Goal: Task Accomplishment & Management: Manage account settings

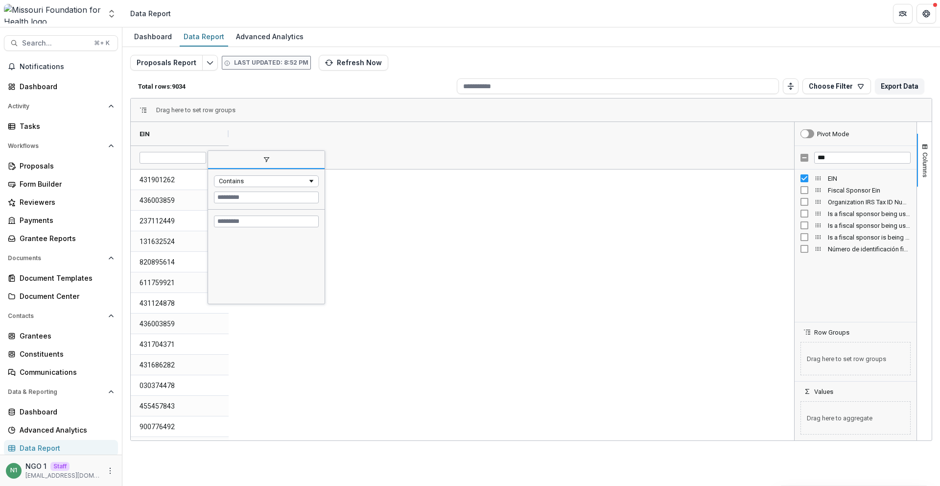
scroll to position [24789, 0]
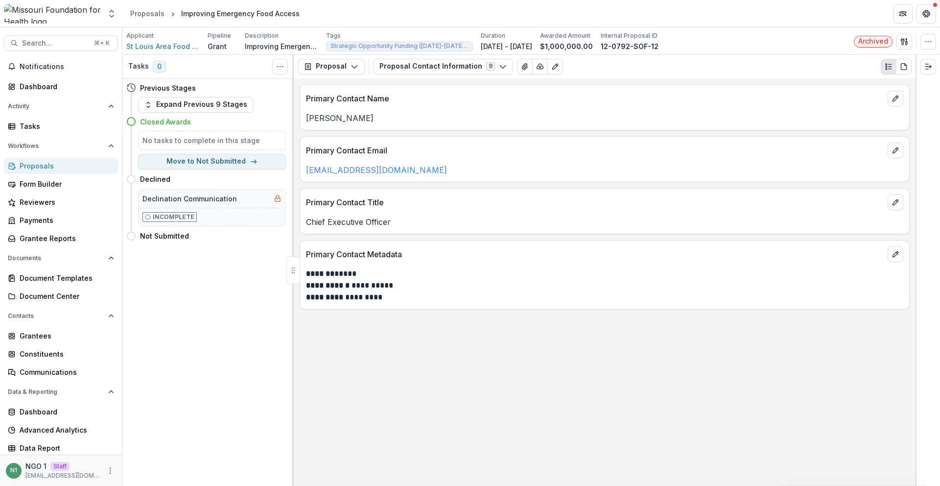
drag, startPoint x: 429, startPoint y: 70, endPoint x: 427, endPoint y: 83, distance: 12.9
click at [429, 70] on button "Proposal Contact Information 9" at bounding box center [443, 67] width 140 height 16
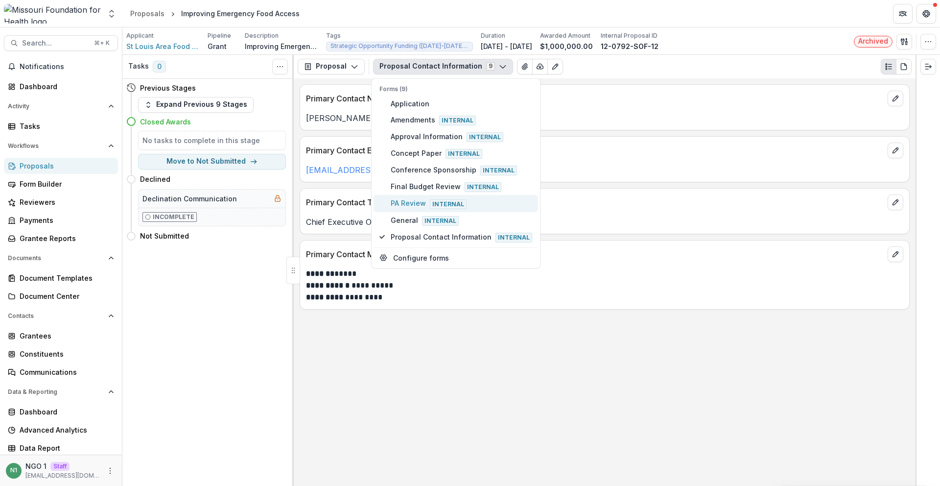
click at [404, 206] on span "PA Review Internal" at bounding box center [462, 203] width 142 height 11
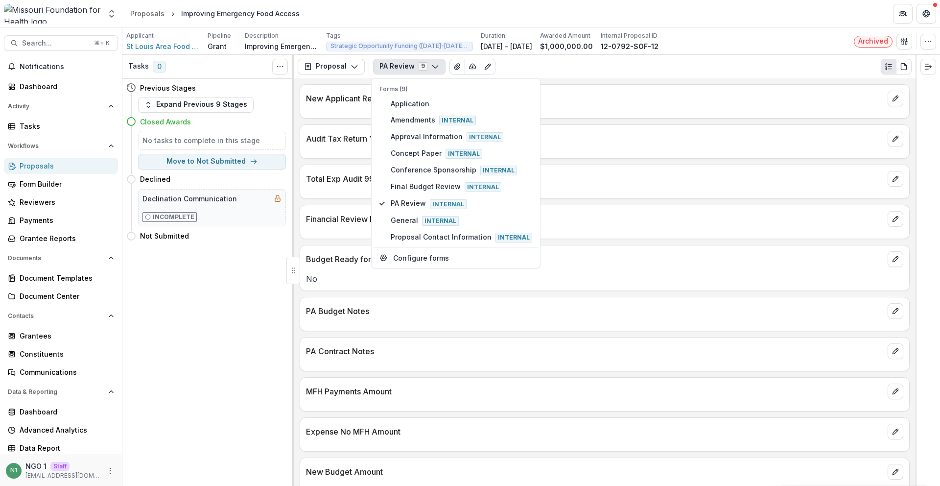
click at [395, 356] on p "PA Contract Notes" at bounding box center [595, 351] width 578 height 12
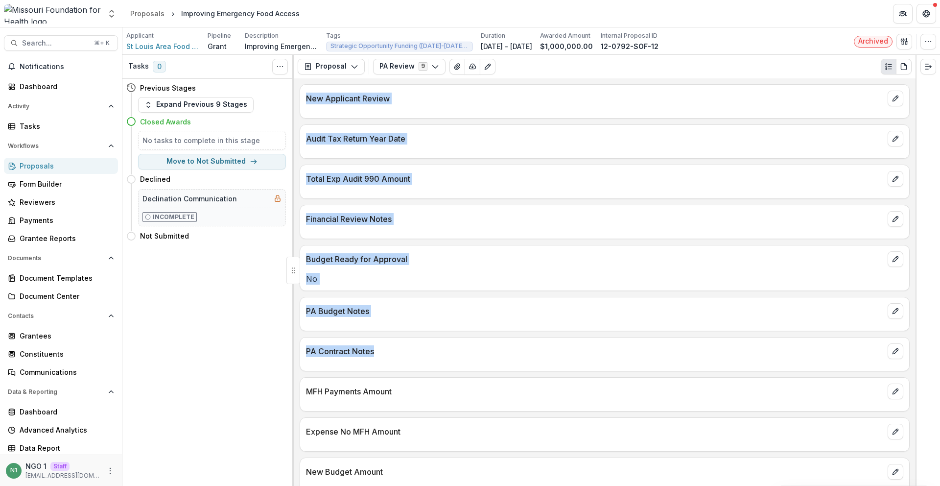
drag, startPoint x: 394, startPoint y: 356, endPoint x: 433, endPoint y: 349, distance: 40.0
click at [288, 344] on div "Tasks 0 Show Cancelled Tasks Previous Stages Expand Previous 9 Stages Closed Aw…" at bounding box center [531, 270] width 818 height 431
click at [441, 346] on p "PA Contract Notes" at bounding box center [595, 351] width 578 height 12
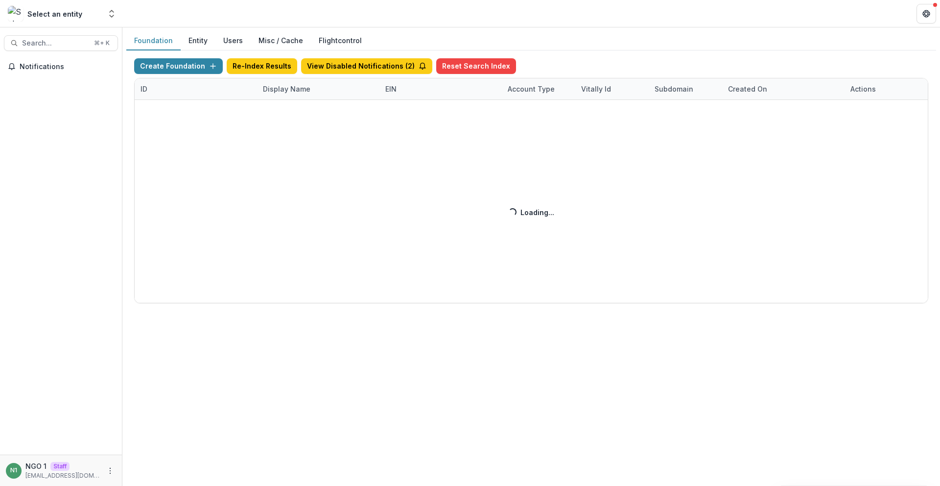
click at [323, 92] on div "Create Foundation Re-Index Results View Disabled Notifications ( 2 ) Reset Sear…" at bounding box center [531, 180] width 794 height 245
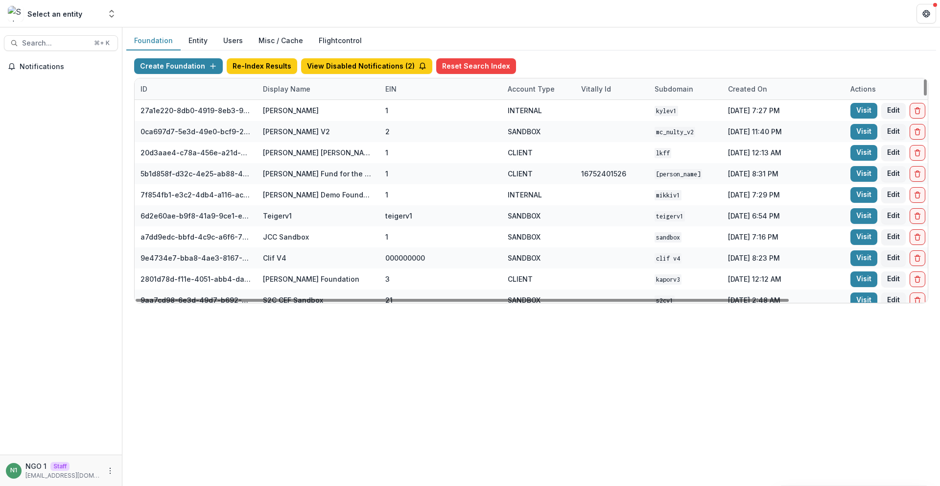
click at [321, 91] on div "Display Name" at bounding box center [318, 88] width 122 height 21
click at [314, 103] on input at bounding box center [318, 111] width 118 height 16
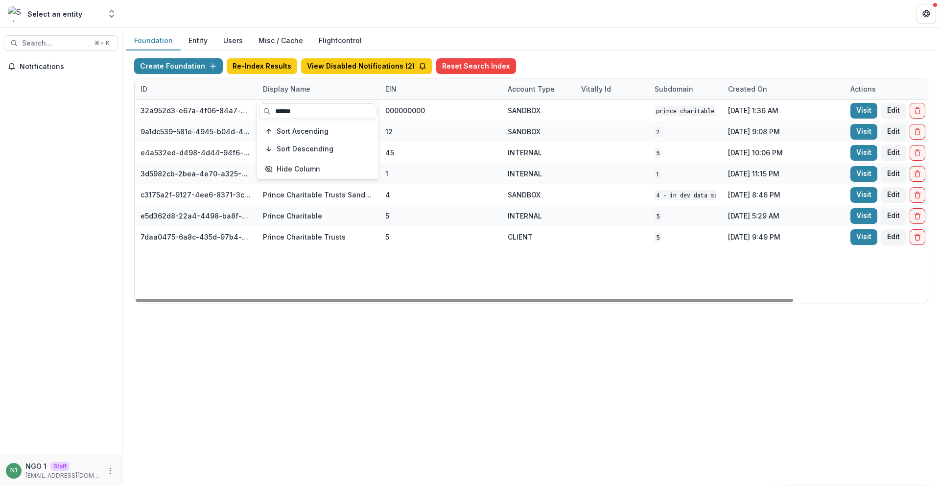
type input "******"
click at [422, 265] on div "32a952d3-e67a-4f06-84a7-e1815100216c Prince Charitable Trusts DEMO 000000000 SA…" at bounding box center [612, 201] width 955 height 203
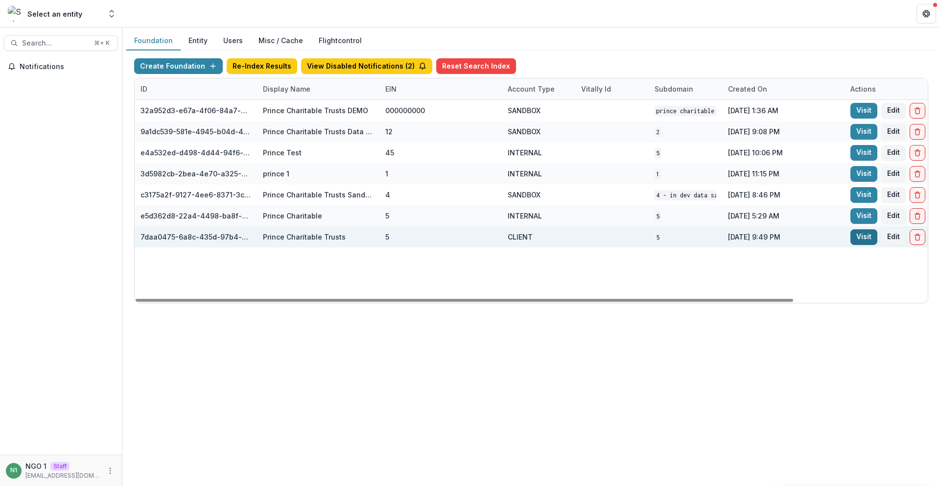
click at [864, 234] on link "Visit" at bounding box center [864, 237] width 27 height 16
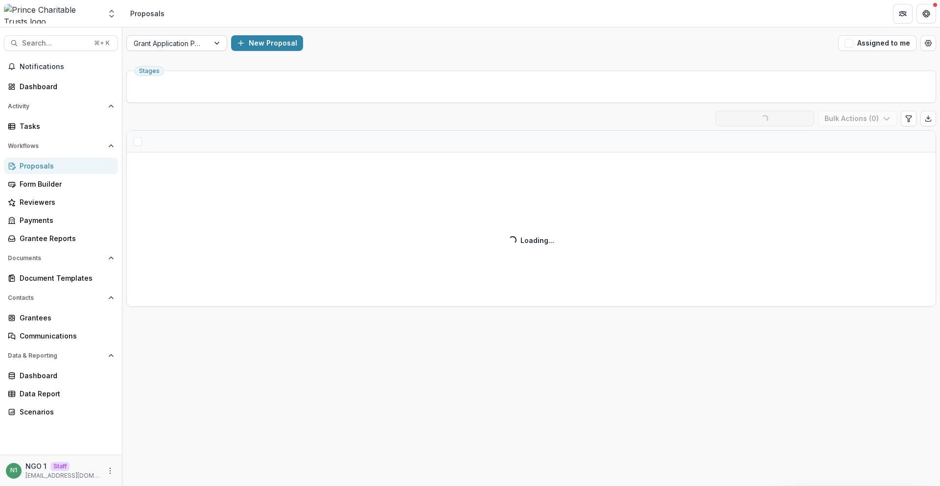
click at [171, 36] on div "Grant Application Process" at bounding box center [168, 43] width 82 height 14
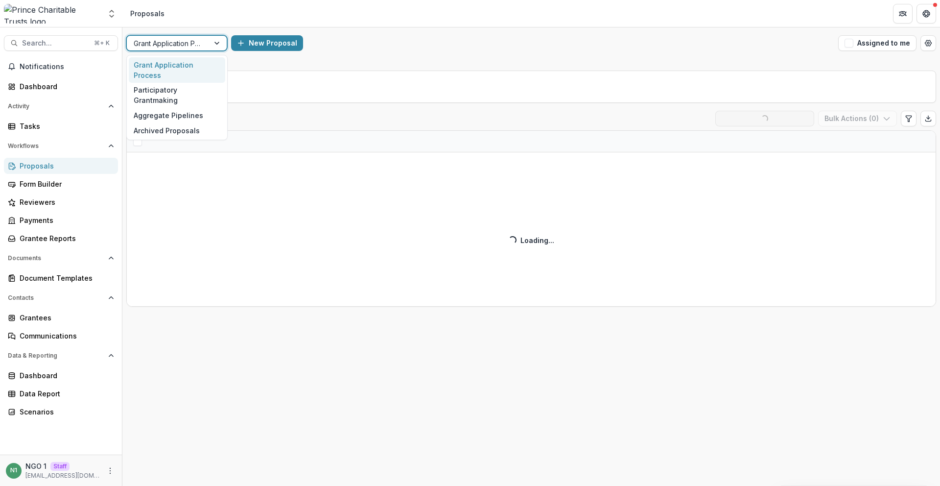
click at [167, 38] on div at bounding box center [168, 43] width 69 height 12
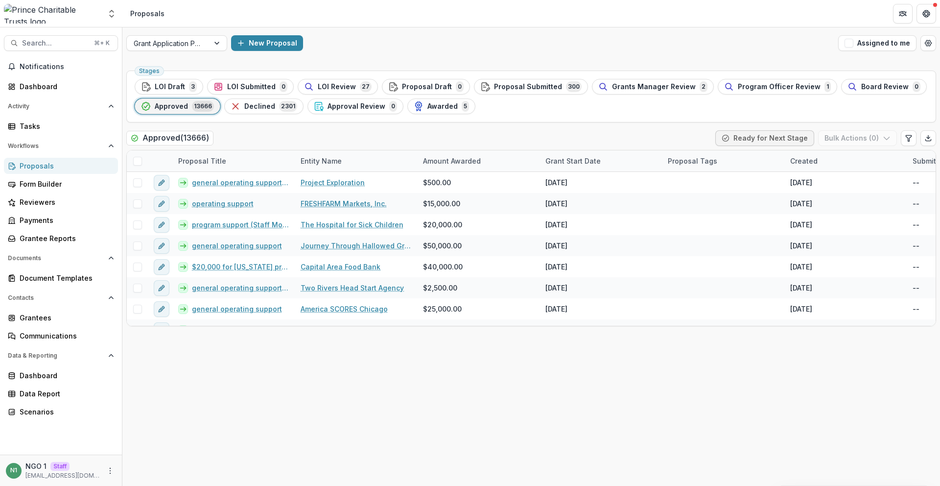
click at [219, 121] on div "Stages LOI Draft 3 LOI Submitted 0 LOI Review 27 Proposal Draft 0 Proposal Subm…" at bounding box center [531, 97] width 810 height 52
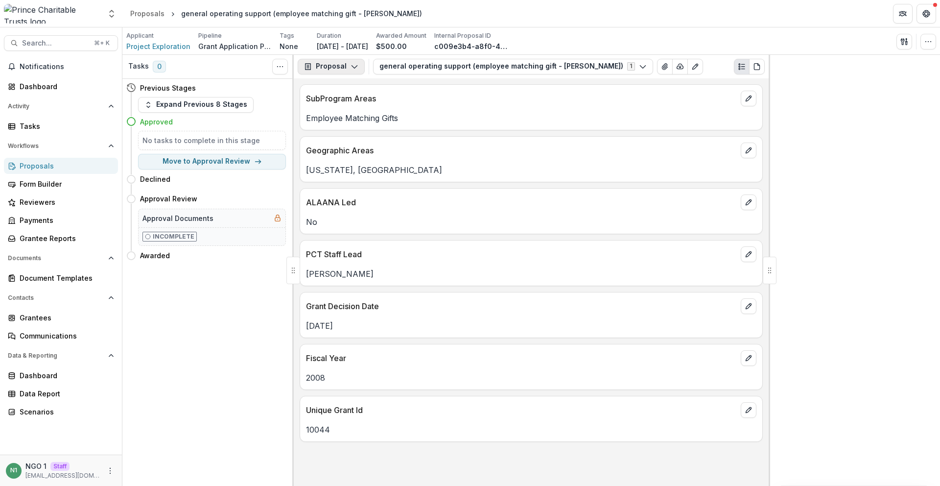
click at [323, 71] on button "Proposal" at bounding box center [331, 67] width 67 height 16
click at [339, 107] on div "Payments" at bounding box center [362, 105] width 90 height 10
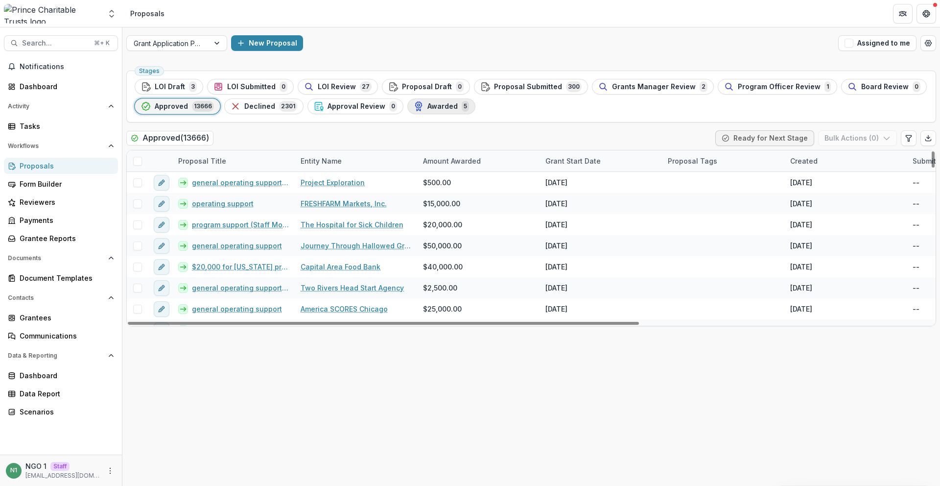
click at [455, 112] on button "Awarded 5" at bounding box center [441, 106] width 68 height 16
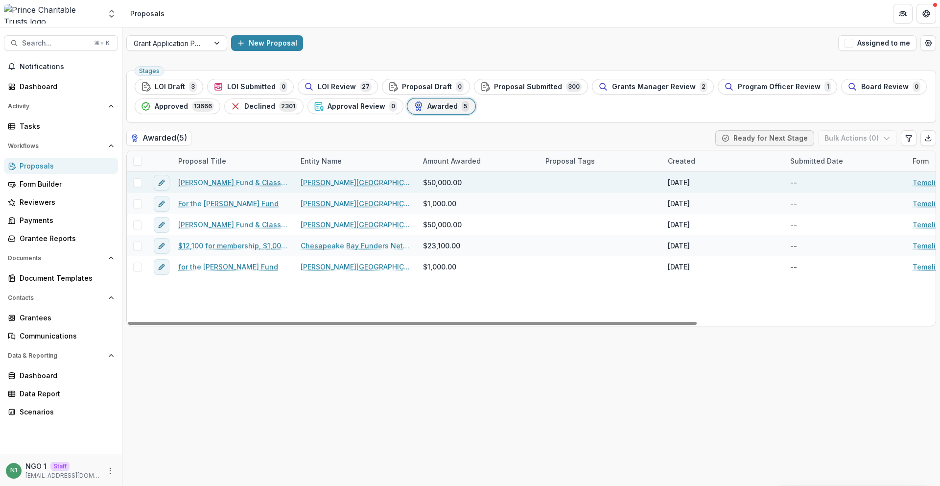
click at [193, 186] on link "[PERSON_NAME] Fund & Class of '65 Challenge" at bounding box center [233, 182] width 111 height 10
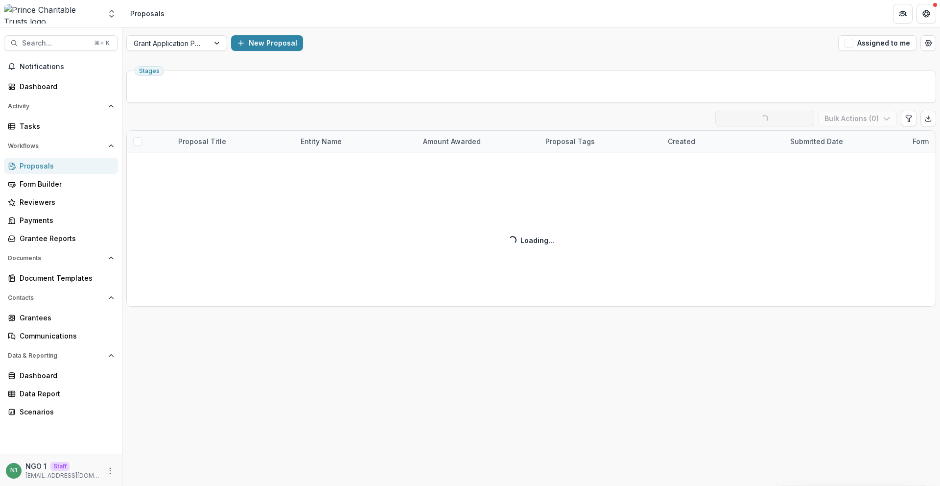
click at [152, 21] on header "Proposals" at bounding box center [531, 13] width 818 height 27
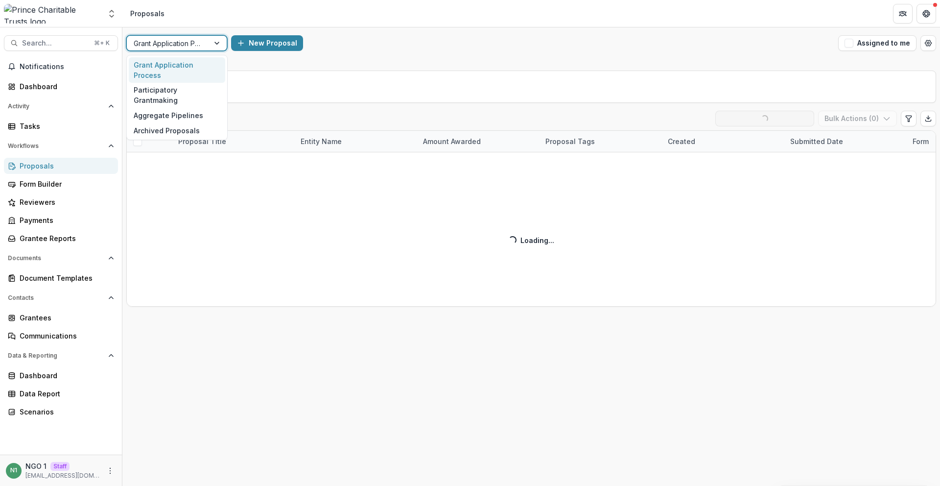
copy div "New Proposal Assigned to me"
click at [159, 42] on div at bounding box center [168, 43] width 69 height 12
drag, startPoint x: 161, startPoint y: 44, endPoint x: 165, endPoint y: 47, distance: 5.2
click at [161, 44] on div at bounding box center [168, 43] width 69 height 12
click at [172, 83] on div "Participatory Grantmaking" at bounding box center [177, 95] width 96 height 25
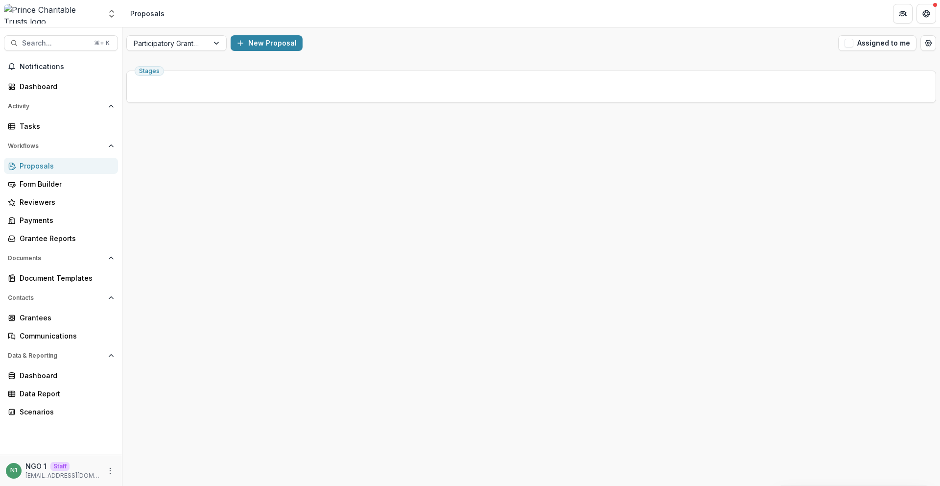
click at [335, 0] on header "Proposals" at bounding box center [531, 13] width 818 height 27
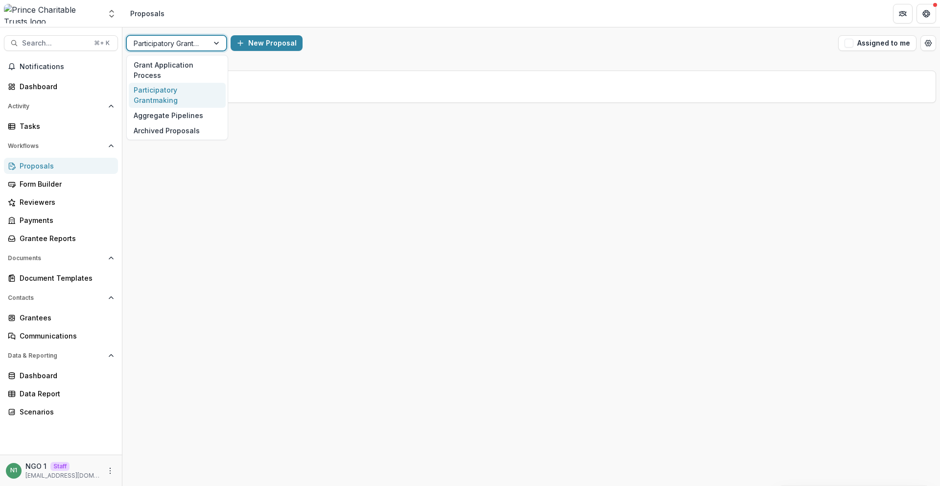
drag, startPoint x: 188, startPoint y: 36, endPoint x: 188, endPoint y: 44, distance: 8.3
click at [188, 36] on div "Participatory Grantmaking" at bounding box center [168, 43] width 82 height 14
click at [186, 64] on div "Grant Application Process" at bounding box center [177, 69] width 97 height 25
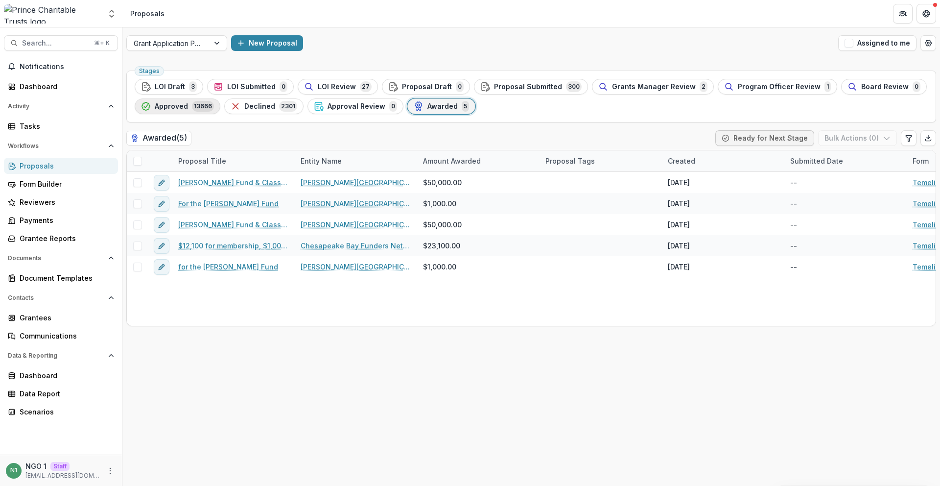
click at [180, 109] on span "Approved" at bounding box center [171, 106] width 33 height 8
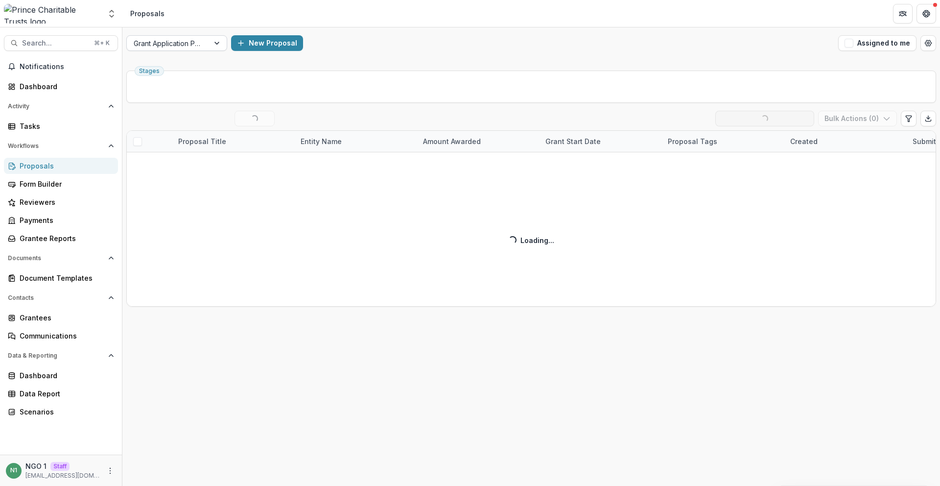
click at [154, 48] on div at bounding box center [168, 43] width 69 height 12
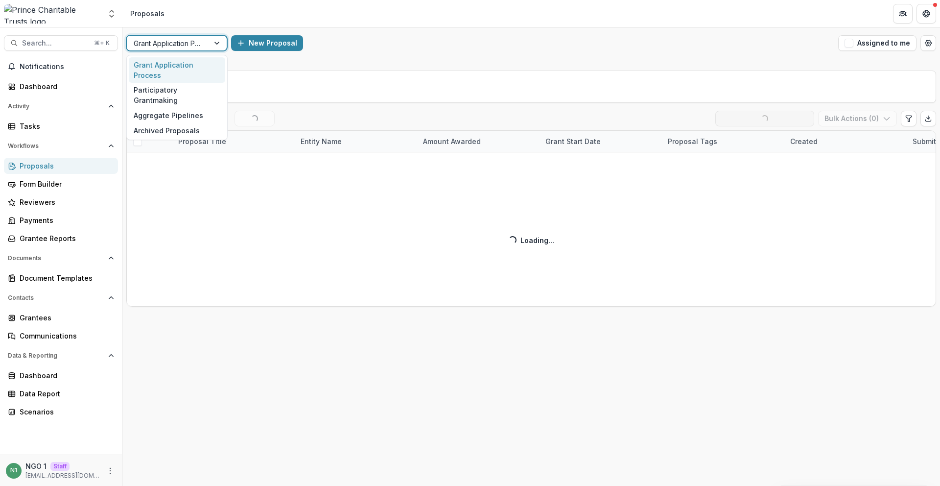
click at [158, 50] on div "Grant Application Process" at bounding box center [176, 43] width 101 height 16
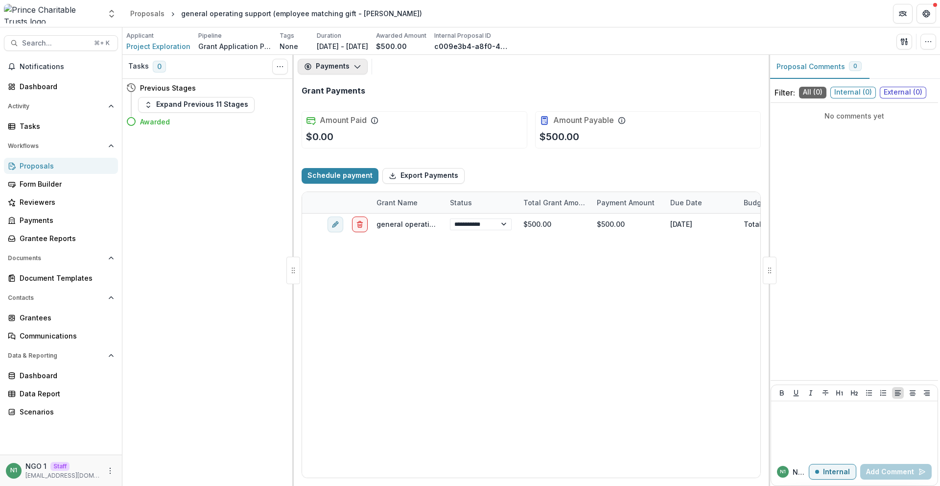
click at [333, 60] on button "Payments" at bounding box center [333, 67] width 70 height 16
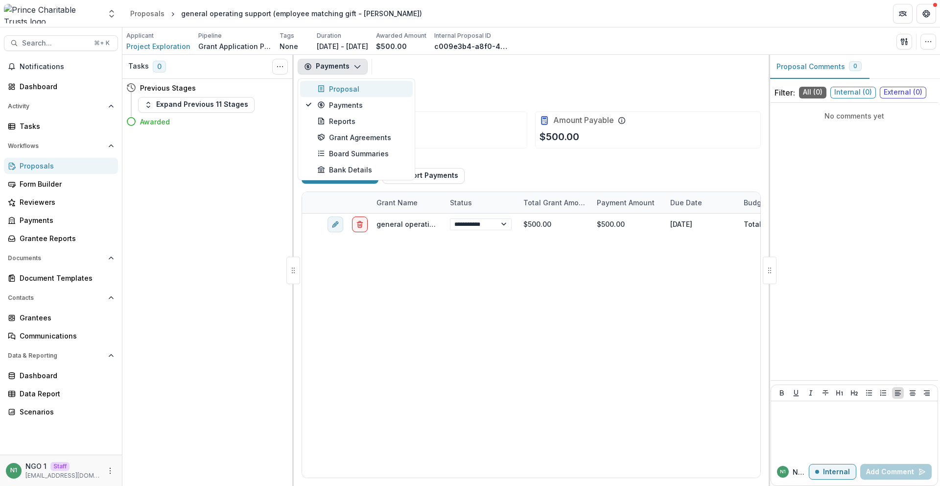
click at [408, 94] on button "Proposal" at bounding box center [356, 89] width 113 height 16
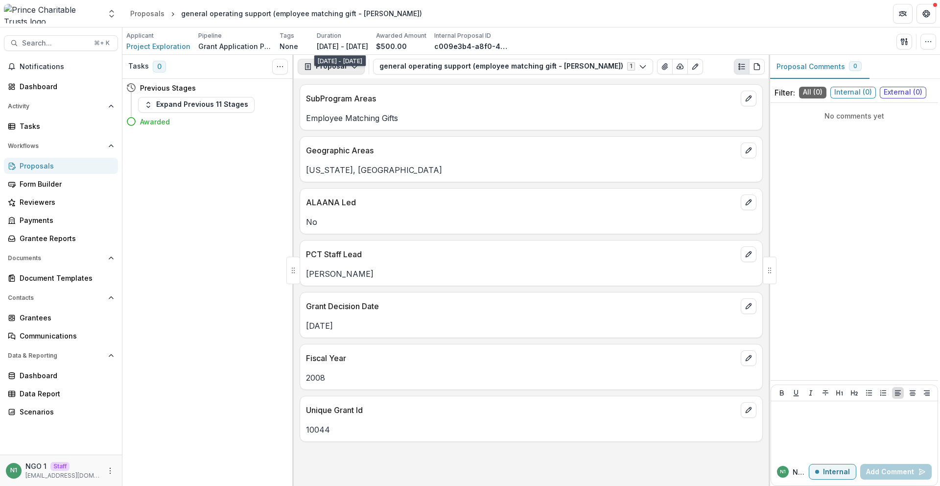
click at [327, 59] on button "Proposal" at bounding box center [331, 67] width 67 height 16
click at [332, 104] on div "Payments" at bounding box center [362, 105] width 90 height 10
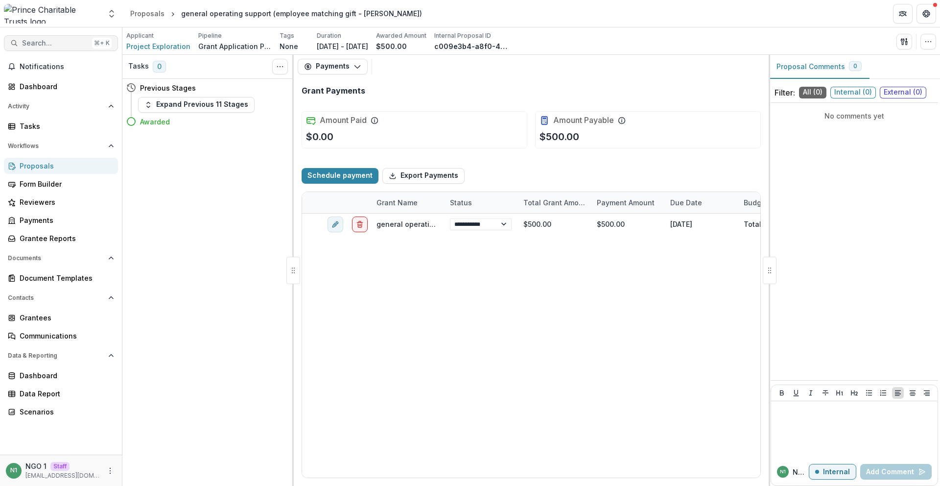
click at [87, 43] on button "Search... ⌘ + K" at bounding box center [61, 43] width 114 height 16
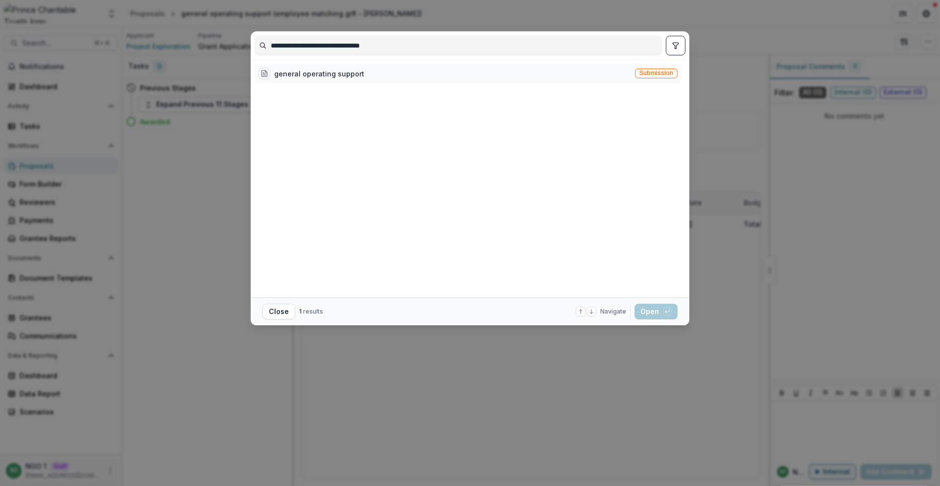
type input "**********"
click at [656, 70] on span "Submission" at bounding box center [657, 73] width 34 height 7
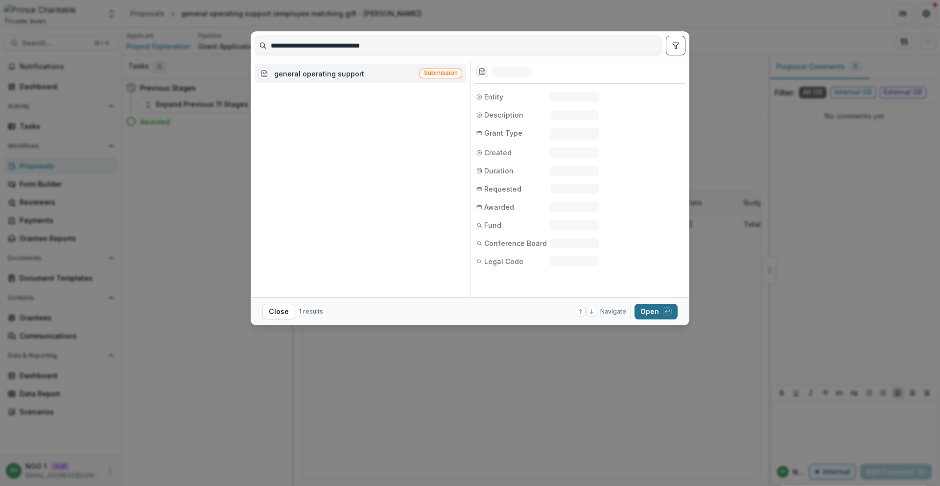
click at [661, 314] on button "Open with enter key" at bounding box center [656, 312] width 43 height 16
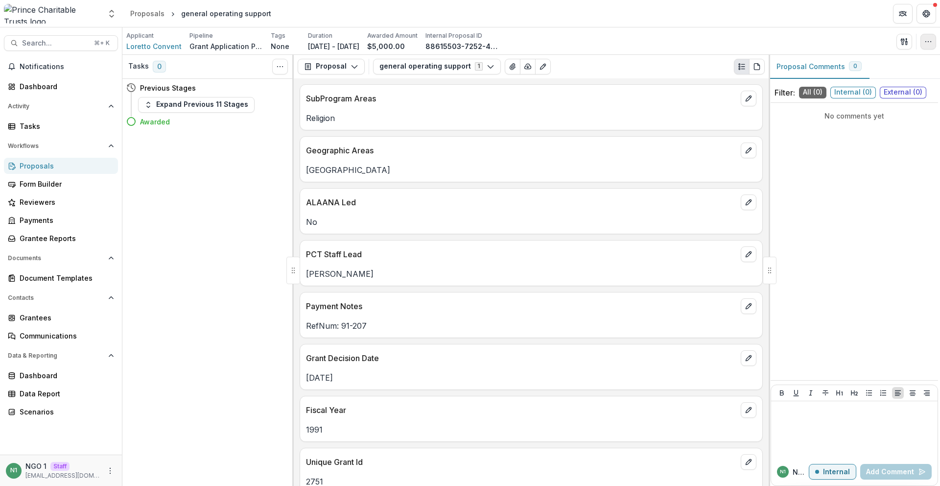
click at [928, 43] on icon "button" at bounding box center [929, 42] width 8 height 8
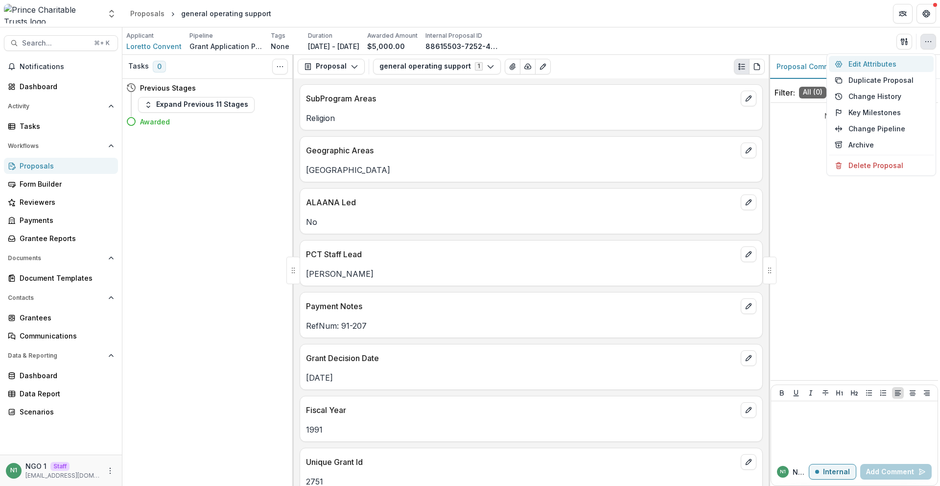
click at [874, 61] on button "Edit Attributes" at bounding box center [881, 64] width 105 height 16
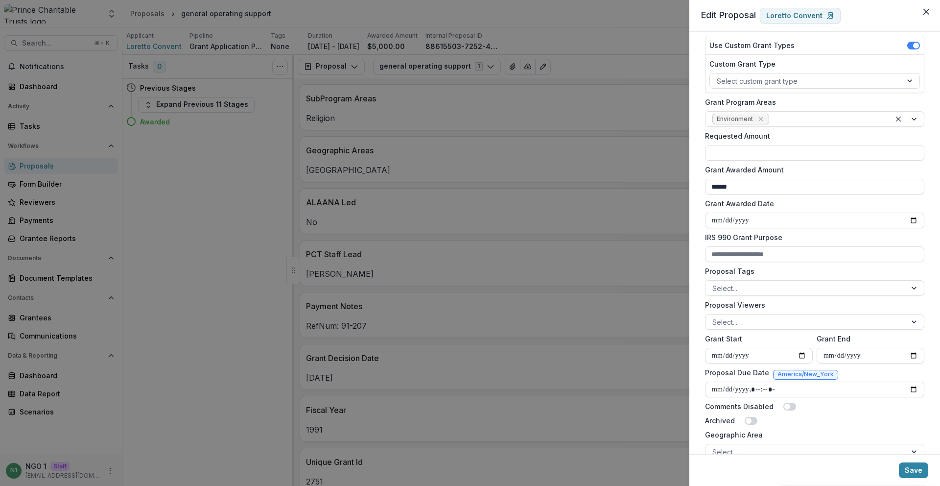
scroll to position [196, 0]
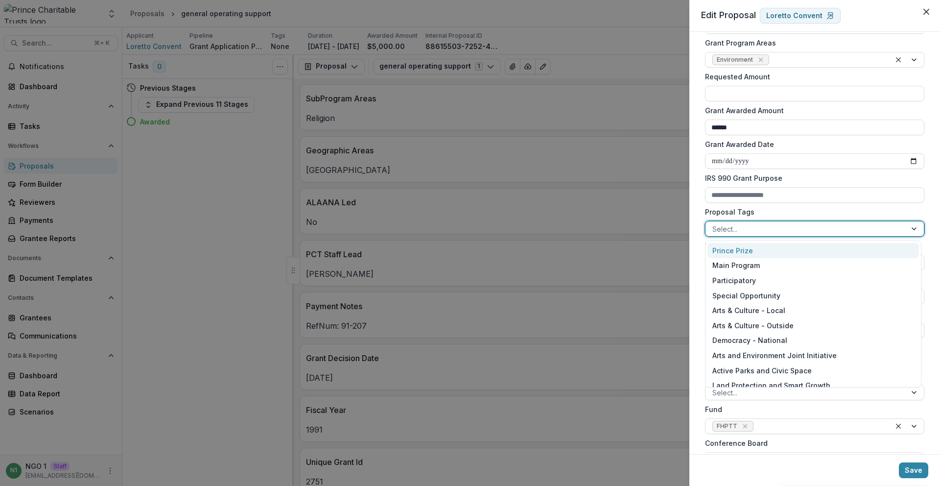
click at [744, 232] on div at bounding box center [805, 229] width 187 height 12
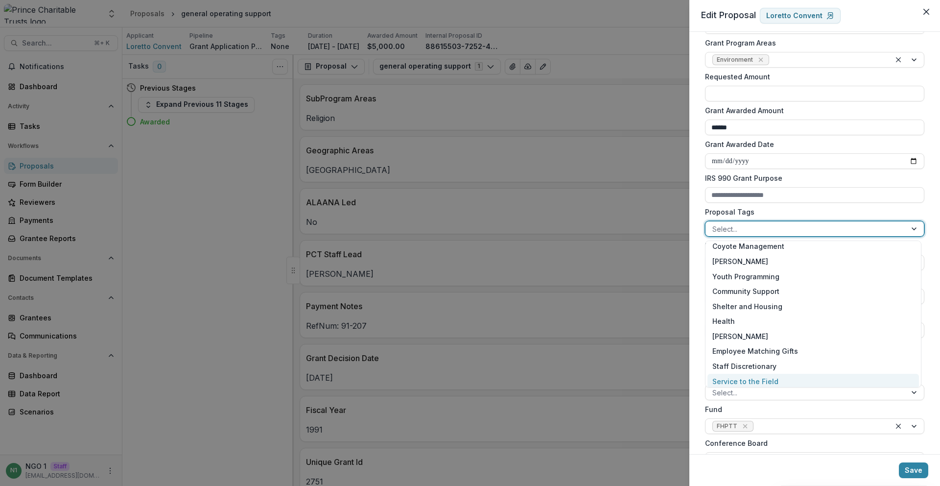
scroll to position [0, 0]
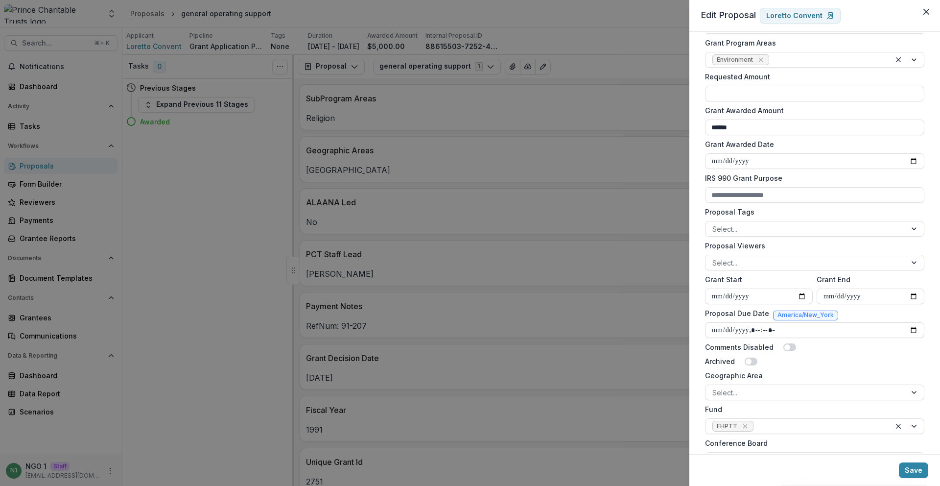
click at [687, 209] on div "**********" at bounding box center [470, 243] width 940 height 486
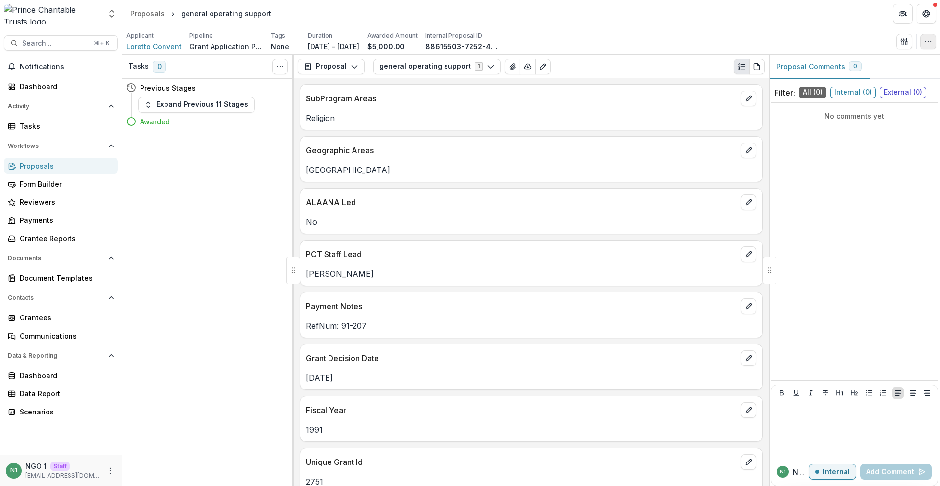
click at [932, 48] on button "button" at bounding box center [929, 42] width 16 height 16
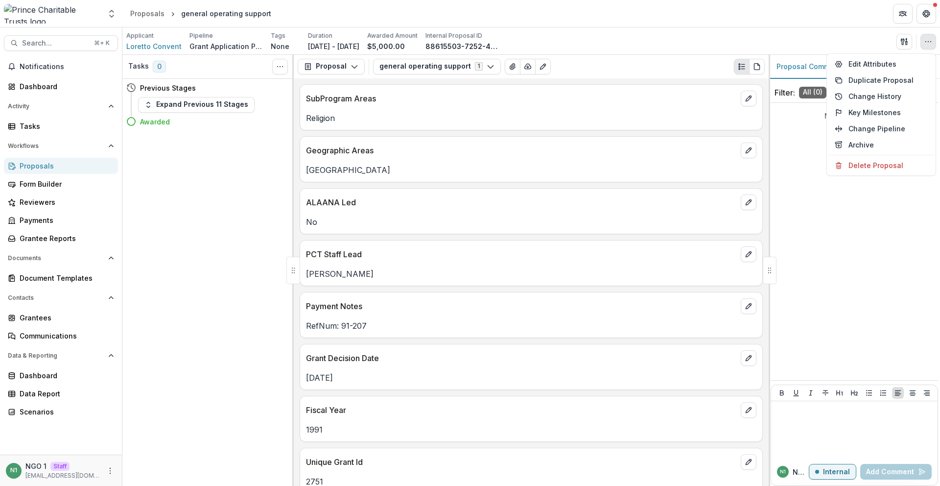
click at [932, 48] on button "button" at bounding box center [929, 42] width 16 height 16
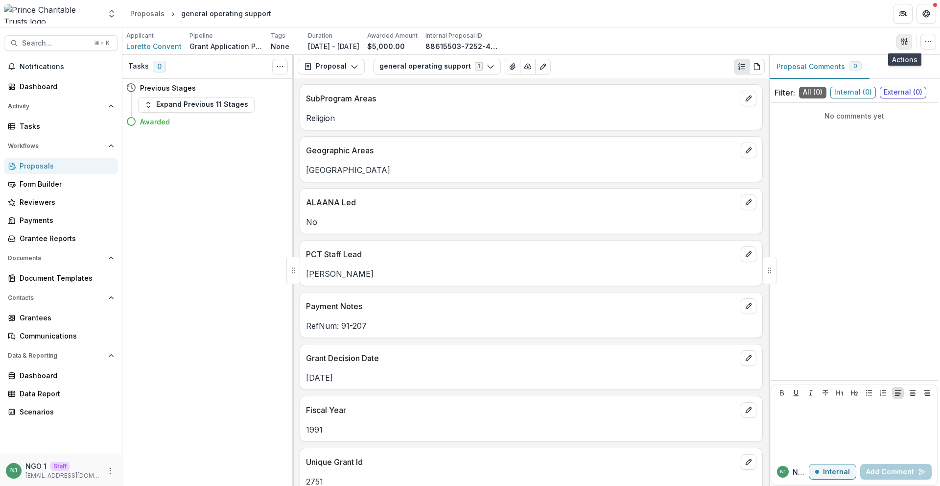
click at [906, 40] on line "button" at bounding box center [906, 40] width 0 height 3
click at [926, 41] on icon "button" at bounding box center [929, 42] width 8 height 8
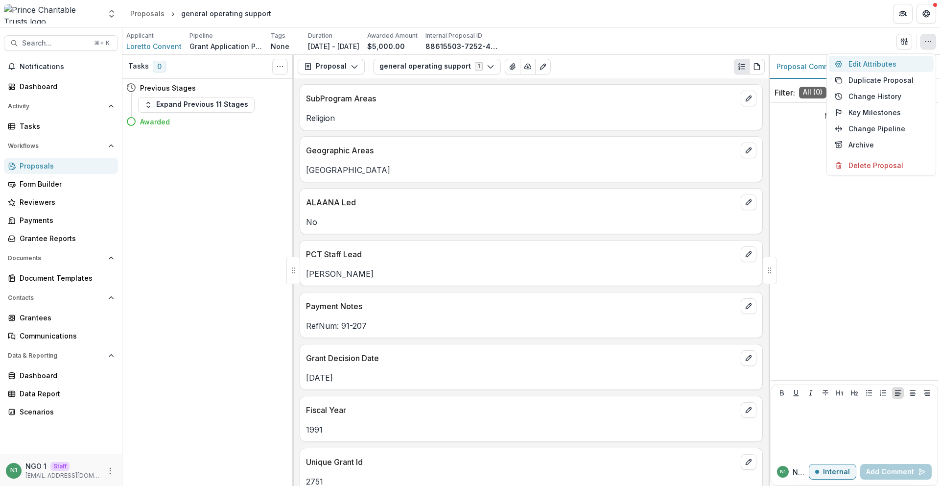
click at [898, 63] on button "Edit Attributes" at bounding box center [881, 64] width 105 height 16
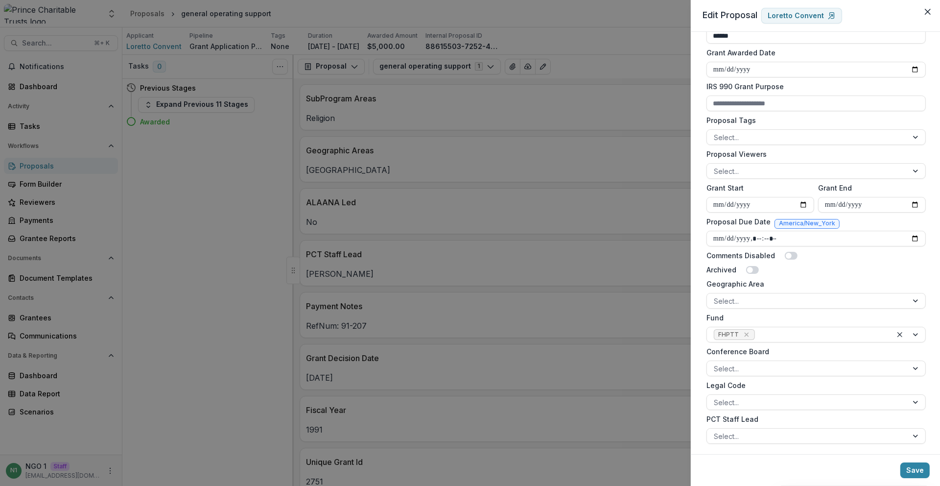
scroll to position [293, 0]
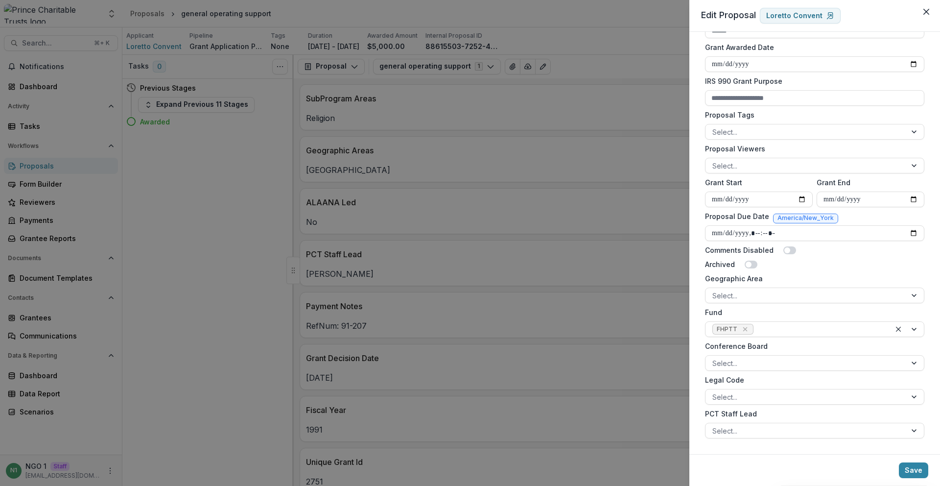
click at [627, 195] on div "**********" at bounding box center [470, 243] width 940 height 486
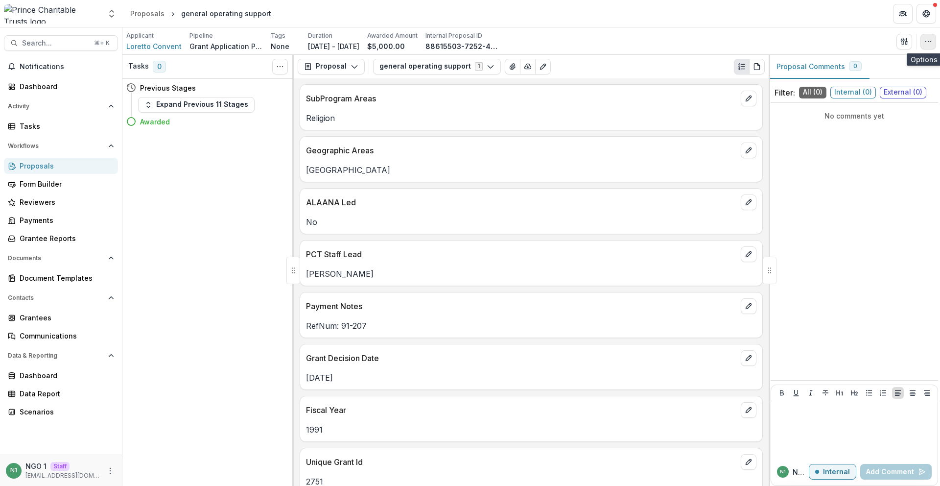
click at [926, 42] on icon "button" at bounding box center [929, 42] width 8 height 8
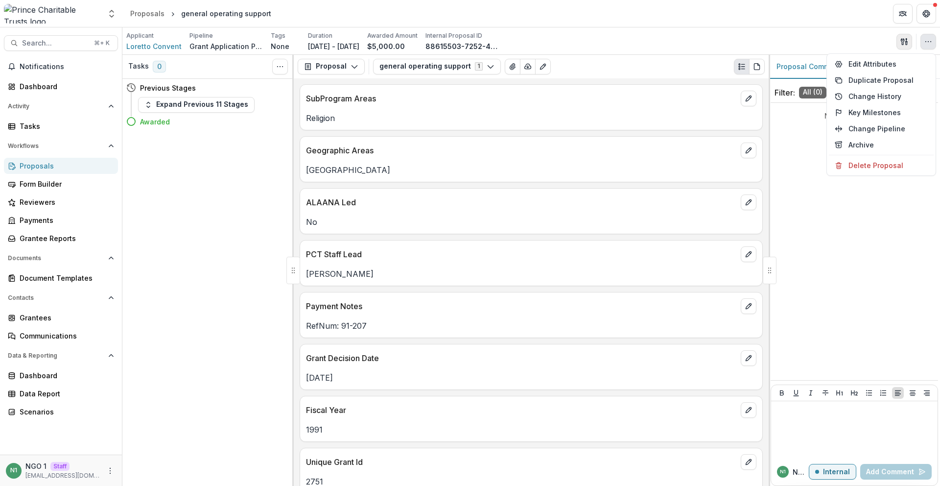
click at [909, 45] on button "button" at bounding box center [905, 42] width 16 height 16
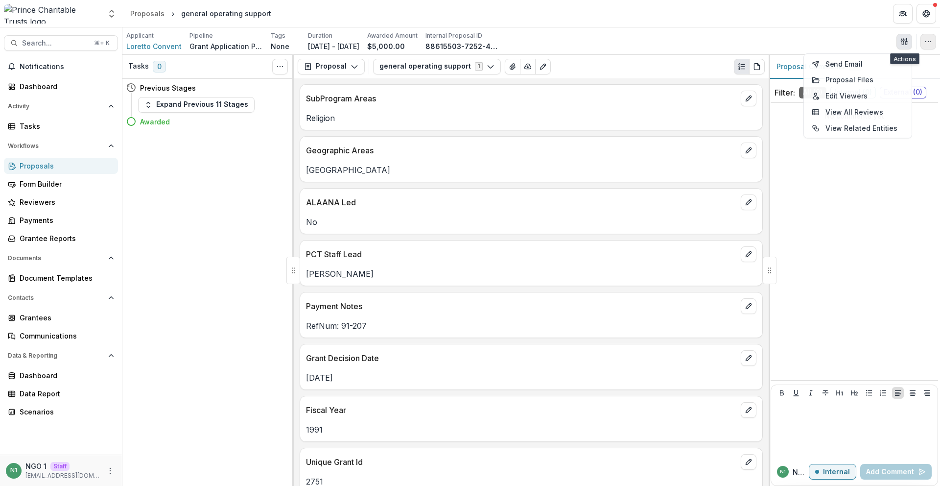
click at [923, 42] on button "button" at bounding box center [929, 42] width 16 height 16
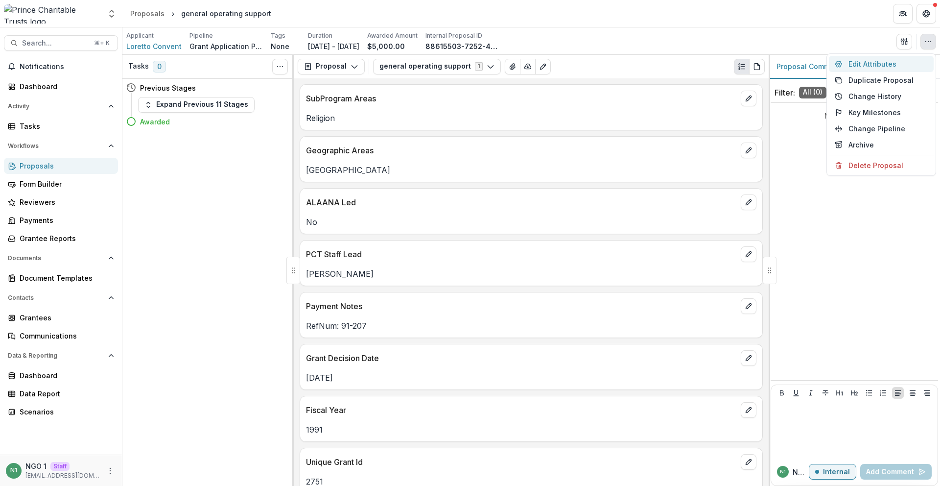
click at [890, 66] on button "Edit Attributes" at bounding box center [881, 64] width 105 height 16
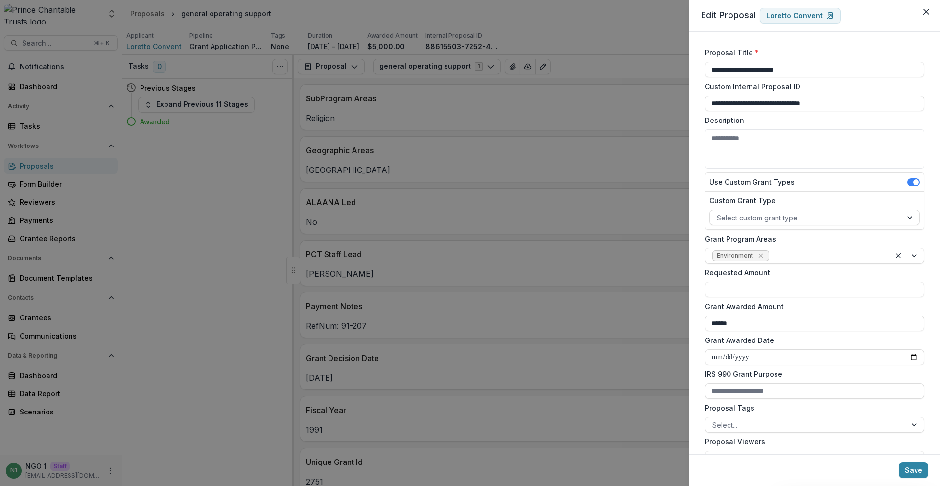
click at [551, 74] on div "**********" at bounding box center [470, 243] width 940 height 486
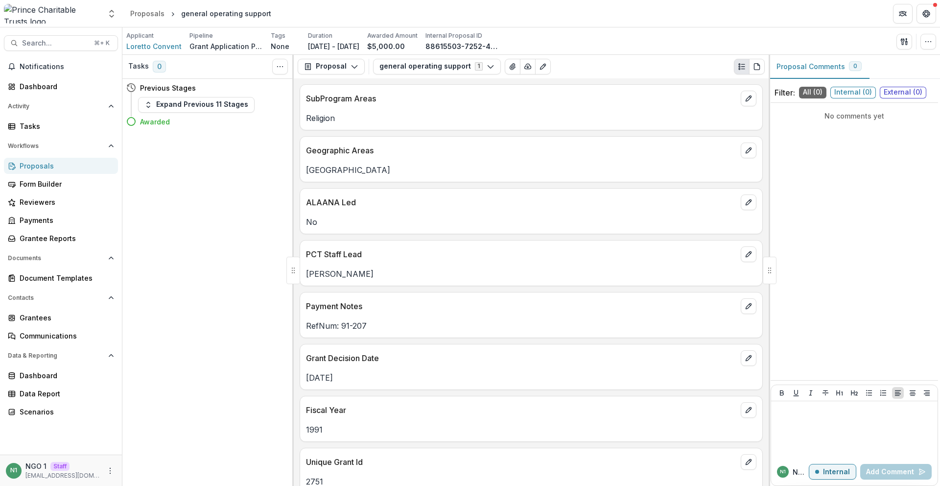
click at [279, 47] on p "None" at bounding box center [280, 46] width 19 height 10
drag, startPoint x: 924, startPoint y: 44, endPoint x: 913, endPoint y: 55, distance: 15.3
click at [924, 45] on button "button" at bounding box center [929, 42] width 16 height 16
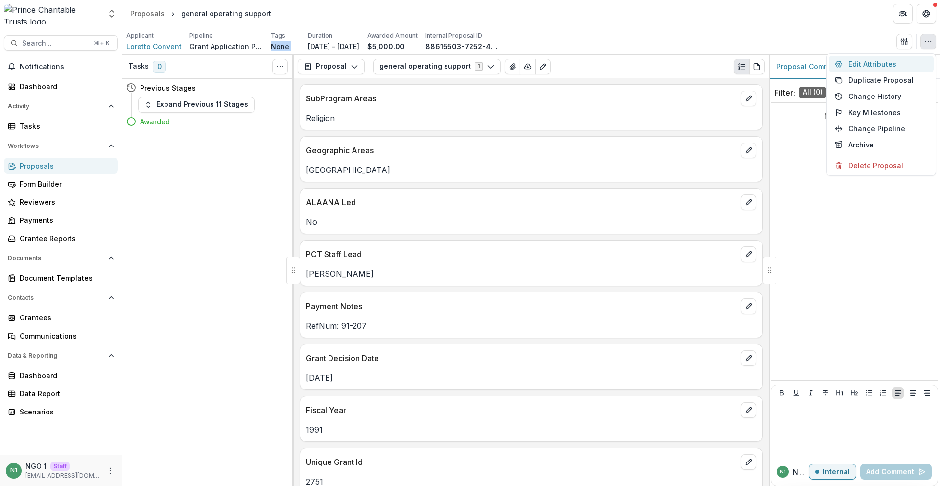
click at [880, 63] on button "Edit Attributes" at bounding box center [881, 64] width 105 height 16
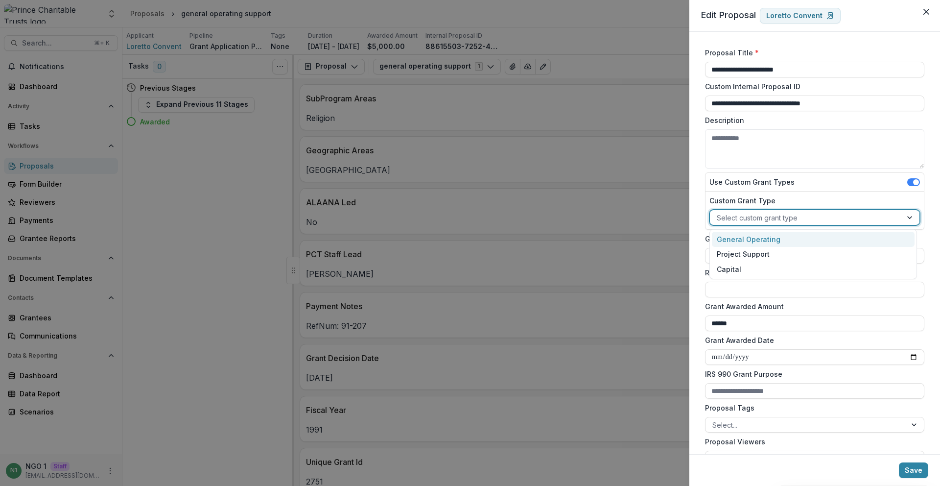
click at [776, 218] on div at bounding box center [806, 218] width 178 height 12
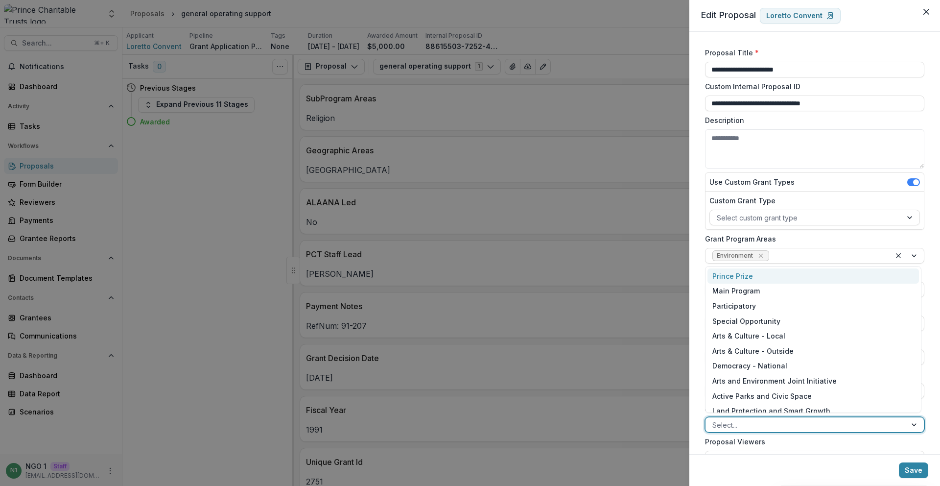
click at [788, 429] on div at bounding box center [805, 425] width 187 height 12
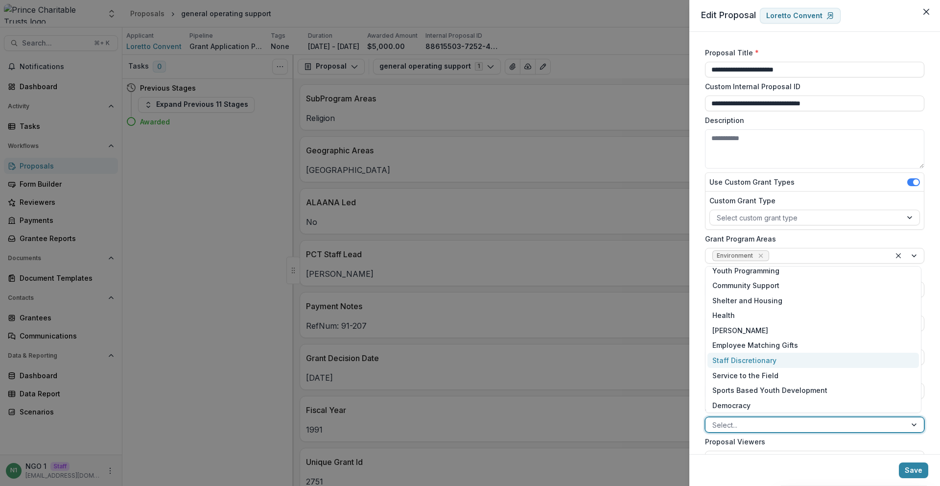
scroll to position [233, 0]
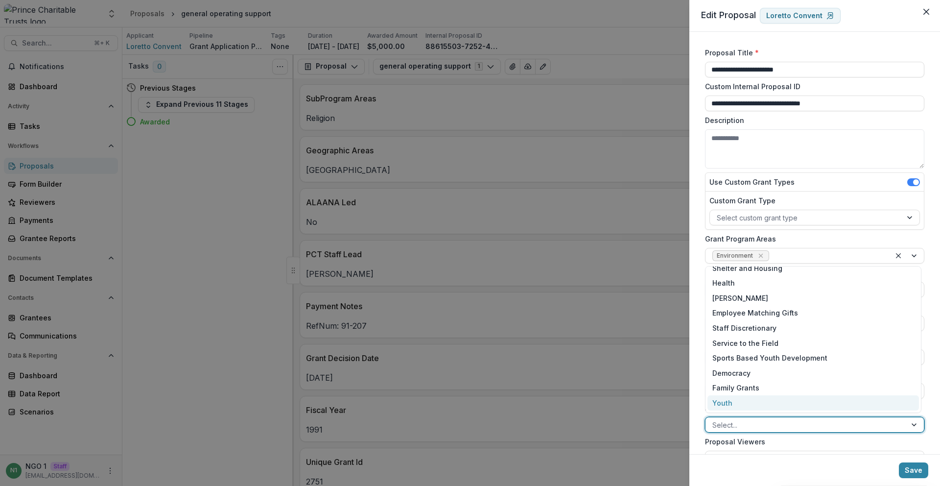
drag, startPoint x: 712, startPoint y: 403, endPoint x: 720, endPoint y: 410, distance: 10.7
click at [712, 403] on div "Youth" at bounding box center [814, 402] width 212 height 15
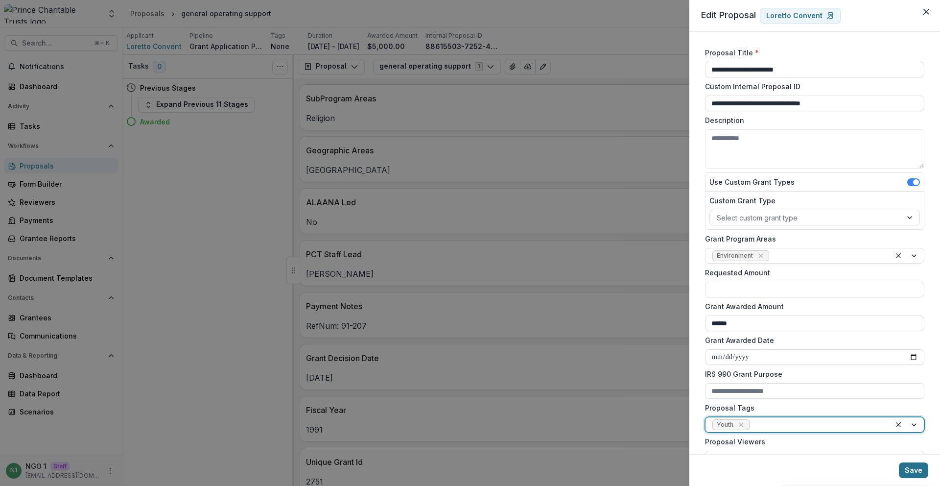
click at [905, 473] on button "Save" at bounding box center [913, 470] width 29 height 16
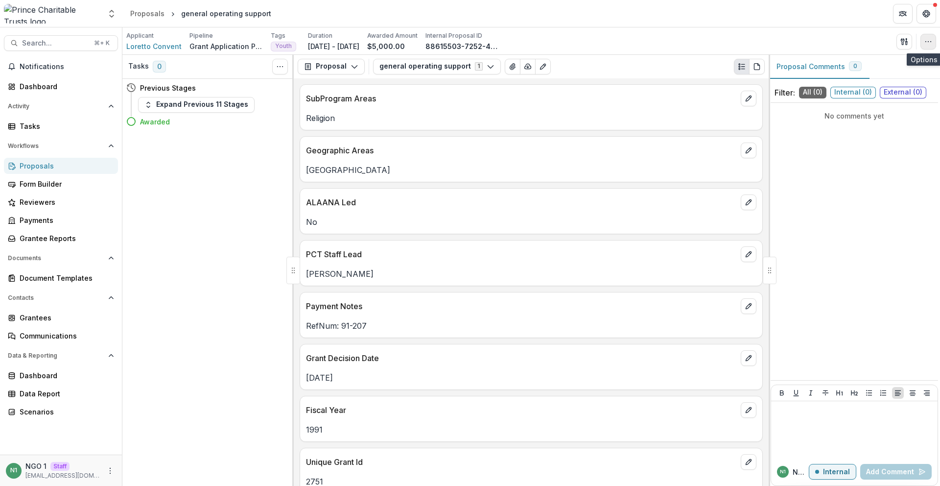
click at [922, 42] on button "button" at bounding box center [929, 42] width 16 height 16
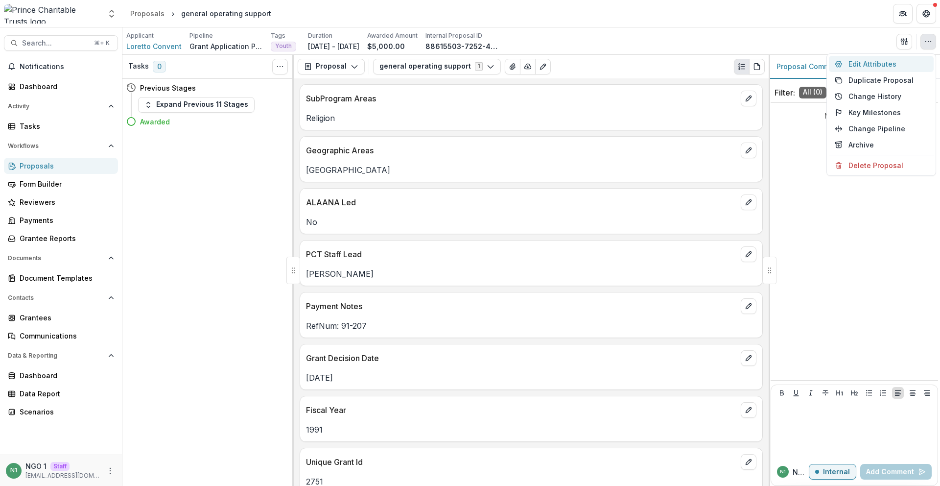
click at [895, 63] on button "Edit Attributes" at bounding box center [881, 64] width 105 height 16
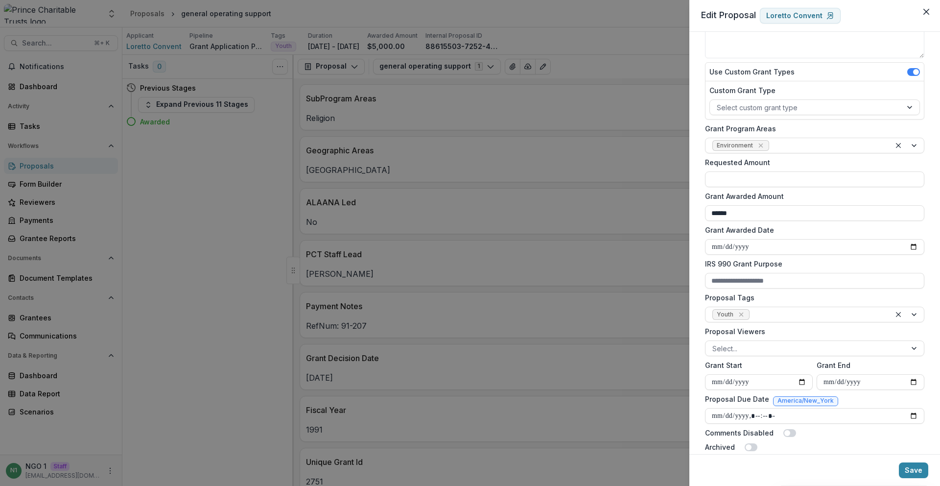
scroll to position [293, 0]
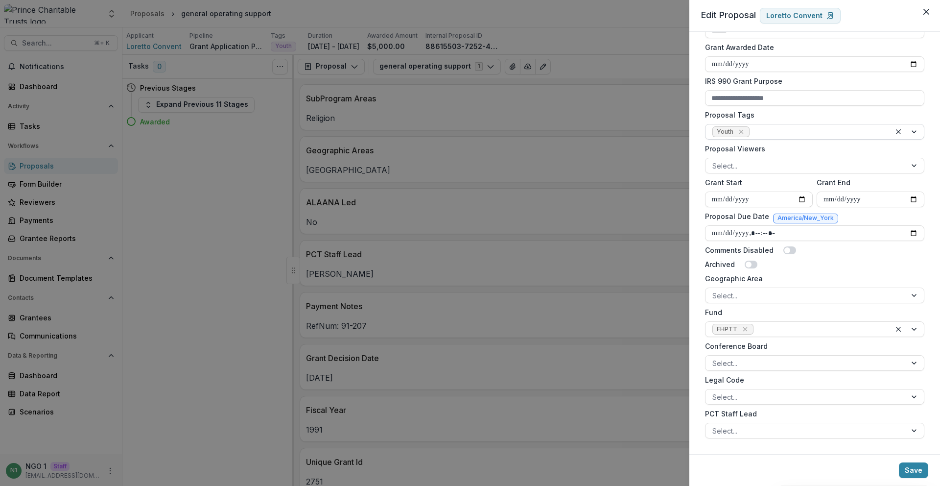
click at [744, 131] on icon "Remove Youth" at bounding box center [741, 132] width 8 height 8
click at [744, 129] on div at bounding box center [805, 132] width 187 height 12
type input "***"
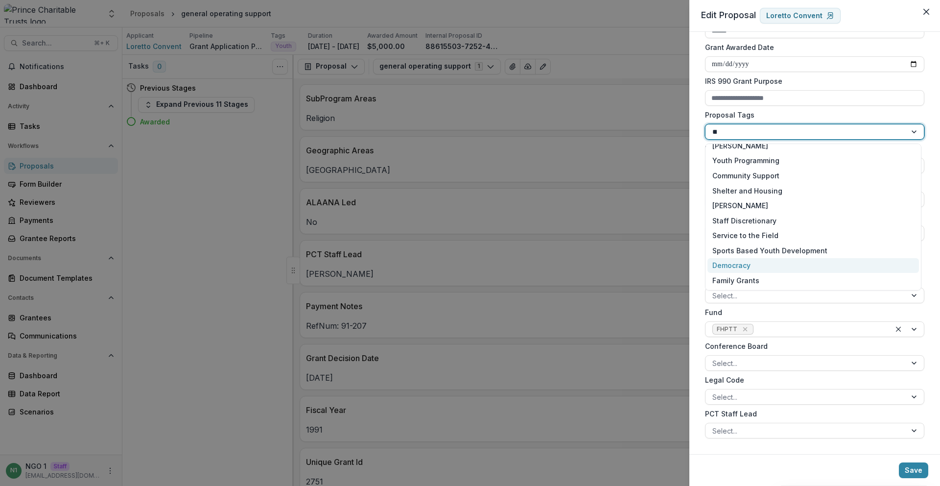
scroll to position [0, 0]
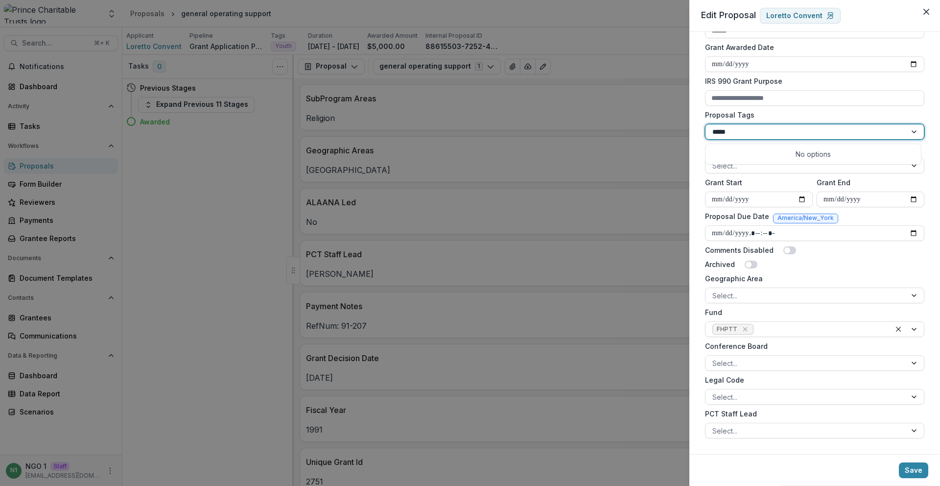
type input "****"
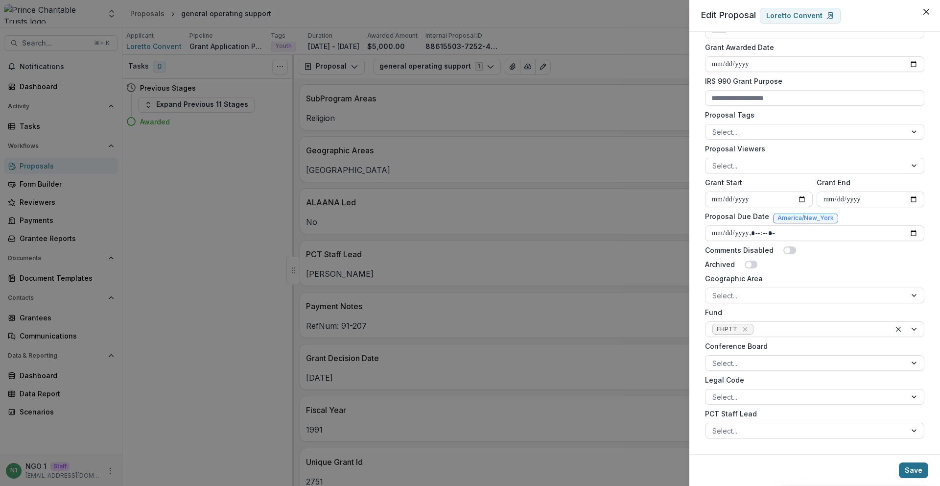
click at [913, 470] on button "Save" at bounding box center [913, 470] width 29 height 16
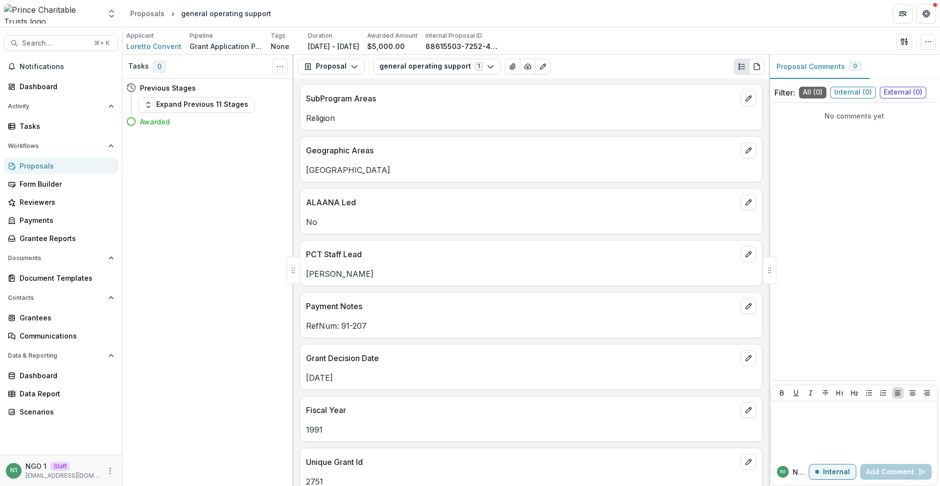
drag, startPoint x: 113, startPoint y: 16, endPoint x: 112, endPoint y: 32, distance: 16.2
click at [113, 16] on polyline "Open entity switcher" at bounding box center [112, 16] width 4 height 2
click at [103, 39] on link "Admin Settings" at bounding box center [61, 38] width 118 height 16
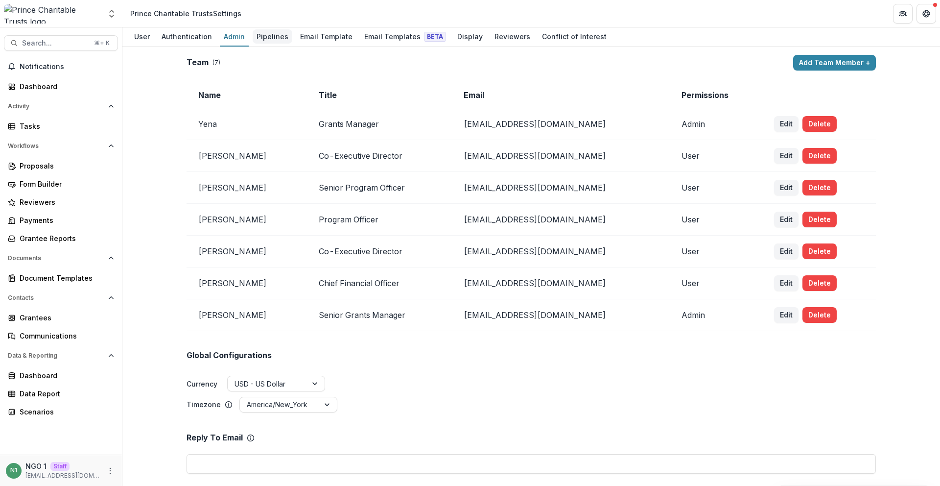
click at [272, 35] on div "Pipelines" at bounding box center [273, 36] width 40 height 14
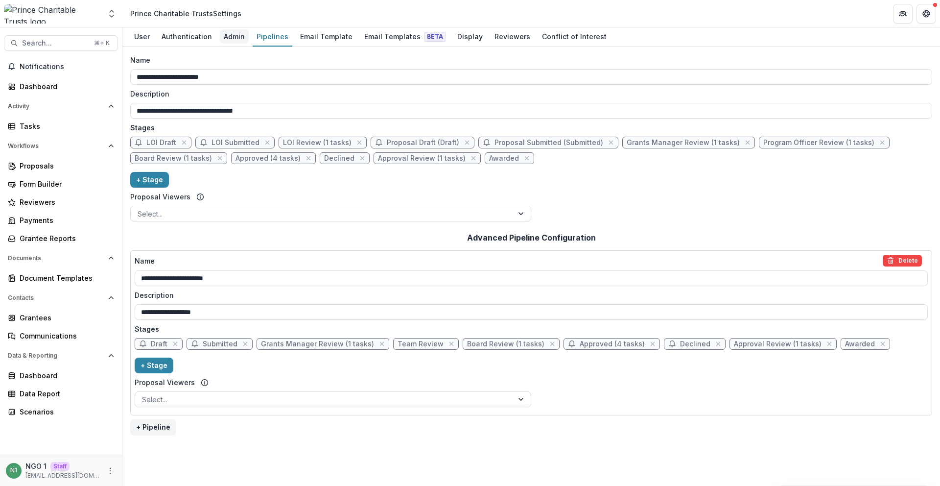
click at [229, 41] on div "Admin" at bounding box center [234, 36] width 29 height 14
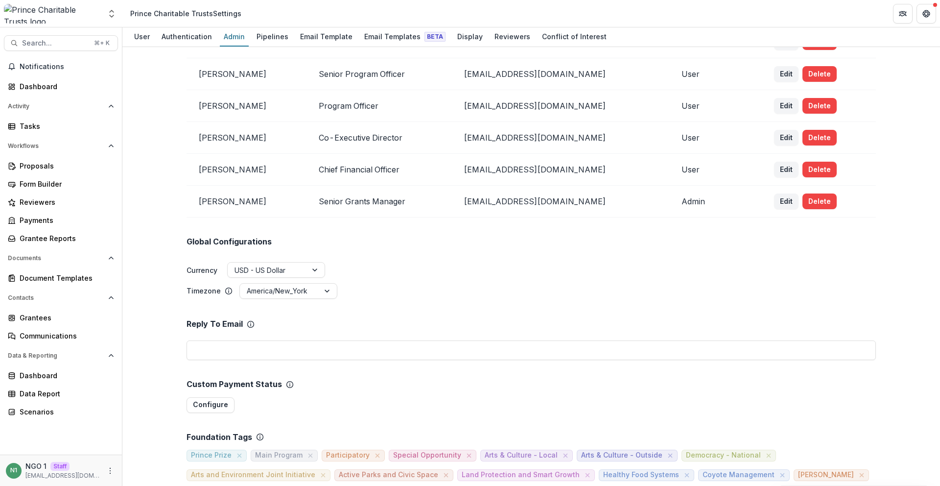
scroll to position [94, 0]
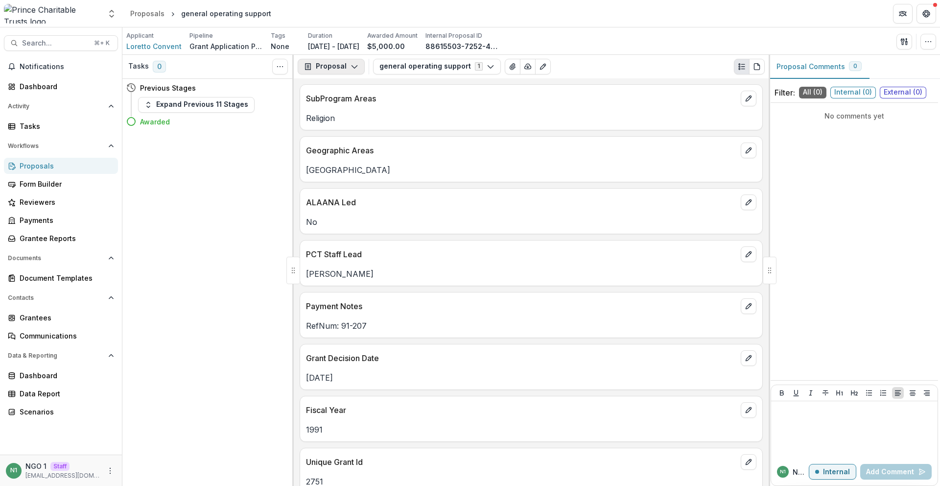
click at [351, 67] on icon "button" at bounding box center [355, 67] width 8 height 8
click at [393, 65] on button "general operating support 1" at bounding box center [437, 67] width 128 height 16
drag, startPoint x: 366, startPoint y: 100, endPoint x: 295, endPoint y: 98, distance: 71.0
click at [295, 98] on div "SubProgram Areas Religion Geographic Areas Chicago ALAANA Led No PCT Staff Lead…" at bounding box center [531, 281] width 475 height 407
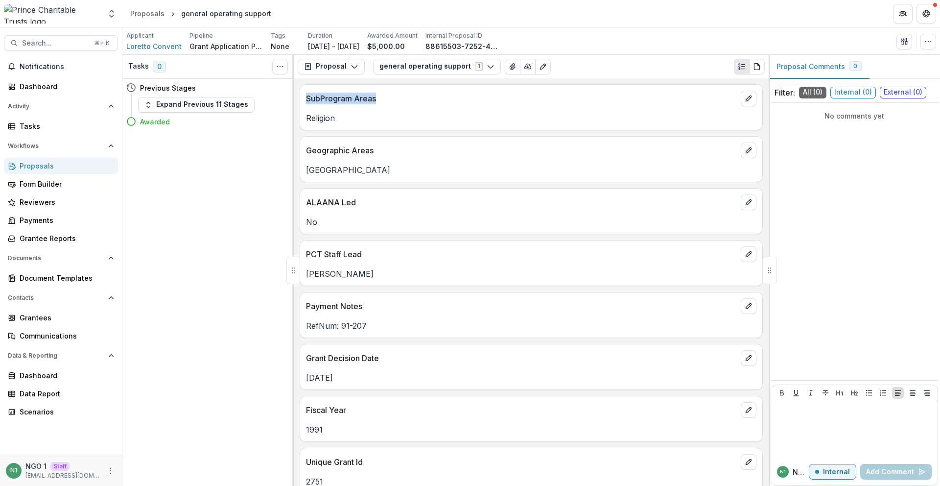
copy p "SubProgram Areas"
click at [342, 98] on p "SubProgram Areas" at bounding box center [521, 99] width 431 height 12
click at [338, 98] on p "SubProgram Areas" at bounding box center [521, 99] width 431 height 12
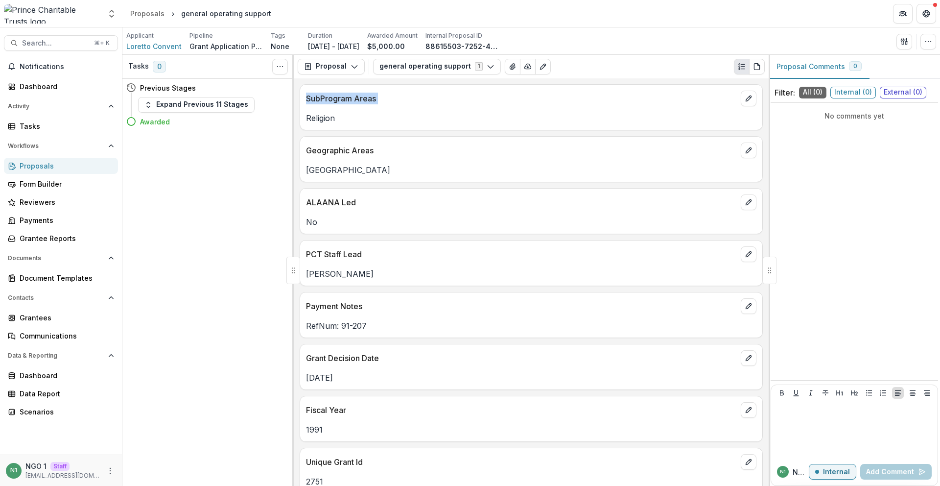
click at [338, 98] on p "SubProgram Areas" at bounding box center [521, 99] width 431 height 12
click at [933, 38] on button "button" at bounding box center [929, 42] width 16 height 16
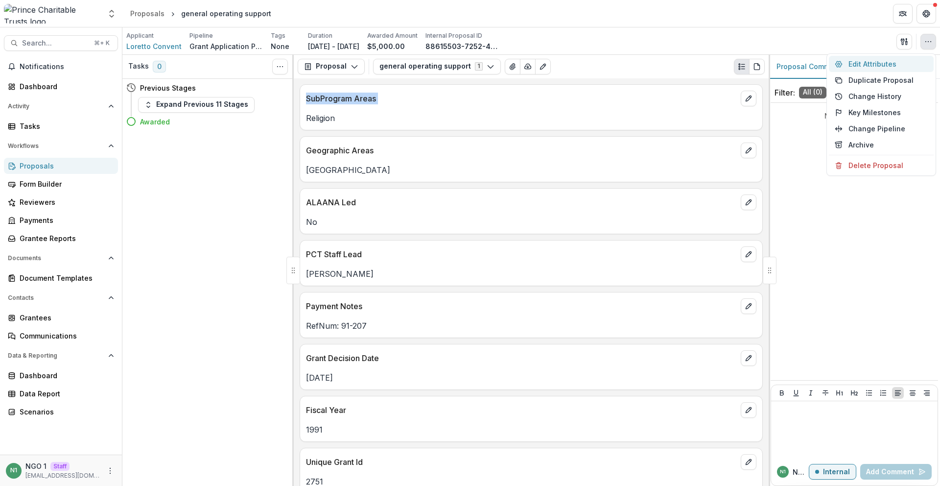
click at [898, 59] on button "Edit Attributes" at bounding box center [881, 64] width 105 height 16
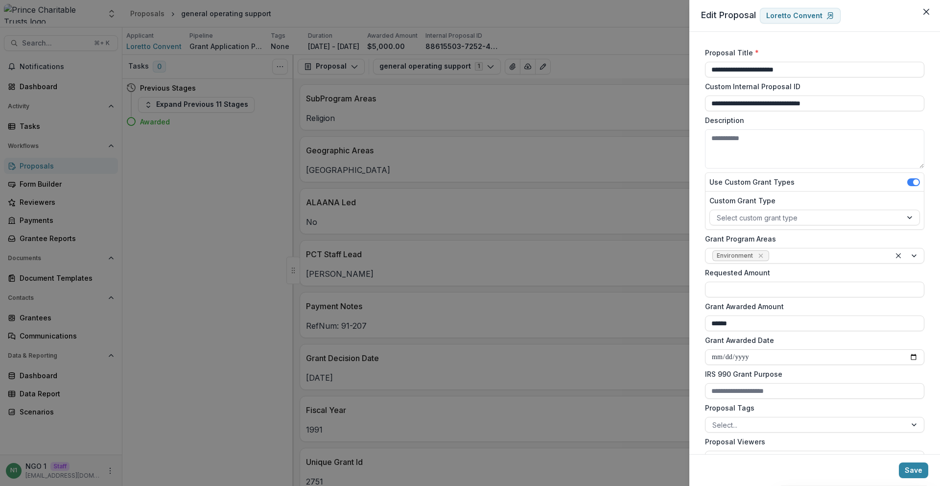
click at [220, 199] on div "**********" at bounding box center [470, 243] width 940 height 486
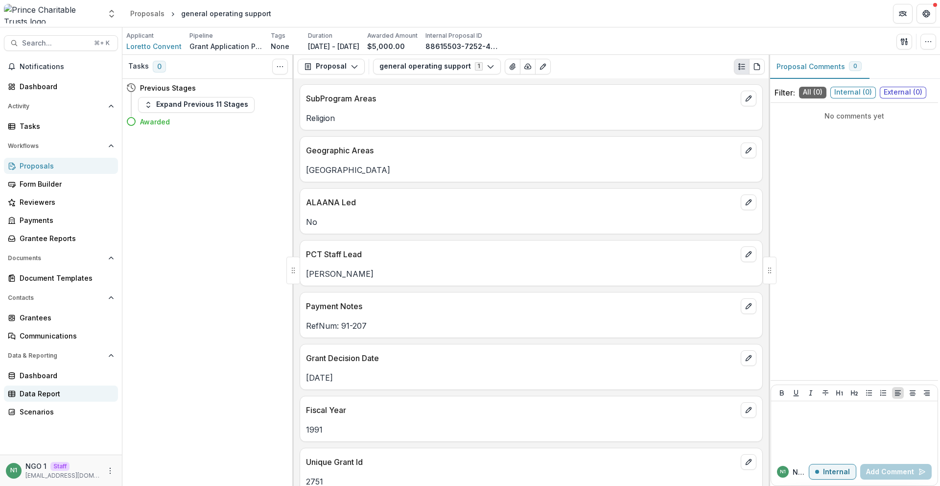
click at [70, 390] on div "Data Report" at bounding box center [65, 393] width 91 height 10
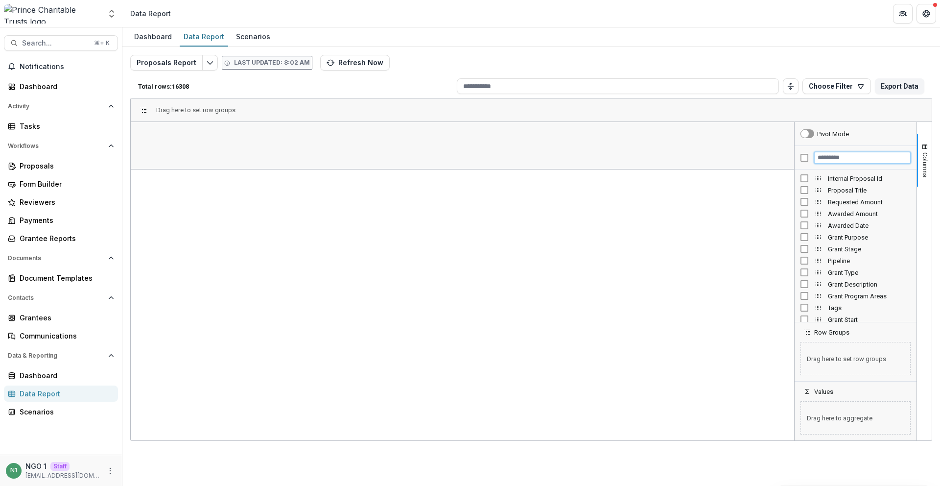
click at [825, 158] on input "Filter Columns Input" at bounding box center [862, 158] width 96 height 12
type input "*****"
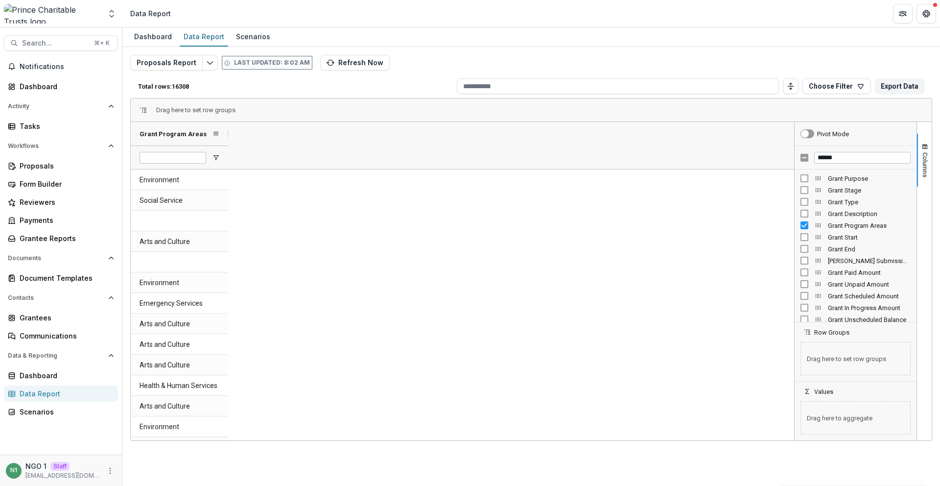
click at [198, 140] on div "Grant Program Areas" at bounding box center [176, 133] width 72 height 19
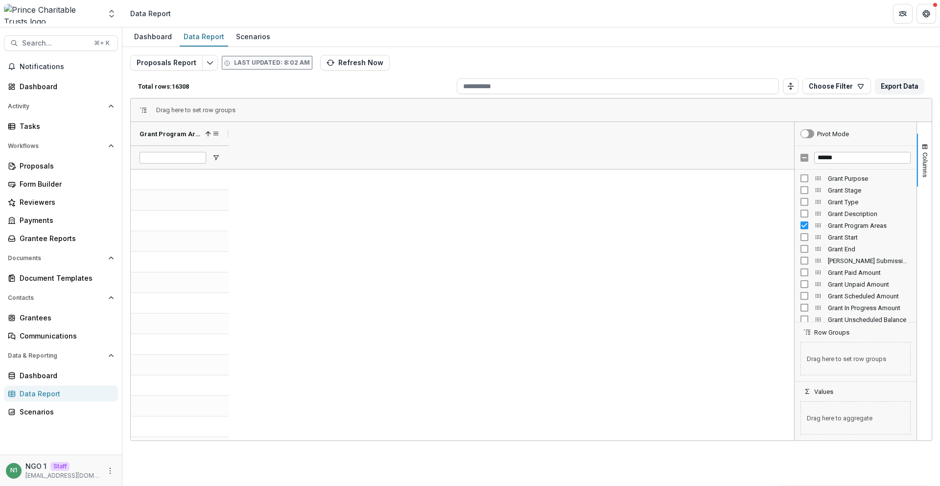
click at [198, 140] on div "Grant Program Areas 1" at bounding box center [176, 133] width 72 height 19
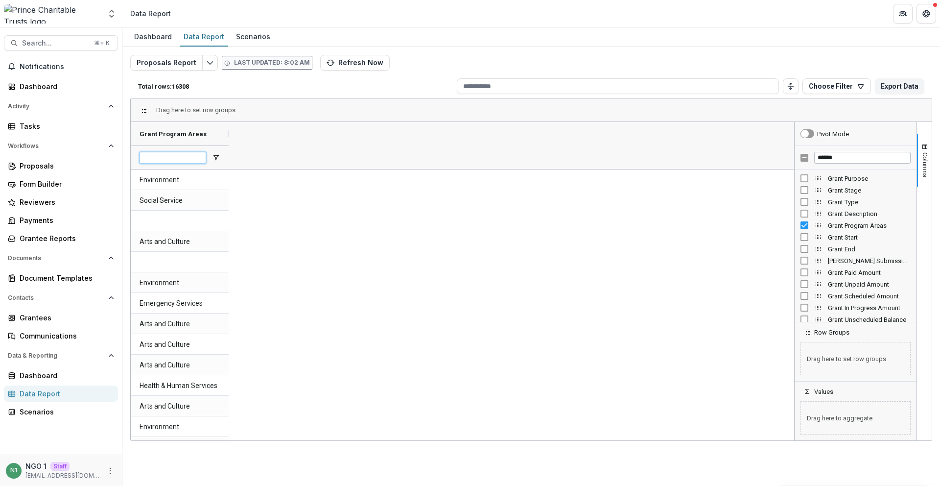
click at [194, 157] on input "Grant Program Areas Filter Input" at bounding box center [173, 158] width 67 height 12
type input "**"
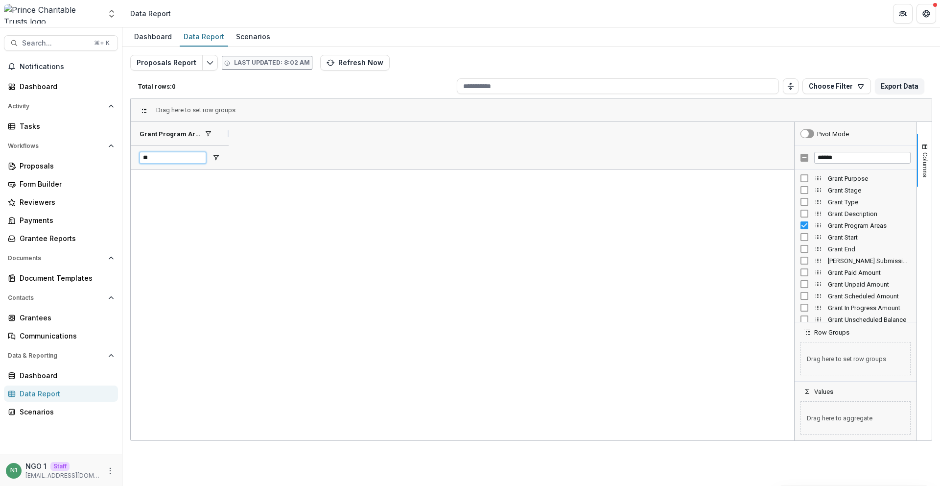
type input "*"
type input "**"
click at [835, 157] on input "*****" at bounding box center [862, 158] width 96 height 12
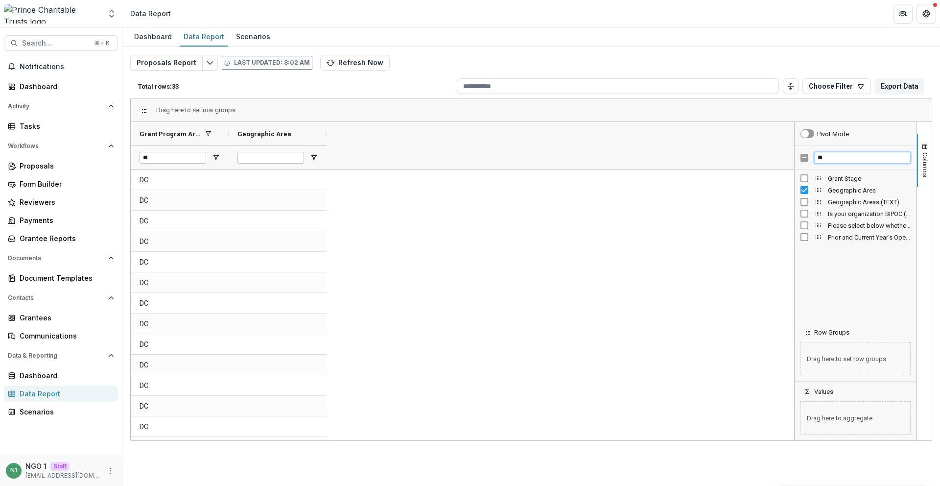
click at [831, 157] on input "**" at bounding box center [862, 158] width 96 height 12
type input "********"
click at [805, 173] on div "Internal Proposal Id" at bounding box center [856, 178] width 110 height 12
click at [800, 181] on div "Internal Proposal Id" at bounding box center [856, 178] width 122 height 12
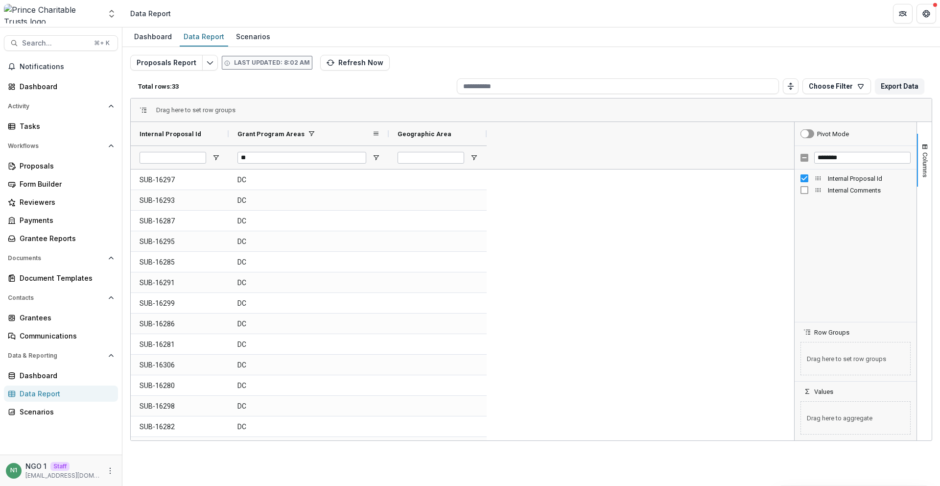
drag, startPoint x: 327, startPoint y: 133, endPoint x: 399, endPoint y: 152, distance: 74.5
click at [389, 145] on div at bounding box center [389, 134] width 4 height 24
drag, startPoint x: 180, startPoint y: 176, endPoint x: 198, endPoint y: 50, distance: 127.2
click at [125, 183] on div "Proposals Report Last updated: 8:02 AM Refresh Now Total rows: 33 Choose Filter…" at bounding box center [531, 232] width 818 height 370
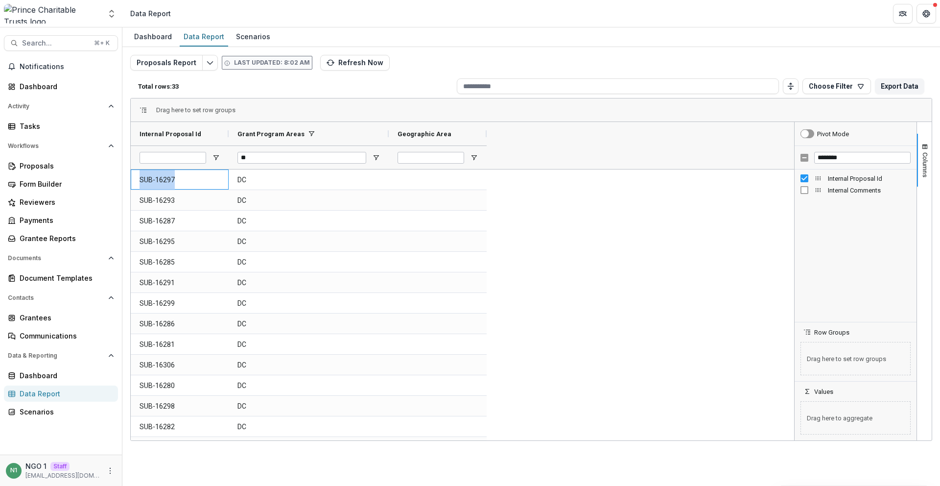
copy Id-889 "SUB-16297"
click at [327, 63] on icon "button" at bounding box center [331, 63] width 8 height 8
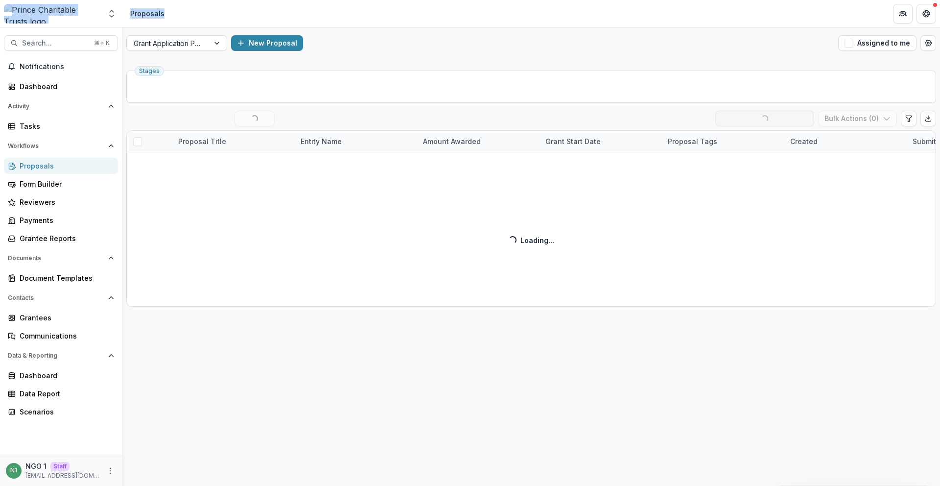
drag, startPoint x: 127, startPoint y: 9, endPoint x: 203, endPoint y: 12, distance: 75.9
click at [98, 8] on div "Team Settings Admin Settings Proposals" at bounding box center [470, 13] width 940 height 27
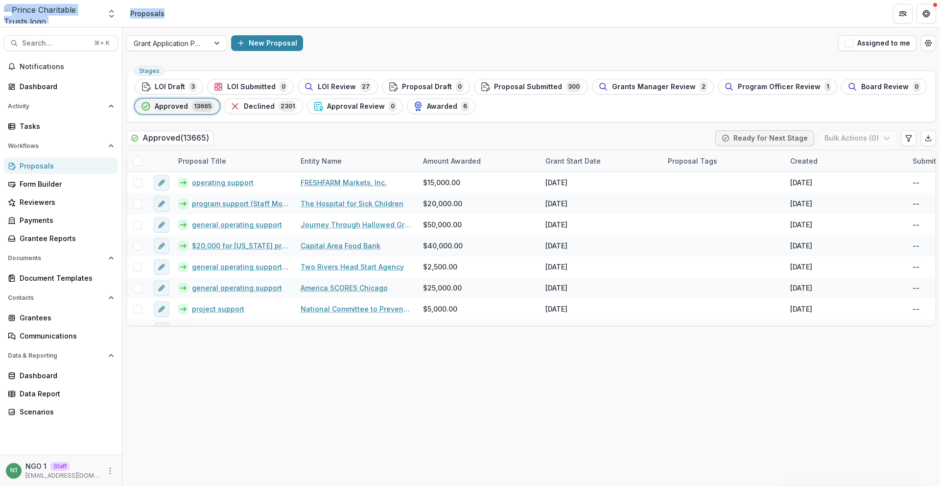
click at [203, 12] on header "Proposals" at bounding box center [531, 13] width 818 height 27
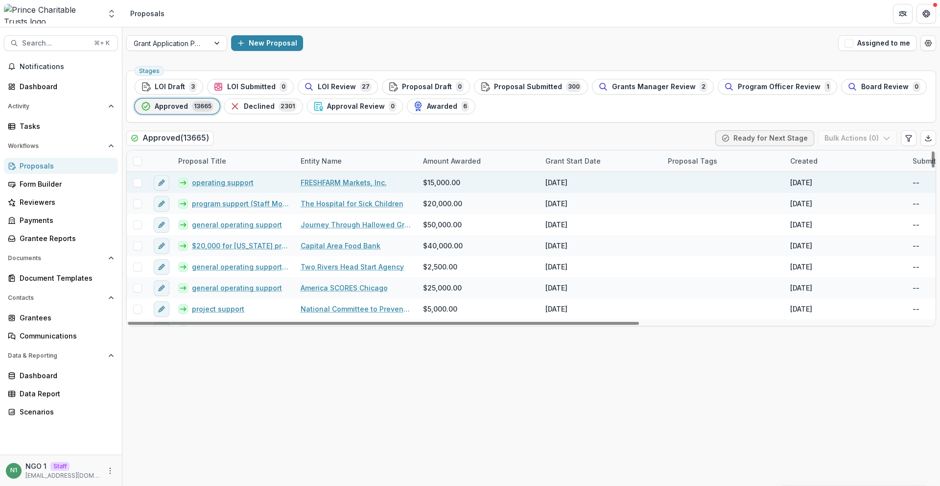
click at [222, 182] on link "operating support" at bounding box center [223, 182] width 62 height 10
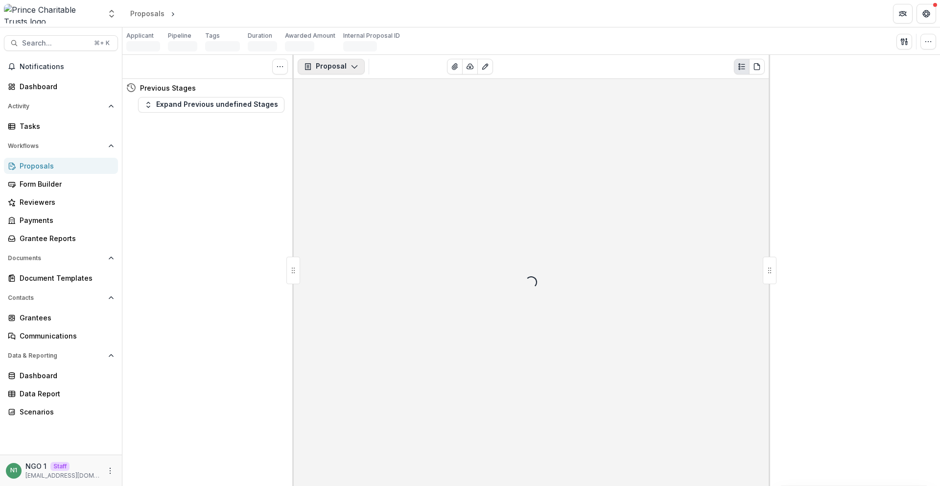
click at [322, 67] on button "Proposal" at bounding box center [331, 67] width 67 height 16
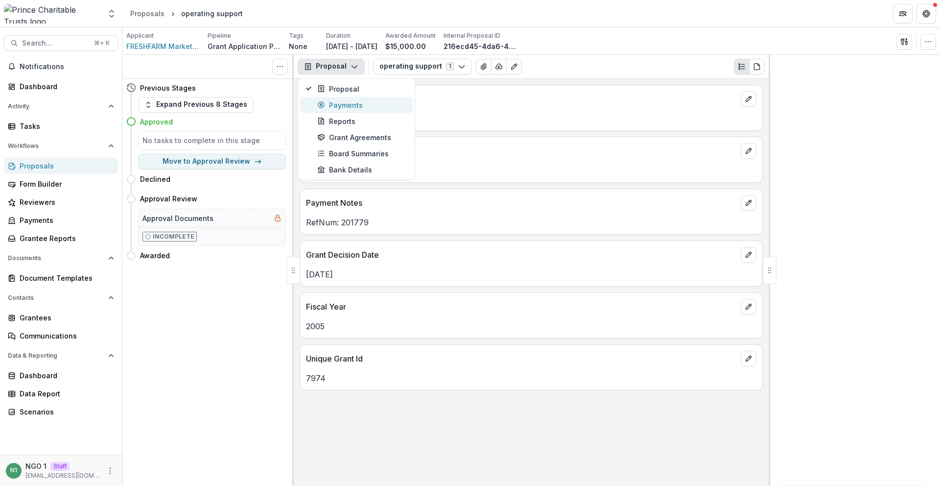
click at [328, 103] on div "Payments" at bounding box center [362, 105] width 90 height 10
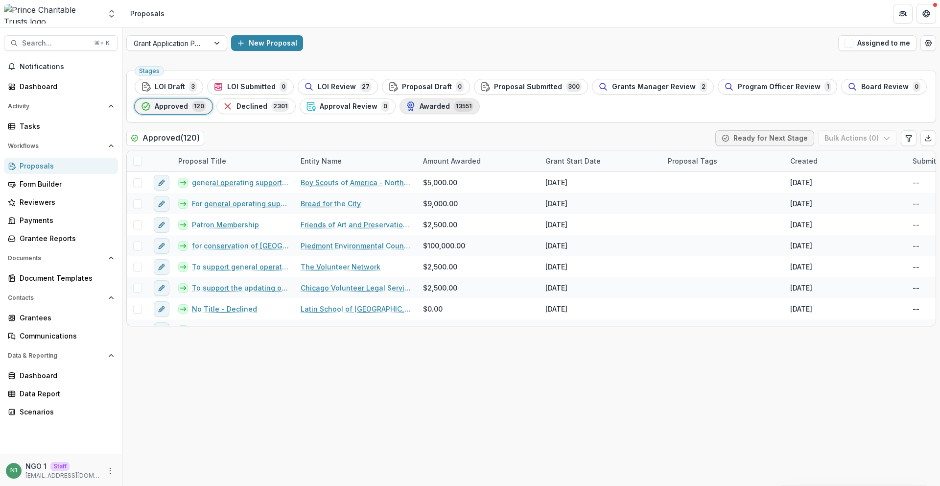
click at [458, 107] on span "13551" at bounding box center [464, 106] width 20 height 11
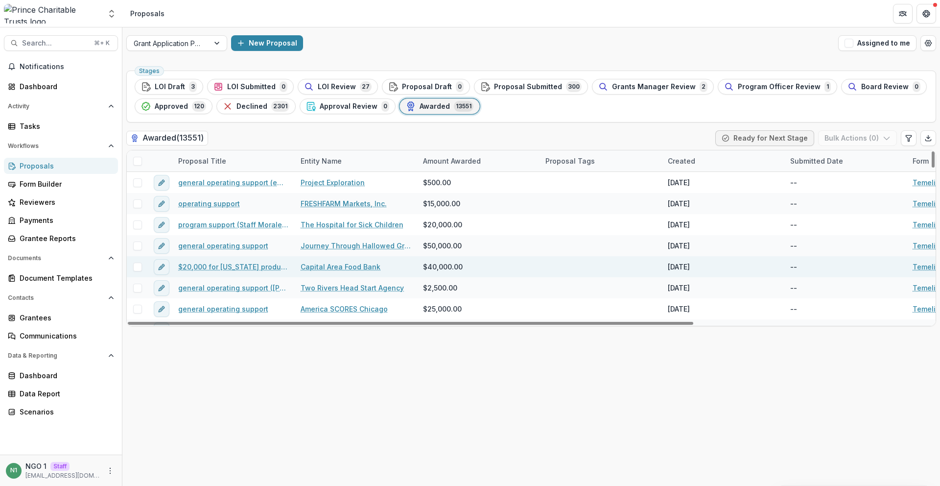
click at [195, 264] on link "$20,000 for [US_STATE] produce purchasing, and a one-time grant of $20,000 to d…" at bounding box center [233, 266] width 111 height 10
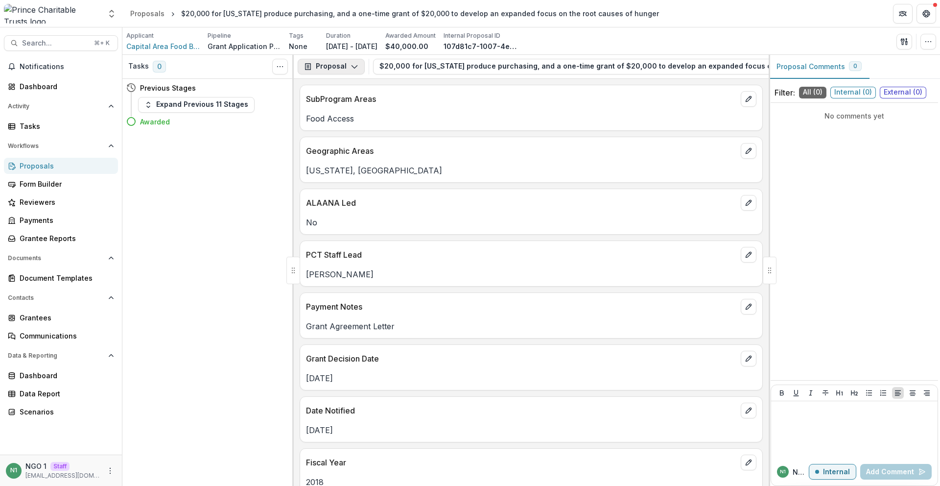
click at [320, 69] on button "Proposal" at bounding box center [331, 67] width 67 height 16
click at [332, 104] on div "Payments" at bounding box center [362, 105] width 90 height 10
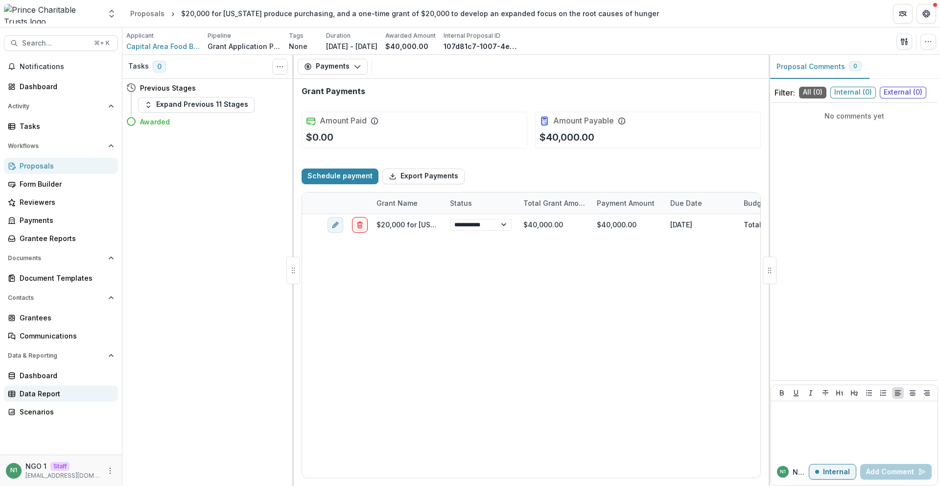
click at [43, 398] on div "Data Report" at bounding box center [65, 393] width 91 height 10
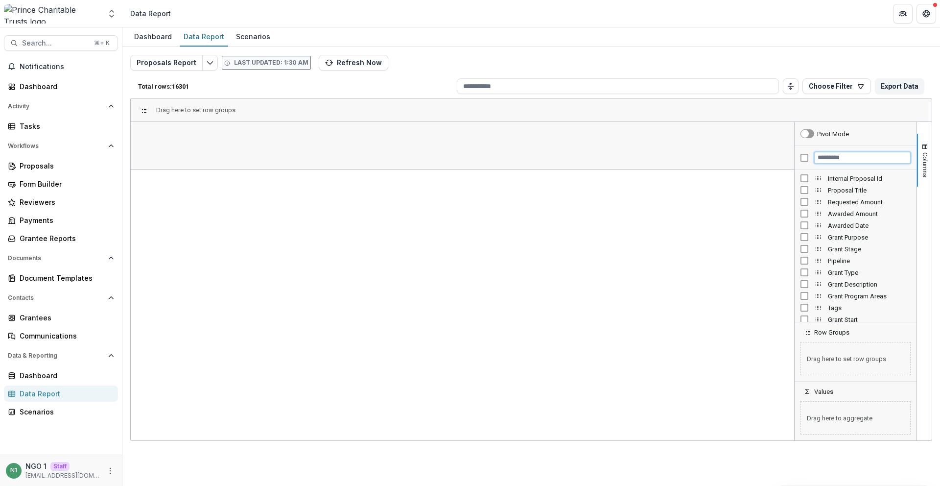
click at [822, 159] on input "Filter Columns Input" at bounding box center [862, 158] width 96 height 12
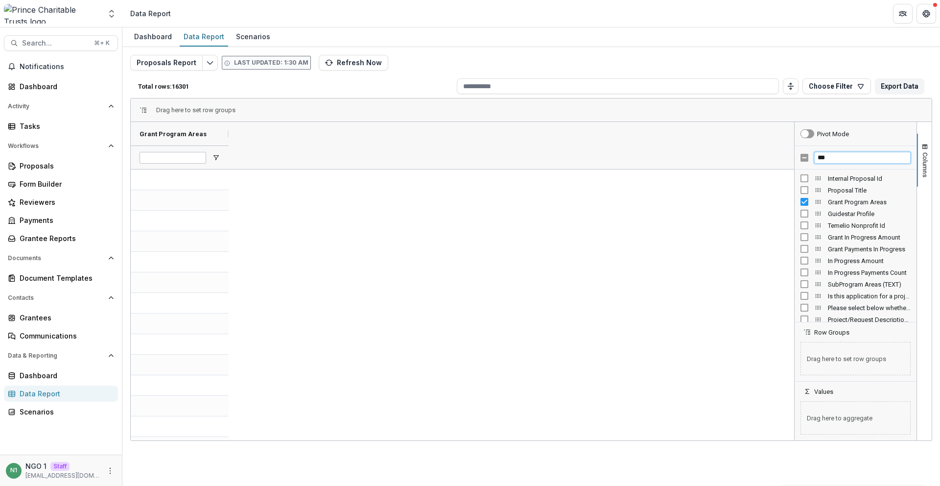
click at [846, 156] on input "***" at bounding box center [862, 158] width 96 height 12
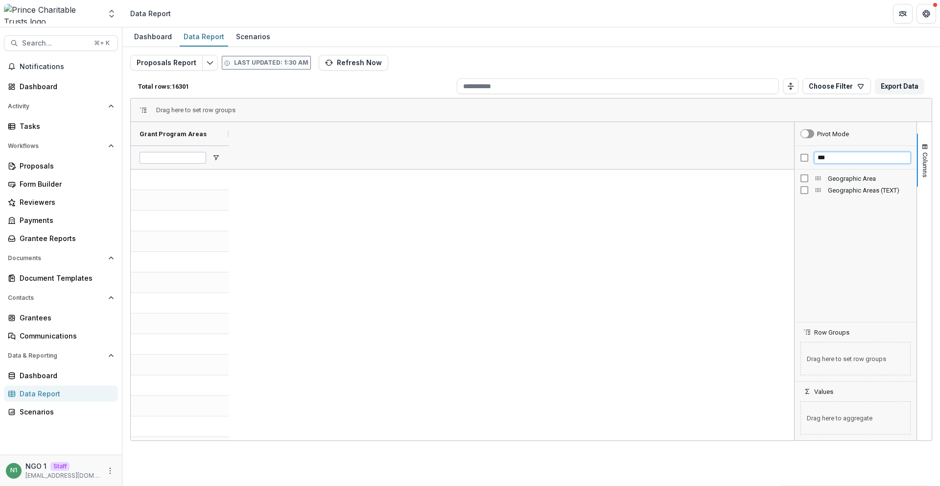
type input "***"
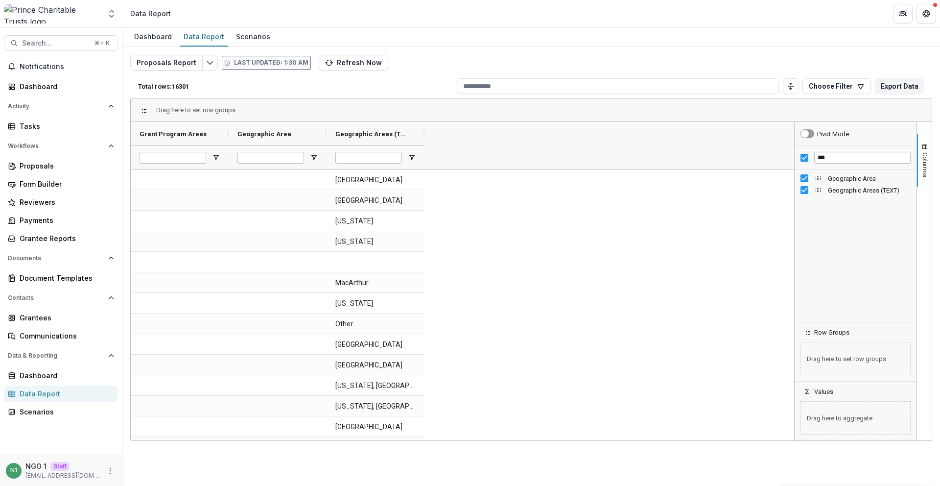
click at [808, 191] on div "Geographic Areas (TEXT)" at bounding box center [856, 190] width 110 height 12
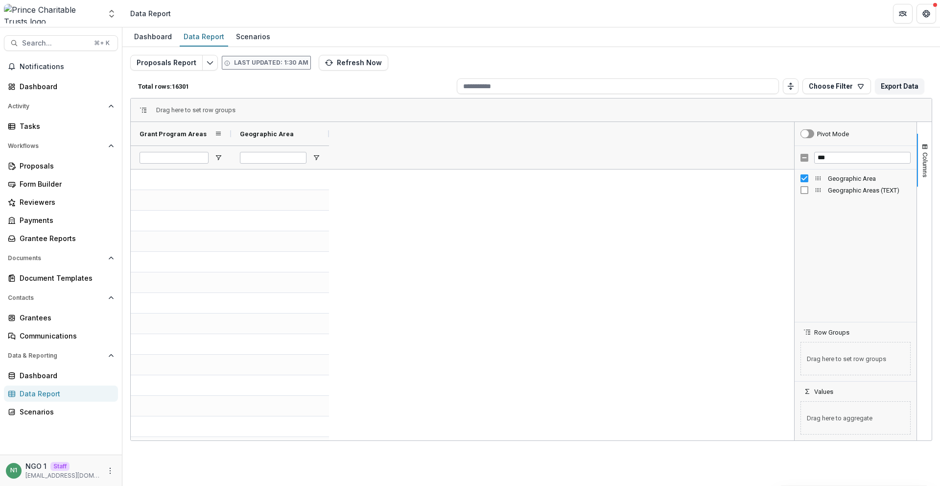
drag, startPoint x: 228, startPoint y: 137, endPoint x: 240, endPoint y: 139, distance: 13.0
click at [233, 139] on div at bounding box center [231, 134] width 4 height 24
click at [227, 159] on span "Open Filter Menu" at bounding box center [229, 158] width 8 height 8
click at [227, 159] on span "filter" at bounding box center [279, 160] width 117 height 18
click at [227, 159] on span "Open Filter Menu" at bounding box center [229, 158] width 8 height 8
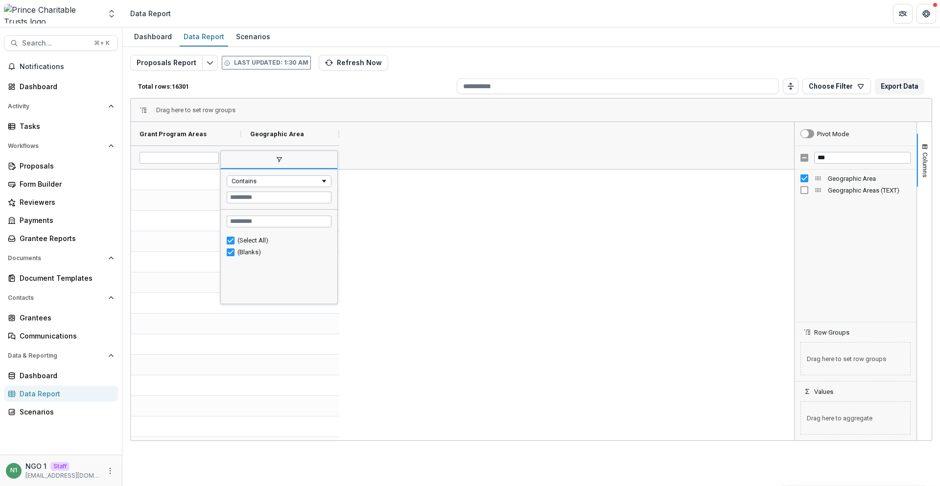
click at [227, 159] on span "filter" at bounding box center [279, 160] width 117 height 18
click at [227, 159] on span "Open Filter Menu" at bounding box center [229, 158] width 8 height 8
drag, startPoint x: 228, startPoint y: 158, endPoint x: 347, endPoint y: 95, distance: 134.9
click at [228, 158] on span "filter" at bounding box center [279, 160] width 117 height 18
click at [361, 65] on button "Refresh Now" at bounding box center [354, 63] width 70 height 16
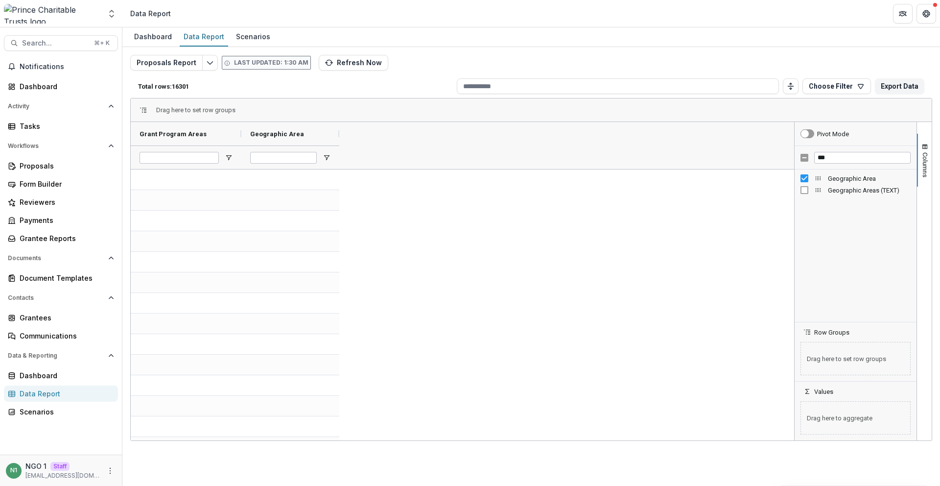
click at [229, 162] on div at bounding box center [186, 157] width 111 height 24
click at [225, 159] on span "Open Filter Menu" at bounding box center [229, 158] width 8 height 8
type input "***"
click at [818, 192] on span "Geographic Areas (TEXT) Column" at bounding box center [818, 190] width 8 height 8
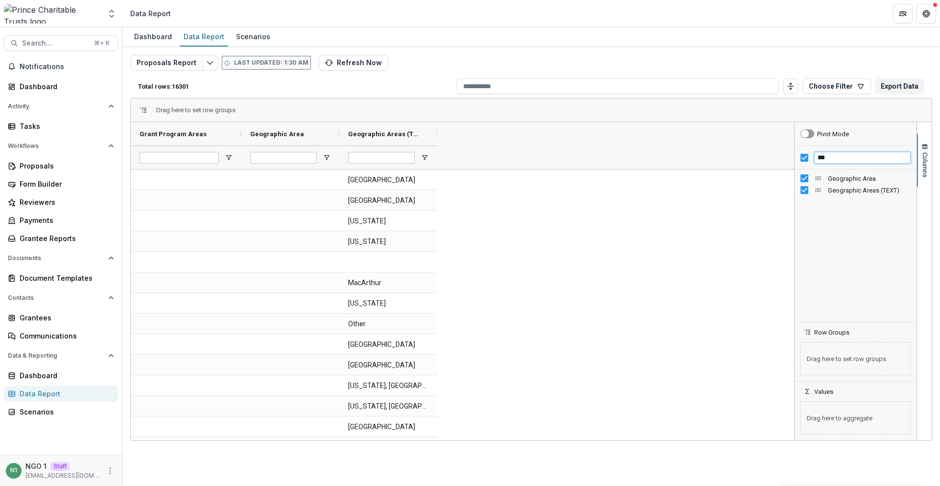
click at [825, 161] on input "***" at bounding box center [862, 158] width 96 height 12
type input "**********"
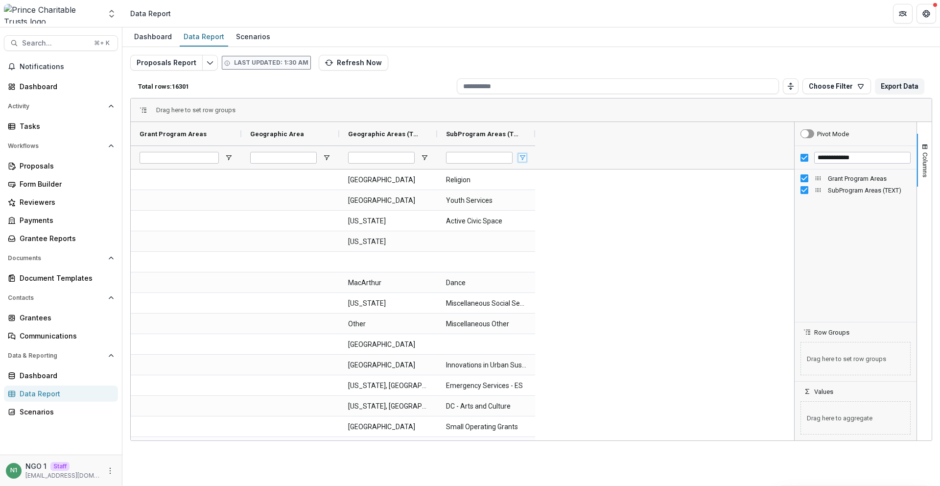
click at [523, 154] on span "Open Filter Menu" at bounding box center [523, 158] width 8 height 8
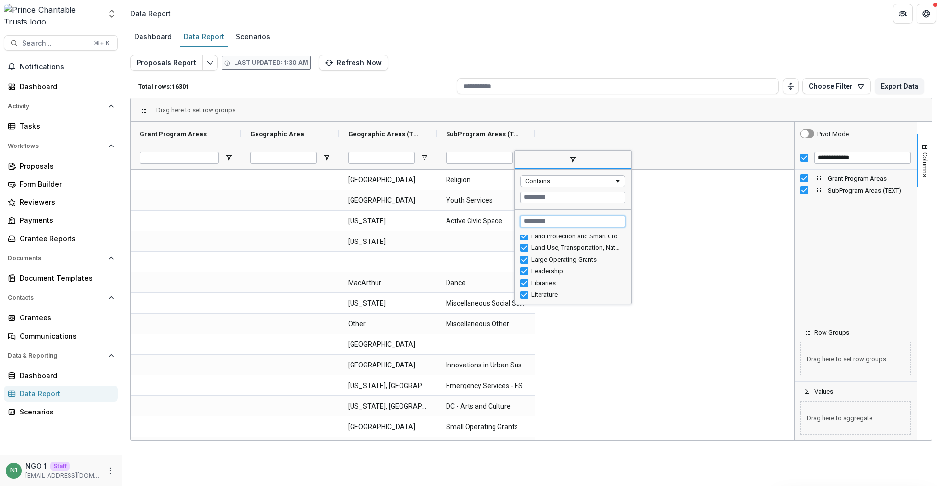
click at [548, 221] on input "Search filter values" at bounding box center [573, 221] width 105 height 12
type input "**"
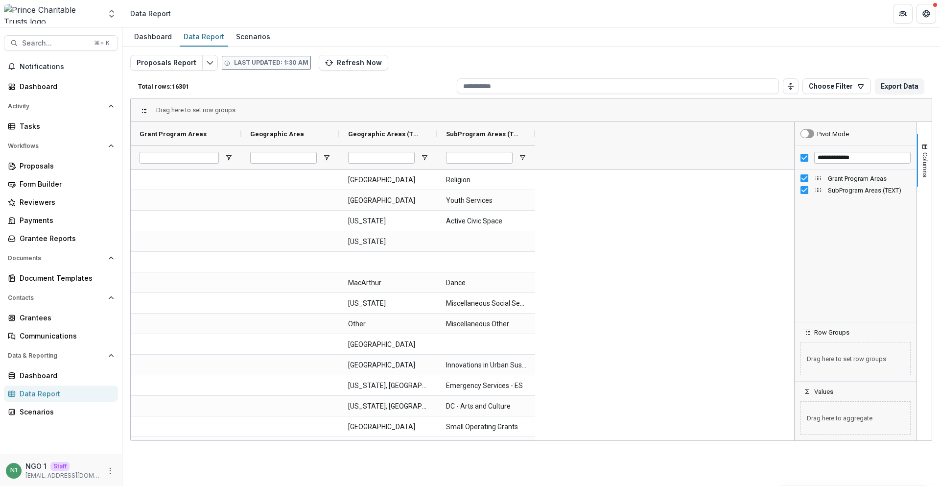
click at [425, 156] on span "Open Filter Menu" at bounding box center [425, 158] width 8 height 8
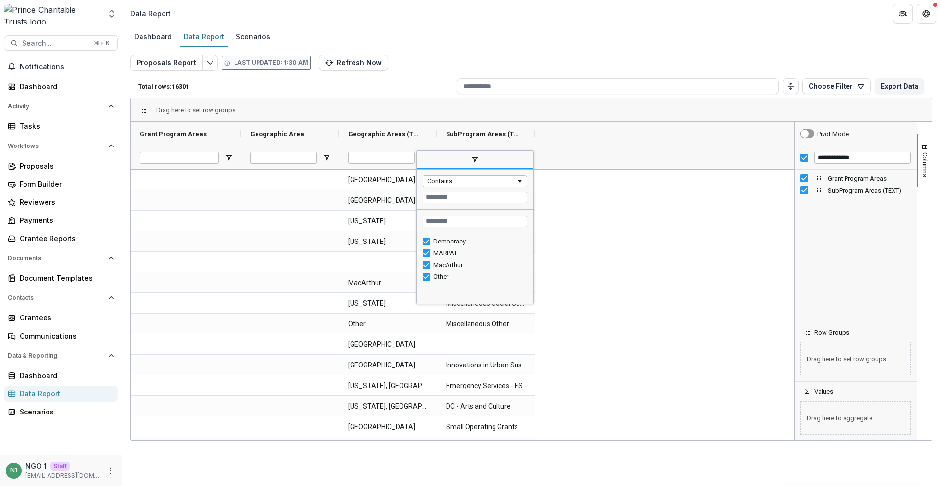
scroll to position [38, 0]
click at [321, 160] on div at bounding box center [290, 157] width 98 height 24
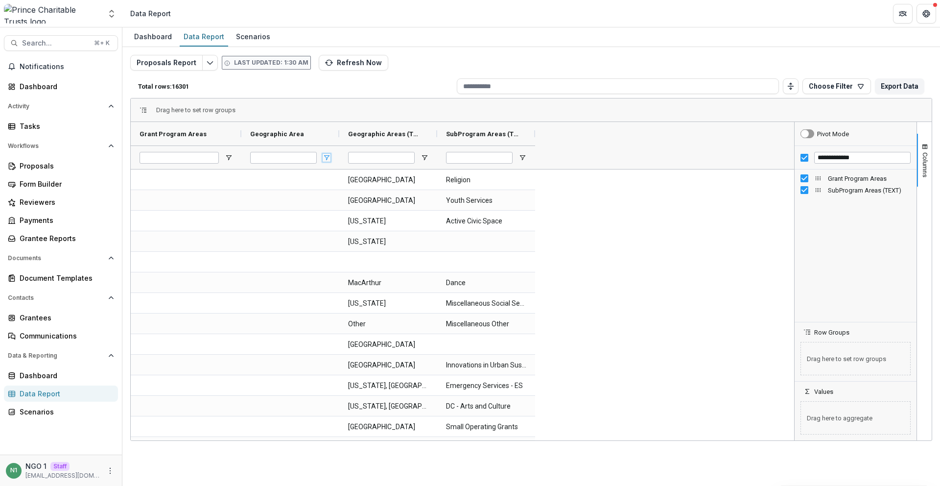
click at [324, 158] on span "Open Filter Menu" at bounding box center [327, 158] width 8 height 8
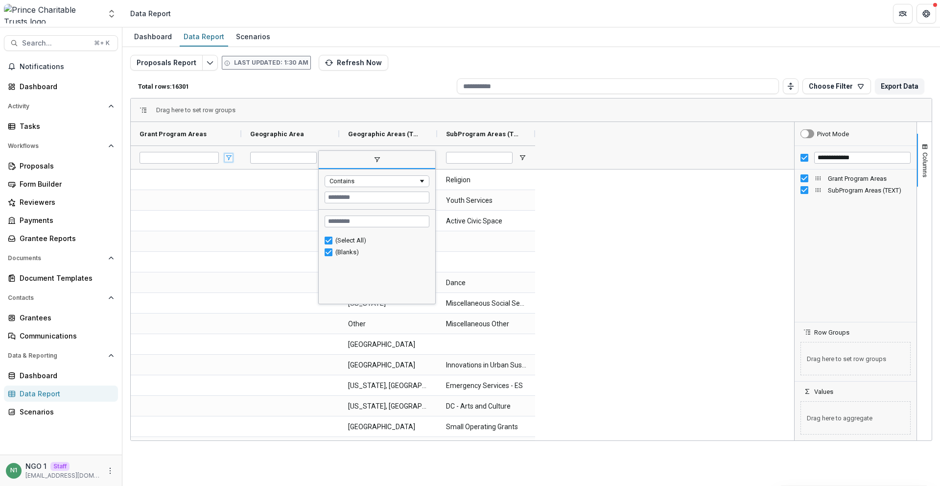
click at [230, 157] on span "Open Filter Menu" at bounding box center [229, 158] width 8 height 8
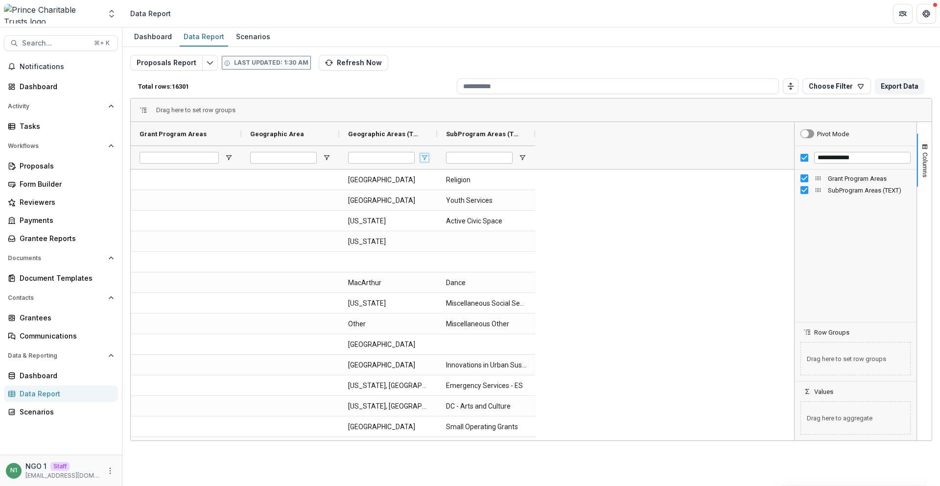
click at [423, 155] on span "Open Filter Menu" at bounding box center [425, 158] width 8 height 8
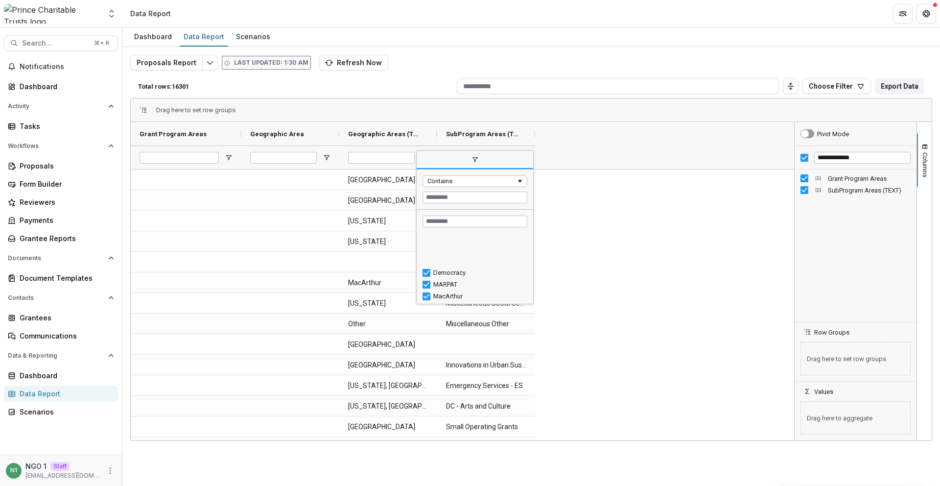
scroll to position [0, 0]
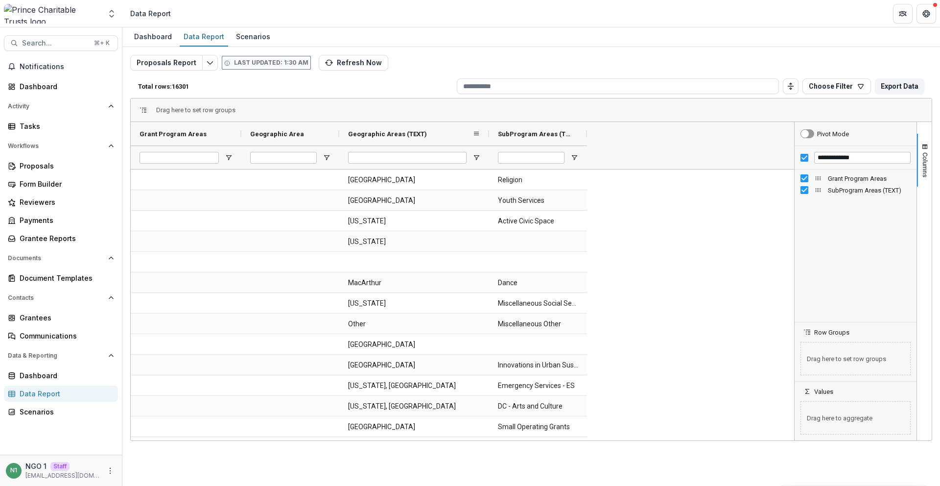
drag, startPoint x: 436, startPoint y: 133, endPoint x: 486, endPoint y: 136, distance: 49.6
click at [487, 137] on div at bounding box center [489, 134] width 4 height 24
click at [289, 132] on span "Geographic Area" at bounding box center [277, 133] width 54 height 7
click at [192, 133] on span "Grant Program Areas" at bounding box center [173, 133] width 67 height 7
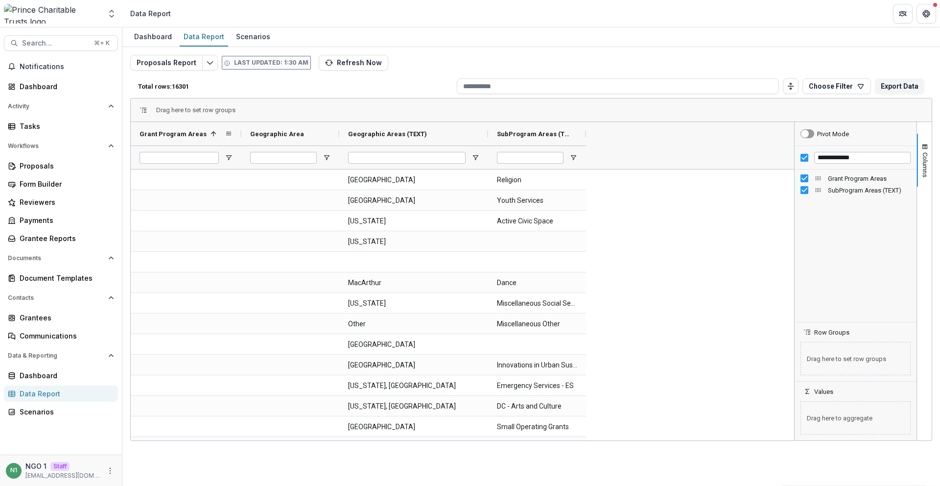
click at [192, 132] on span "Grant Program Areas" at bounding box center [173, 133] width 67 height 7
click at [396, 133] on span "Geographic Areas (TEXT)" at bounding box center [387, 133] width 79 height 7
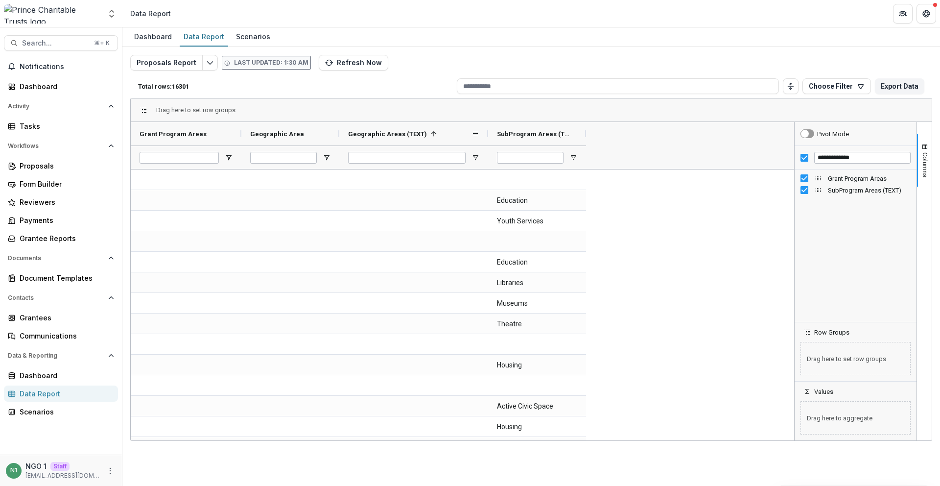
click at [396, 133] on span "Geographic Areas (TEXT)" at bounding box center [387, 133] width 79 height 7
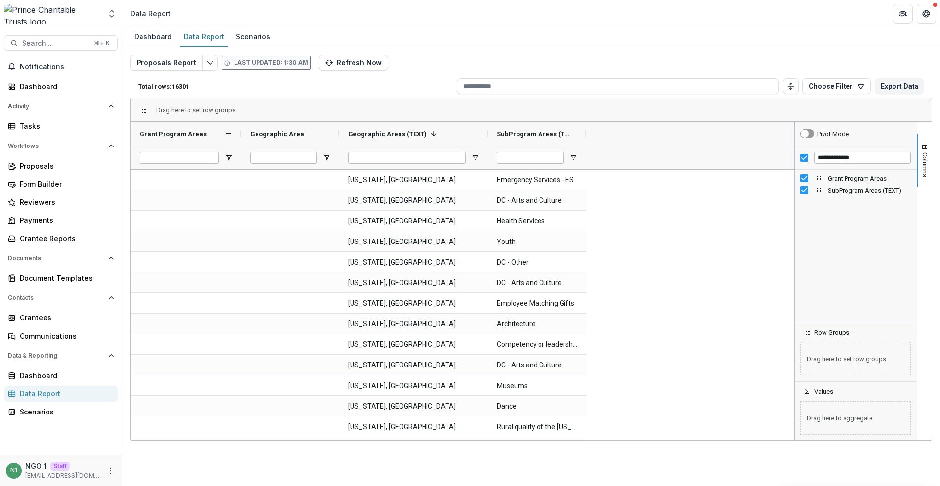
click at [170, 132] on span "Grant Program Areas" at bounding box center [173, 133] width 67 height 7
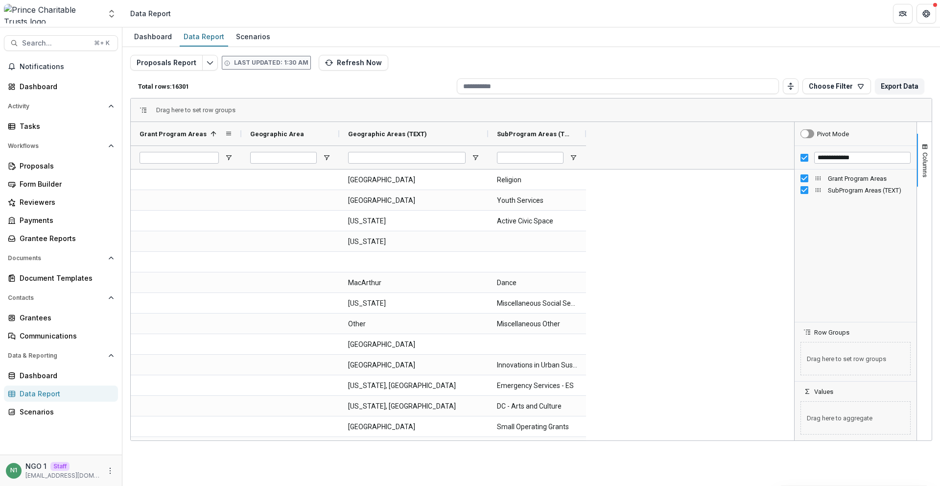
click at [170, 132] on span "Grant Program Areas" at bounding box center [173, 133] width 67 height 7
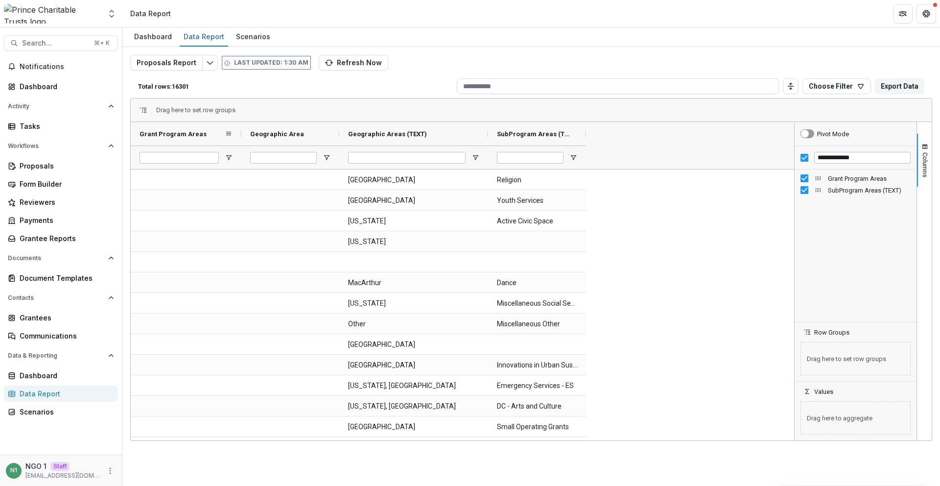
click at [170, 132] on span "Grant Program Areas" at bounding box center [173, 133] width 67 height 7
click at [169, 131] on span "Grant Program Areas" at bounding box center [173, 133] width 67 height 7
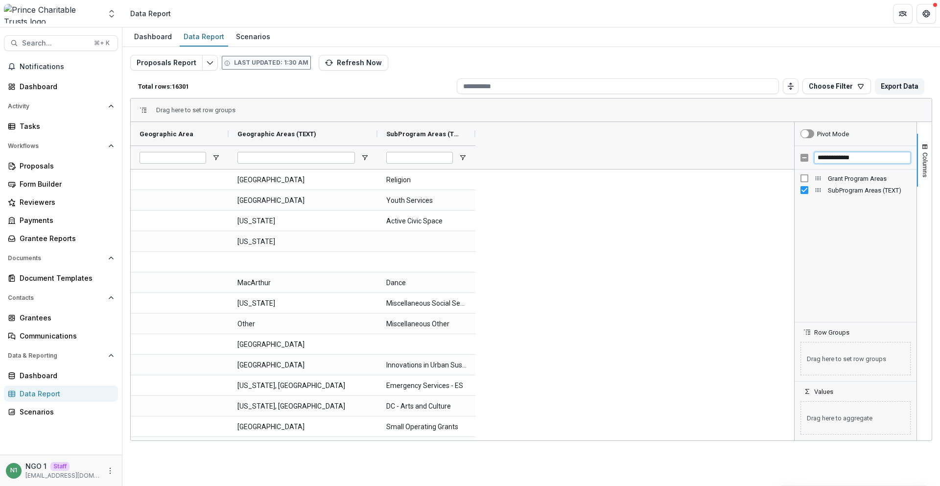
click at [821, 161] on input "**********" at bounding box center [862, 158] width 96 height 12
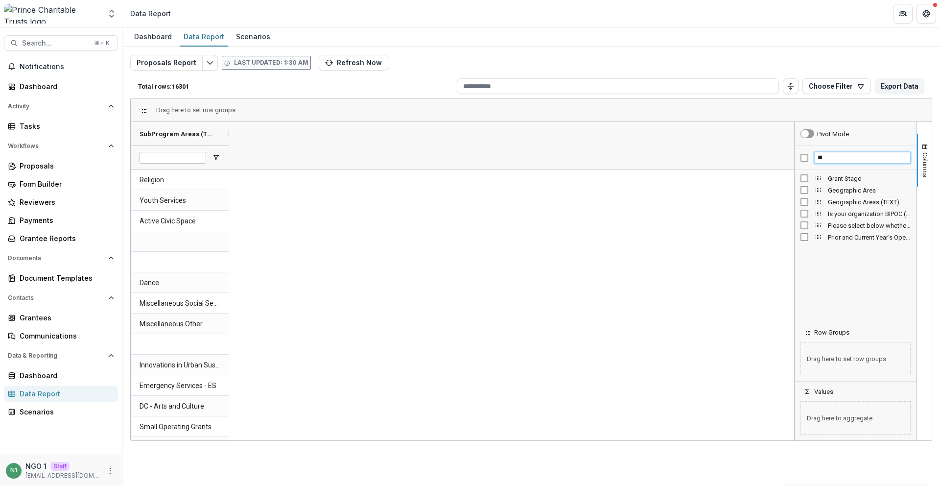
click at [838, 160] on input "**" at bounding box center [862, 158] width 96 height 12
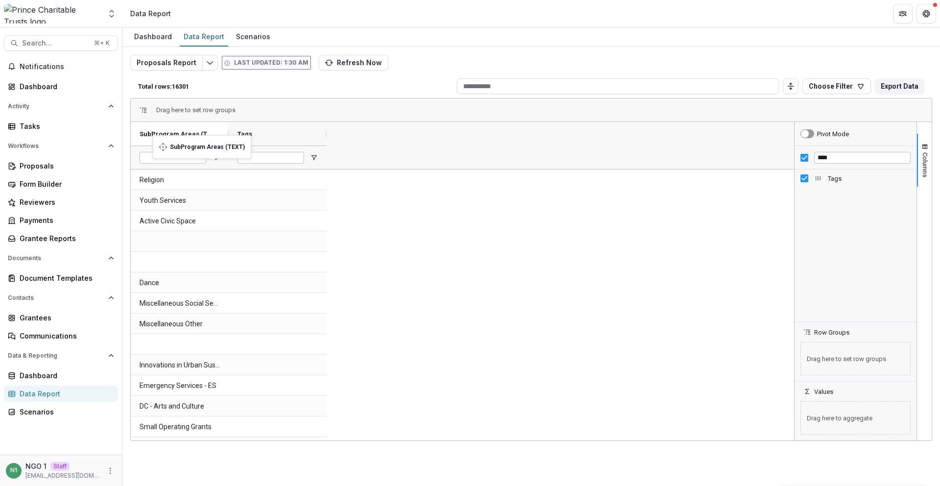
drag, startPoint x: 256, startPoint y: 137, endPoint x: 158, endPoint y: 140, distance: 97.5
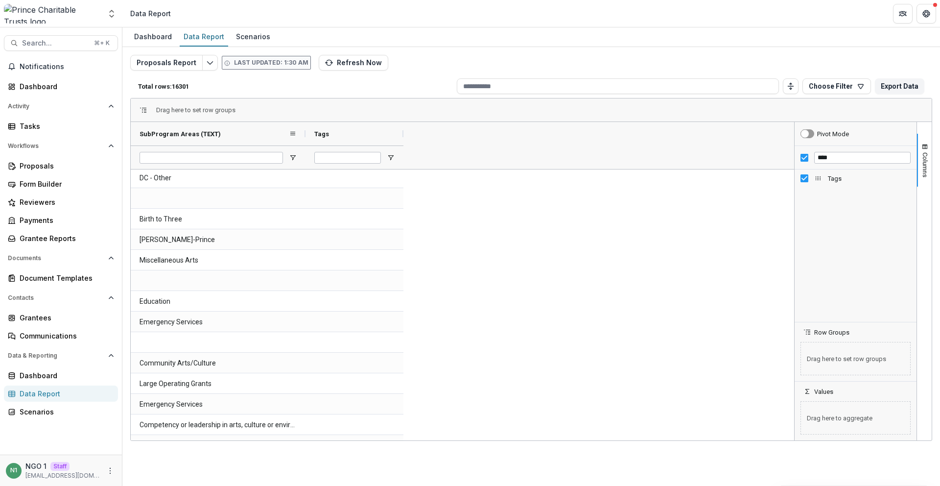
drag, startPoint x: 228, startPoint y: 133, endPoint x: 305, endPoint y: 139, distance: 77.1
click at [305, 139] on div at bounding box center [306, 134] width 4 height 24
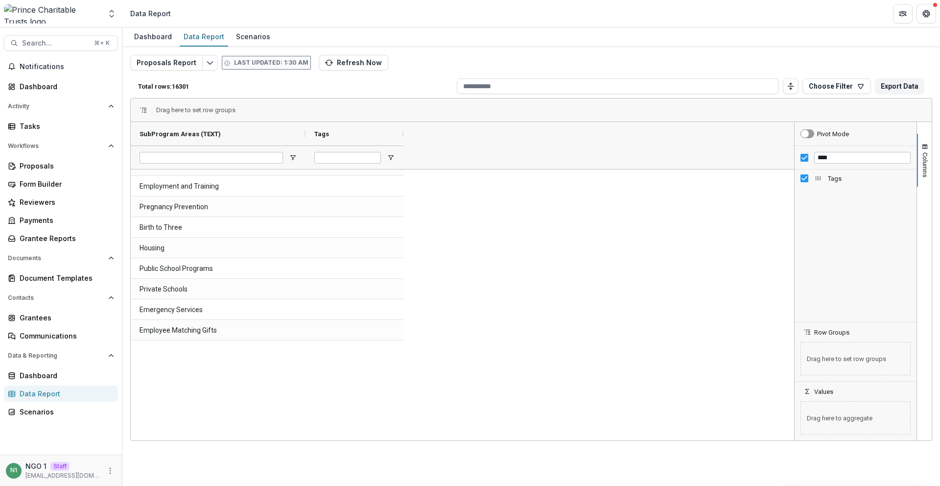
scroll to position [2956, 0]
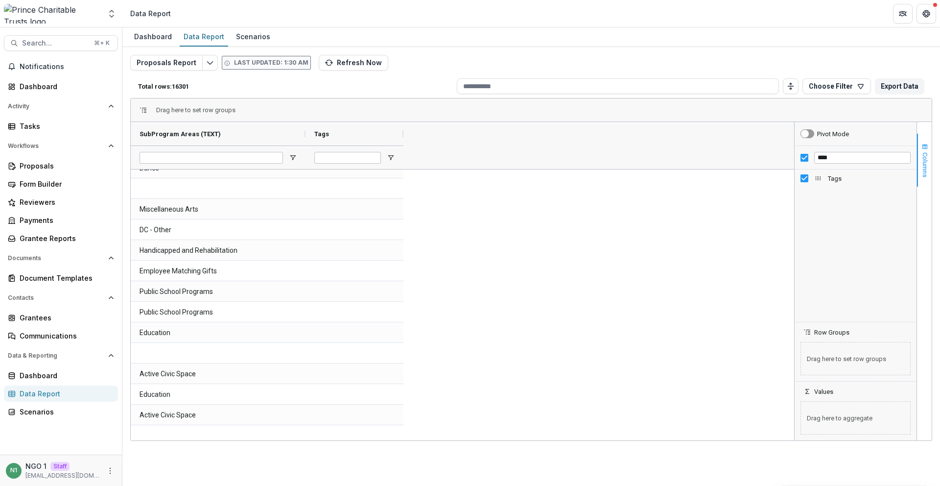
click at [922, 156] on span "Columns" at bounding box center [925, 164] width 7 height 25
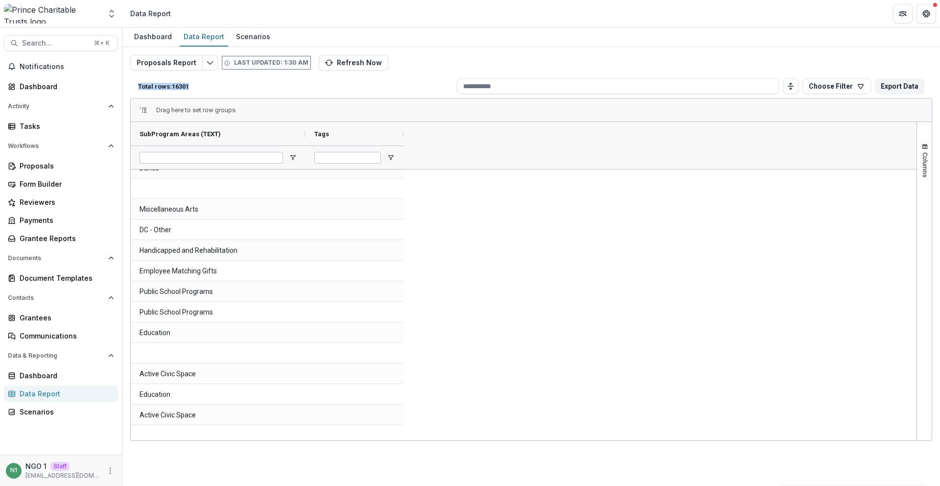
drag, startPoint x: 138, startPoint y: 84, endPoint x: 265, endPoint y: 84, distance: 127.3
click at [265, 84] on p "Total rows: 16301" at bounding box center [295, 86] width 315 height 7
click at [268, 81] on div "Total rows: 16301 Choose Filter Personal Filters Team Filters Temelio Filters N…" at bounding box center [531, 86] width 802 height 24
click at [919, 148] on button "Columns" at bounding box center [924, 160] width 15 height 53
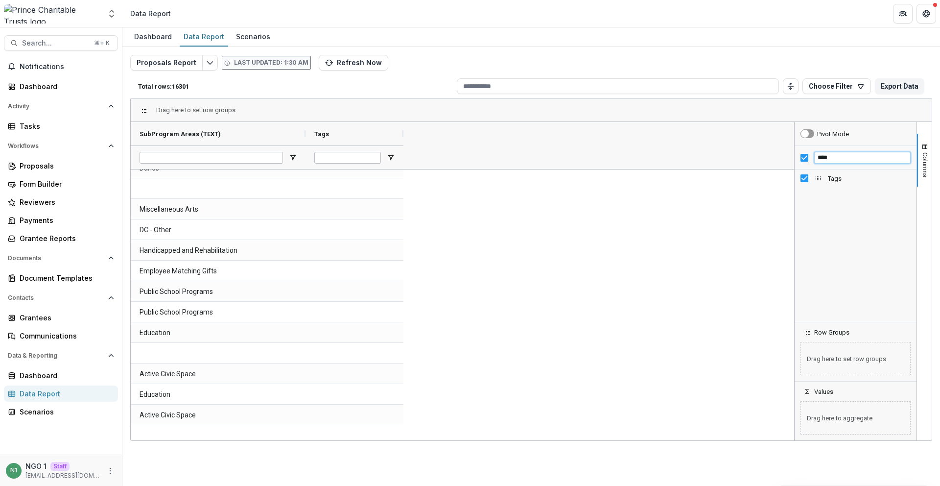
click at [833, 160] on input "****" at bounding box center [862, 158] width 96 height 12
type input "********"
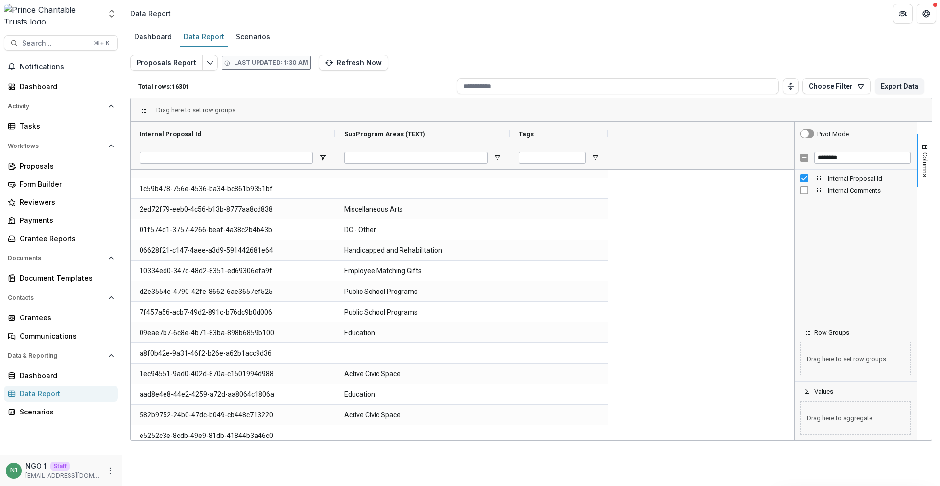
drag, startPoint x: 230, startPoint y: 132, endPoint x: 324, endPoint y: 198, distance: 115.2
click at [337, 159] on div "Internal Proposal Id SubProgram Areas (TEXT) Tags" at bounding box center [371, 145] width 480 height 47
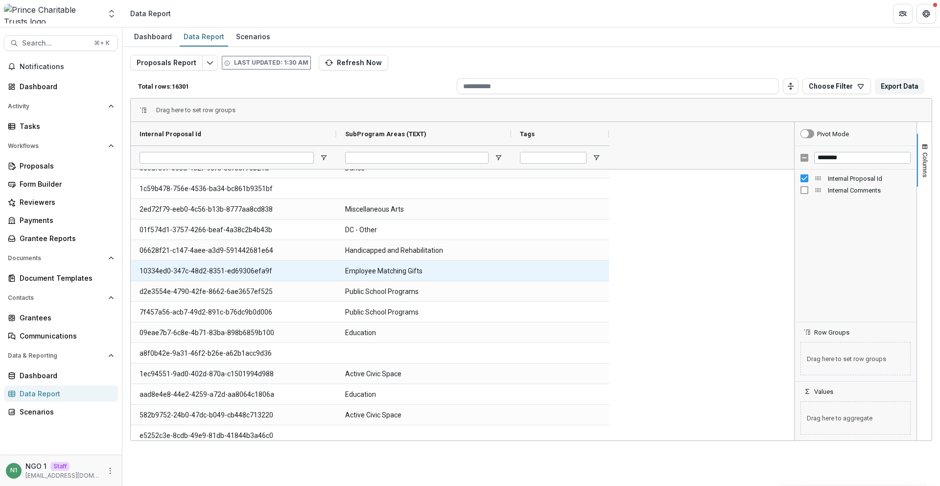
scroll to position [3925, 0]
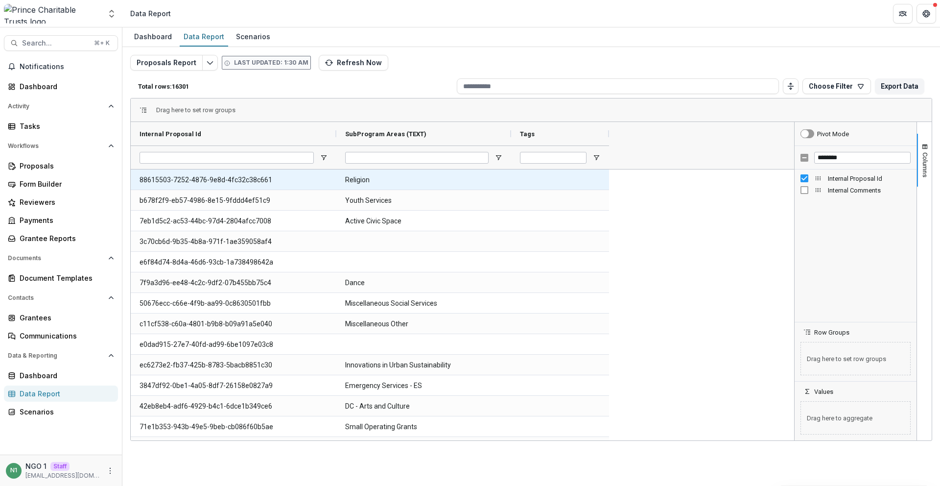
click at [223, 181] on Id-2444 "88615503-7252-4876-9e8d-4fc32c38c661" at bounding box center [234, 180] width 188 height 20
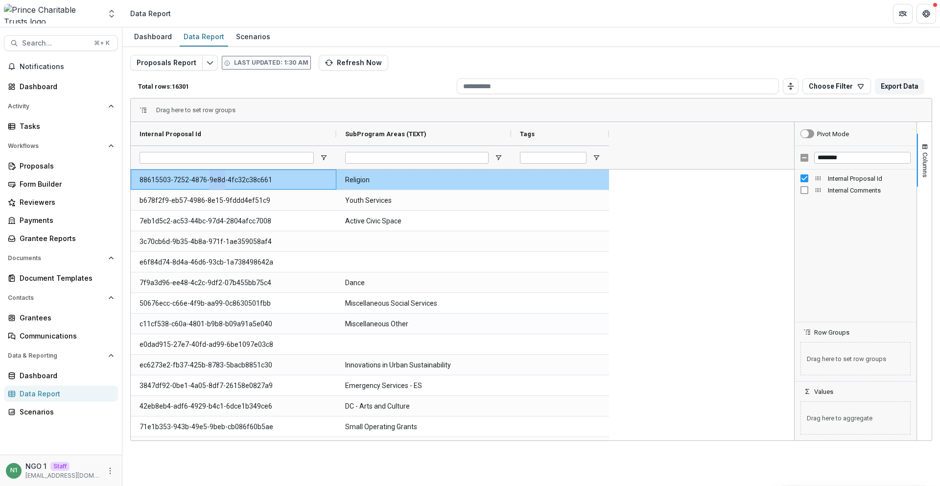
click at [223, 181] on Id-2444 "88615503-7252-4876-9e8d-4fc32c38c661" at bounding box center [234, 180] width 188 height 20
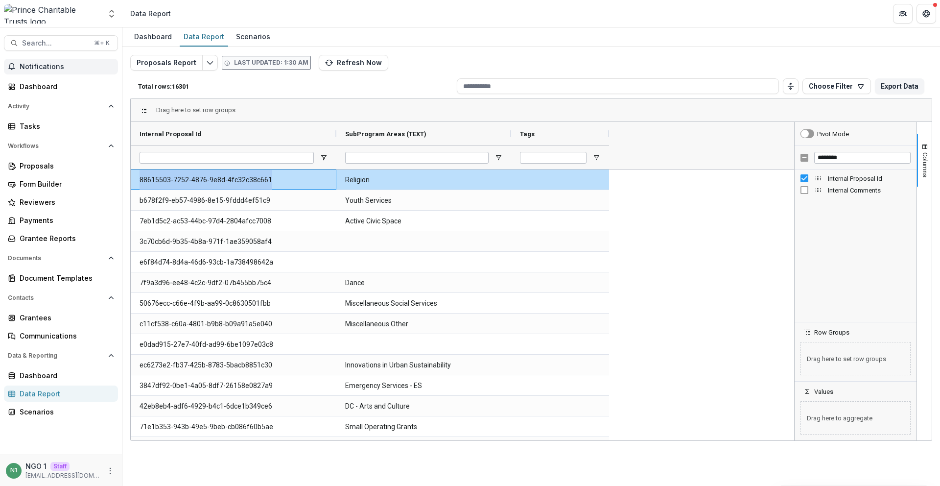
copy Id-2444 "88615503-7252-4876-9e8d-4fc32c38c661"
drag, startPoint x: 341, startPoint y: 133, endPoint x: 404, endPoint y: 138, distance: 62.9
click at [405, 102] on div "Drag here to set row groups" at bounding box center [531, 110] width 801 height 24
click at [79, 44] on span "Search..." at bounding box center [55, 43] width 66 height 8
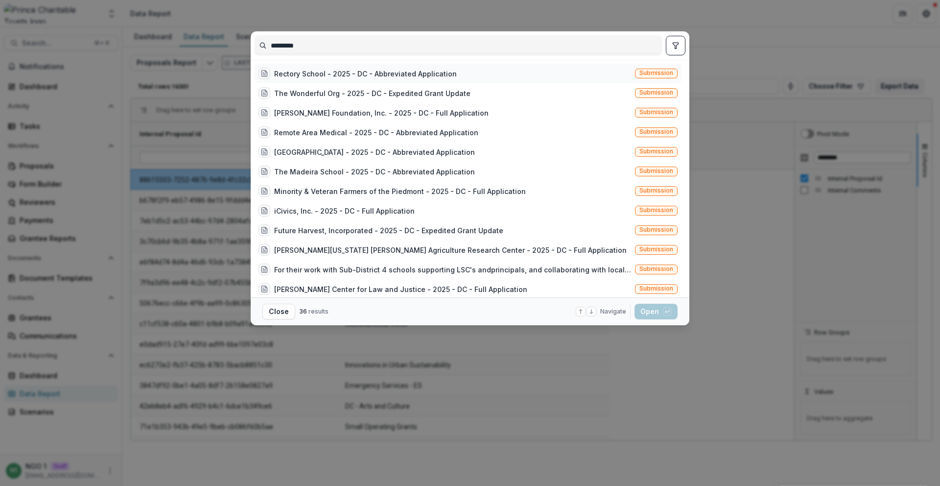
type input "*********"
click at [657, 72] on span "Submission" at bounding box center [657, 73] width 34 height 7
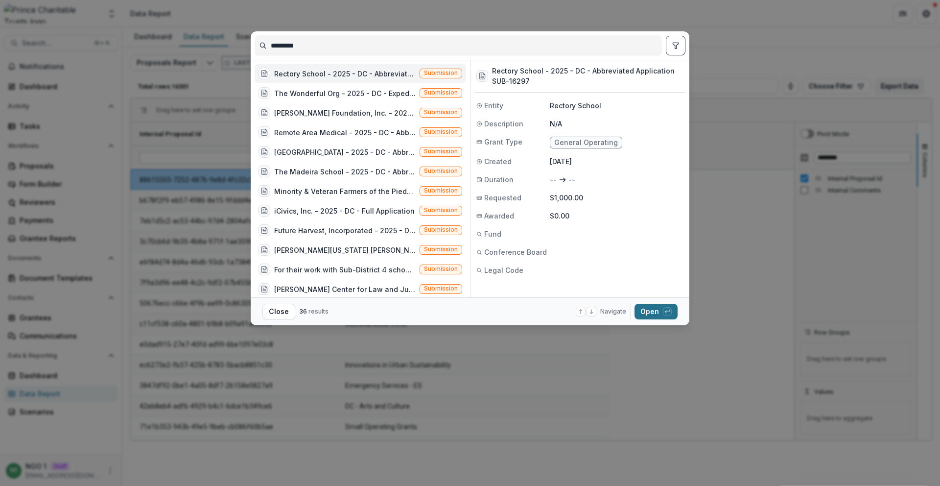
click at [668, 305] on button "Open with enter key" at bounding box center [656, 312] width 43 height 16
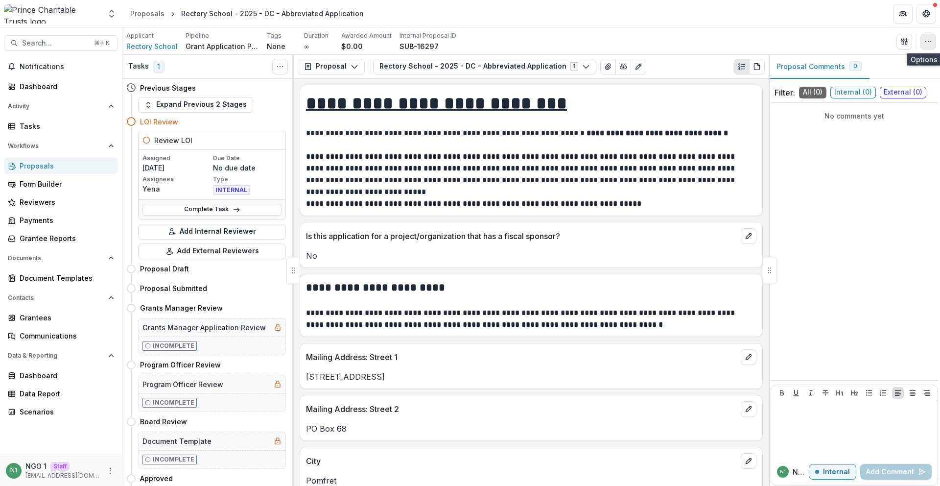
click at [925, 42] on icon "button" at bounding box center [929, 42] width 8 height 8
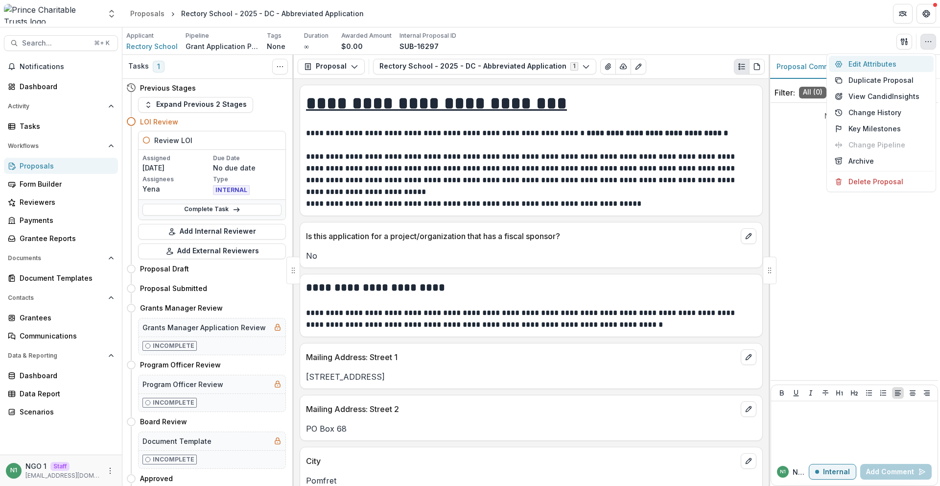
click at [899, 65] on button "Edit Attributes" at bounding box center [881, 64] width 105 height 16
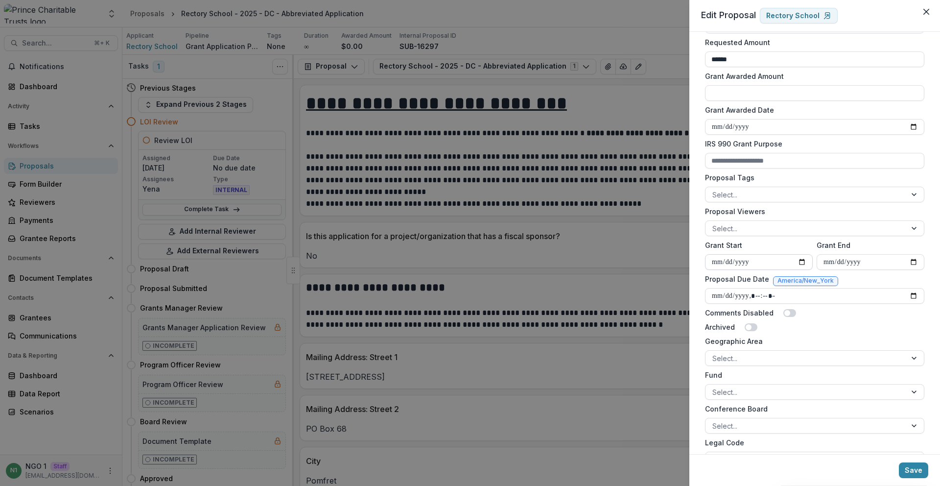
scroll to position [293, 0]
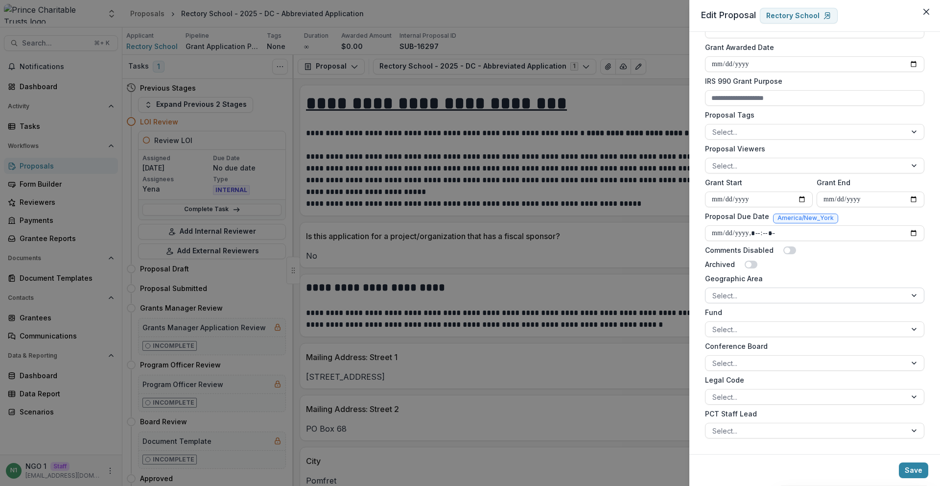
click at [760, 297] on div at bounding box center [805, 295] width 187 height 12
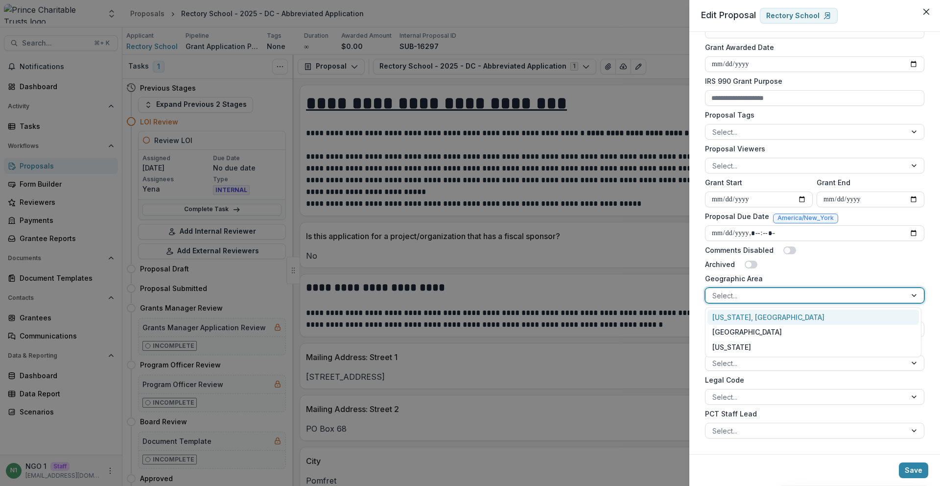
click at [758, 314] on div "[US_STATE], [GEOGRAPHIC_DATA]" at bounding box center [814, 316] width 212 height 15
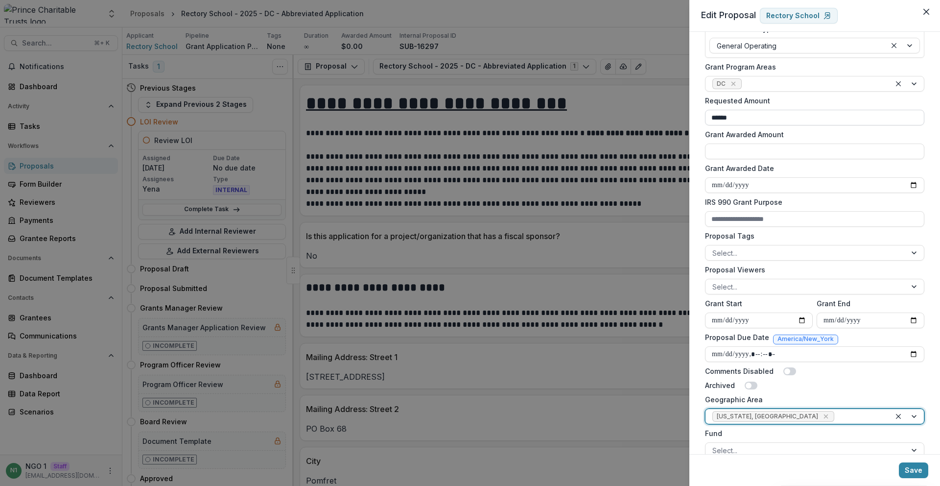
scroll to position [97, 0]
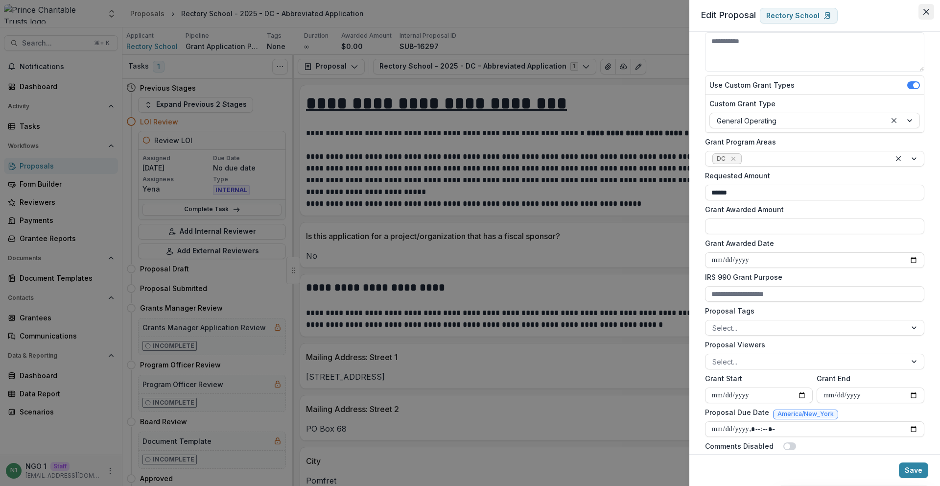
click at [924, 14] on icon "Close" at bounding box center [927, 12] width 6 height 6
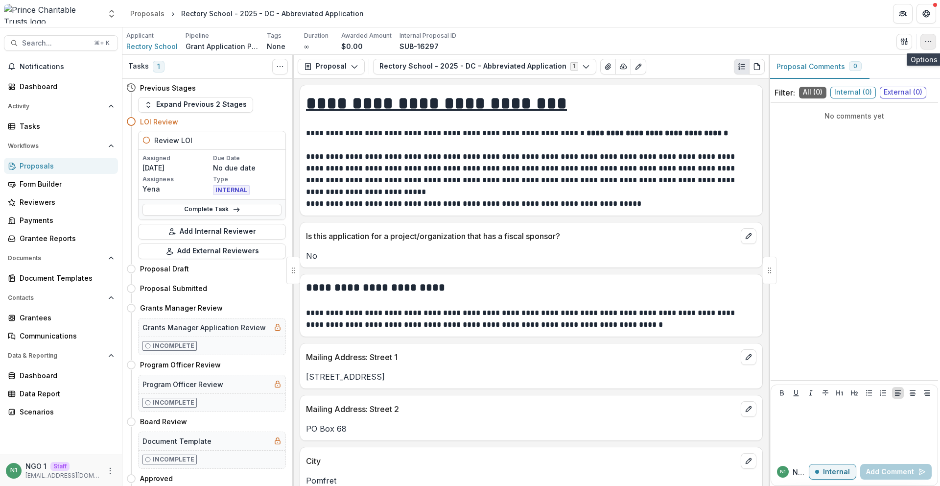
click at [936, 46] on button "button" at bounding box center [929, 42] width 16 height 16
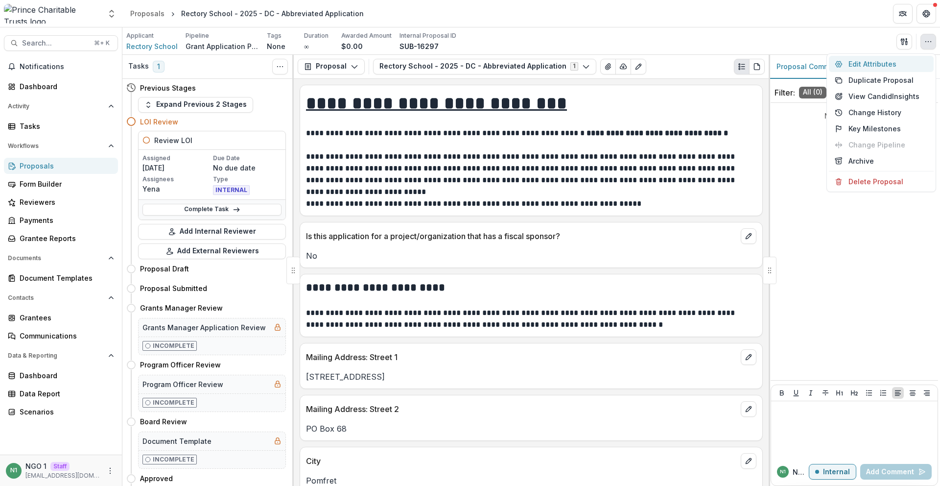
click at [902, 66] on button "Edit Attributes" at bounding box center [881, 64] width 105 height 16
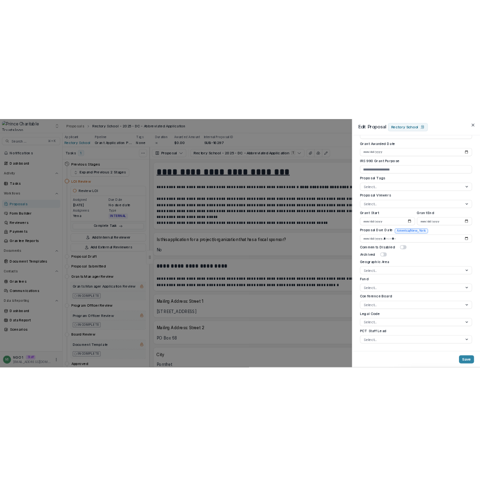
scroll to position [293, 0]
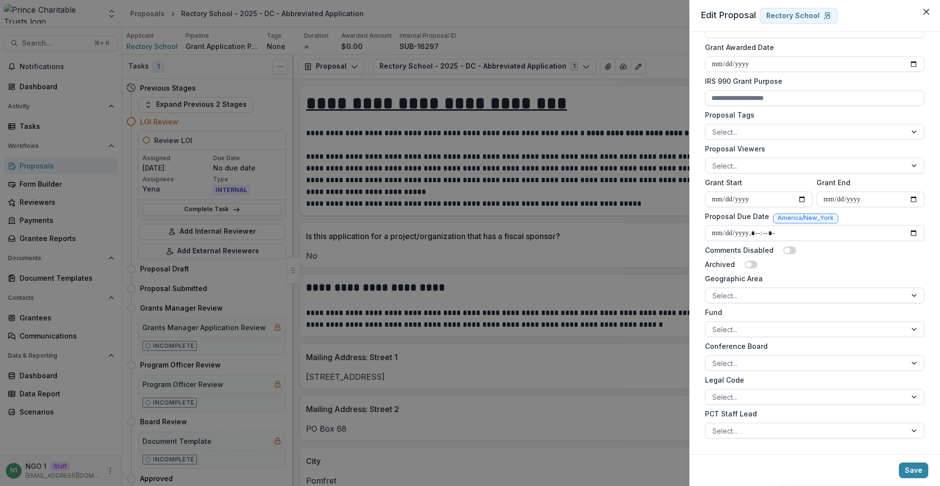
click at [748, 294] on div at bounding box center [805, 295] width 187 height 12
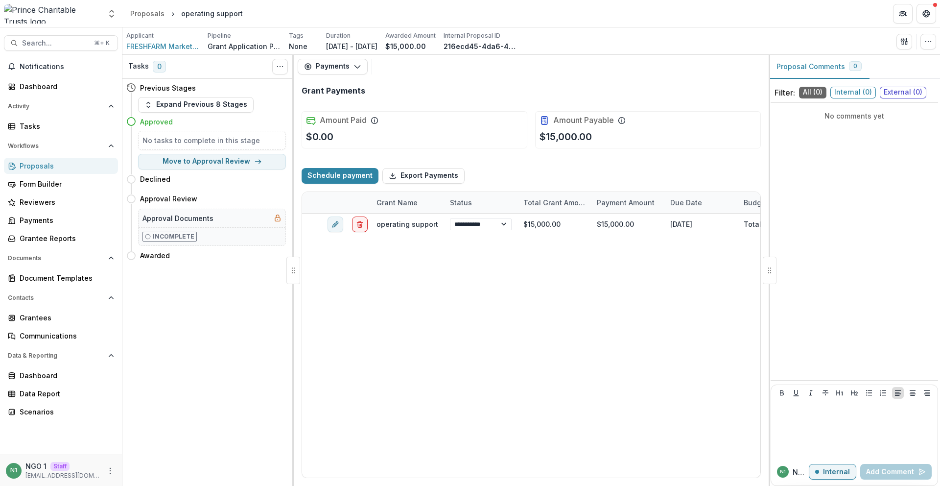
click at [121, 15] on div "Team Settings Admin Settings" at bounding box center [61, 15] width 122 height 23
drag, startPoint x: 115, startPoint y: 14, endPoint x: 108, endPoint y: 28, distance: 15.8
click at [115, 14] on icon "Open entity switcher" at bounding box center [112, 14] width 10 height 10
click at [95, 38] on link "Admin Settings" at bounding box center [61, 38] width 118 height 16
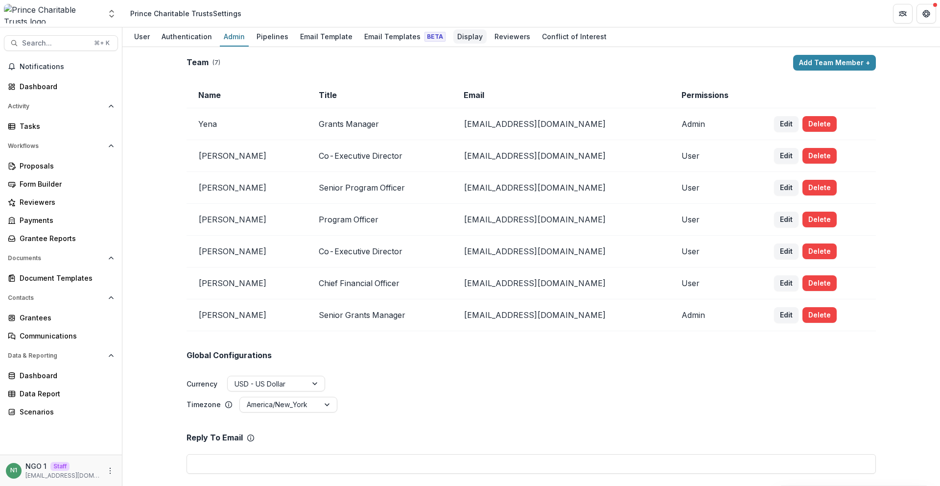
click at [459, 40] on div "Display" at bounding box center [469, 36] width 33 height 14
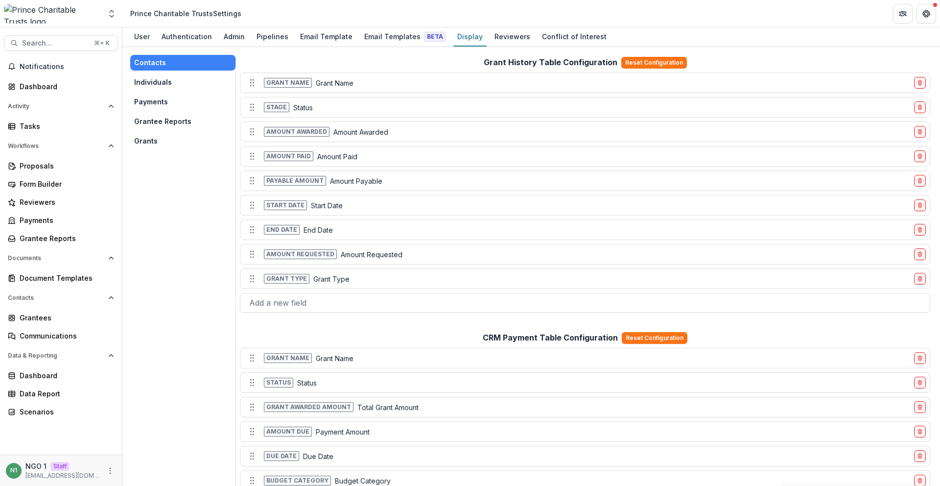
click at [178, 139] on button "Grants" at bounding box center [182, 141] width 105 height 16
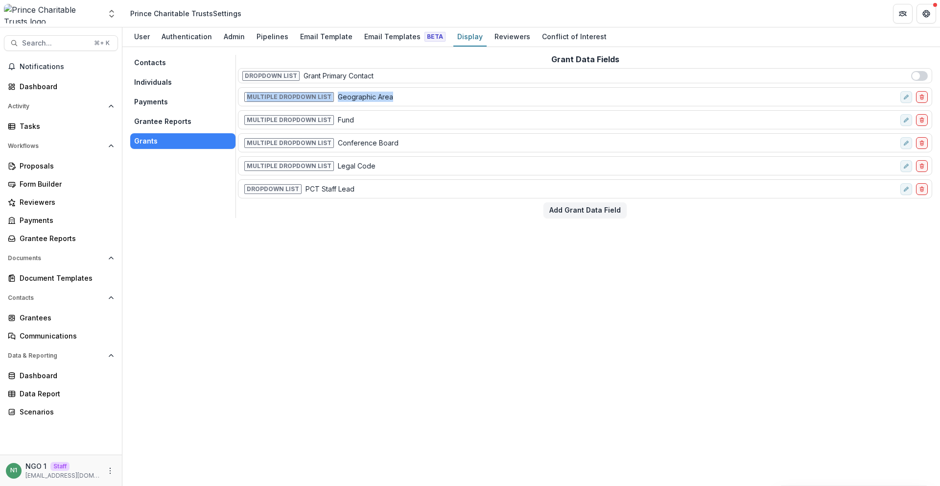
drag, startPoint x: 396, startPoint y: 98, endPoint x: 241, endPoint y: 95, distance: 154.3
click at [241, 95] on div "Multiple Dropdown List Geographic Area" at bounding box center [585, 96] width 694 height 19
click at [242, 95] on div "Multiple Dropdown List Geographic Area" at bounding box center [585, 96] width 694 height 19
drag, startPoint x: 242, startPoint y: 95, endPoint x: 459, endPoint y: 100, distance: 217.5
click at [459, 100] on div "Multiple Dropdown List Geographic Area" at bounding box center [585, 96] width 694 height 19
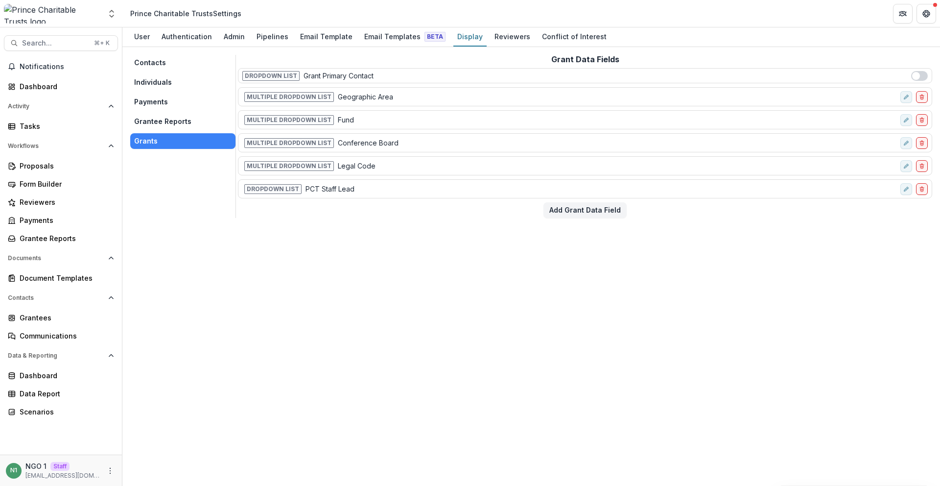
click at [525, 245] on div "Contacts Individuals Payments Grantee Reports Grants Grant Data Fields Dropdown…" at bounding box center [531, 266] width 818 height 439
drag, startPoint x: 416, startPoint y: 95, endPoint x: 244, endPoint y: 96, distance: 171.4
click at [244, 96] on div "Multiple Dropdown List Geographic Area" at bounding box center [569, 97] width 654 height 14
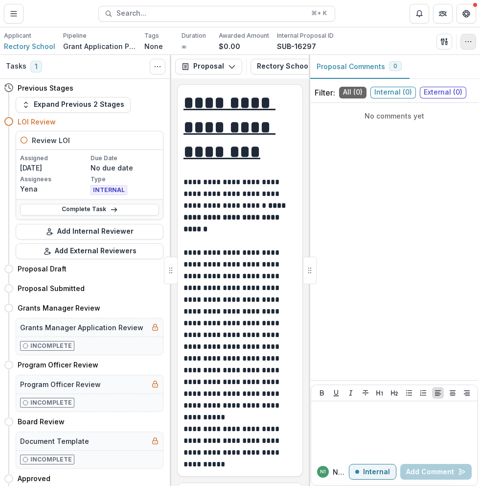
click at [459, 46] on div "Send Email Proposal Files Edit Viewers View All Reviews View Related Entities E…" at bounding box center [457, 42] width 40 height 16
click at [461, 45] on button "button" at bounding box center [469, 42] width 16 height 16
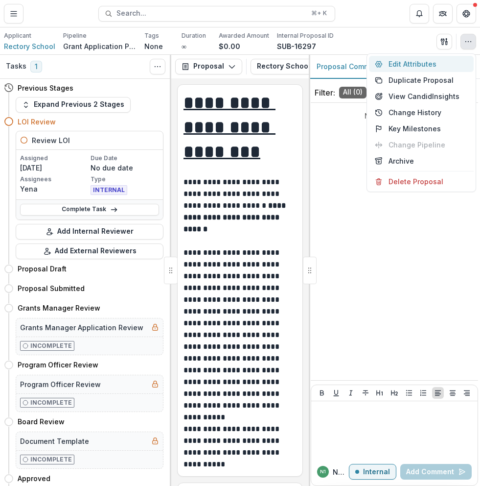
click at [427, 60] on button "Edit Attributes" at bounding box center [421, 64] width 105 height 16
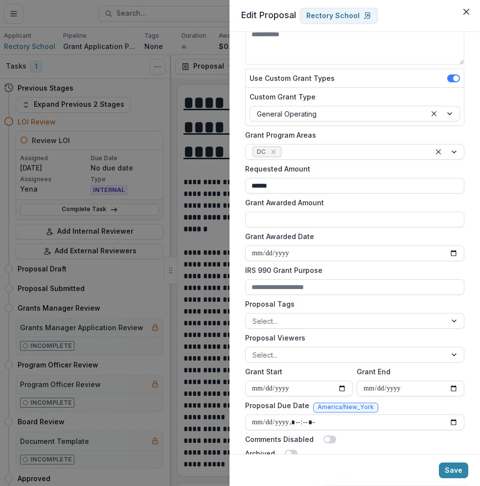
scroll to position [293, 0]
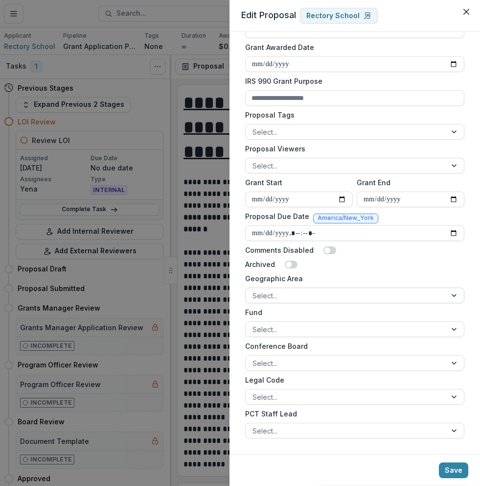
click at [309, 295] on div at bounding box center [346, 295] width 187 height 12
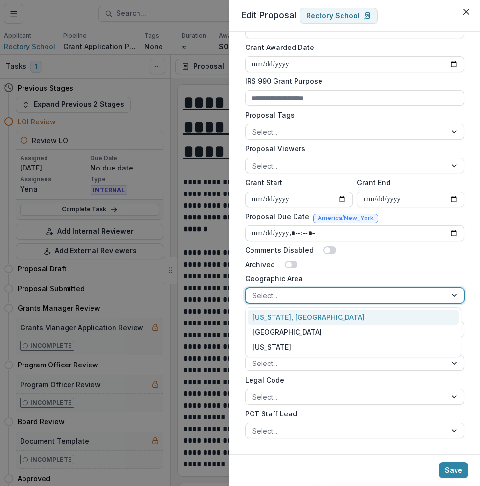
click at [301, 314] on div "Washington, DC" at bounding box center [354, 316] width 212 height 15
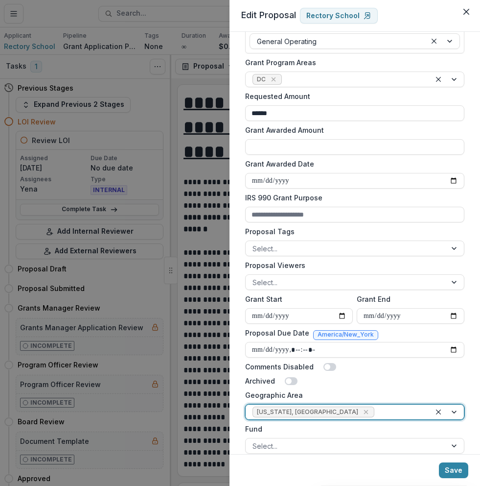
scroll to position [0, 0]
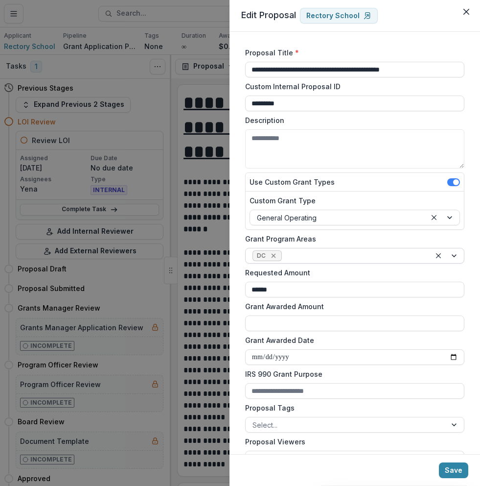
click at [280, 255] on span "DC" at bounding box center [267, 255] width 29 height 11
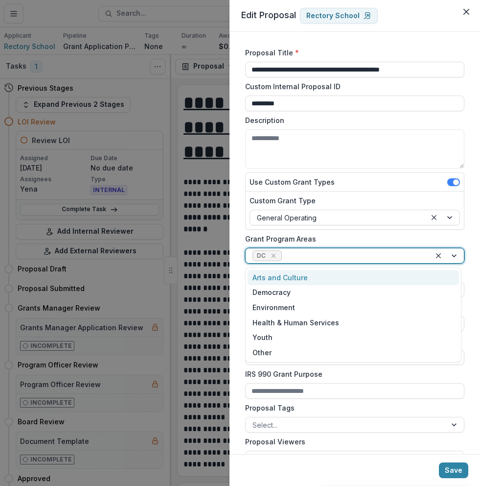
click at [275, 256] on icon "Remove DC" at bounding box center [274, 256] width 8 height 8
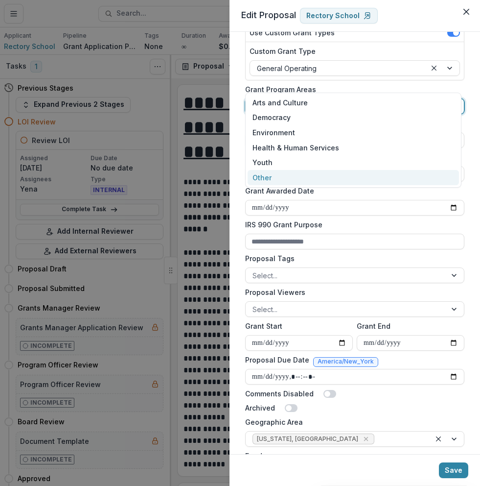
scroll to position [293, 0]
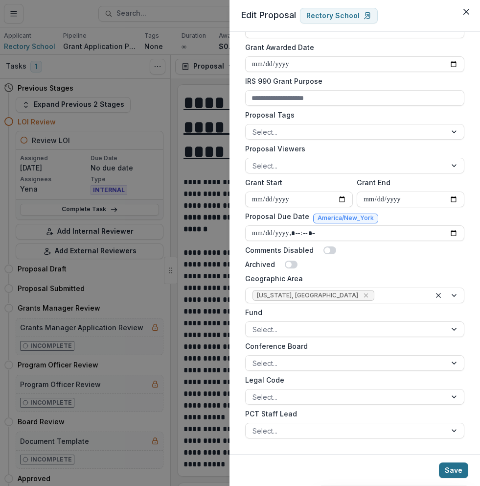
click at [456, 467] on button "Save" at bounding box center [453, 470] width 29 height 16
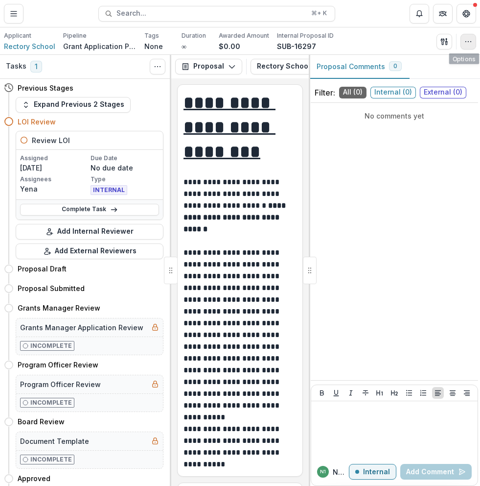
click at [461, 34] on div "Send Email Proposal Files Edit Viewers View All Reviews View Related Entities E…" at bounding box center [457, 42] width 40 height 16
click at [468, 42] on icon "button" at bounding box center [469, 42] width 8 height 8
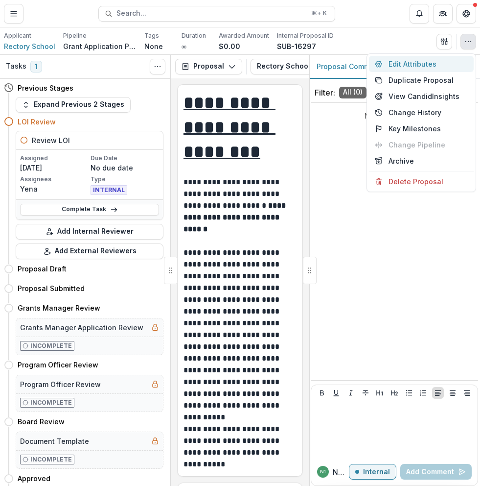
click at [424, 64] on button "Edit Attributes" at bounding box center [421, 64] width 105 height 16
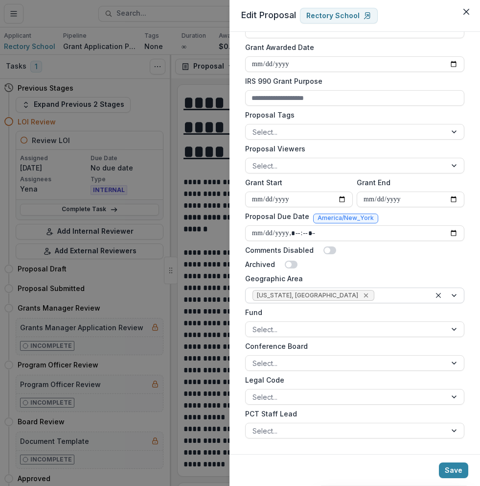
click at [364, 296] on icon "Remove Washington, DC" at bounding box center [366, 295] width 4 height 4
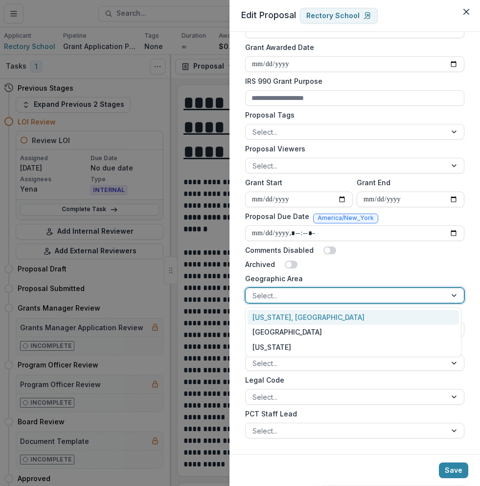
click at [309, 295] on div at bounding box center [346, 295] width 187 height 12
click at [297, 312] on div "Washington, DC" at bounding box center [354, 316] width 212 height 15
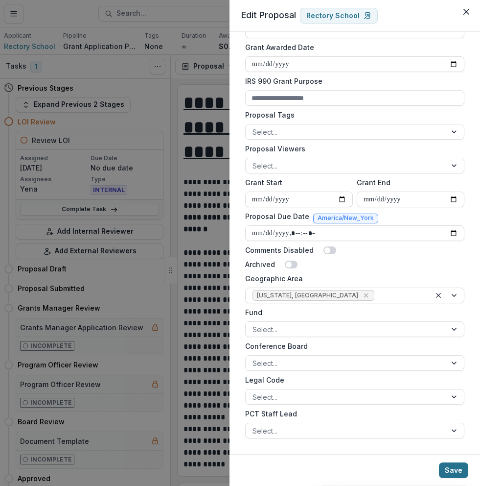
click at [451, 469] on button "Save" at bounding box center [453, 470] width 29 height 16
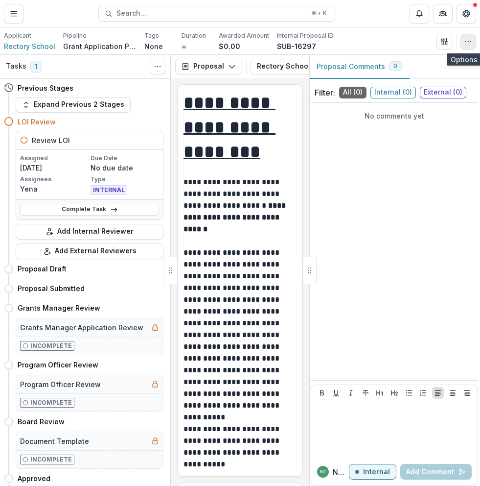
click at [461, 41] on button "button" at bounding box center [469, 42] width 16 height 16
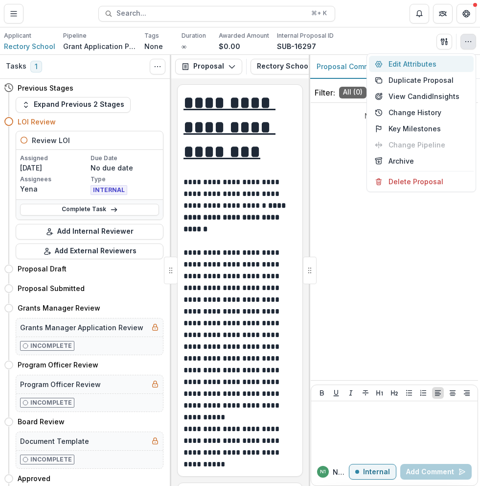
click at [442, 59] on button "Edit Attributes" at bounding box center [421, 64] width 105 height 16
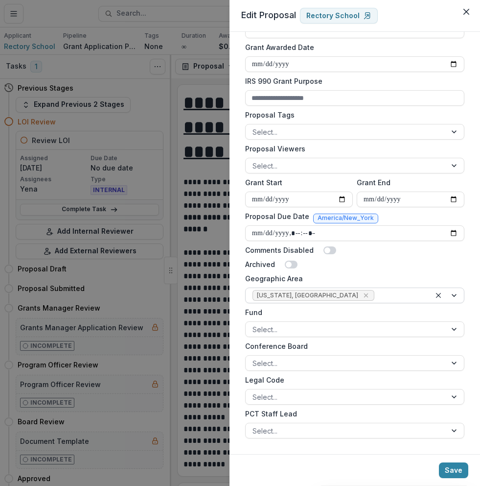
click at [305, 299] on span "Washington, DC" at bounding box center [314, 295] width 122 height 11
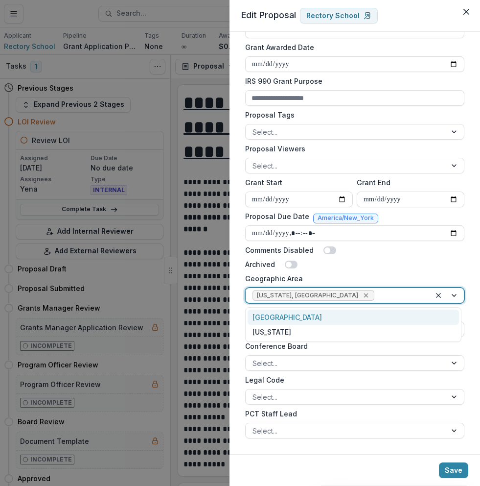
click at [364, 296] on icon "Remove Washington, DC" at bounding box center [366, 295] width 4 height 4
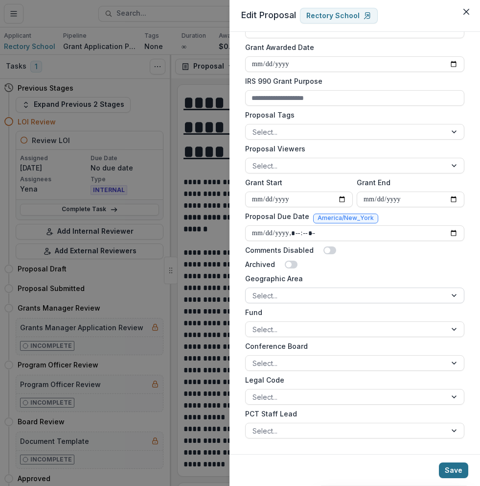
click at [456, 470] on button "Save" at bounding box center [453, 470] width 29 height 16
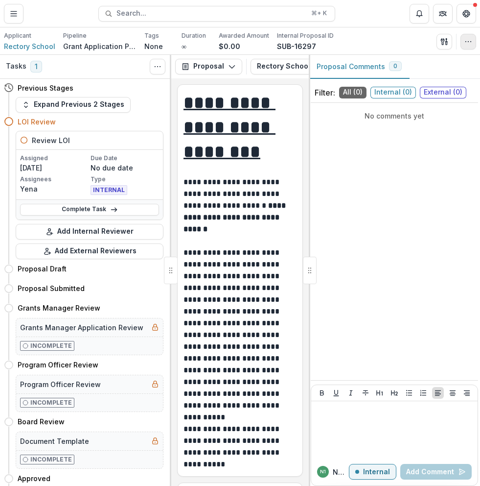
click at [475, 42] on button "button" at bounding box center [469, 42] width 16 height 16
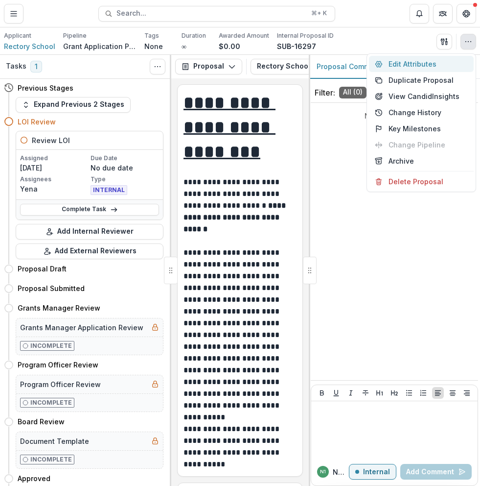
click at [451, 64] on button "Edit Attributes" at bounding box center [421, 64] width 105 height 16
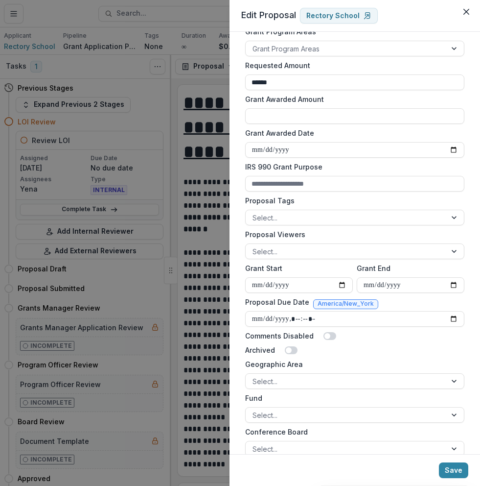
scroll to position [253, 0]
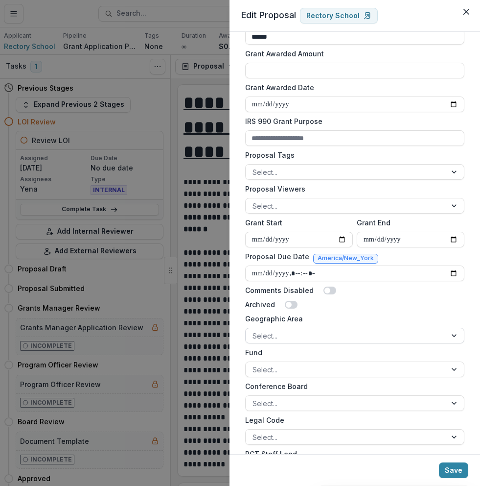
click at [305, 328] on div "Select..." at bounding box center [354, 336] width 219 height 16
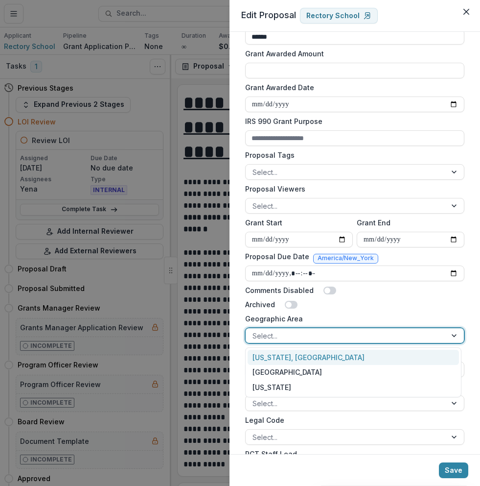
click at [299, 358] on div "Washington, DC" at bounding box center [354, 357] width 212 height 15
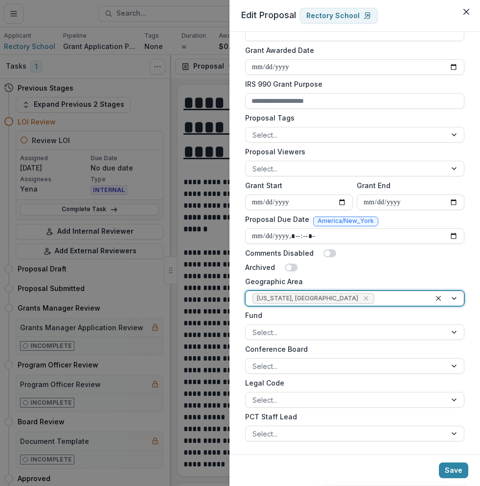
scroll to position [293, 0]
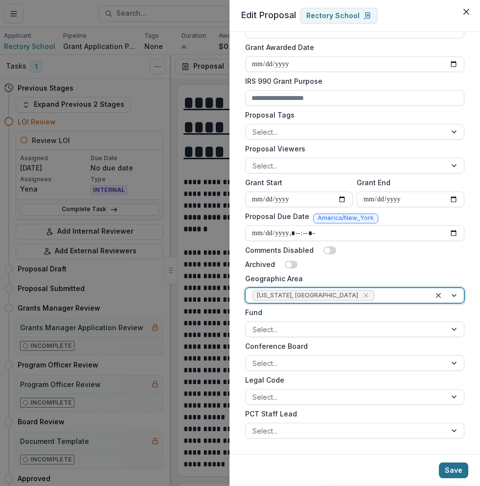
click at [455, 467] on button "Save" at bounding box center [453, 470] width 29 height 16
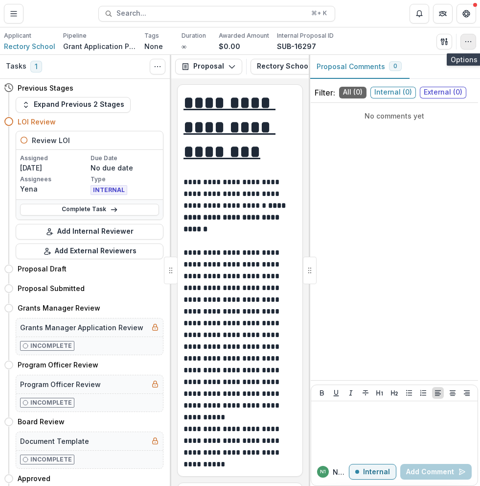
click at [465, 40] on icon "button" at bounding box center [469, 42] width 8 height 8
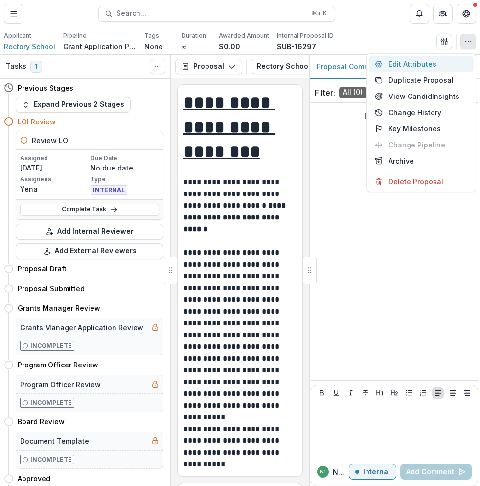
click at [449, 58] on button "Edit Attributes" at bounding box center [421, 64] width 105 height 16
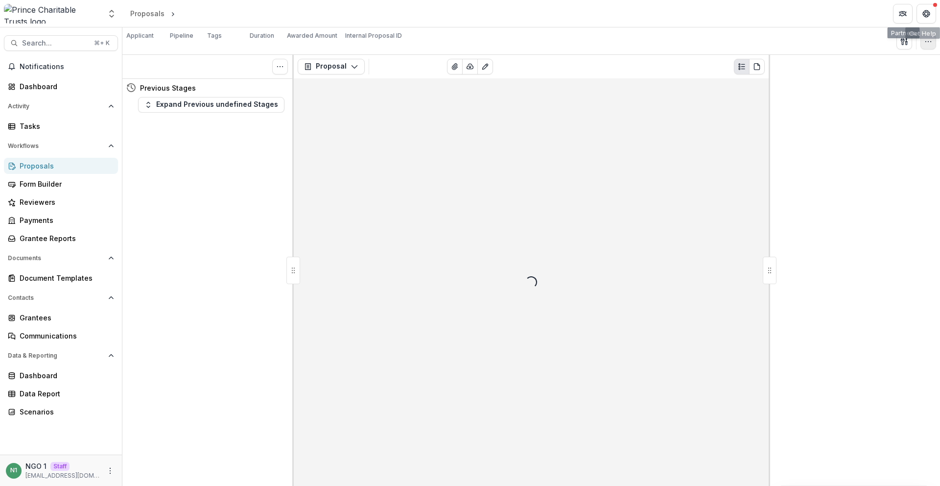
click at [480, 38] on icon "button" at bounding box center [929, 42] width 8 height 8
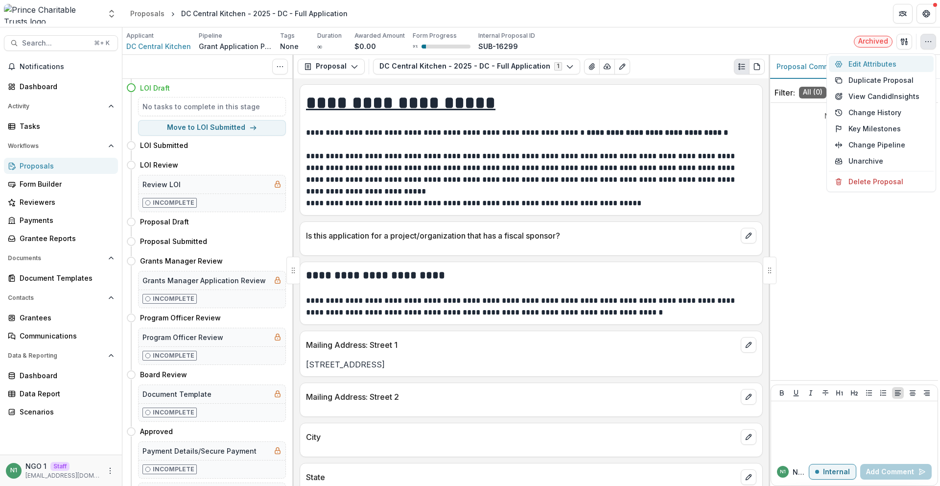
click at [480, 63] on button "Edit Attributes" at bounding box center [881, 64] width 105 height 16
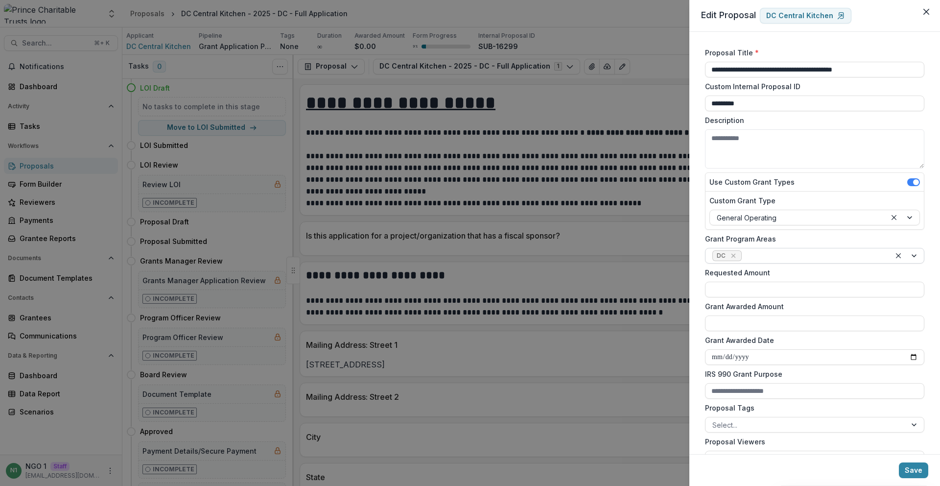
click at [480, 254] on icon "Remove DC" at bounding box center [733, 256] width 4 height 4
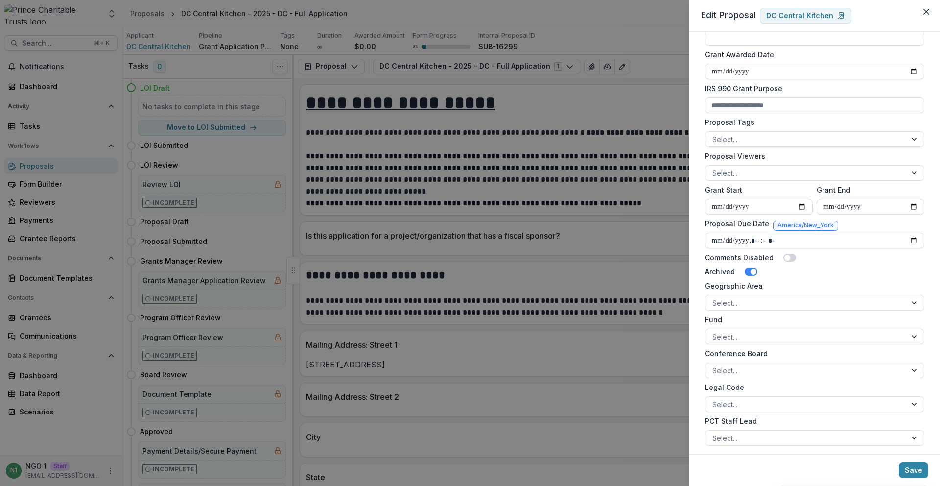
scroll to position [293, 0]
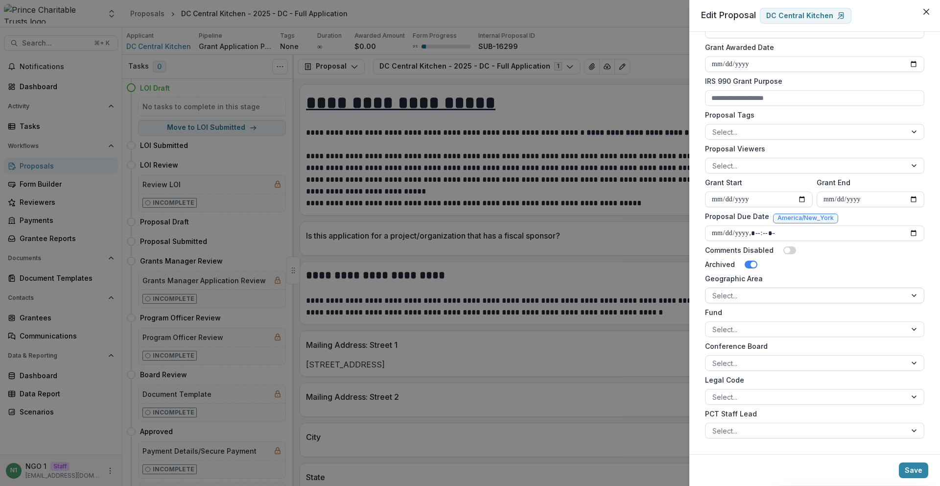
drag, startPoint x: 744, startPoint y: 291, endPoint x: 747, endPoint y: 300, distance: 9.0
click at [480, 291] on div at bounding box center [805, 295] width 187 height 12
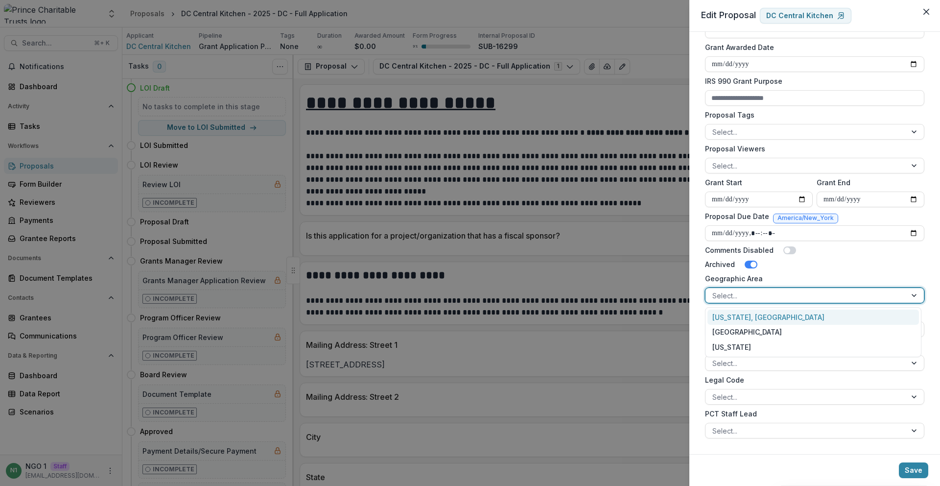
click at [480, 317] on div "[US_STATE], [GEOGRAPHIC_DATA]" at bounding box center [814, 316] width 212 height 15
click at [480, 468] on button "Save" at bounding box center [913, 470] width 29 height 16
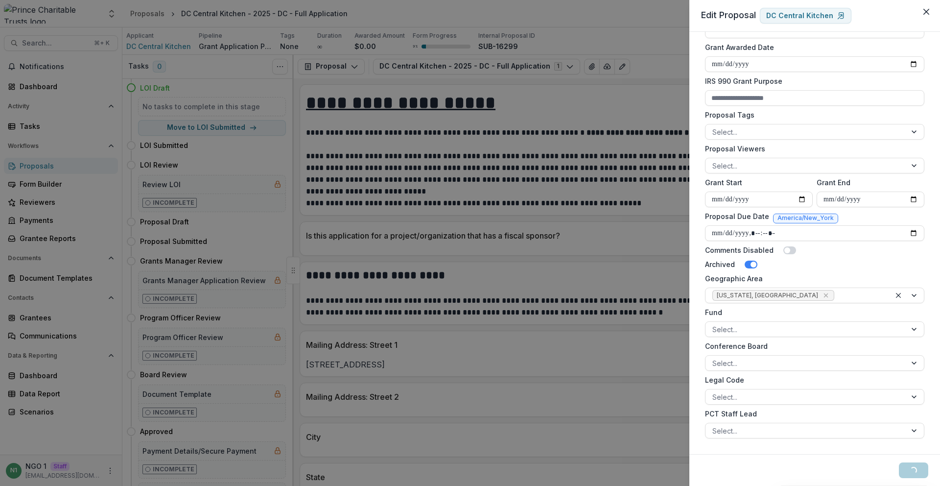
type input "**********"
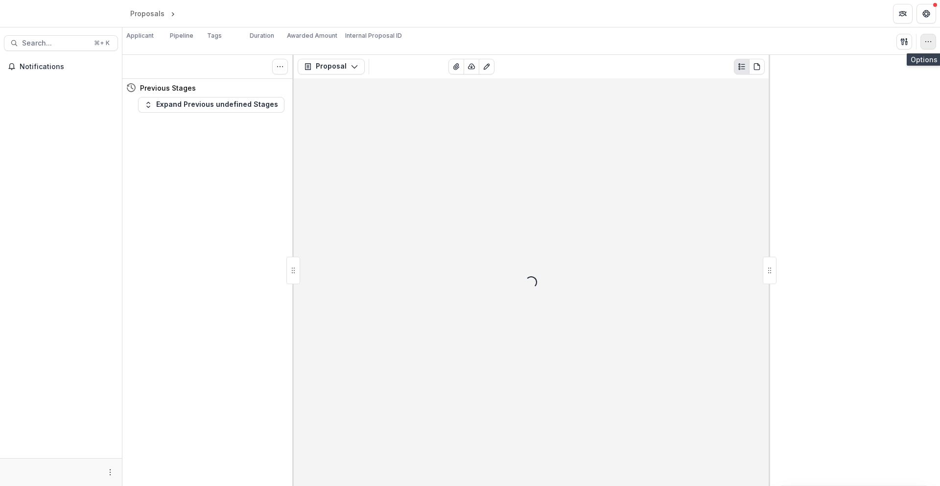
click at [924, 41] on button "button" at bounding box center [929, 42] width 16 height 16
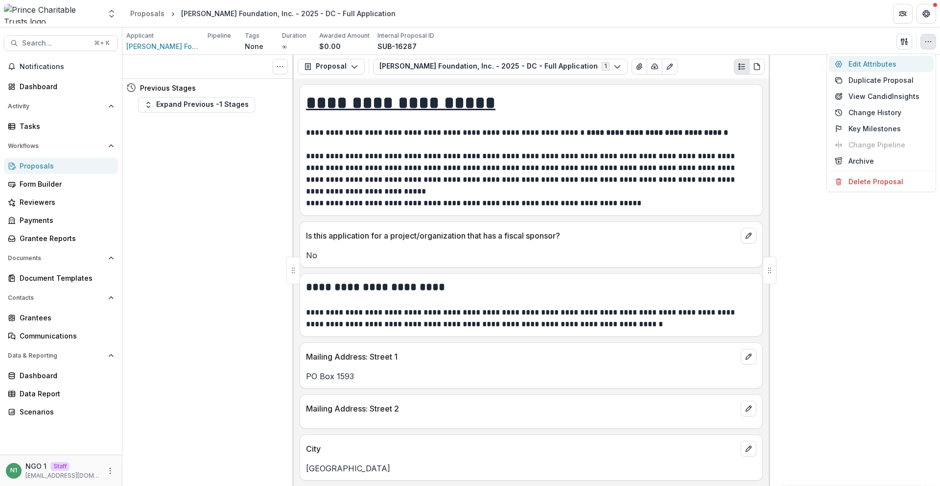
click at [902, 64] on button "Edit Attributes" at bounding box center [881, 64] width 105 height 16
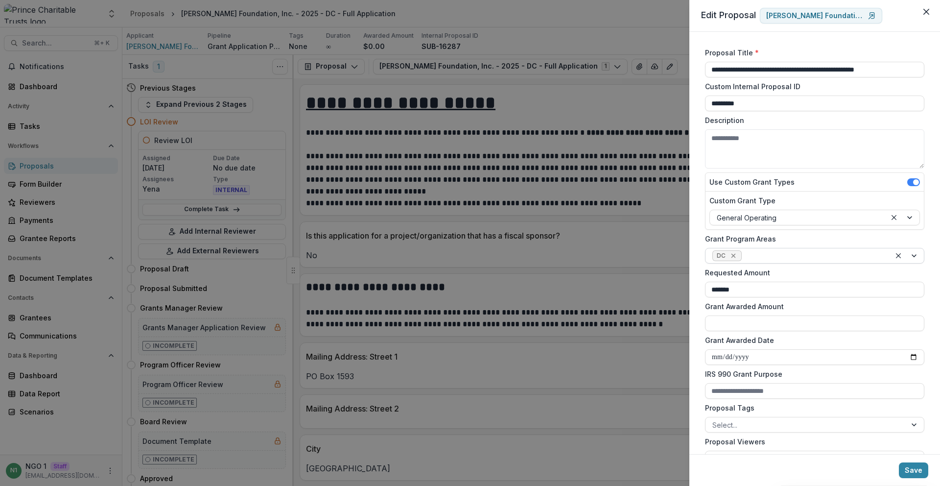
click at [735, 254] on icon "Remove DC" at bounding box center [733, 256] width 4 height 4
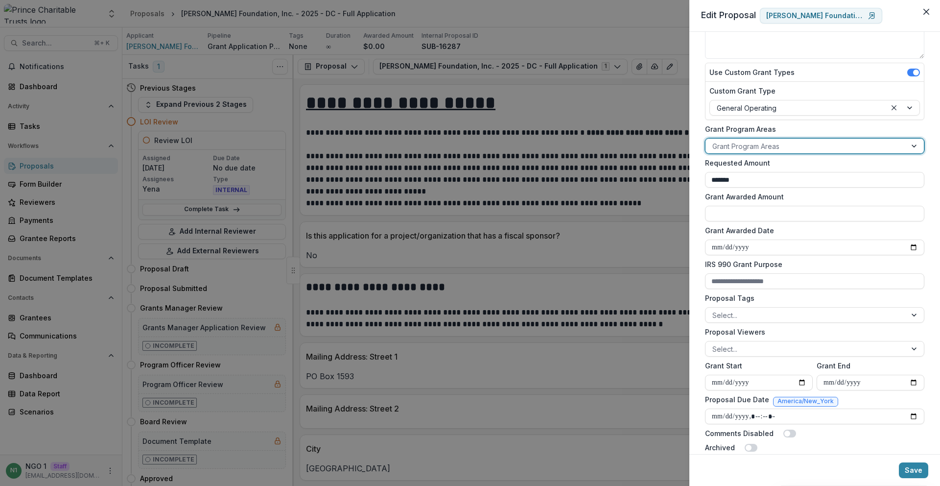
scroll to position [266, 0]
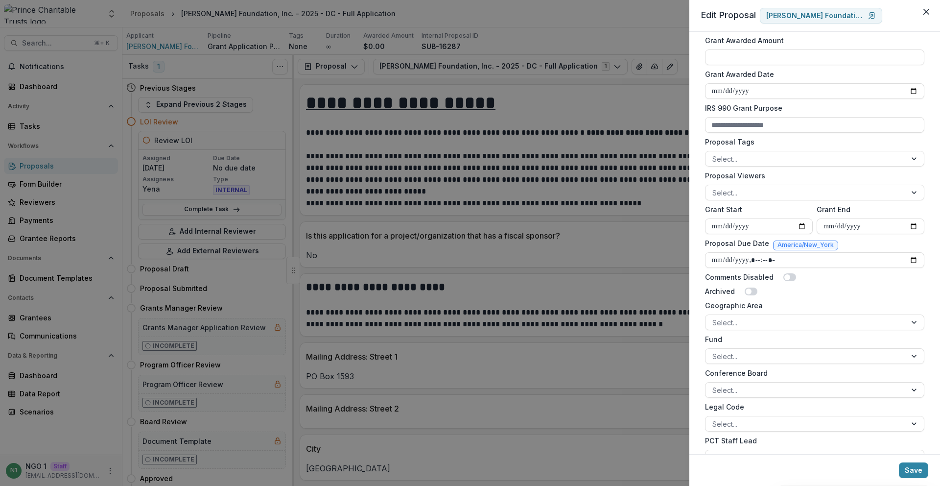
drag, startPoint x: 750, startPoint y: 318, endPoint x: 751, endPoint y: 332, distance: 13.2
click at [750, 319] on div at bounding box center [805, 322] width 187 height 12
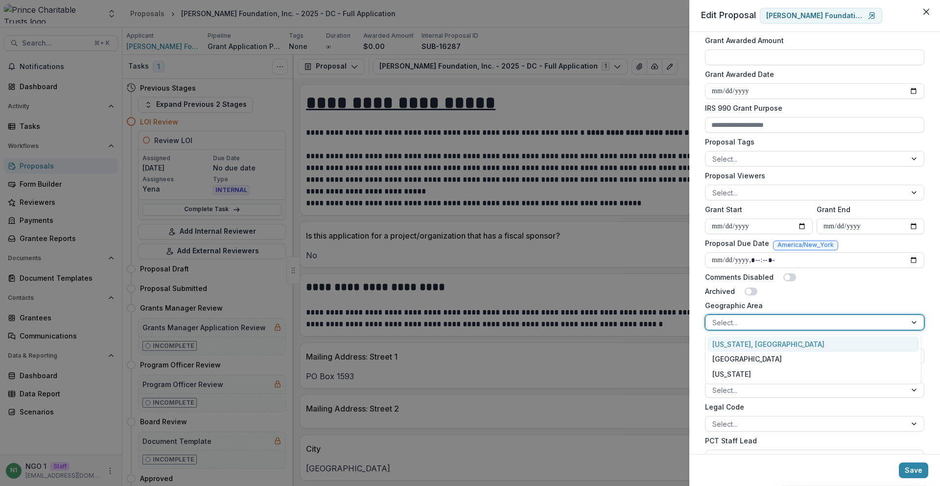
click at [750, 343] on div "[US_STATE], [GEOGRAPHIC_DATA]" at bounding box center [814, 343] width 212 height 15
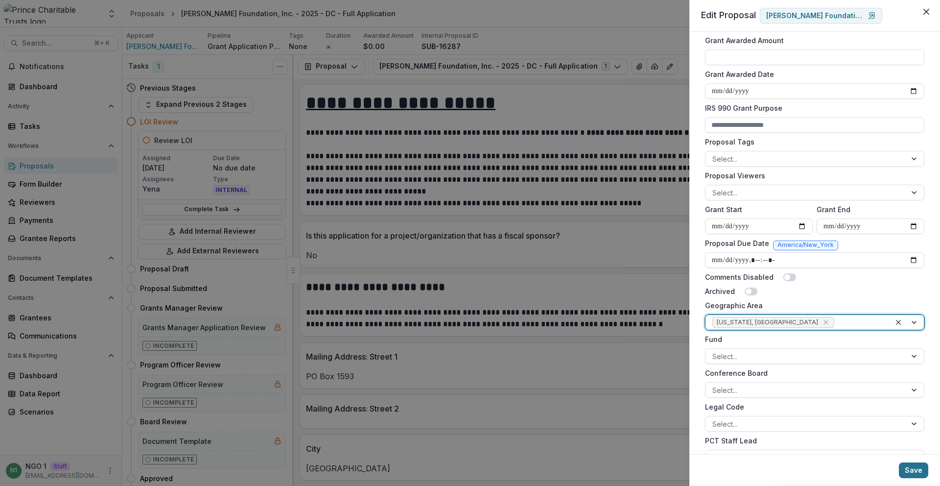
click at [924, 467] on button "Save" at bounding box center [913, 470] width 29 height 16
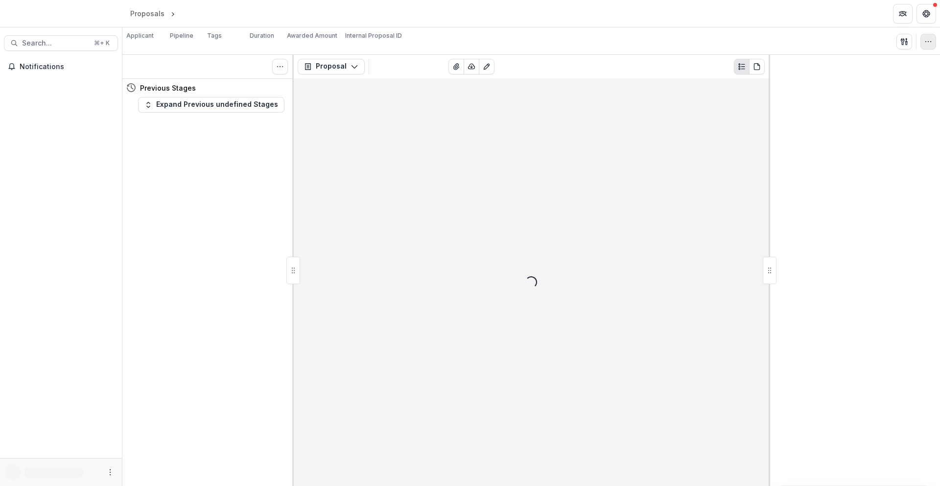
click at [928, 42] on icon "button" at bounding box center [929, 42] width 8 height 8
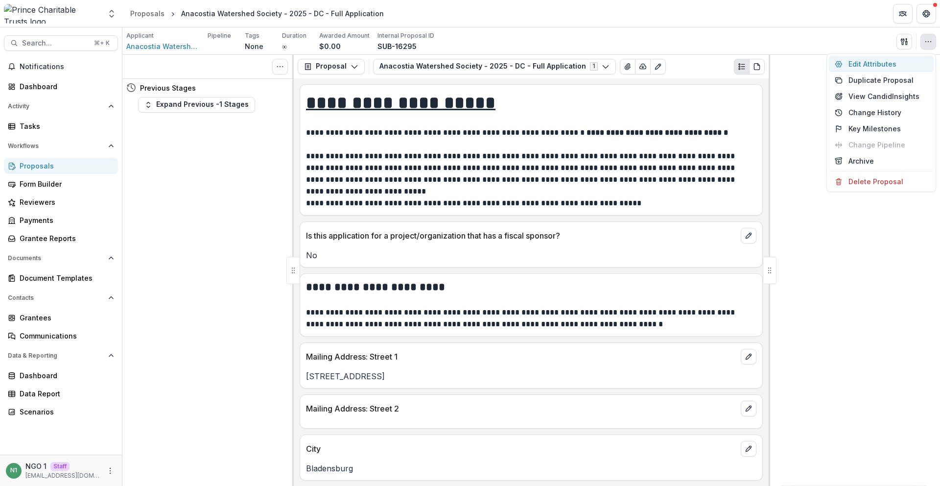
click at [913, 59] on button "Edit Attributes" at bounding box center [881, 64] width 105 height 16
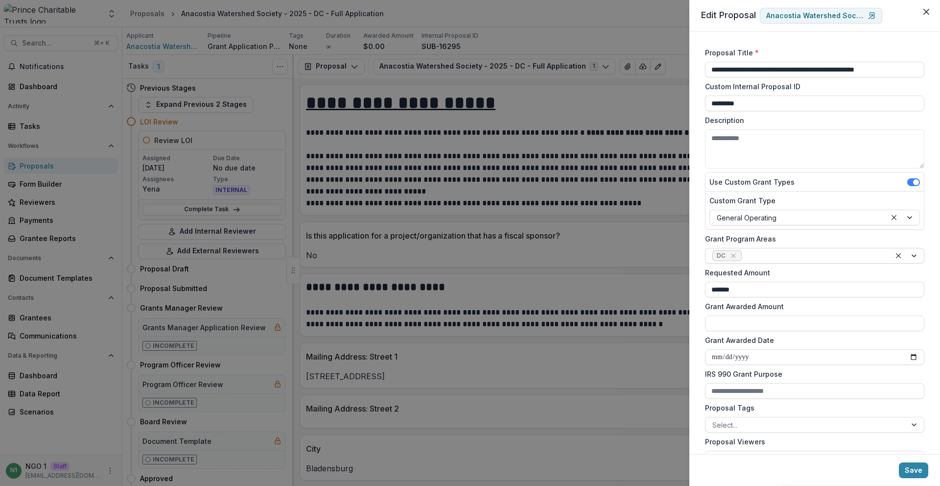
click at [736, 255] on div "Remove DC" at bounding box center [734, 256] width 10 height 10
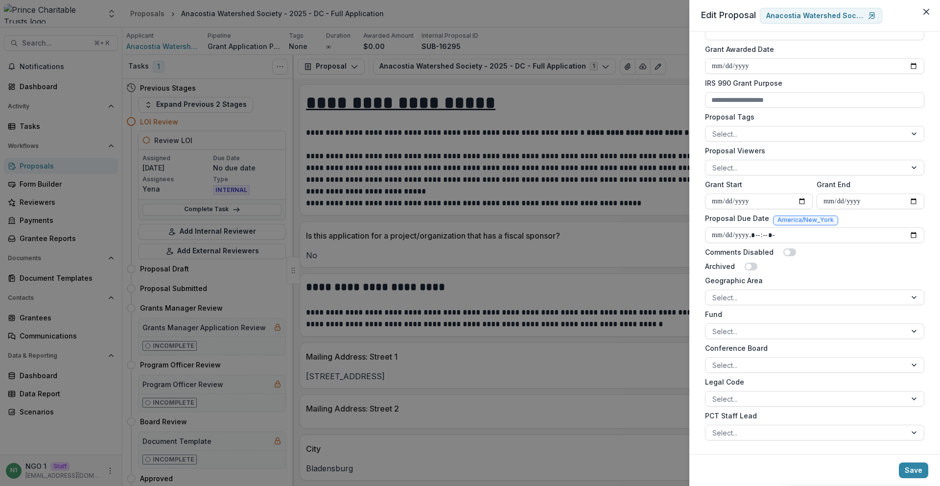
scroll to position [293, 0]
click at [748, 290] on div at bounding box center [805, 295] width 187 height 12
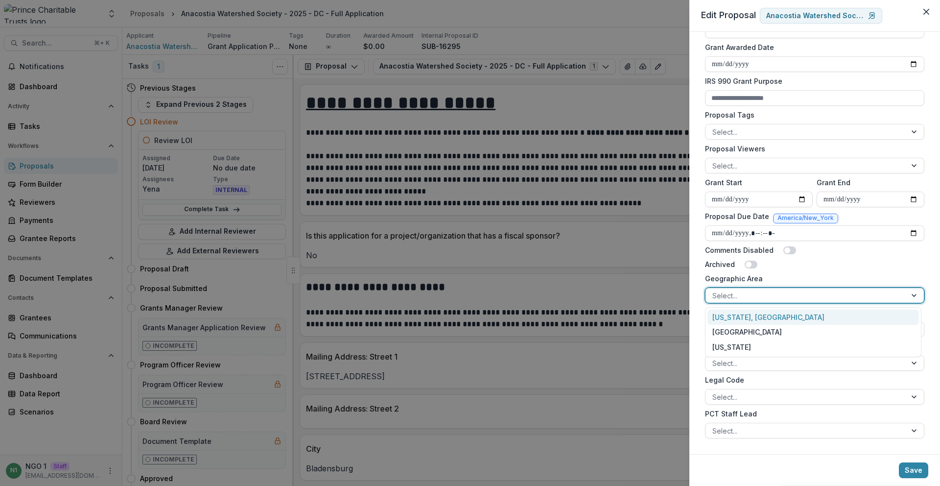
drag, startPoint x: 751, startPoint y: 316, endPoint x: 770, endPoint y: 344, distance: 34.0
click at [751, 316] on div "[US_STATE], [GEOGRAPHIC_DATA]" at bounding box center [814, 316] width 212 height 15
click at [911, 474] on button "Save" at bounding box center [913, 470] width 29 height 16
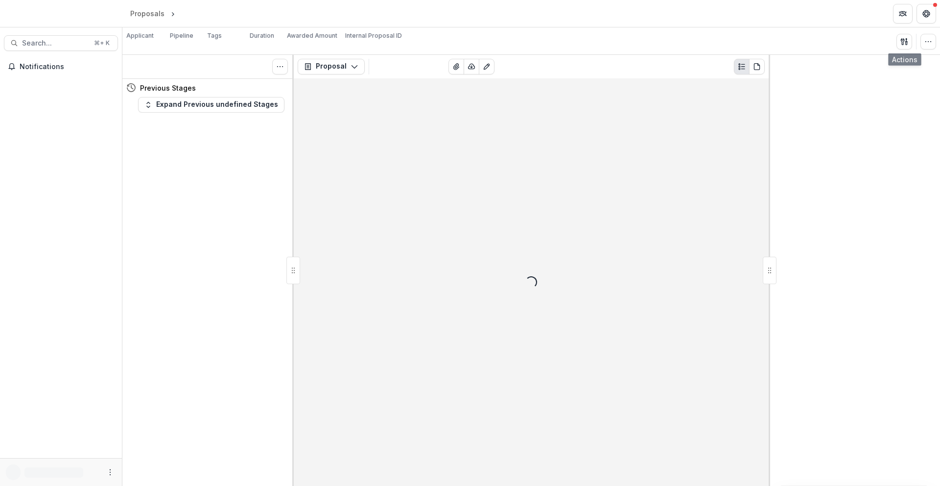
click at [939, 38] on div "Applicant Loading... Pipeline Tags Loading... Duration ∞ Awarded Amount $0.00 I…" at bounding box center [531, 40] width 818 height 27
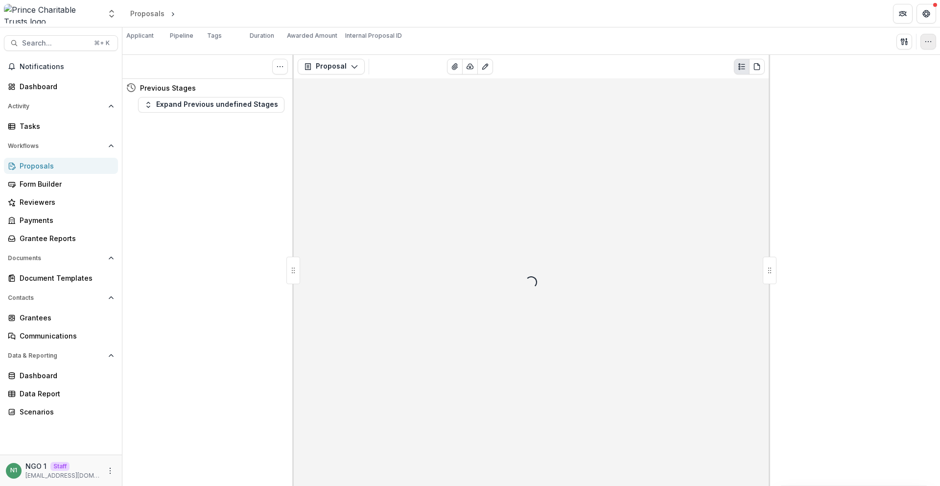
click at [932, 42] on button "button" at bounding box center [929, 42] width 16 height 16
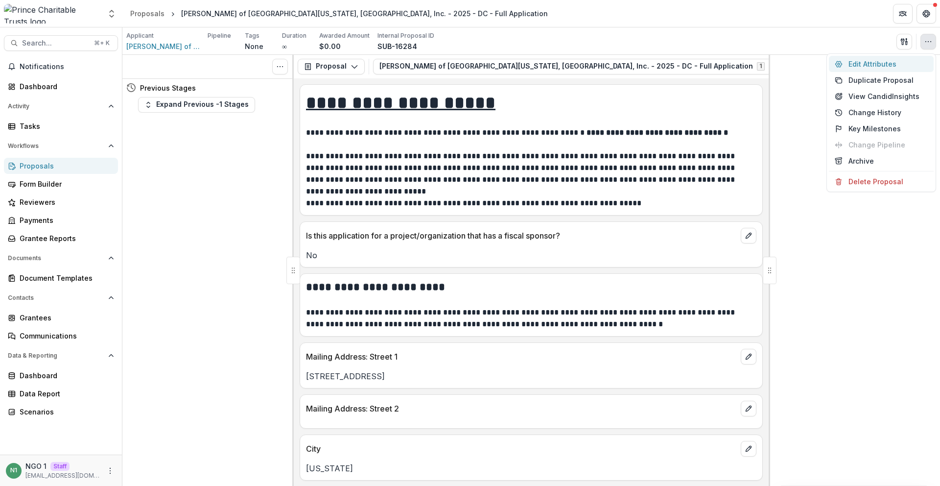
click at [907, 65] on button "Edit Attributes" at bounding box center [881, 64] width 105 height 16
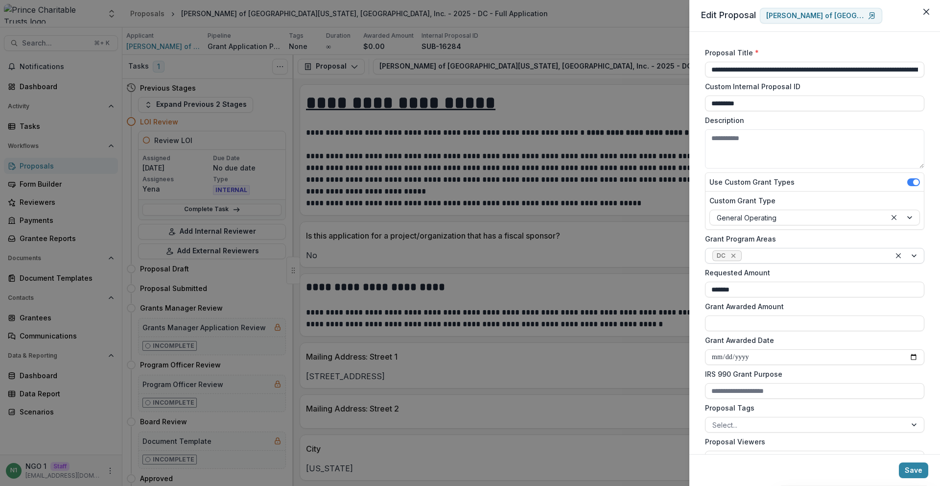
click at [736, 258] on icon "Remove DC" at bounding box center [734, 256] width 8 height 8
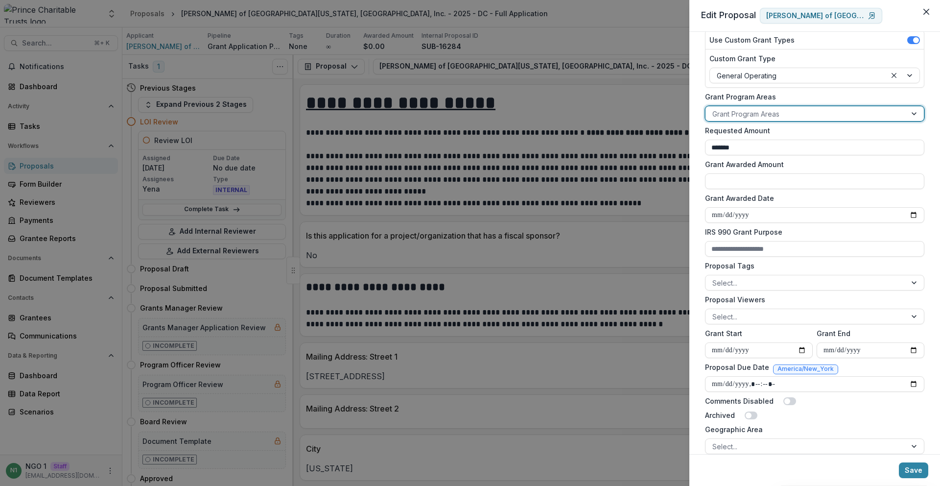
scroll to position [293, 0]
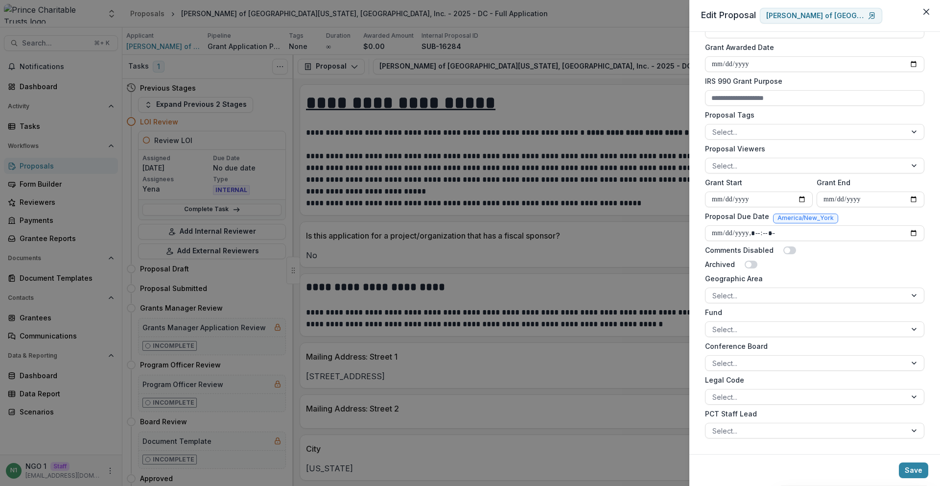
drag, startPoint x: 747, startPoint y: 286, endPoint x: 749, endPoint y: 309, distance: 23.1
click at [747, 287] on div "Geographic Area Select..." at bounding box center [814, 288] width 219 height 30
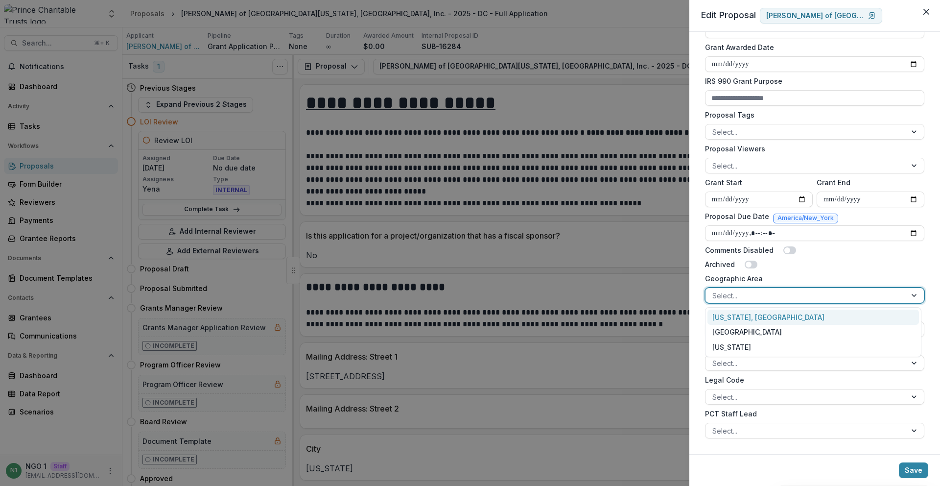
click at [744, 293] on div at bounding box center [805, 295] width 187 height 12
drag, startPoint x: 744, startPoint y: 314, endPoint x: 838, endPoint y: 409, distance: 133.7
click at [744, 314] on div "[US_STATE], [GEOGRAPHIC_DATA]" at bounding box center [814, 316] width 212 height 15
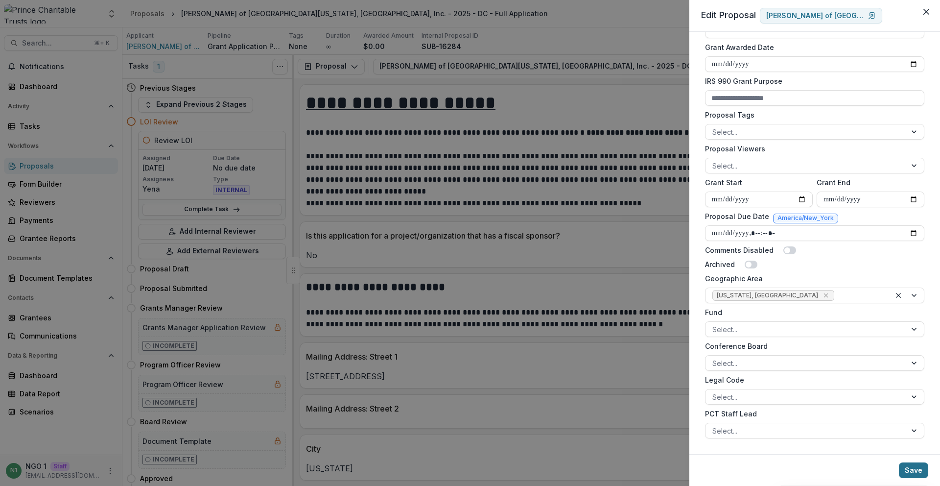
click at [919, 477] on footer "Save" at bounding box center [814, 470] width 251 height 32
click at [915, 473] on button "Save" at bounding box center [913, 470] width 29 height 16
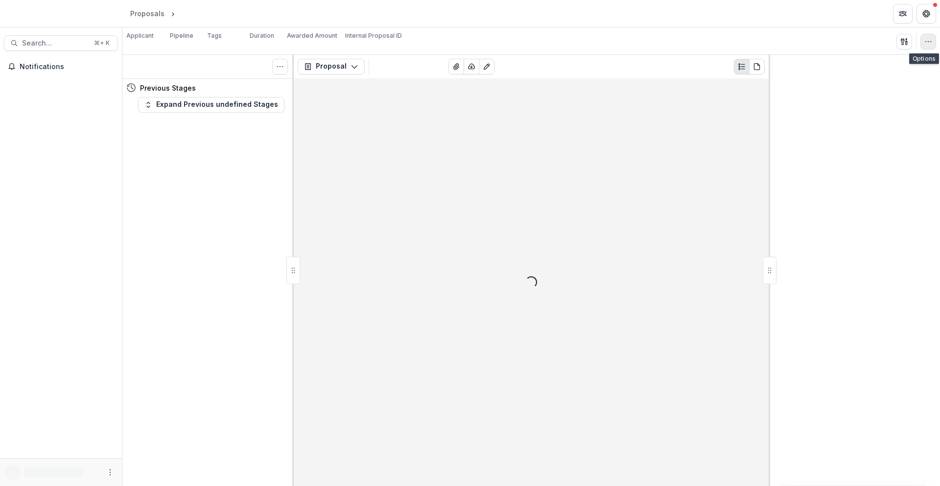
click at [925, 47] on button "button" at bounding box center [929, 42] width 16 height 16
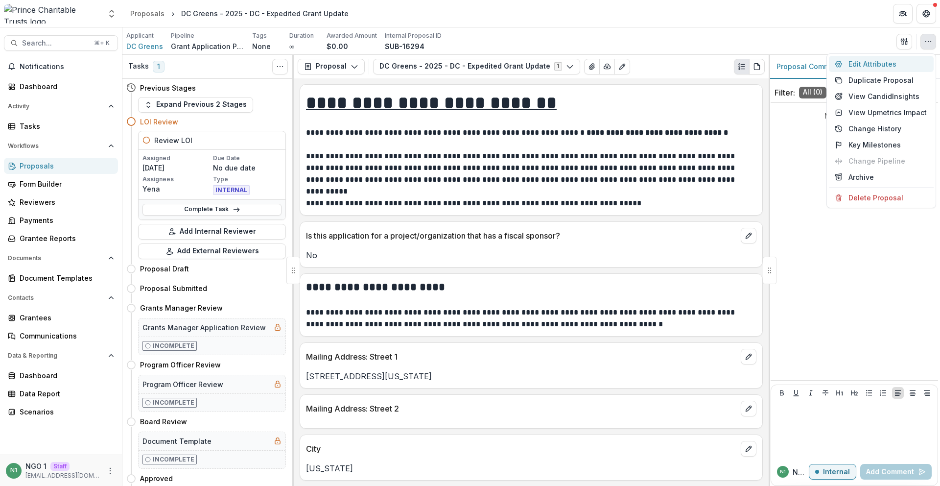
click at [906, 59] on button "Edit Attributes" at bounding box center [881, 64] width 105 height 16
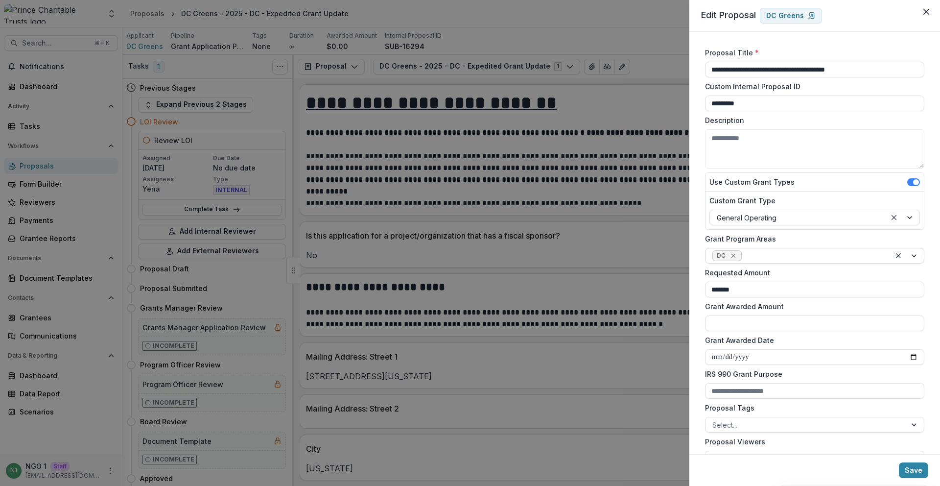
click at [734, 257] on icon "Remove DC" at bounding box center [733, 256] width 4 height 4
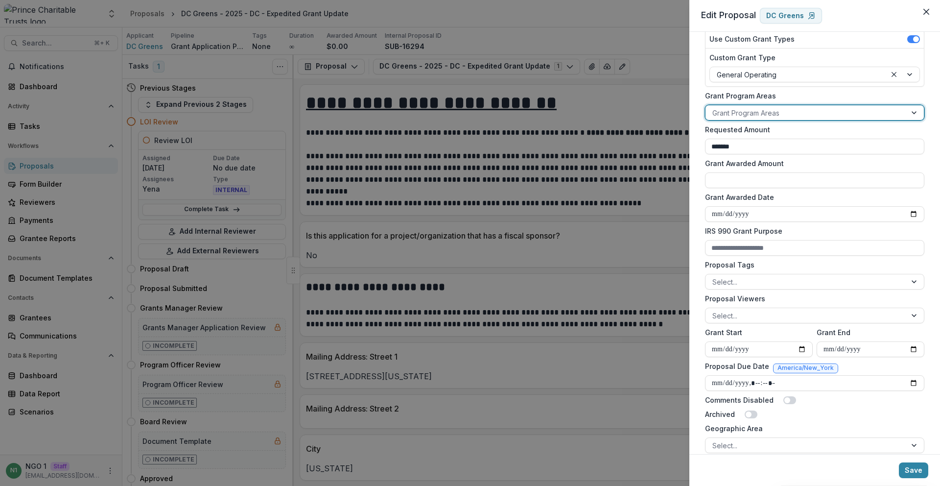
scroll to position [293, 0]
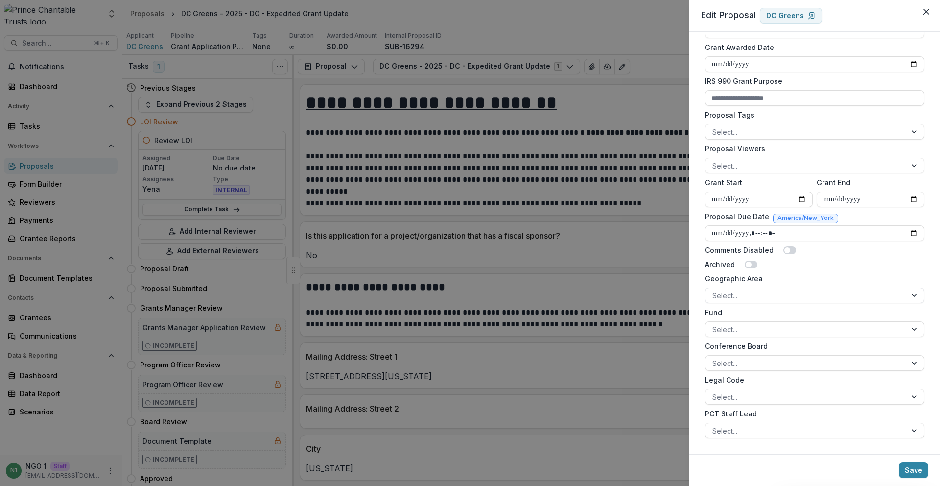
click at [749, 292] on div at bounding box center [805, 295] width 187 height 12
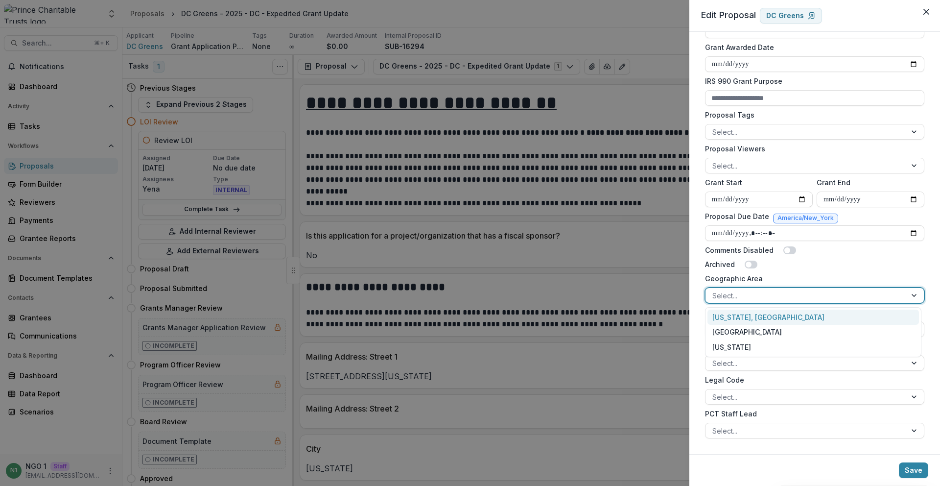
click at [749, 316] on div "[US_STATE], [GEOGRAPHIC_DATA]" at bounding box center [814, 316] width 212 height 15
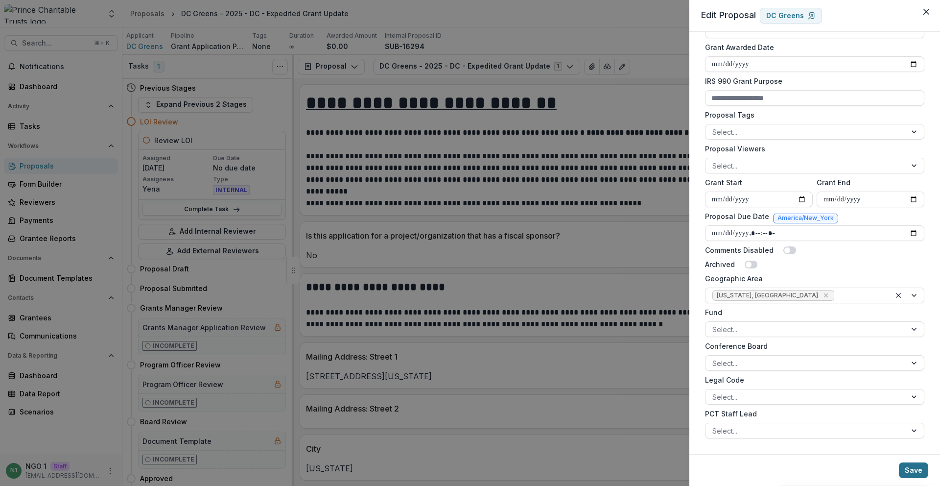
click at [913, 471] on button "Save" at bounding box center [913, 470] width 29 height 16
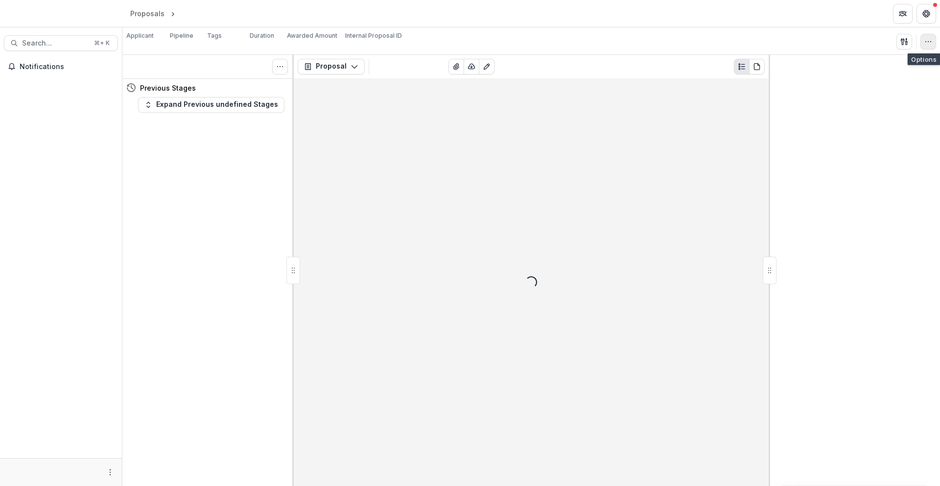
click at [920, 44] on div "Proposal Files View All Reviews Change History Key Milestones" at bounding box center [917, 42] width 40 height 16
click at [925, 43] on icon "button" at bounding box center [929, 42] width 8 height 8
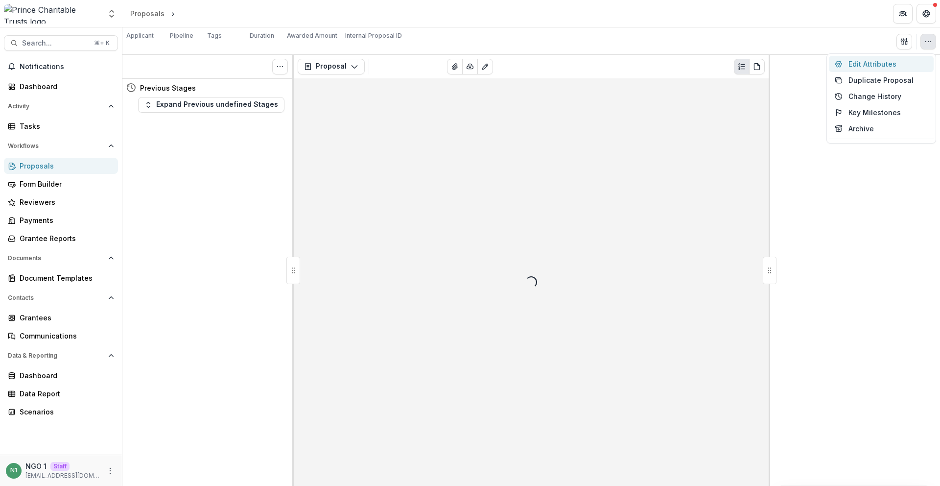
click at [904, 58] on button "Edit Attributes" at bounding box center [881, 64] width 105 height 16
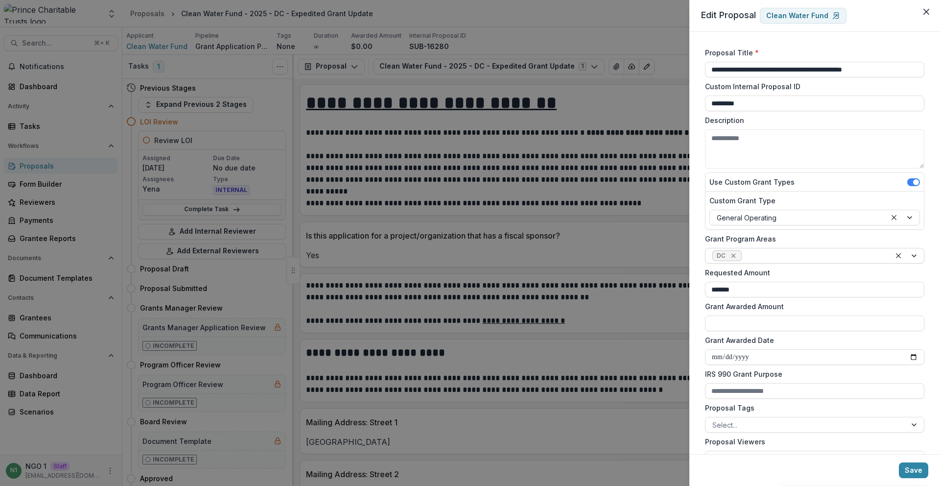
click at [736, 254] on icon "Remove DC" at bounding box center [734, 256] width 8 height 8
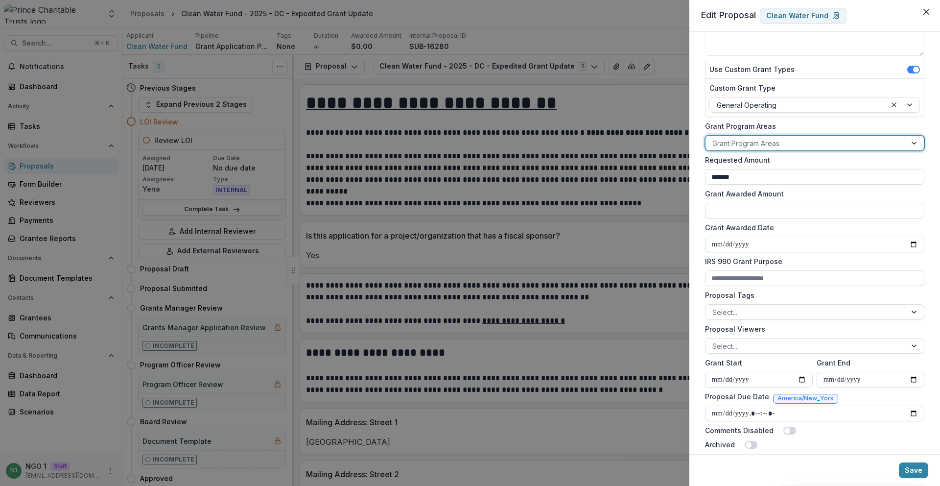
scroll to position [269, 0]
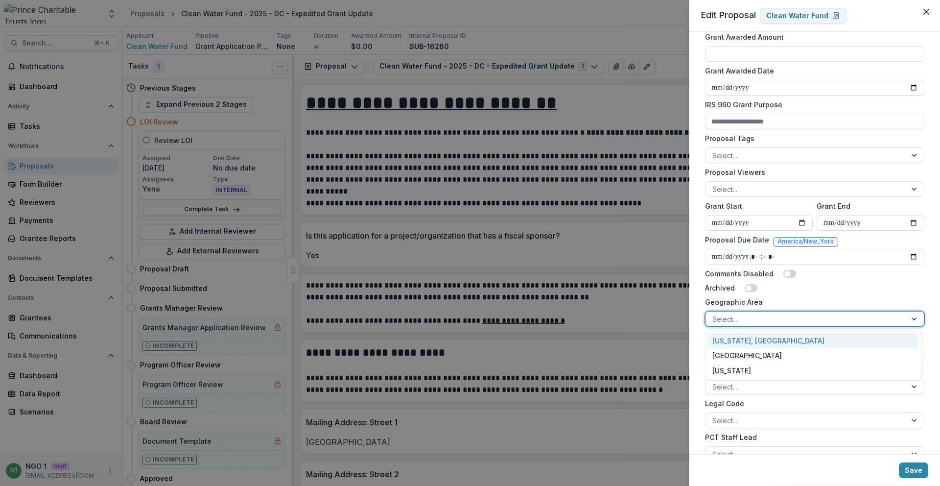
click at [748, 316] on div at bounding box center [805, 319] width 187 height 12
click at [749, 339] on div "[US_STATE], [GEOGRAPHIC_DATA]" at bounding box center [814, 340] width 212 height 15
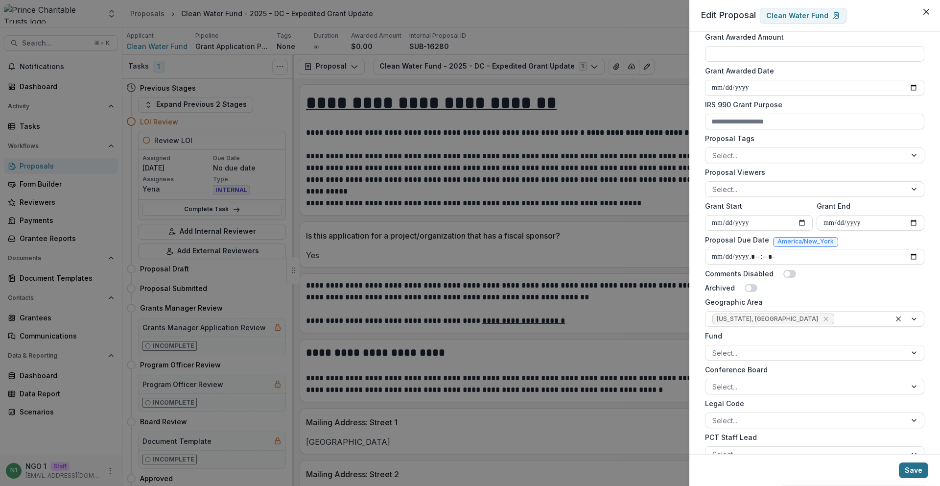
click at [907, 473] on button "Save" at bounding box center [913, 470] width 29 height 16
type input "**********"
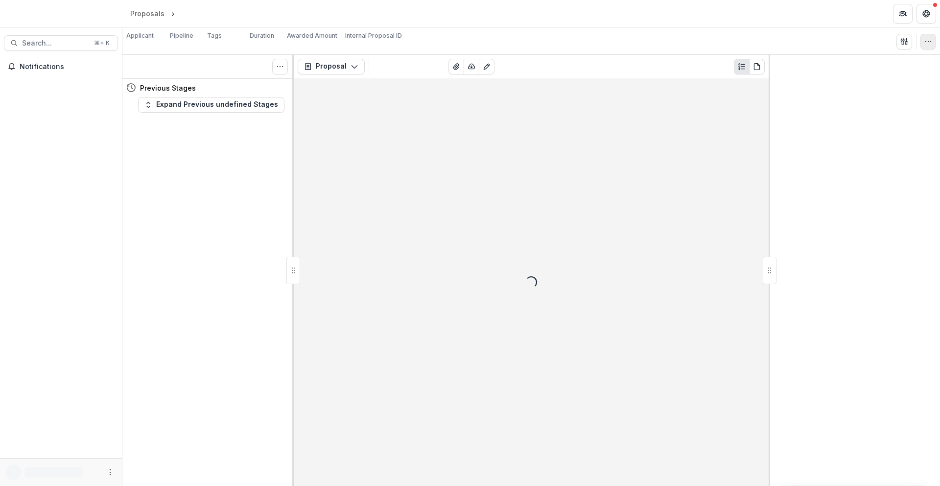
click at [933, 40] on button "button" at bounding box center [929, 42] width 16 height 16
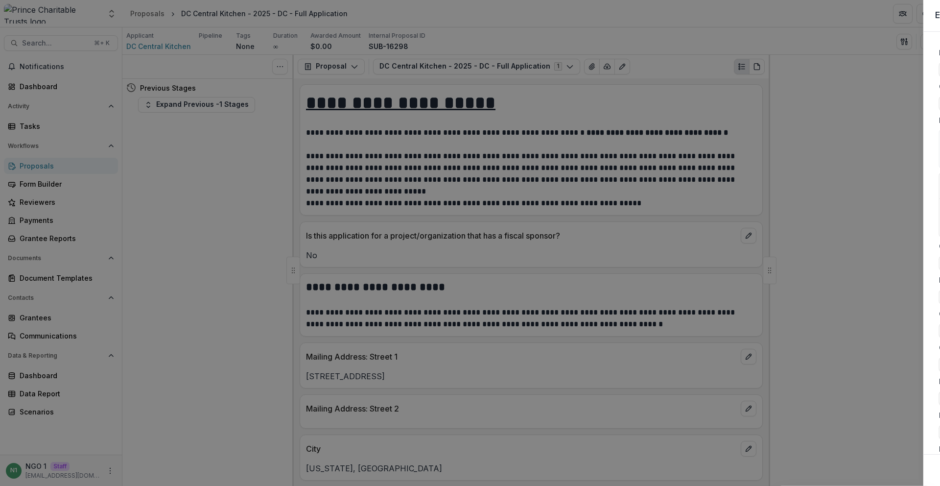
type input "**********"
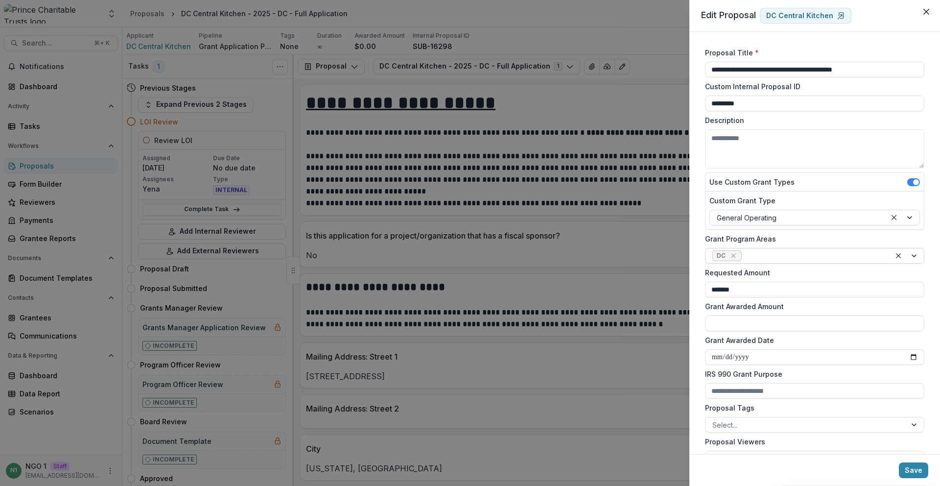
click at [735, 254] on icon "Remove DC" at bounding box center [734, 256] width 8 height 8
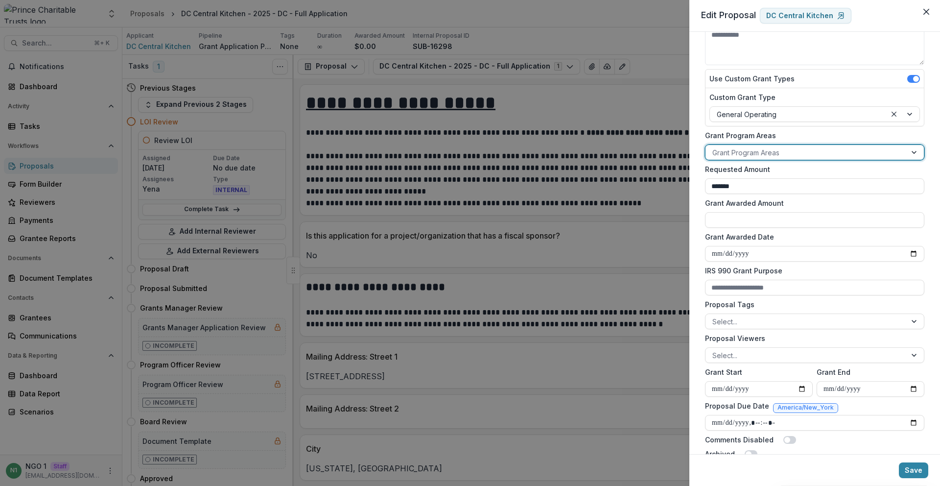
scroll to position [293, 0]
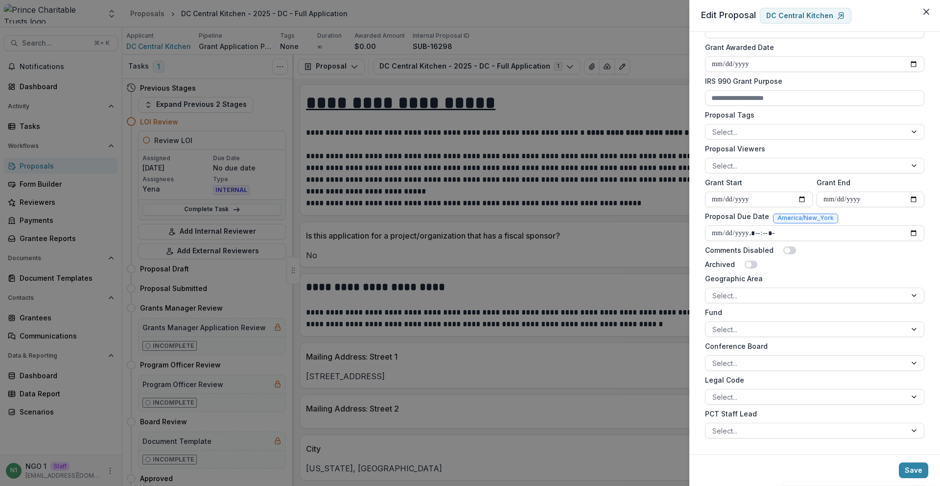
drag, startPoint x: 749, startPoint y: 291, endPoint x: 754, endPoint y: 306, distance: 15.8
click at [750, 291] on div at bounding box center [805, 295] width 187 height 12
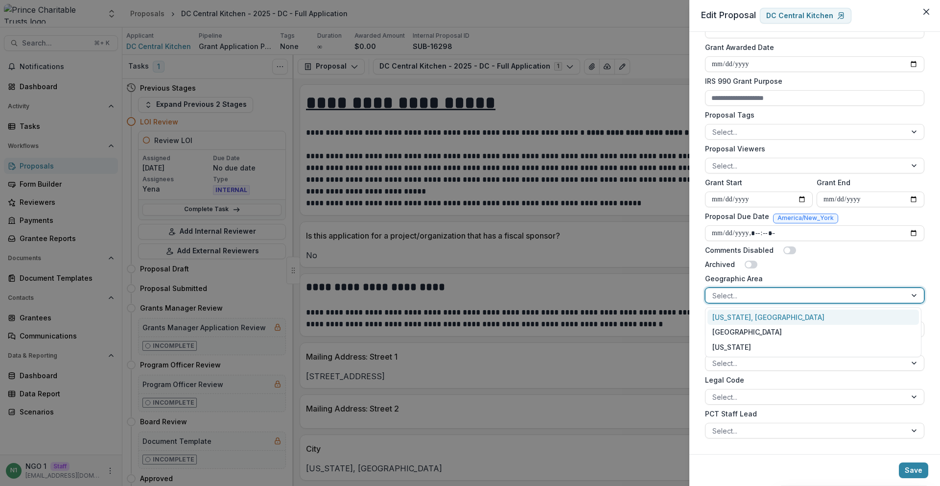
click at [753, 312] on div "[US_STATE], [GEOGRAPHIC_DATA]" at bounding box center [814, 316] width 212 height 15
click at [916, 472] on button "Save" at bounding box center [913, 470] width 29 height 16
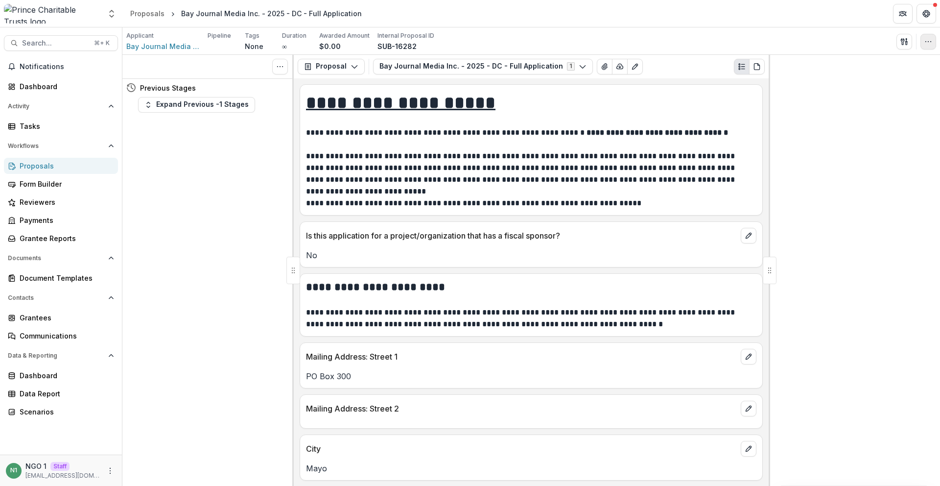
click at [928, 47] on button "button" at bounding box center [929, 42] width 16 height 16
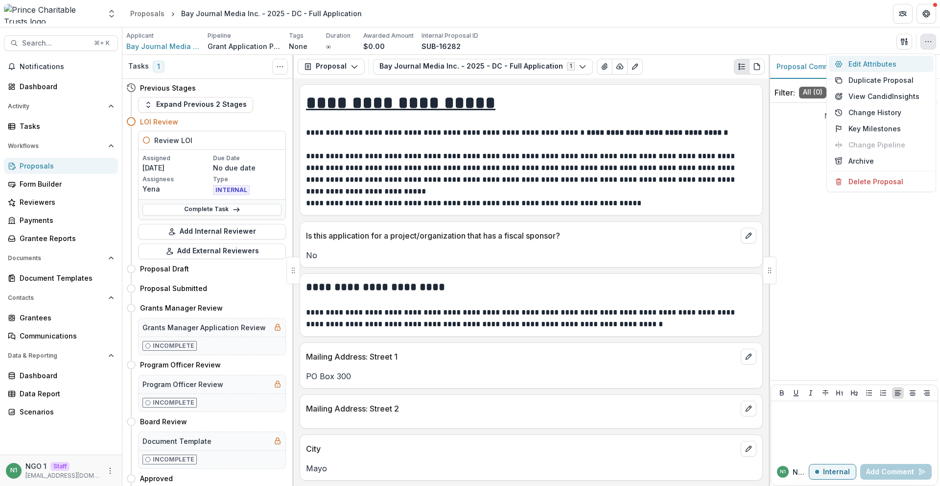
click at [915, 61] on button "Edit Attributes" at bounding box center [881, 64] width 105 height 16
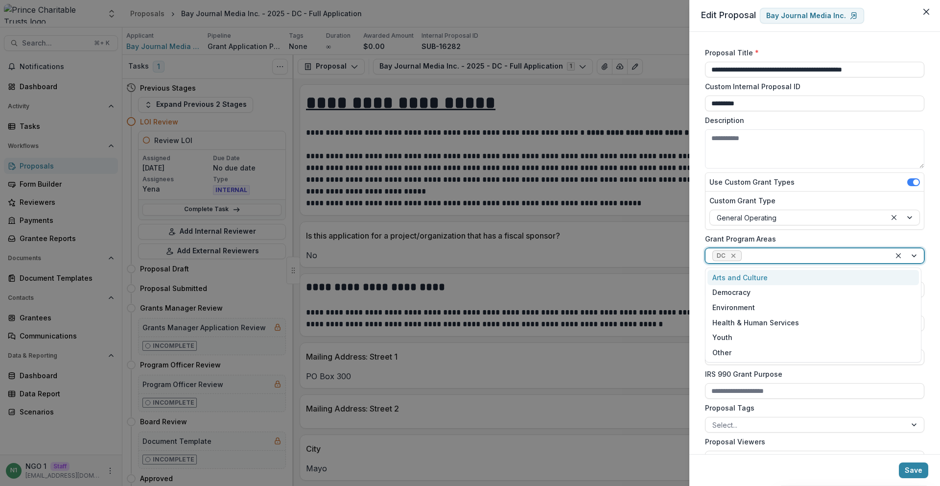
drag, startPoint x: 736, startPoint y: 250, endPoint x: 734, endPoint y: 254, distance: 5.3
click at [736, 250] on span "DC" at bounding box center [726, 255] width 29 height 11
click at [734, 254] on icon "Remove DC" at bounding box center [734, 256] width 8 height 8
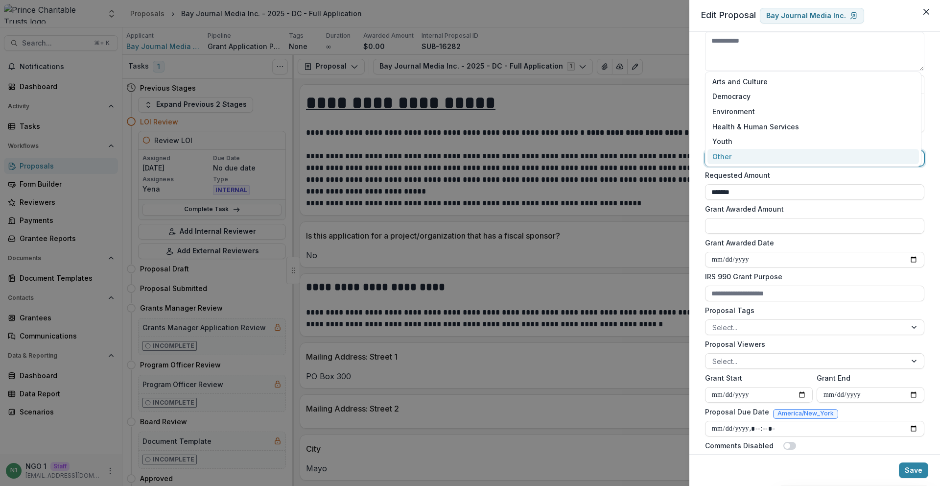
scroll to position [196, 0]
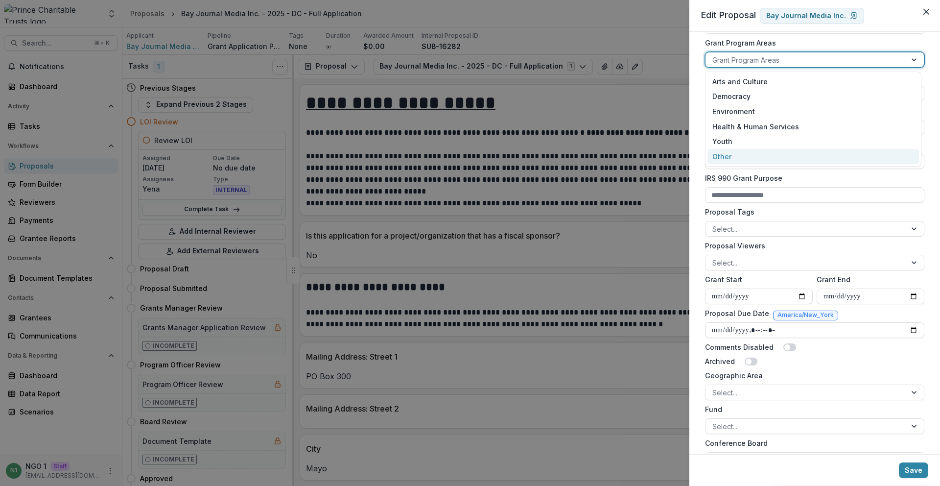
click at [752, 380] on label "Geographic Area" at bounding box center [812, 375] width 214 height 10
click at [714, 387] on input "Geographic Area" at bounding box center [713, 392] width 2 height 10
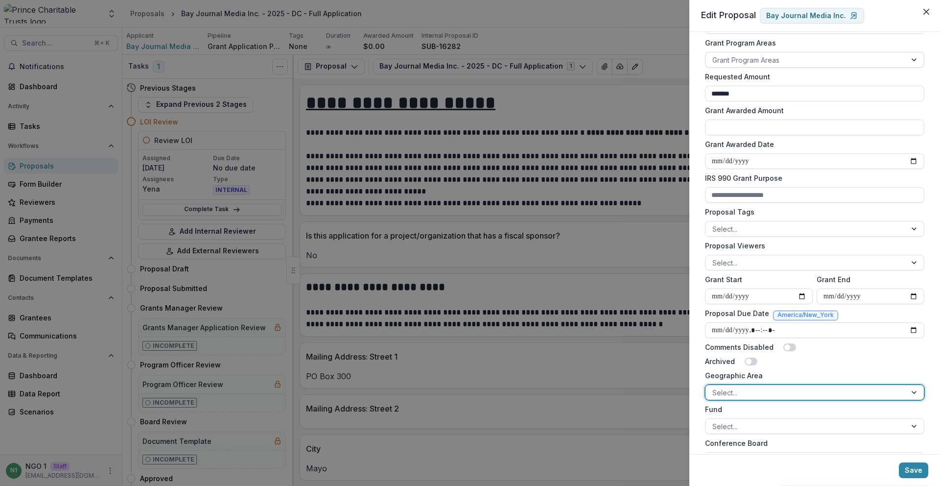
click at [752, 389] on div at bounding box center [805, 392] width 187 height 12
click at [743, 407] on div "[US_STATE], [GEOGRAPHIC_DATA]" at bounding box center [814, 413] width 212 height 15
click at [924, 476] on button "Save" at bounding box center [913, 470] width 29 height 16
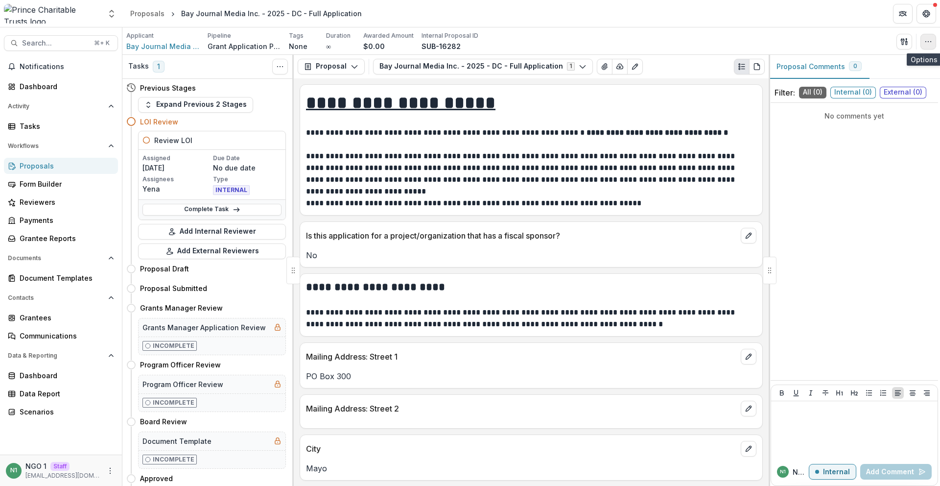
click at [932, 40] on icon "button" at bounding box center [929, 42] width 8 height 8
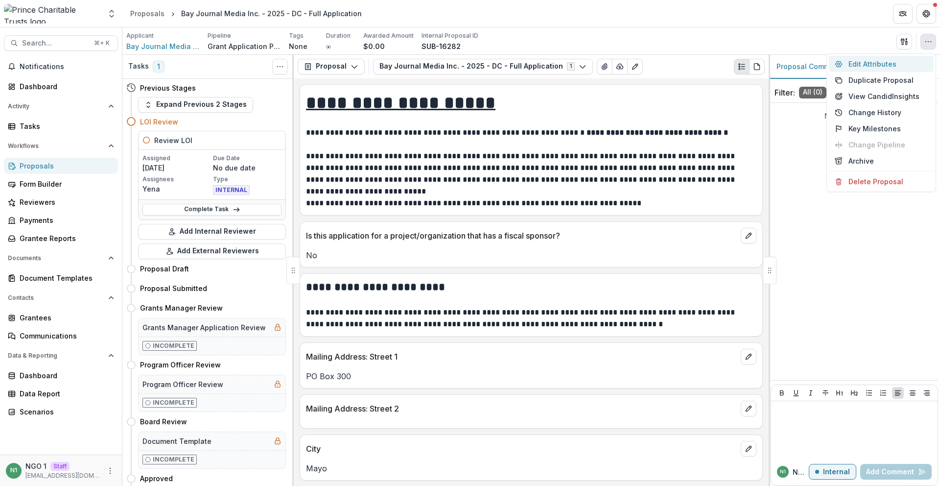
click at [919, 60] on button "Edit Attributes" at bounding box center [881, 64] width 105 height 16
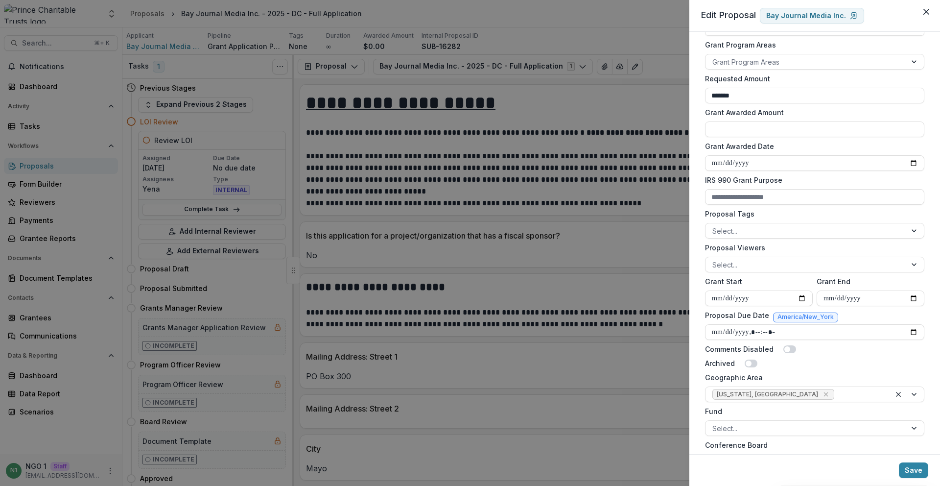
scroll to position [195, 0]
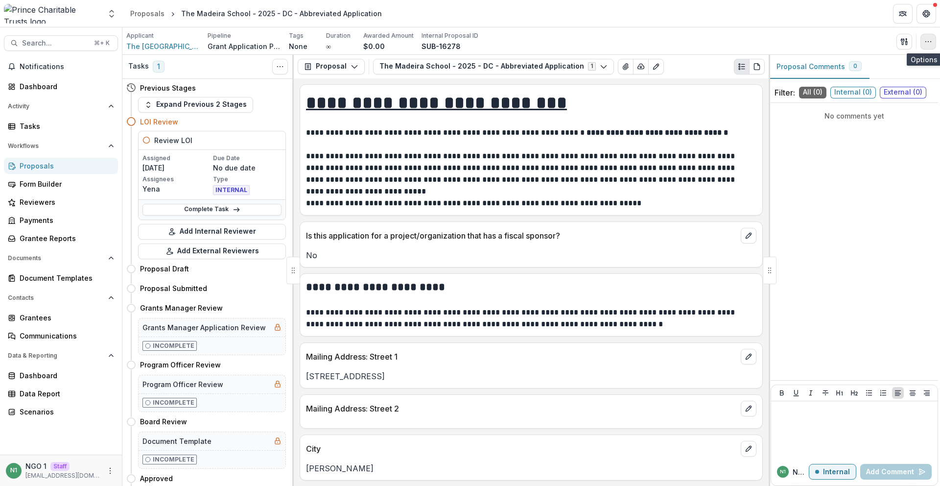
click at [930, 38] on icon "button" at bounding box center [929, 42] width 8 height 8
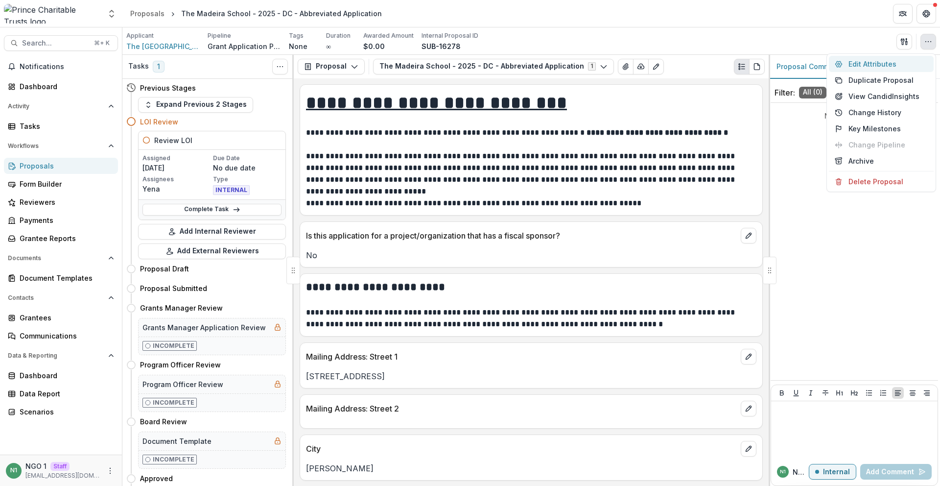
click at [892, 59] on button "Edit Attributes" at bounding box center [881, 64] width 105 height 16
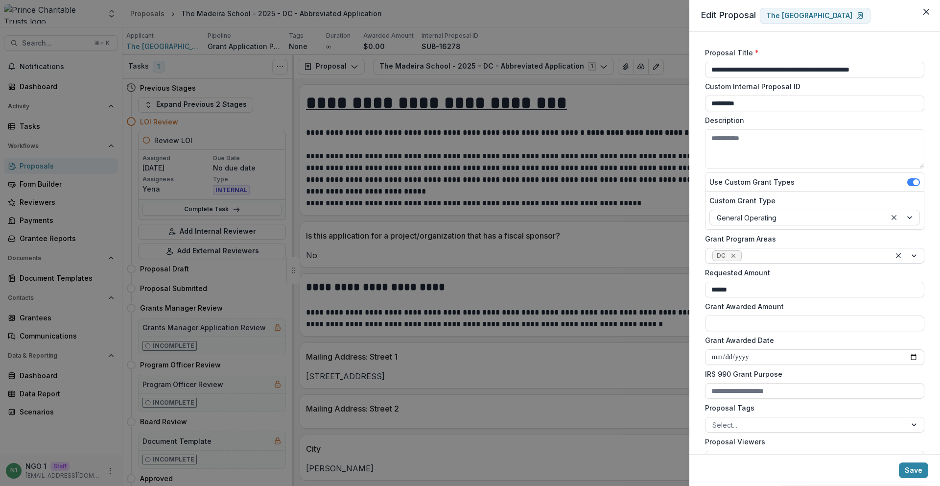
click at [731, 258] on icon "Remove DC" at bounding box center [734, 256] width 8 height 8
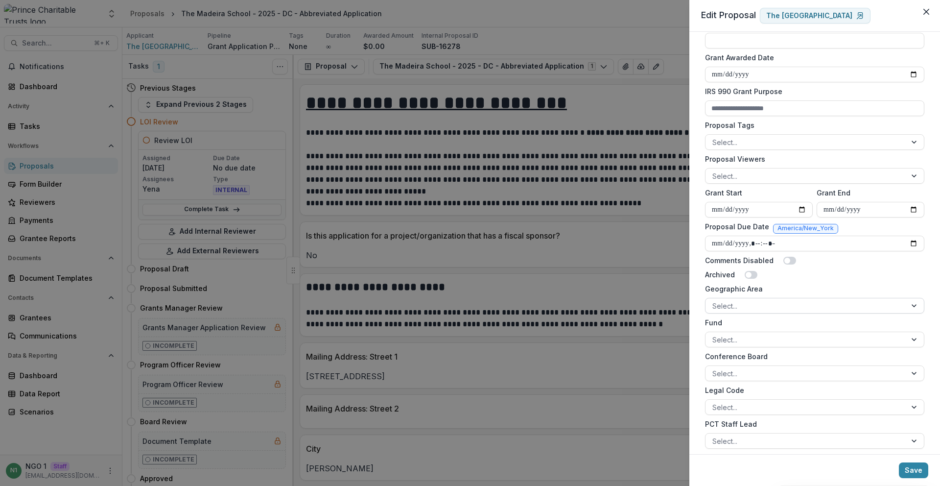
scroll to position [293, 0]
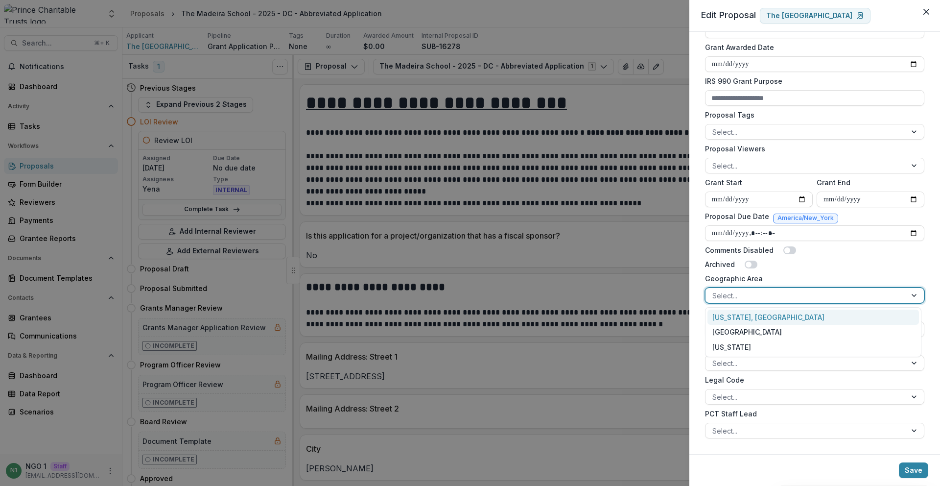
drag, startPoint x: 750, startPoint y: 293, endPoint x: 750, endPoint y: 305, distance: 12.3
click at [750, 293] on div at bounding box center [805, 295] width 187 height 12
click at [747, 315] on div "[US_STATE], [GEOGRAPHIC_DATA]" at bounding box center [814, 316] width 212 height 15
click at [917, 469] on button "Save" at bounding box center [913, 470] width 29 height 16
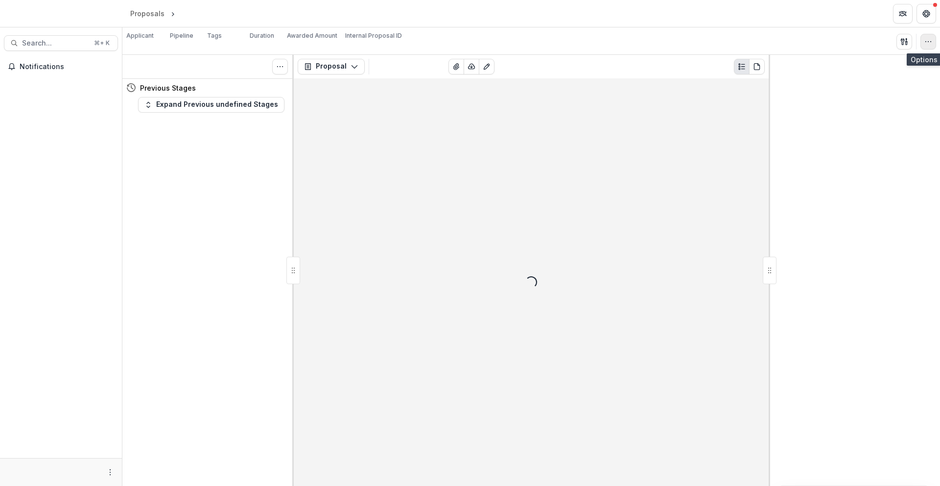
click at [930, 38] on icon "button" at bounding box center [929, 42] width 8 height 8
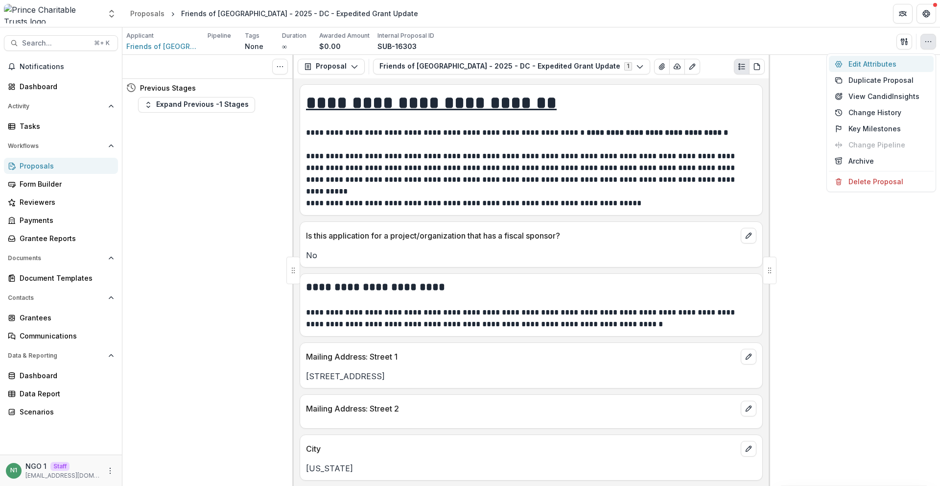
click at [890, 64] on button "Edit Attributes" at bounding box center [881, 64] width 105 height 16
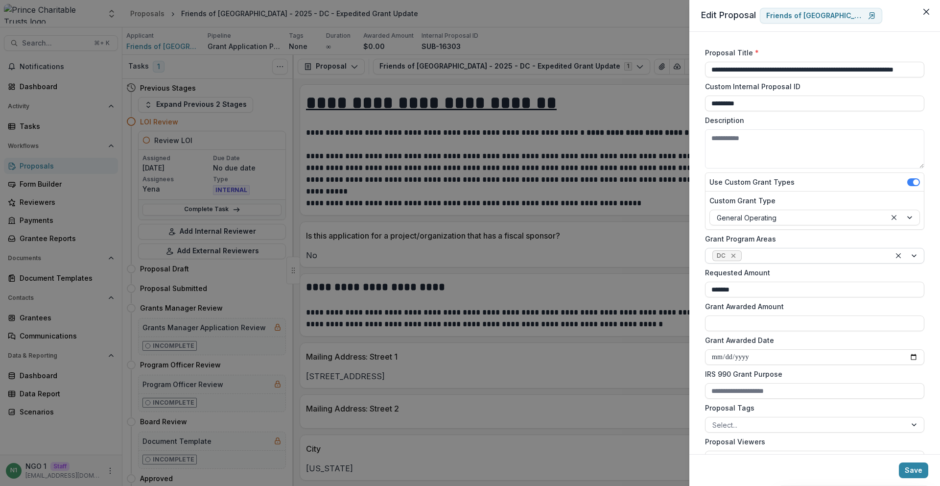
click at [734, 251] on div "Remove DC" at bounding box center [734, 256] width 10 height 10
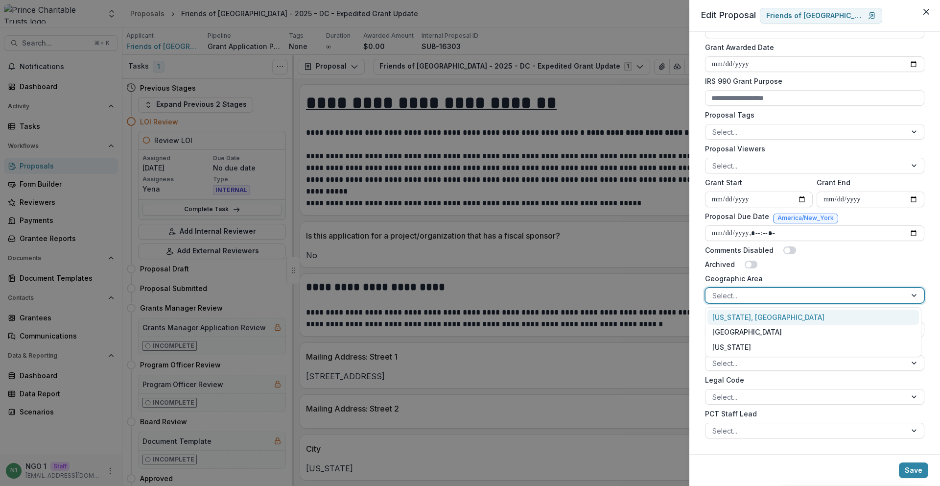
click at [750, 289] on div at bounding box center [805, 295] width 187 height 12
click at [752, 315] on div "[US_STATE], [GEOGRAPHIC_DATA]" at bounding box center [814, 316] width 212 height 15
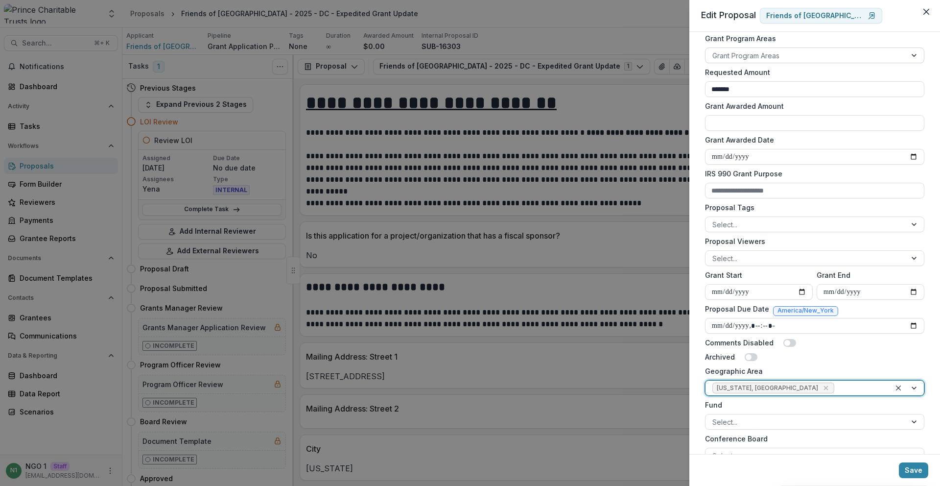
scroll to position [28, 0]
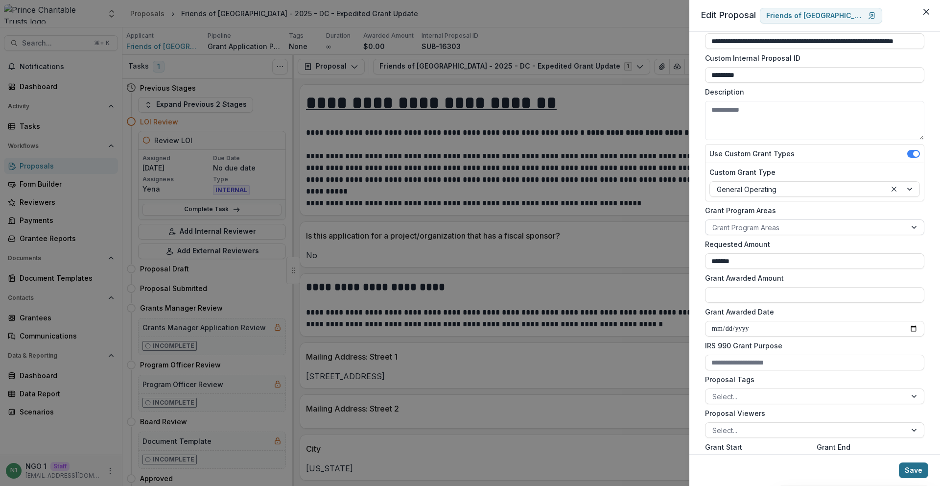
click at [912, 467] on button "Save" at bounding box center [913, 470] width 29 height 16
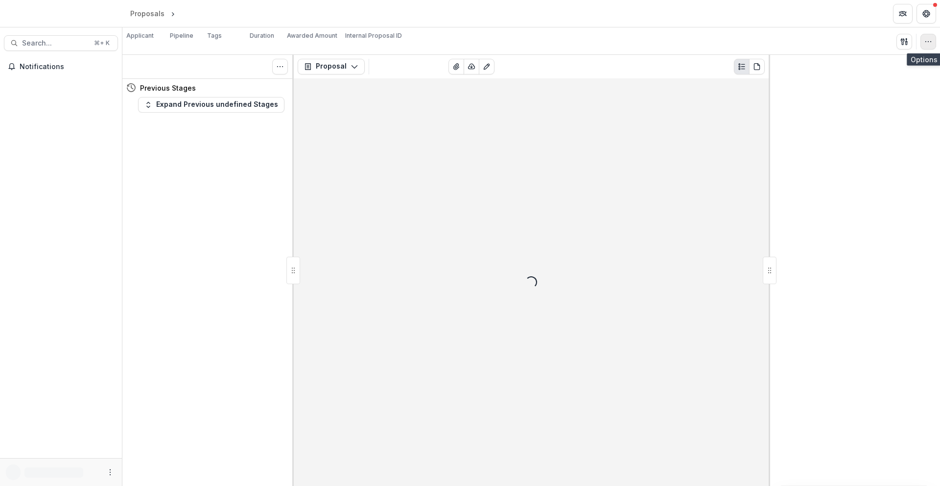
click at [926, 38] on icon "button" at bounding box center [929, 42] width 8 height 8
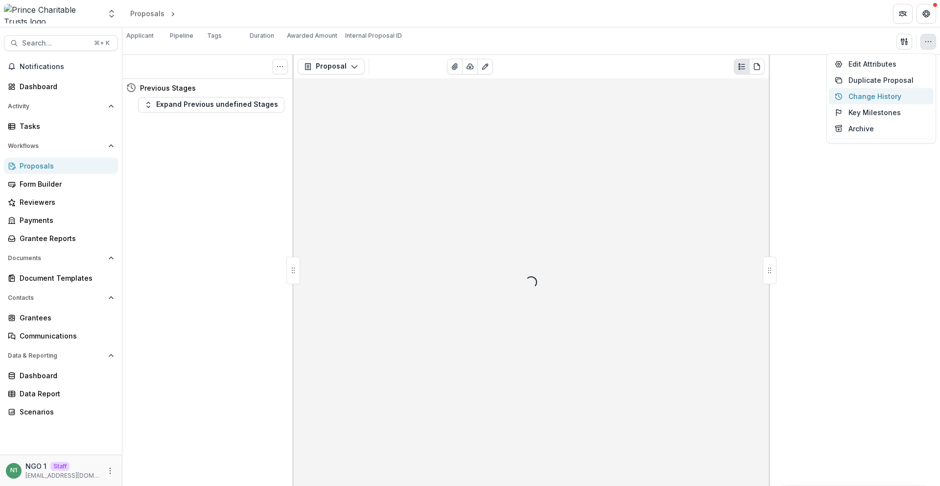
click at [908, 62] on button "Edit Attributes" at bounding box center [881, 64] width 105 height 16
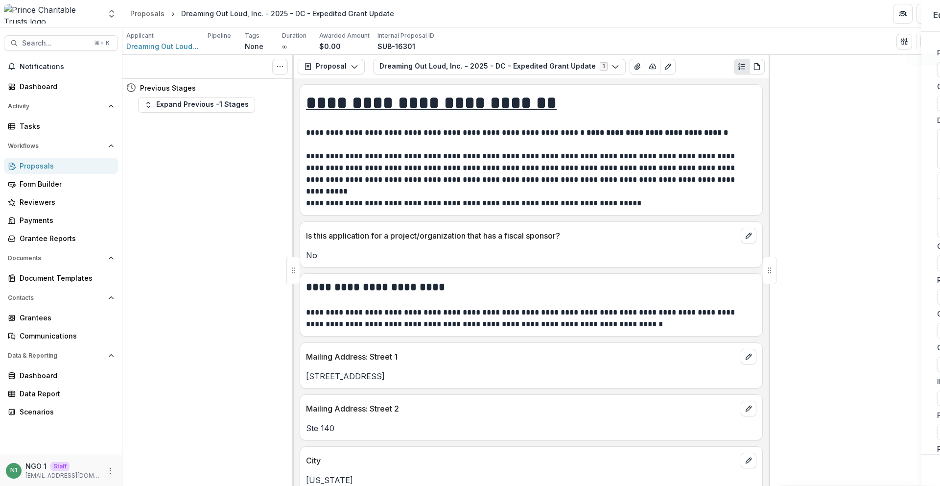
type input "**********"
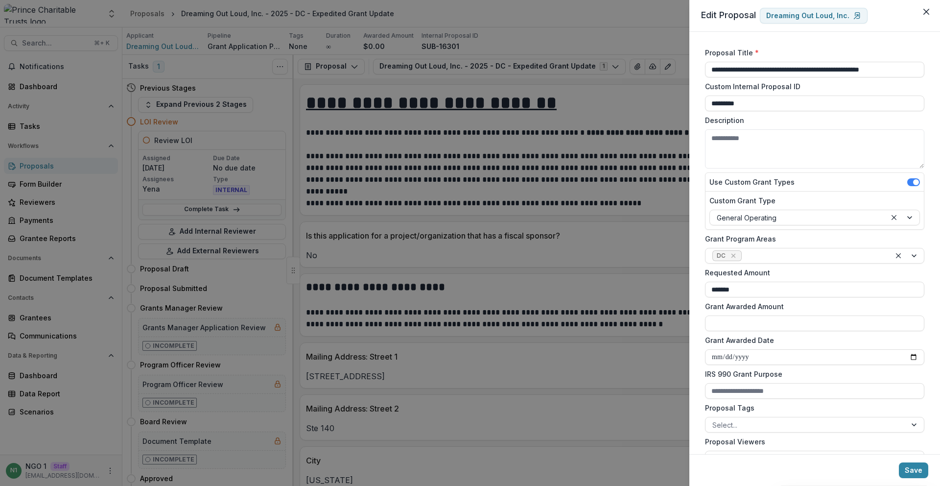
drag, startPoint x: 733, startPoint y: 253, endPoint x: 742, endPoint y: 267, distance: 16.7
click at [733, 253] on icon "Remove DC" at bounding box center [734, 256] width 8 height 8
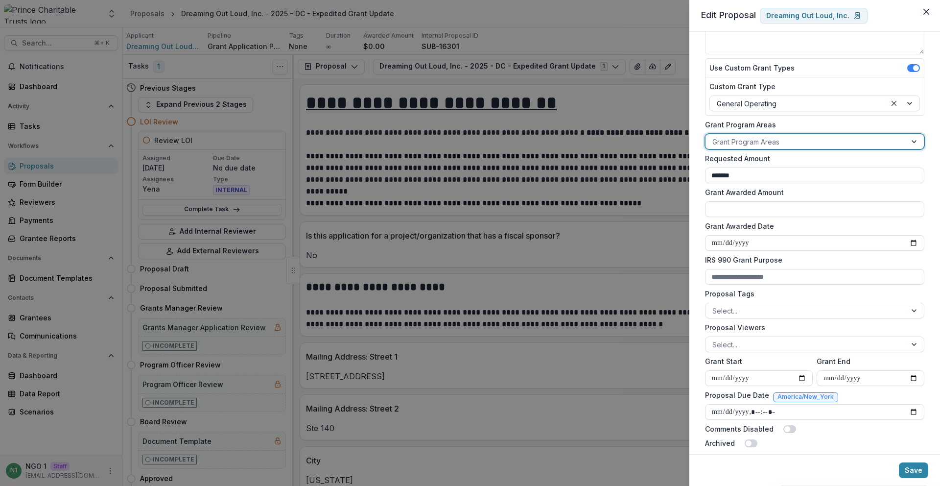
scroll to position [267, 0]
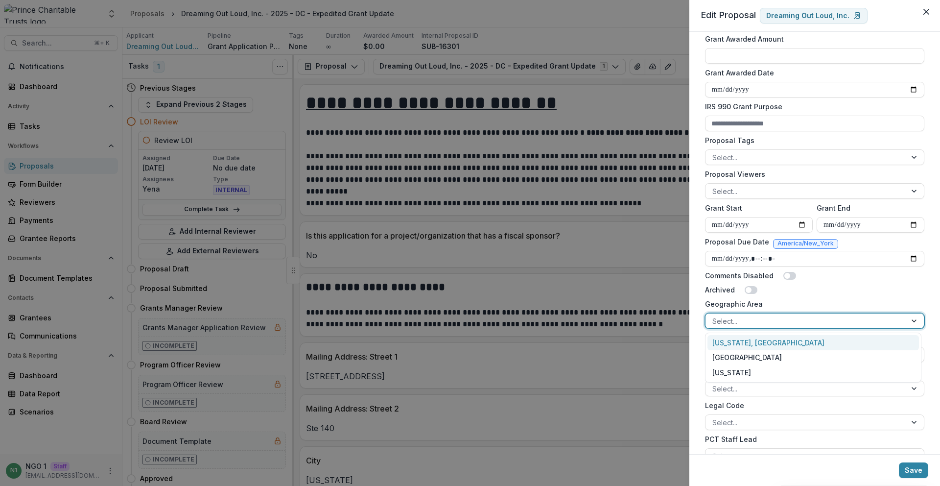
click at [751, 316] on div at bounding box center [805, 321] width 187 height 12
click at [756, 340] on div "[US_STATE], [GEOGRAPHIC_DATA]" at bounding box center [814, 342] width 212 height 15
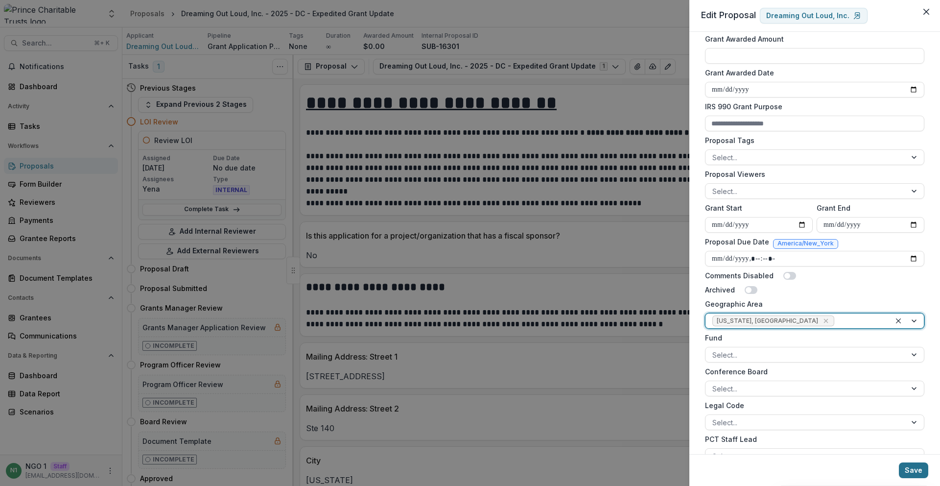
click at [903, 464] on button "Save" at bounding box center [913, 470] width 29 height 16
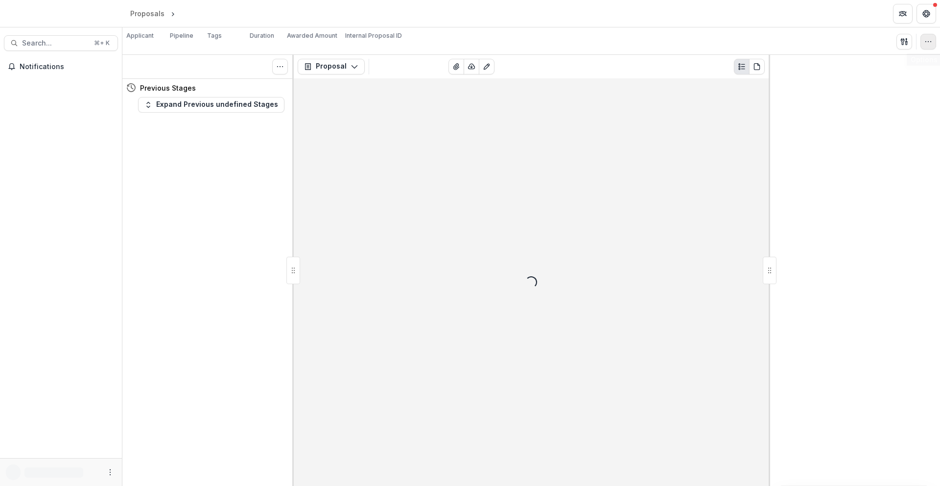
click at [933, 40] on button "button" at bounding box center [929, 42] width 16 height 16
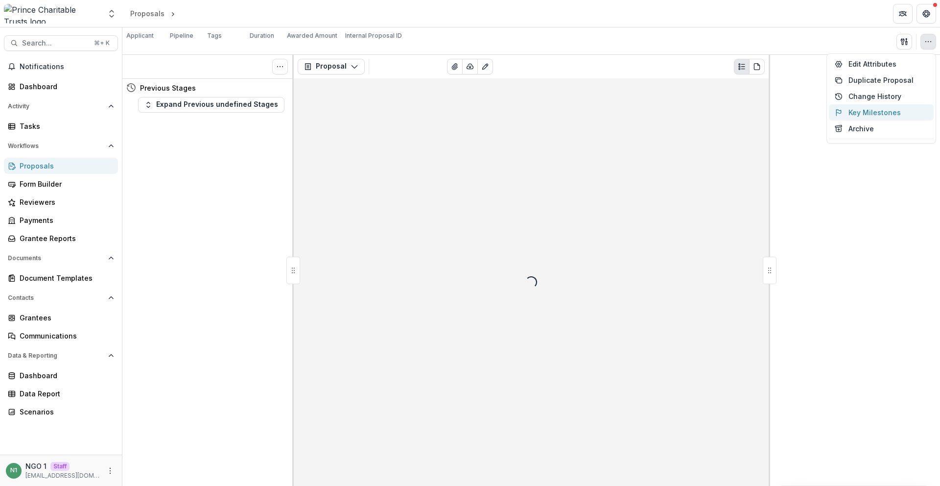
click at [910, 67] on button "Edit Attributes" at bounding box center [881, 64] width 105 height 16
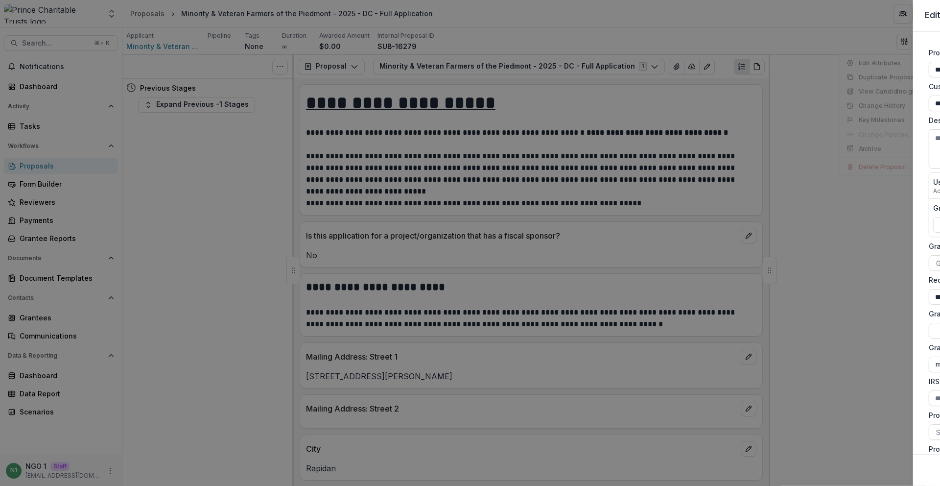
type input "**********"
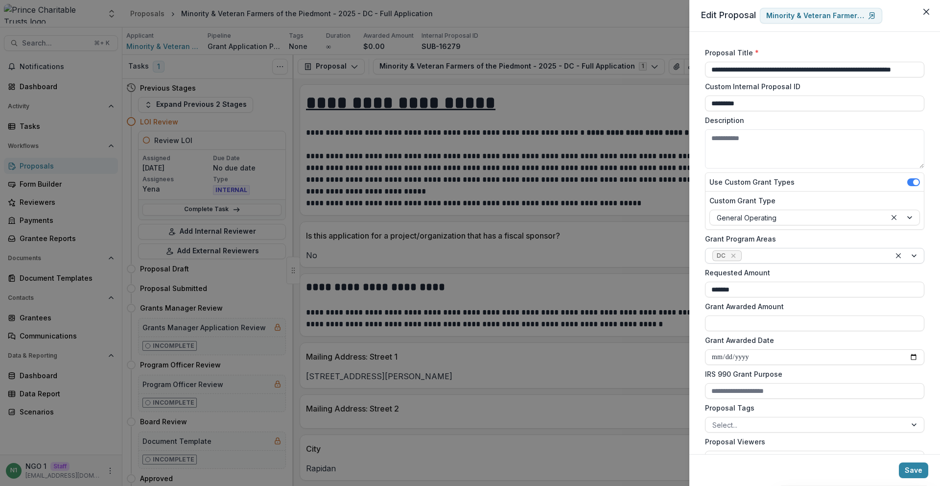
click at [733, 254] on icon "Remove DC" at bounding box center [734, 256] width 8 height 8
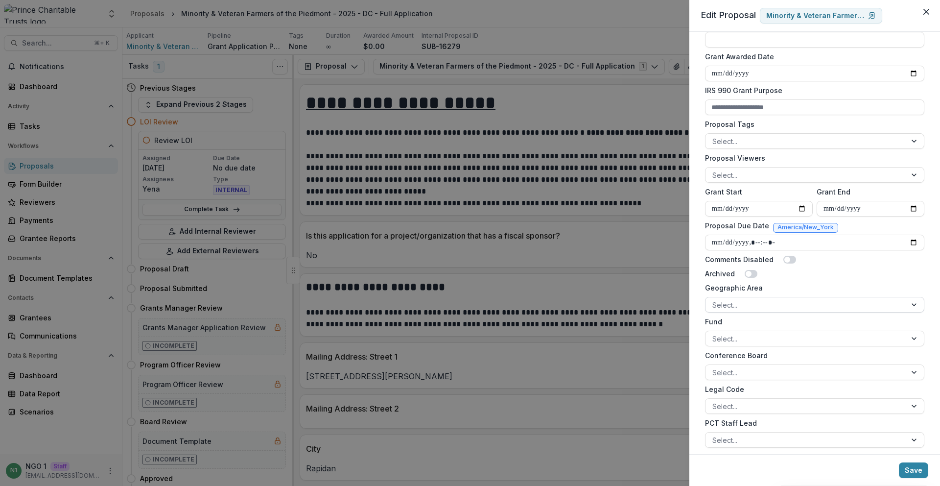
scroll to position [293, 0]
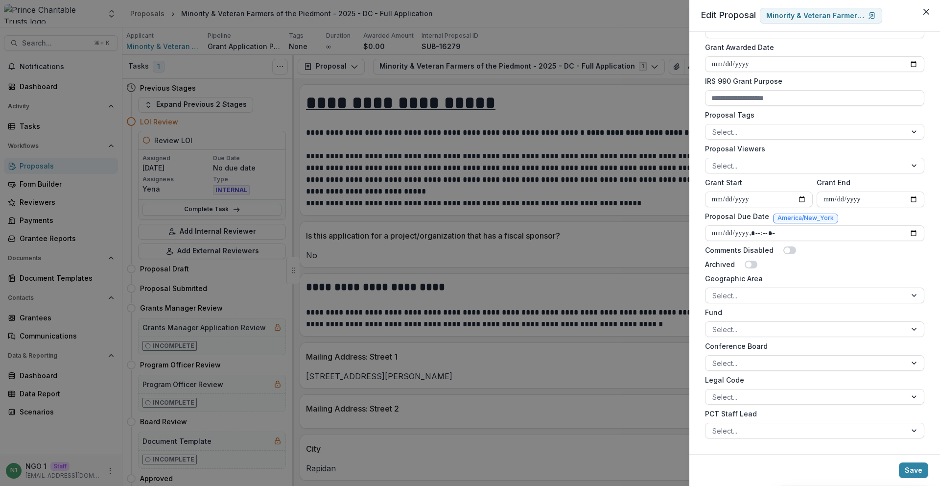
click at [742, 290] on div at bounding box center [805, 295] width 187 height 12
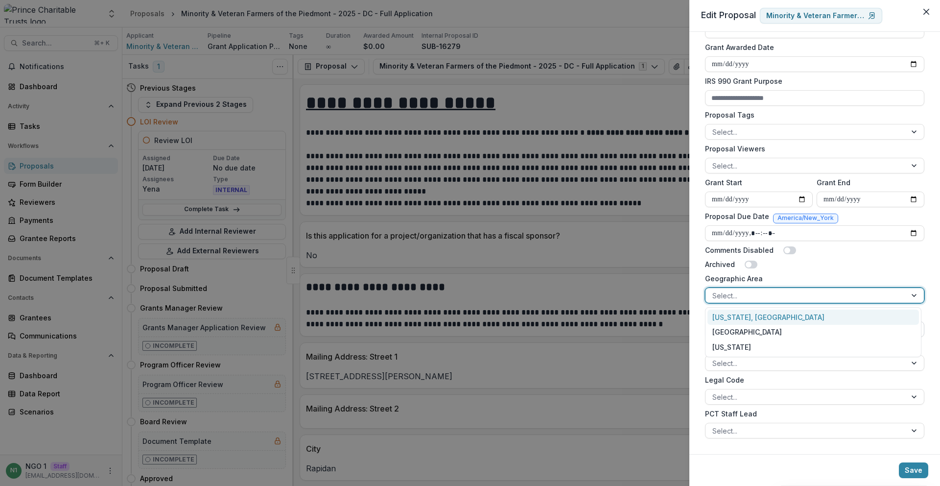
drag, startPoint x: 746, startPoint y: 313, endPoint x: 762, endPoint y: 330, distance: 23.2
click at [746, 313] on div "[US_STATE], [GEOGRAPHIC_DATA]" at bounding box center [814, 316] width 212 height 15
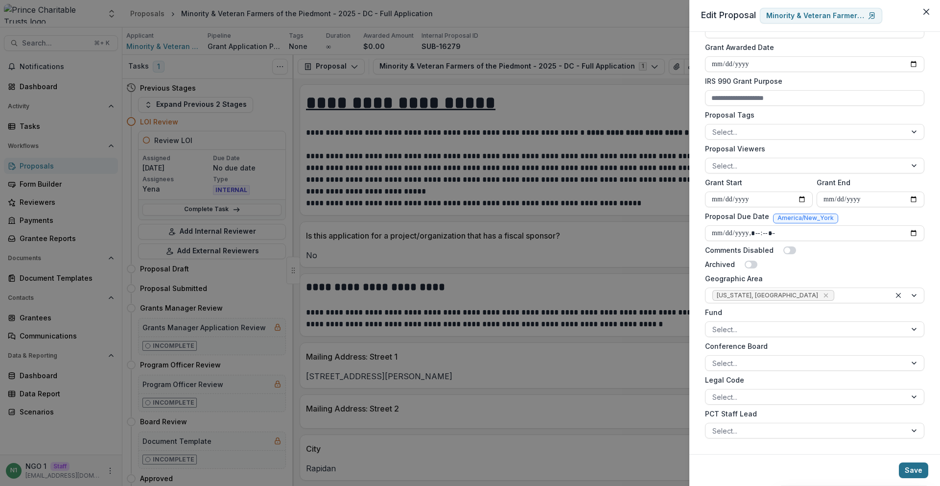
drag, startPoint x: 914, startPoint y: 458, endPoint x: 909, endPoint y: 463, distance: 6.6
click at [913, 458] on footer "Save" at bounding box center [814, 470] width 251 height 32
drag, startPoint x: 908, startPoint y: 464, endPoint x: 902, endPoint y: 466, distance: 6.5
click at [908, 465] on button "Save" at bounding box center [913, 470] width 29 height 16
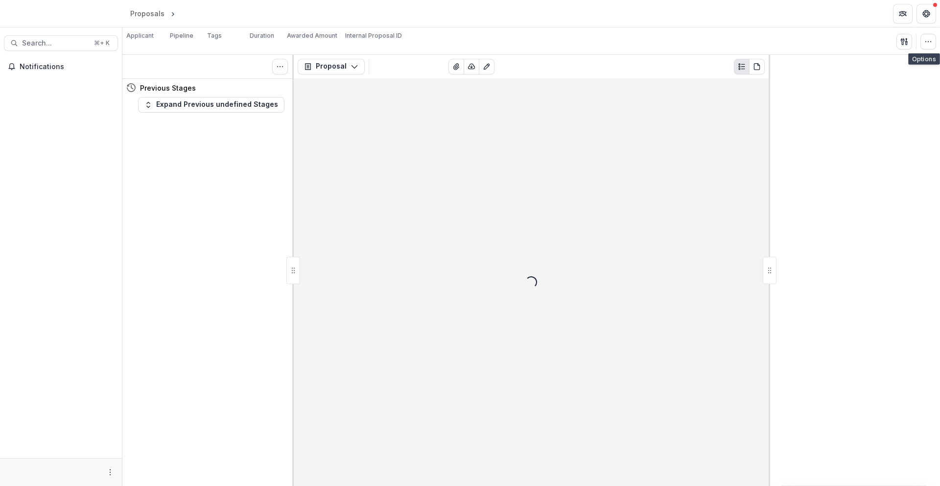
click at [930, 45] on icon "button" at bounding box center [929, 42] width 8 height 8
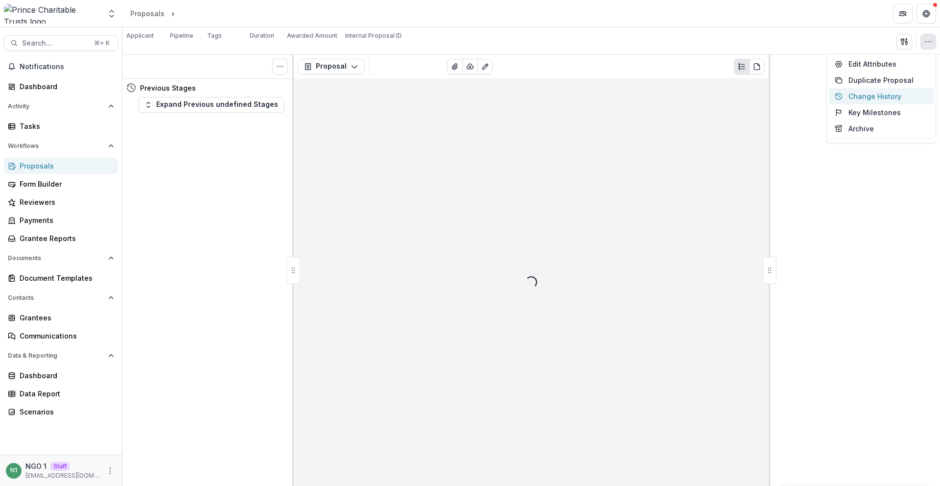
click at [915, 63] on button "Edit Attributes" at bounding box center [881, 64] width 105 height 16
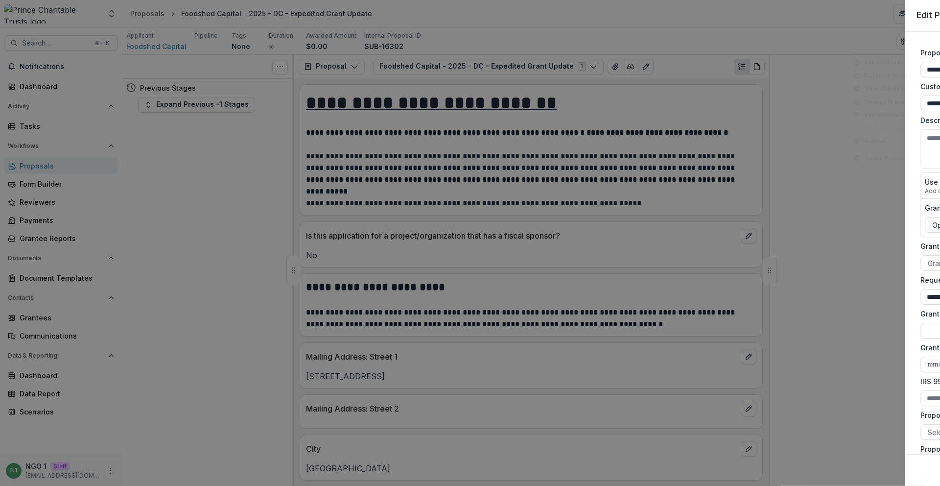
type input "**********"
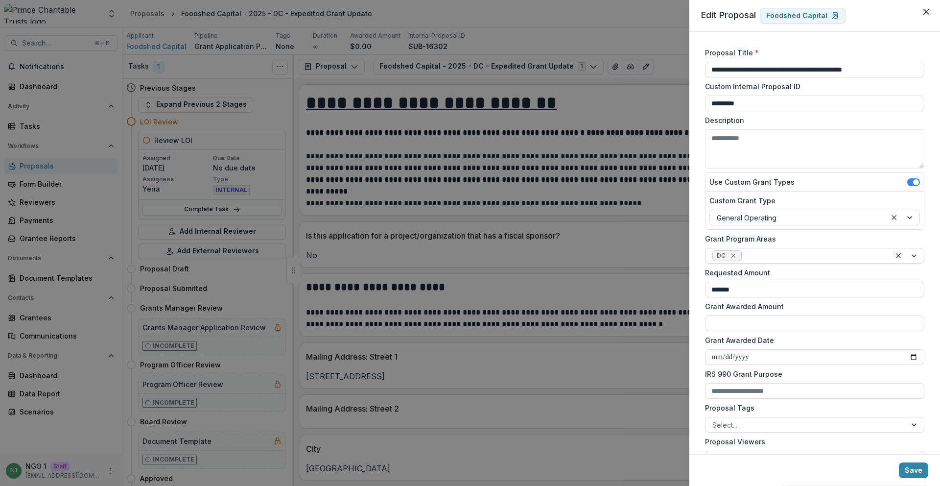
click at [733, 252] on icon "Remove DC" at bounding box center [734, 256] width 8 height 8
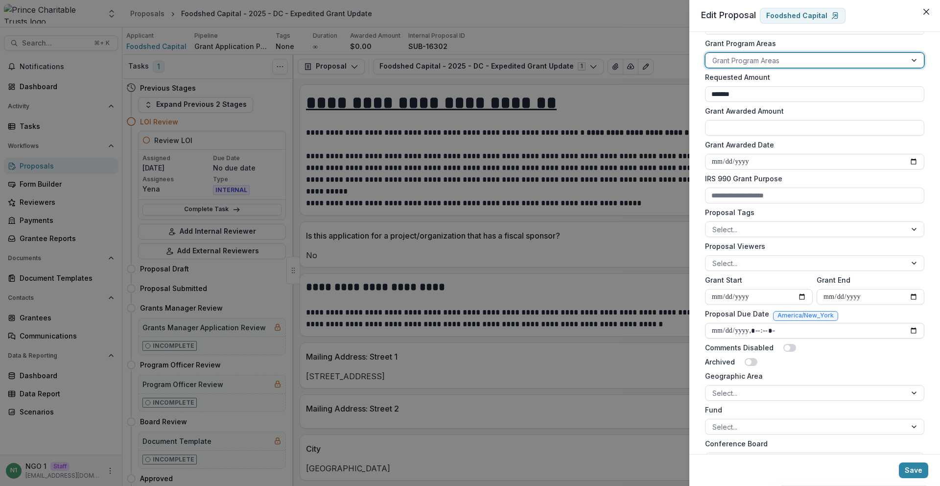
scroll to position [196, 0]
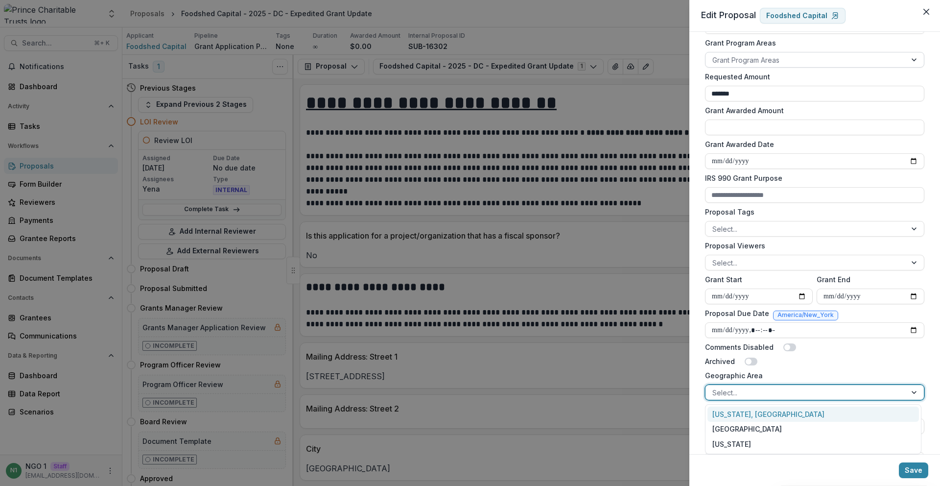
click at [736, 387] on div at bounding box center [805, 392] width 187 height 12
click at [745, 412] on div "[US_STATE], [GEOGRAPHIC_DATA]" at bounding box center [814, 413] width 212 height 15
click at [923, 471] on button "Save" at bounding box center [913, 470] width 29 height 16
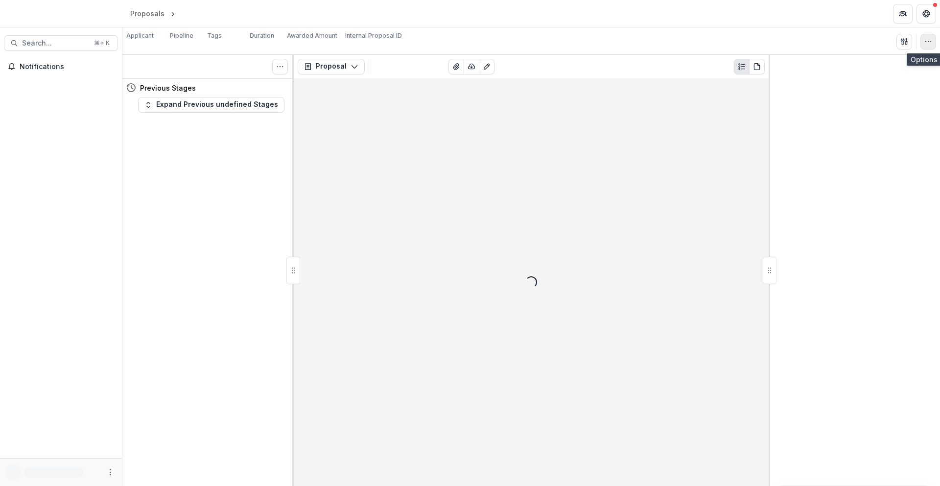
click at [924, 36] on button "button" at bounding box center [929, 42] width 16 height 16
click at [918, 64] on button "Change History" at bounding box center [881, 64] width 105 height 16
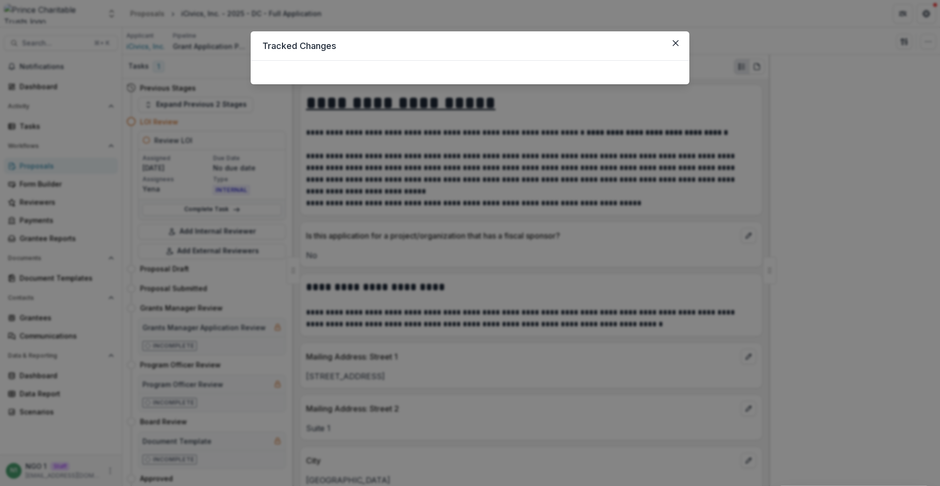
click at [924, 42] on div "Tracked Changes" at bounding box center [470, 243] width 940 height 486
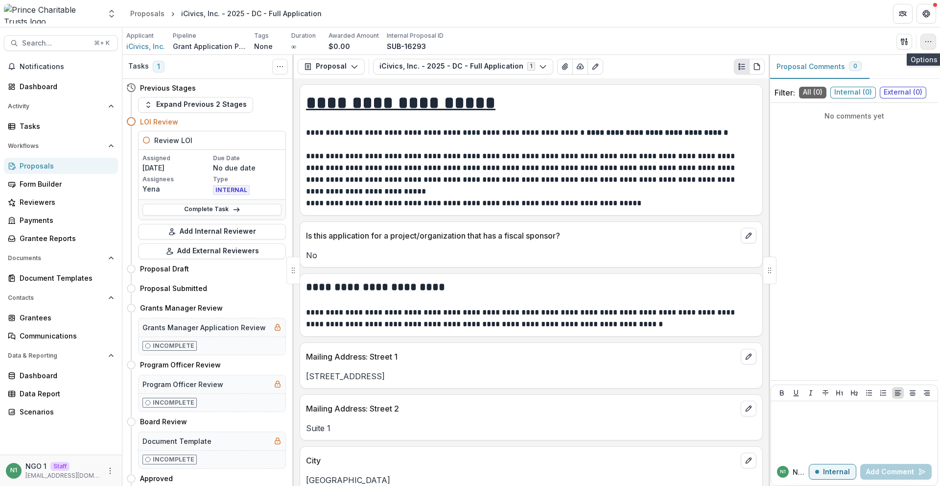
click at [928, 40] on icon "button" at bounding box center [929, 42] width 8 height 8
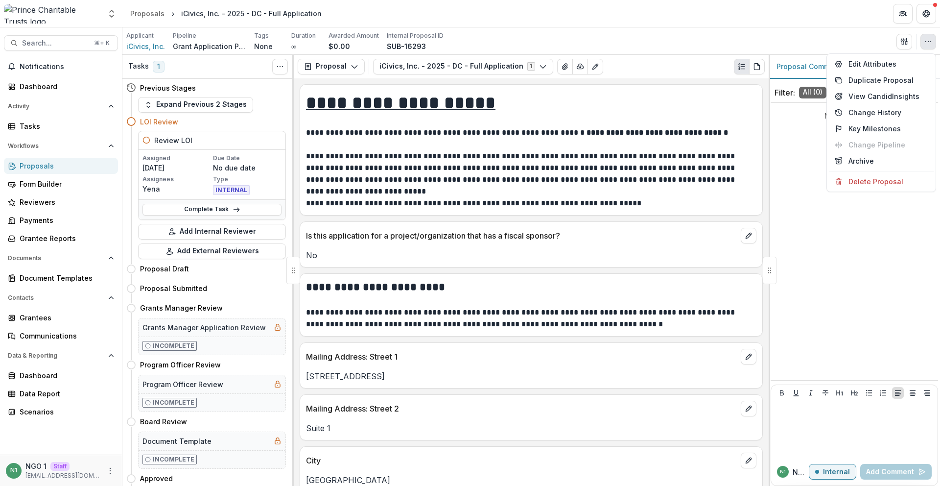
click at [904, 54] on div "Edit Attributes Duplicate Proposal View Candid Insights Change History Key Mile…" at bounding box center [882, 122] width 110 height 139
click at [903, 57] on button "Edit Attributes" at bounding box center [881, 64] width 105 height 16
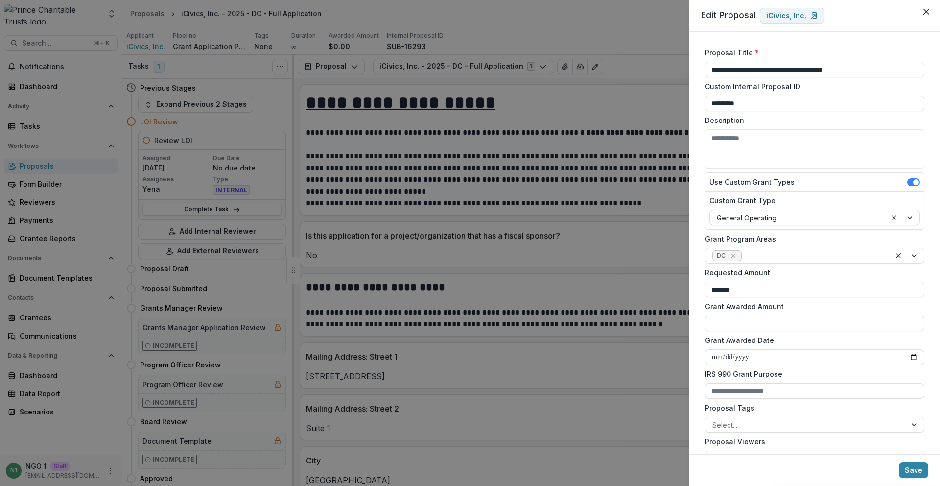
drag, startPoint x: 733, startPoint y: 252, endPoint x: 743, endPoint y: 298, distance: 46.8
click at [733, 252] on icon "Remove DC" at bounding box center [734, 256] width 8 height 8
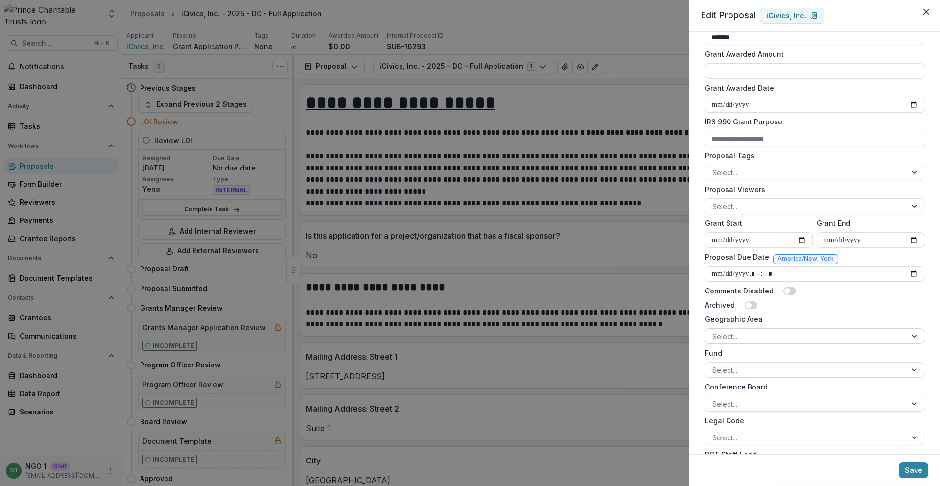
scroll to position [257, 0]
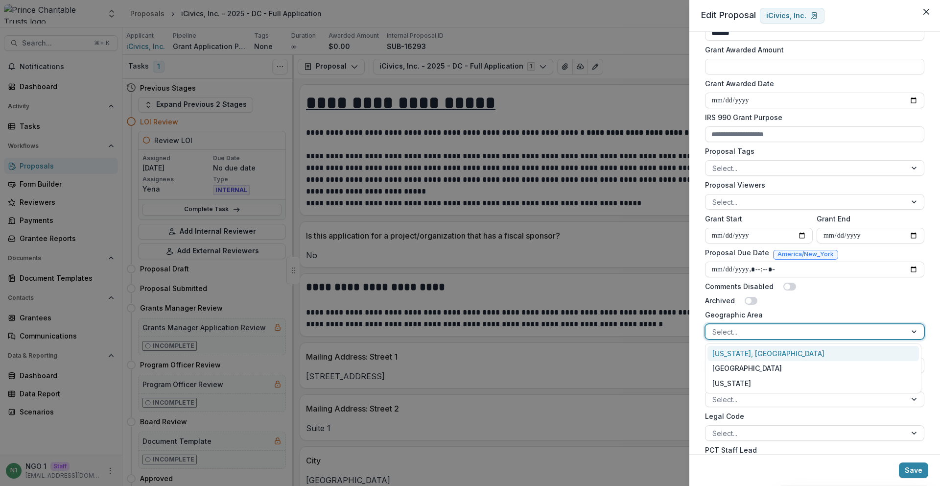
drag, startPoint x: 742, startPoint y: 335, endPoint x: 745, endPoint y: 348, distance: 13.1
click at [742, 335] on div at bounding box center [805, 332] width 187 height 12
click at [745, 352] on div "[US_STATE], [GEOGRAPHIC_DATA]" at bounding box center [814, 353] width 212 height 15
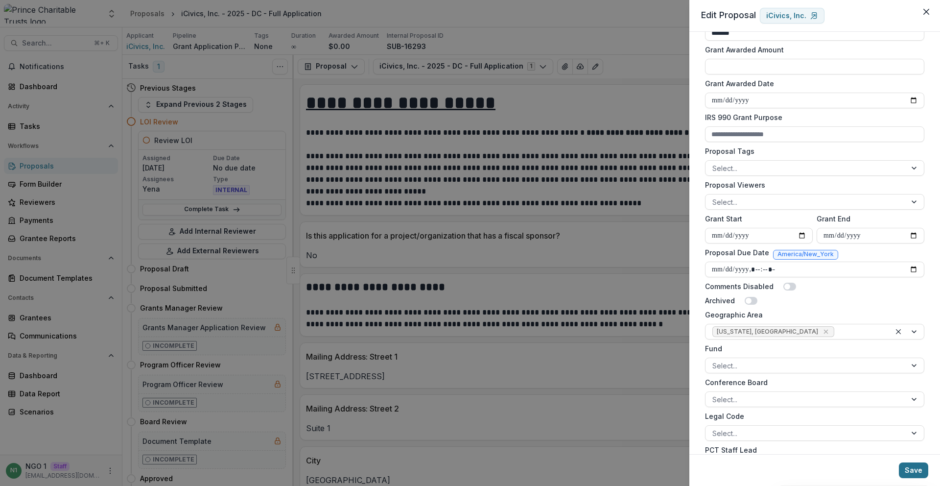
click at [907, 474] on button "Save" at bounding box center [913, 470] width 29 height 16
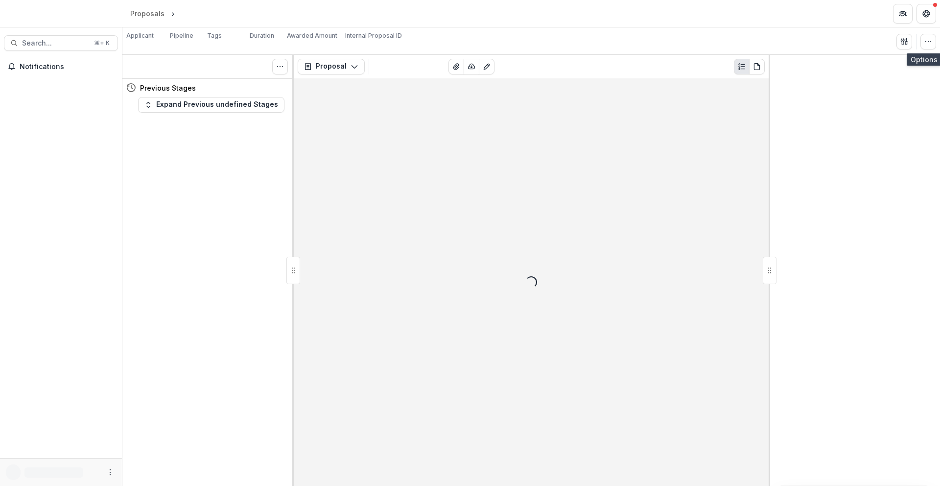
drag, startPoint x: 932, startPoint y: 39, endPoint x: 908, endPoint y: 53, distance: 28.1
click at [932, 39] on icon "button" at bounding box center [929, 42] width 8 height 8
click at [905, 55] on div "Change History Key Milestones" at bounding box center [883, 71] width 108 height 36
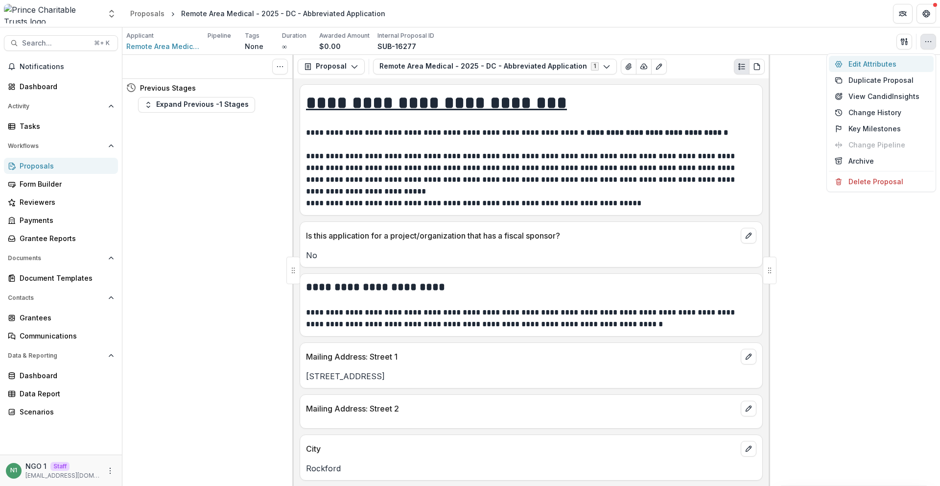
click at [913, 60] on button "Edit Attributes" at bounding box center [881, 64] width 105 height 16
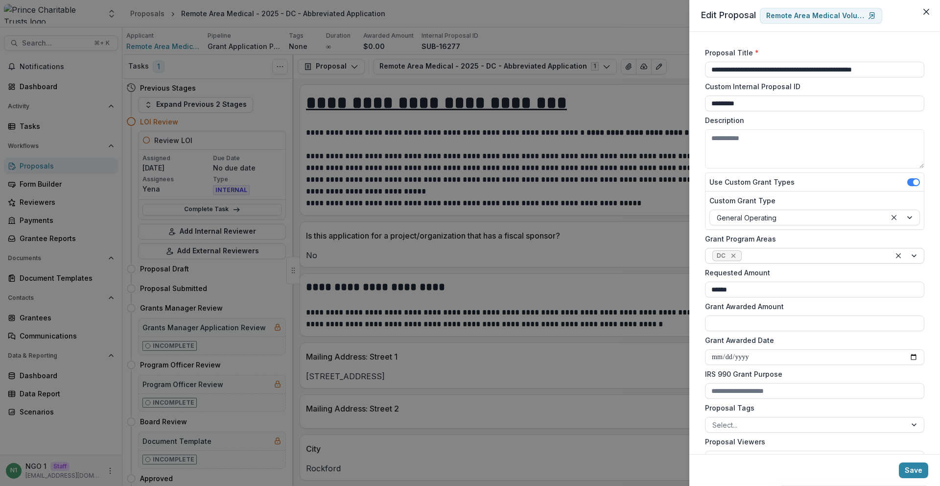
click at [736, 257] on icon "Remove DC" at bounding box center [734, 256] width 8 height 8
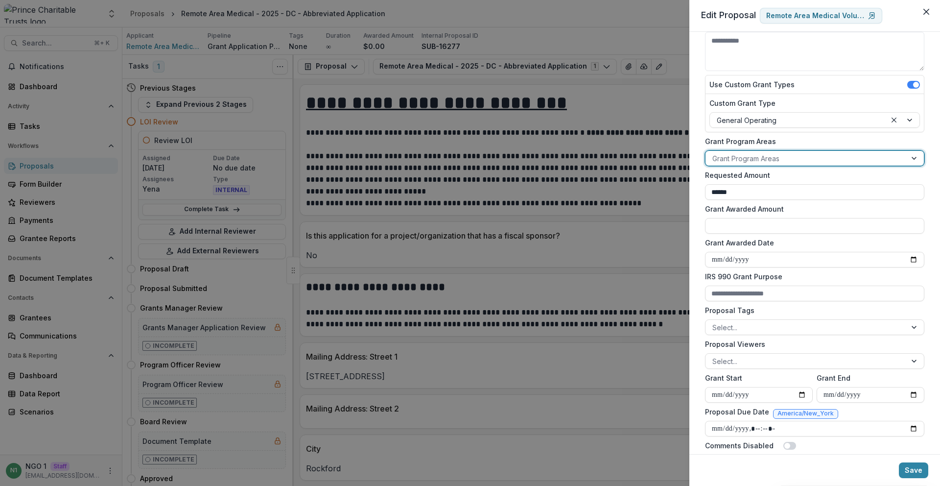
scroll to position [265, 0]
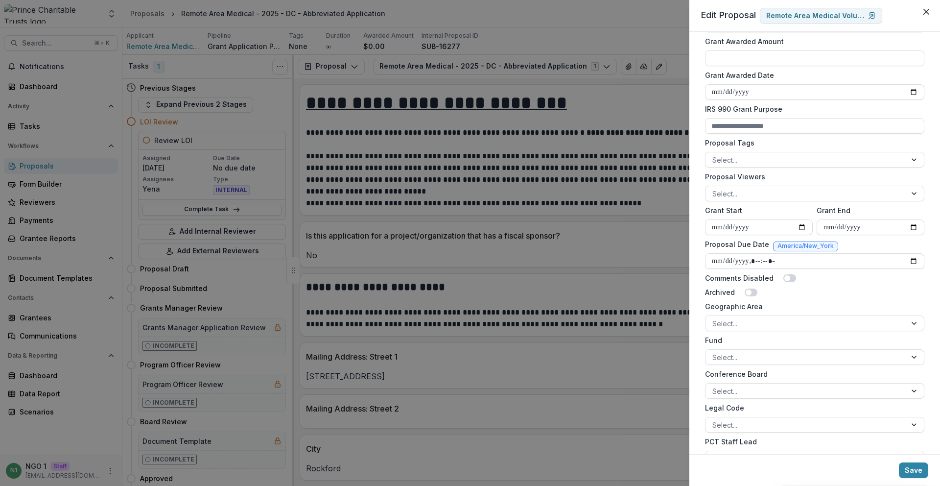
drag, startPoint x: 755, startPoint y: 323, endPoint x: 755, endPoint y: 333, distance: 10.3
click at [755, 325] on div at bounding box center [805, 323] width 187 height 12
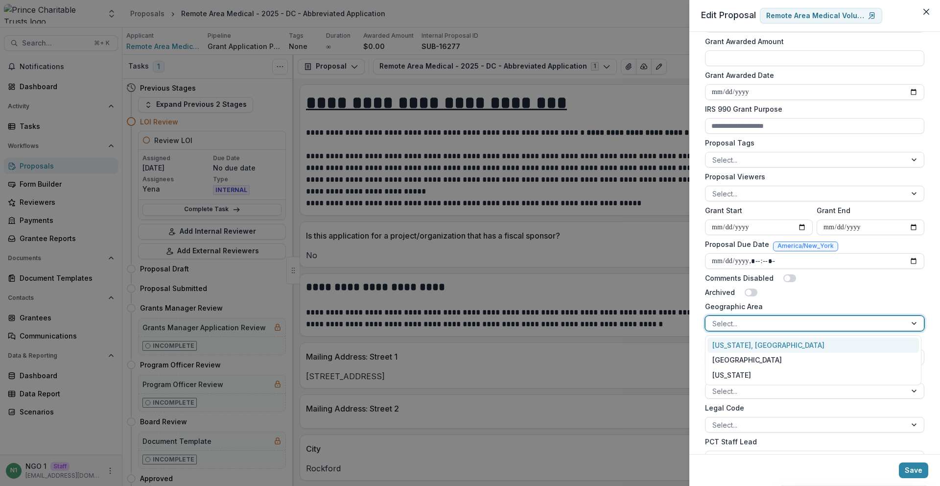
click at [757, 340] on div "[US_STATE], [GEOGRAPHIC_DATA]" at bounding box center [814, 344] width 212 height 15
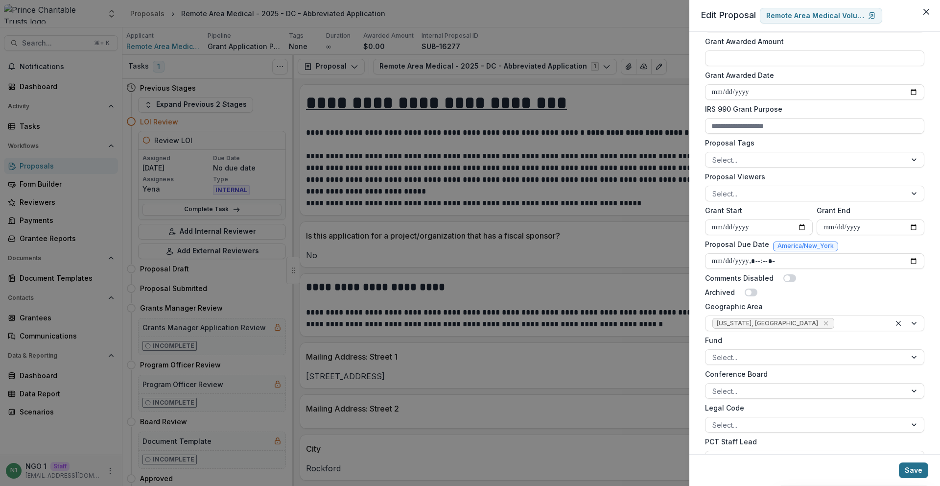
click at [914, 472] on button "Save" at bounding box center [913, 470] width 29 height 16
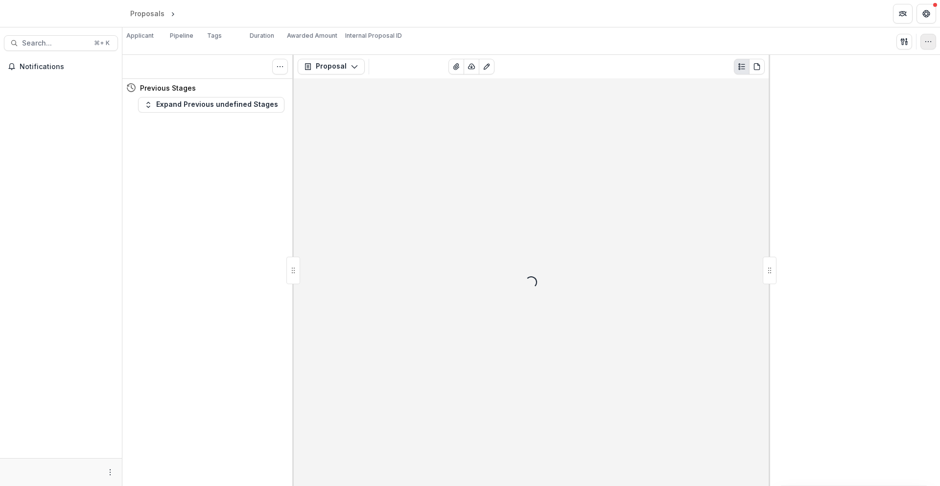
click at [928, 46] on button "button" at bounding box center [929, 42] width 16 height 16
click at [915, 66] on button "Change History" at bounding box center [881, 64] width 105 height 16
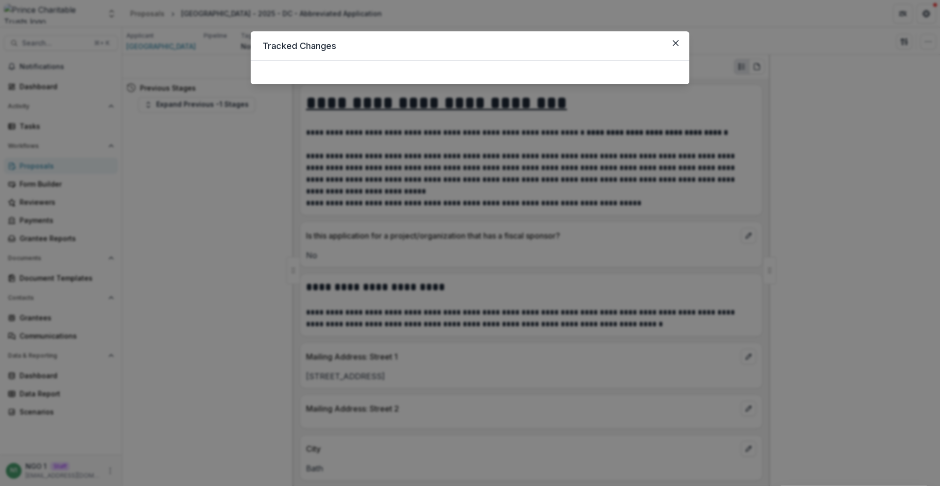
drag, startPoint x: 920, startPoint y: 36, endPoint x: 925, endPoint y: 38, distance: 5.1
click at [920, 36] on div "Tracked Changes" at bounding box center [470, 243] width 940 height 486
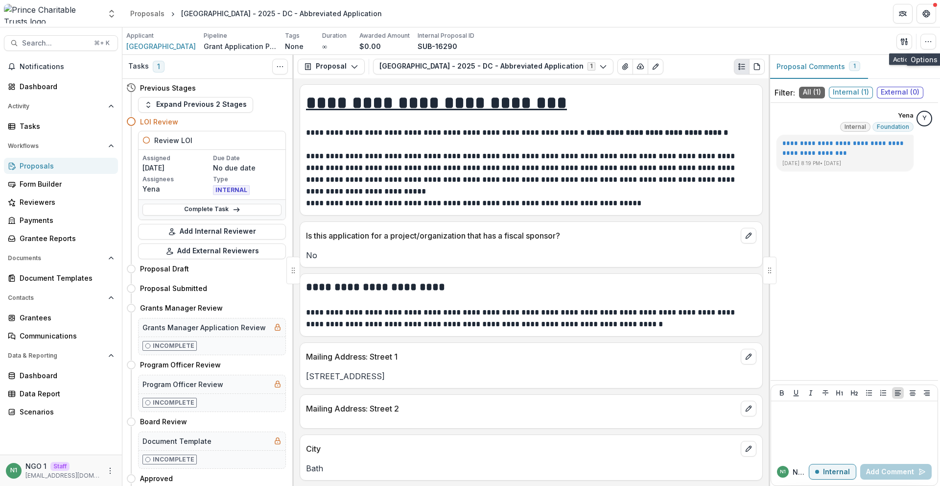
drag, startPoint x: 926, startPoint y: 39, endPoint x: 909, endPoint y: 57, distance: 25.3
click at [926, 39] on icon "button" at bounding box center [929, 42] width 8 height 8
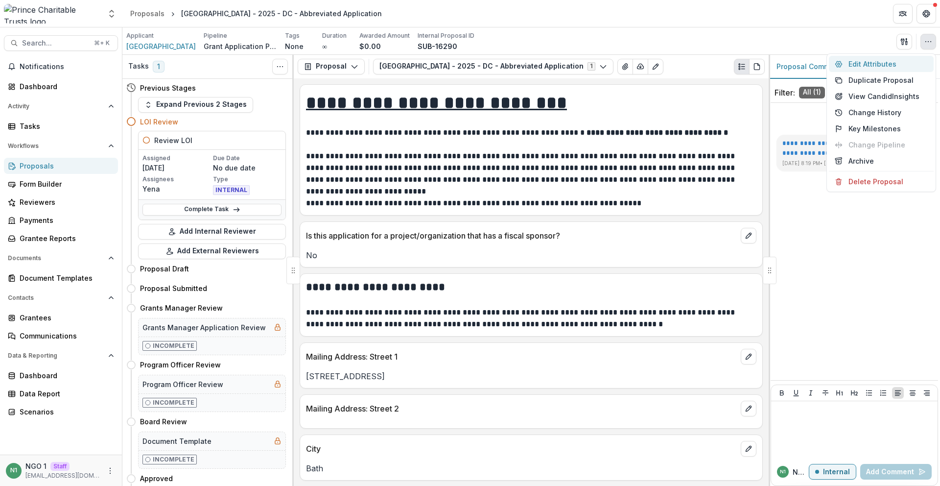
click at [900, 64] on button "Edit Attributes" at bounding box center [881, 64] width 105 height 16
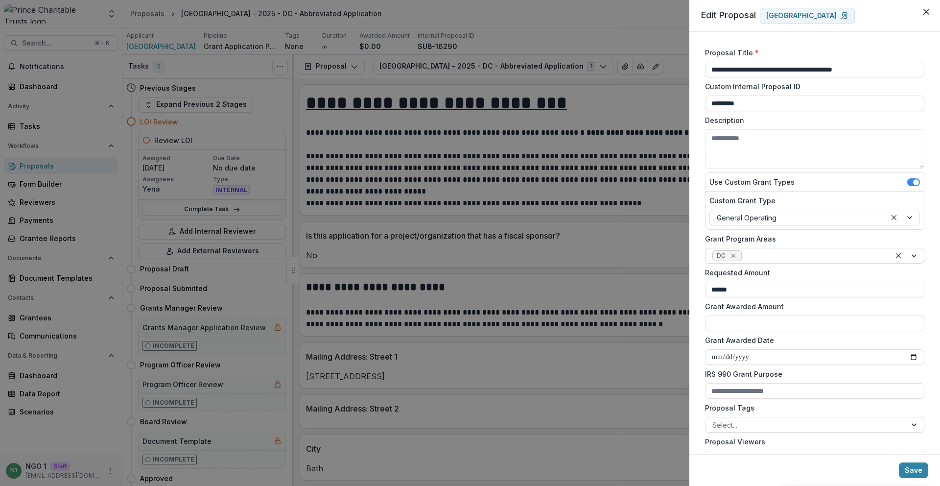
click at [732, 257] on icon "Remove DC" at bounding box center [734, 256] width 8 height 8
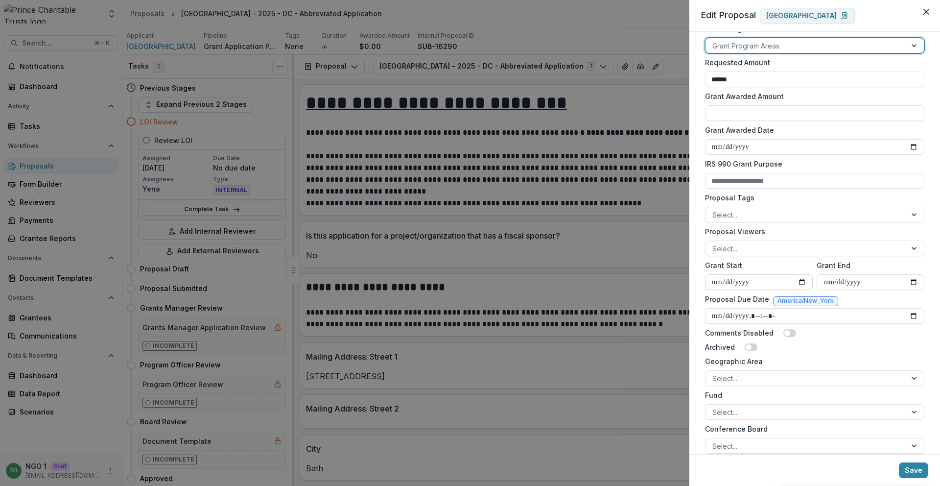
scroll to position [249, 0]
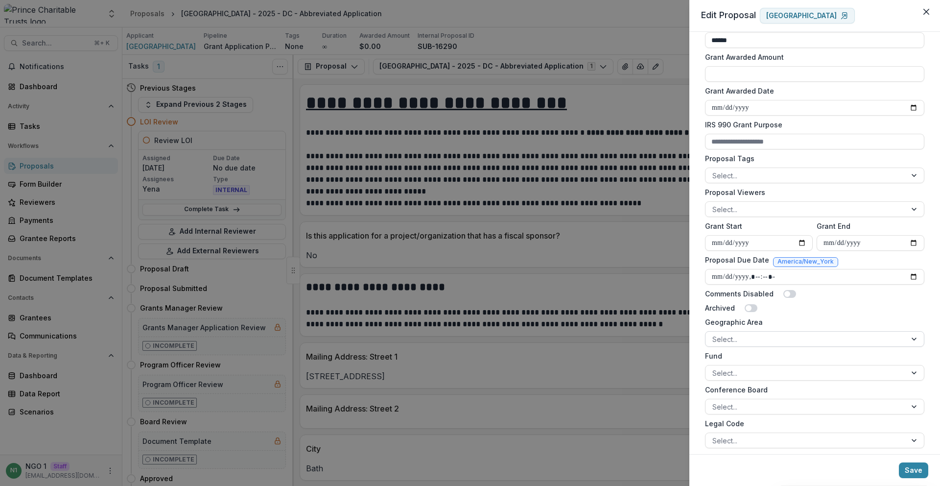
click at [738, 334] on div at bounding box center [805, 339] width 187 height 12
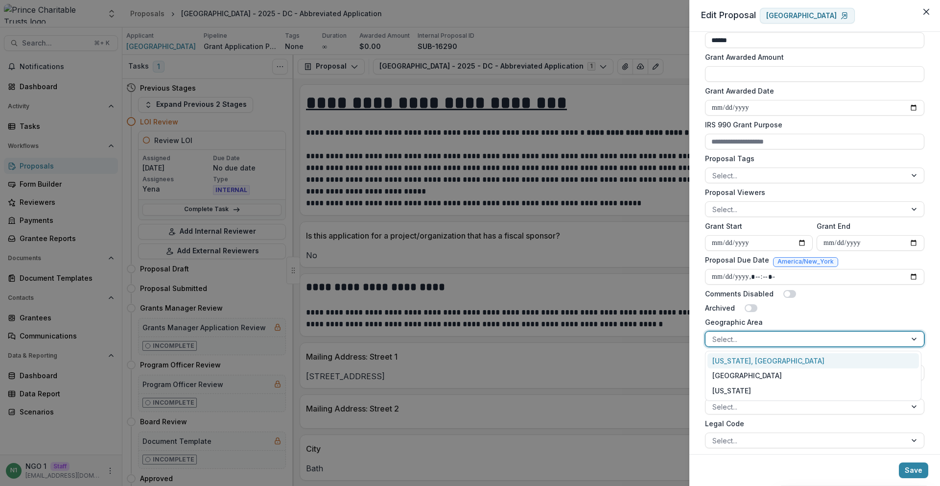
drag, startPoint x: 742, startPoint y: 356, endPoint x: 870, endPoint y: 416, distance: 141.9
click at [742, 356] on div "[US_STATE], [GEOGRAPHIC_DATA]" at bounding box center [814, 360] width 212 height 15
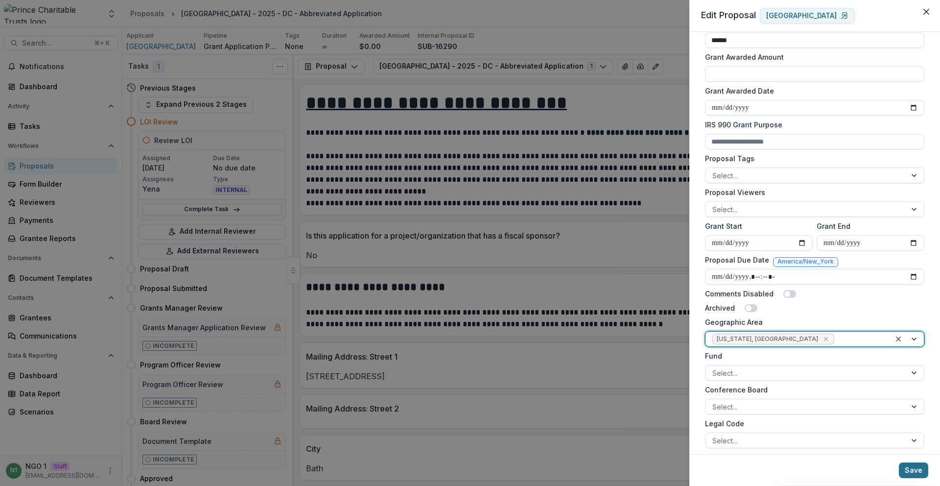
click at [902, 475] on button "Save" at bounding box center [913, 470] width 29 height 16
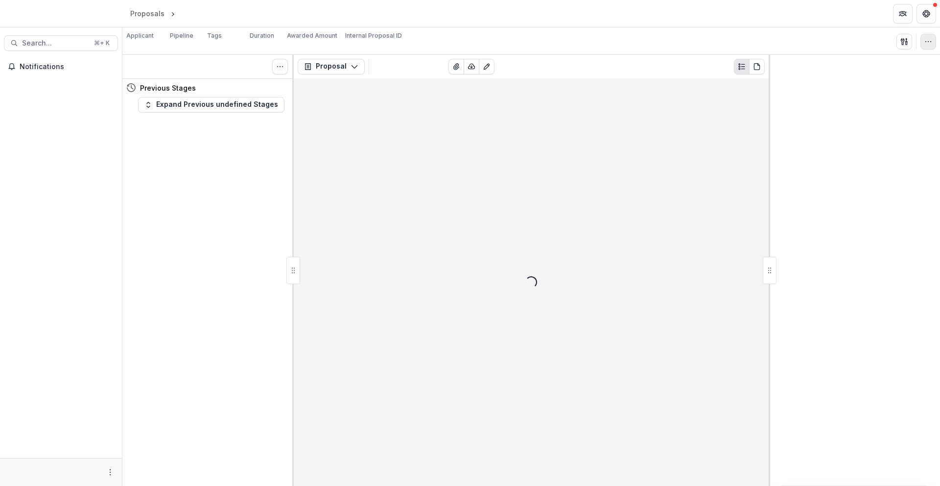
click at [931, 42] on icon "button" at bounding box center [929, 42] width 8 height 8
click at [916, 66] on button "Change History" at bounding box center [881, 64] width 105 height 16
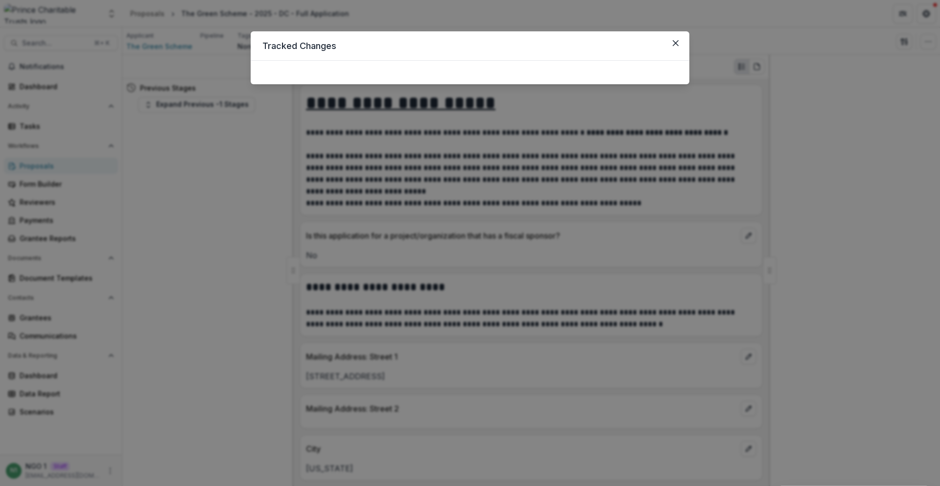
click at [925, 43] on div "Tracked Changes" at bounding box center [470, 243] width 940 height 486
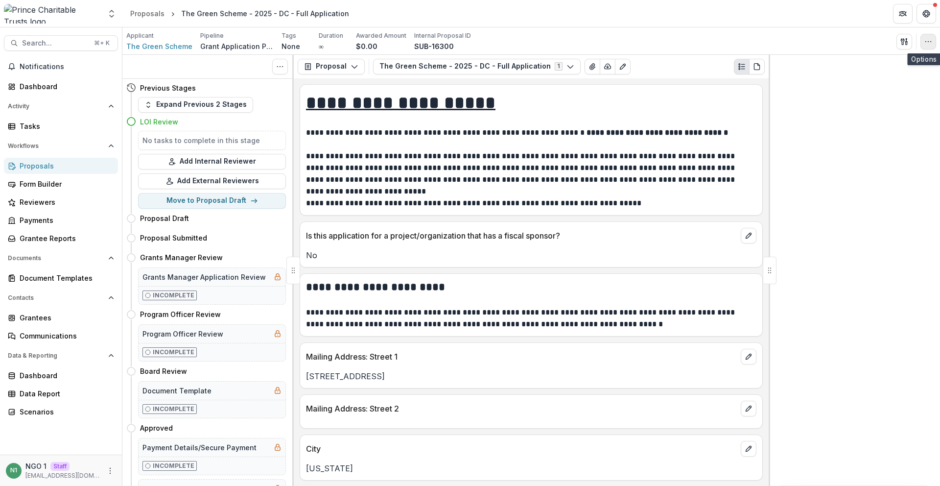
click at [926, 43] on icon "button" at bounding box center [929, 42] width 8 height 8
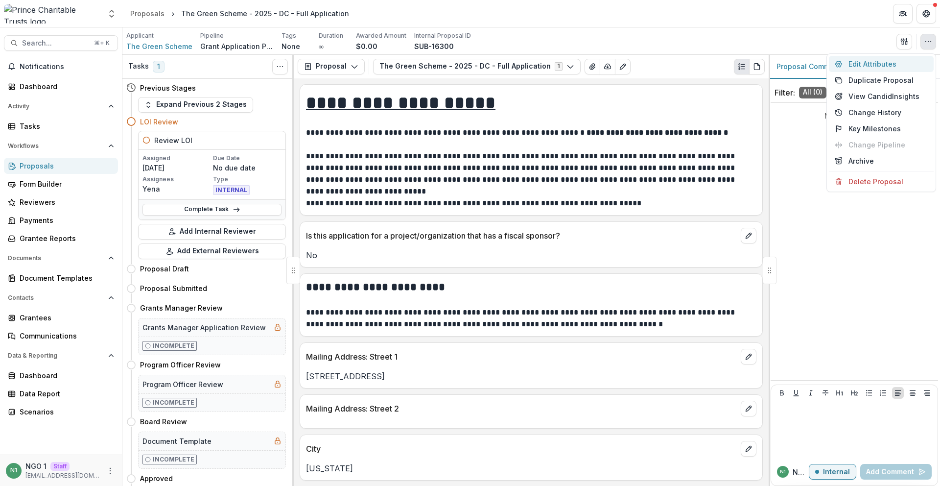
click at [914, 63] on button "Edit Attributes" at bounding box center [881, 64] width 105 height 16
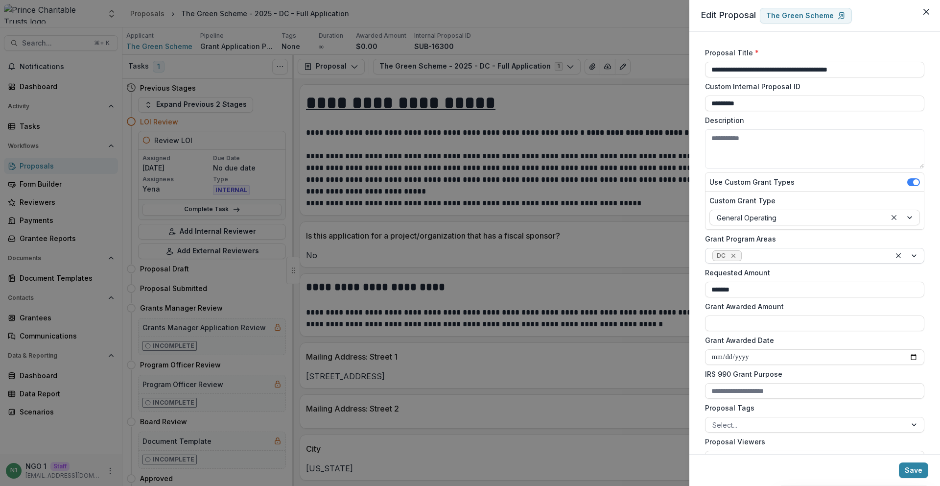
click at [731, 257] on icon "Remove DC" at bounding box center [734, 256] width 8 height 8
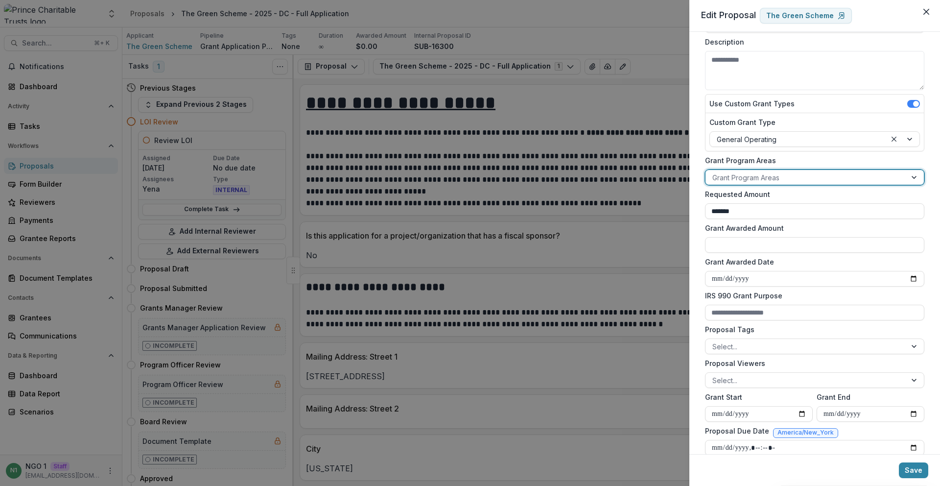
scroll to position [293, 0]
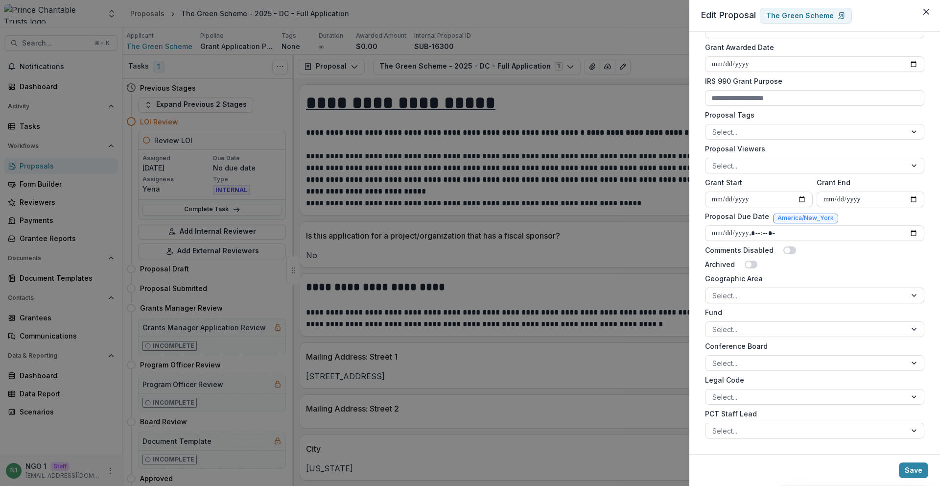
click at [742, 293] on div at bounding box center [805, 295] width 187 height 12
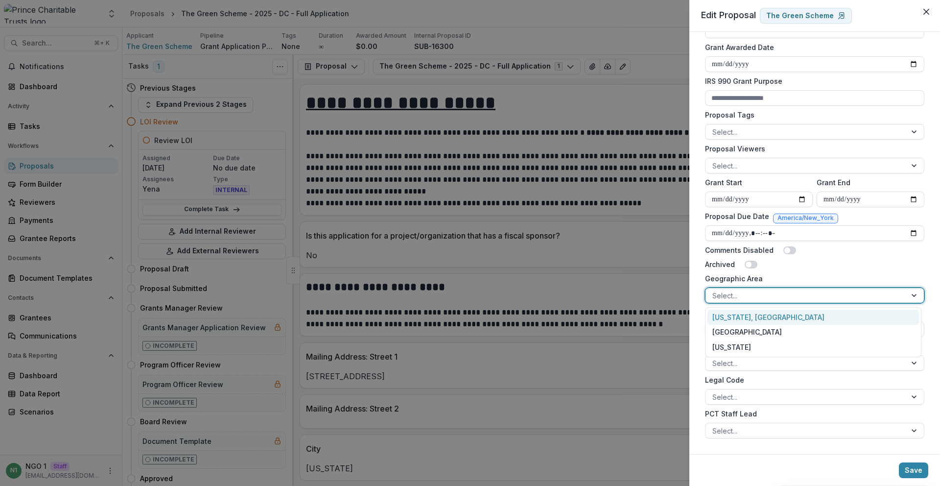
click at [747, 317] on div "[US_STATE], [GEOGRAPHIC_DATA]" at bounding box center [814, 316] width 212 height 15
click at [904, 470] on button "Save" at bounding box center [913, 470] width 29 height 16
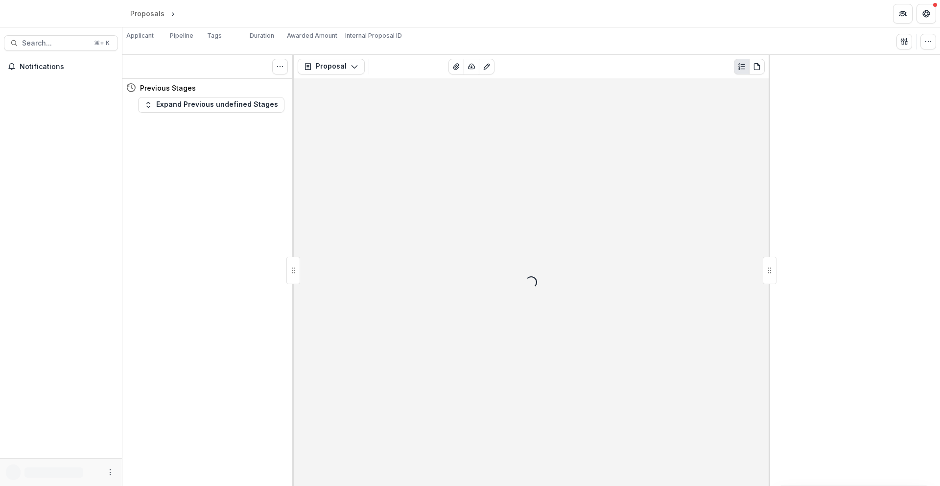
click at [927, 43] on icon "button" at bounding box center [929, 42] width 8 height 8
click at [915, 69] on button "Change History" at bounding box center [882, 64] width 101 height 16
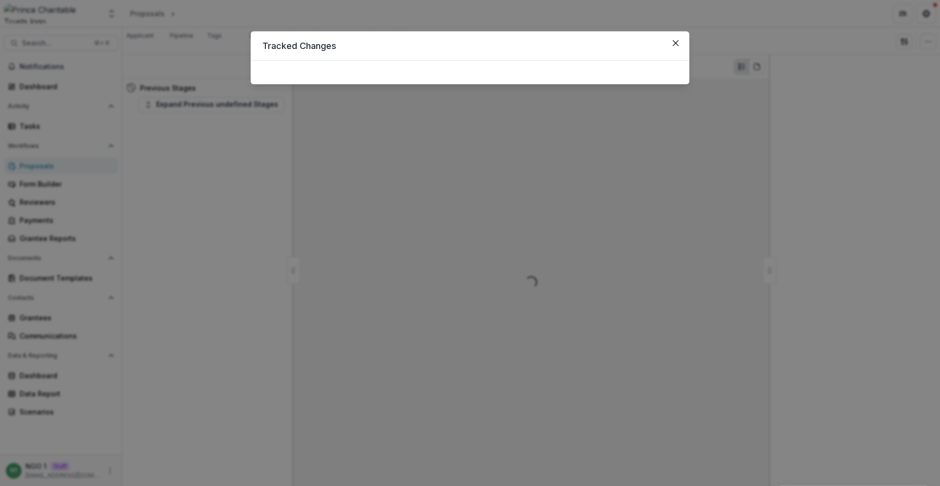
click at [929, 42] on div "Tracked Changes" at bounding box center [470, 243] width 940 height 486
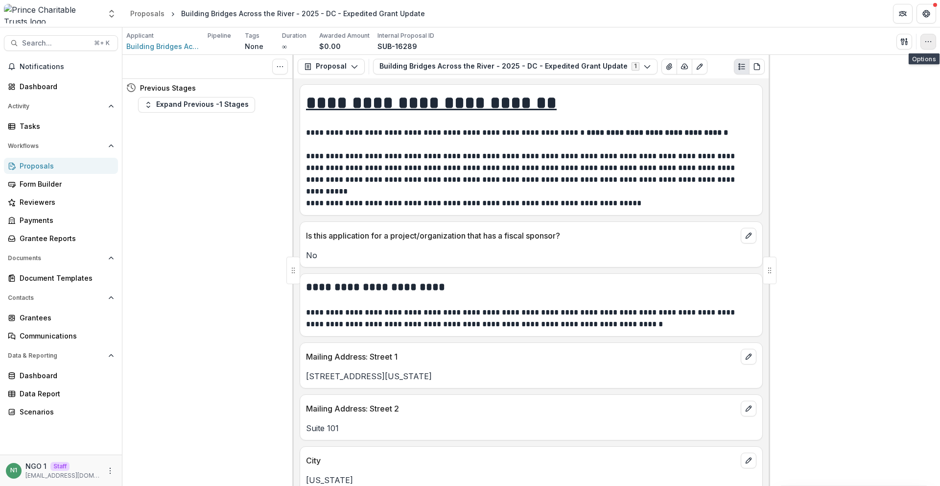
click at [931, 43] on icon "button" at bounding box center [929, 42] width 8 height 8
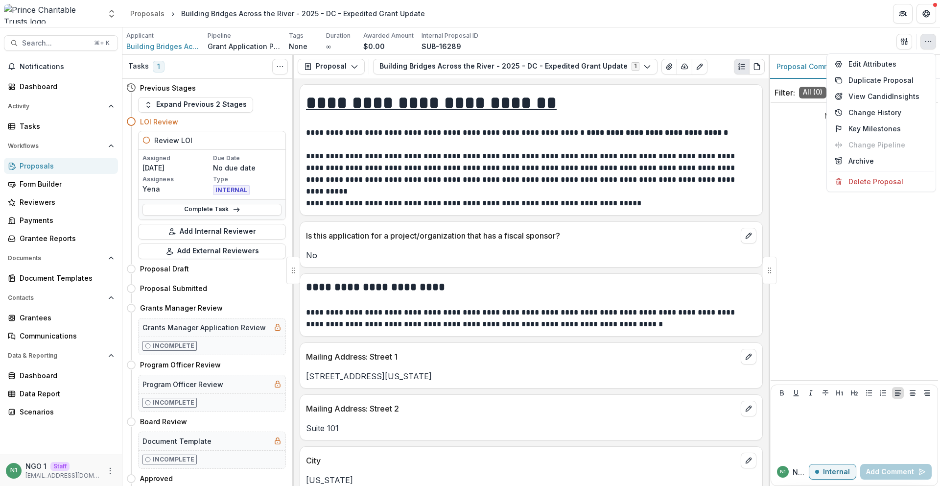
click at [915, 55] on div "Edit Attributes Duplicate Proposal View Candid Insights Change History Key Mile…" at bounding box center [882, 122] width 110 height 139
click at [900, 71] on div "Edit Attributes Duplicate Proposal View Candid Insights Change History Key Mile…" at bounding box center [882, 122] width 110 height 139
click at [901, 63] on button "Edit Attributes" at bounding box center [881, 64] width 105 height 16
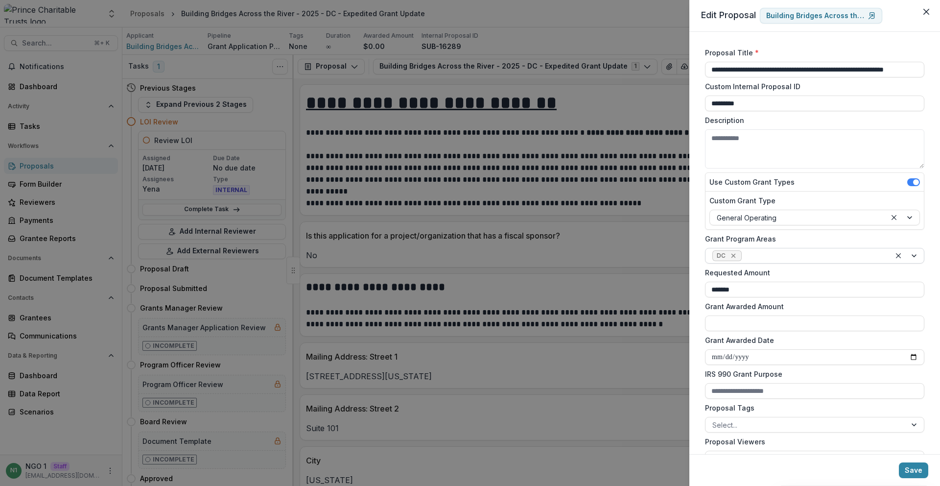
click at [733, 256] on icon "Remove DC" at bounding box center [733, 256] width 4 height 4
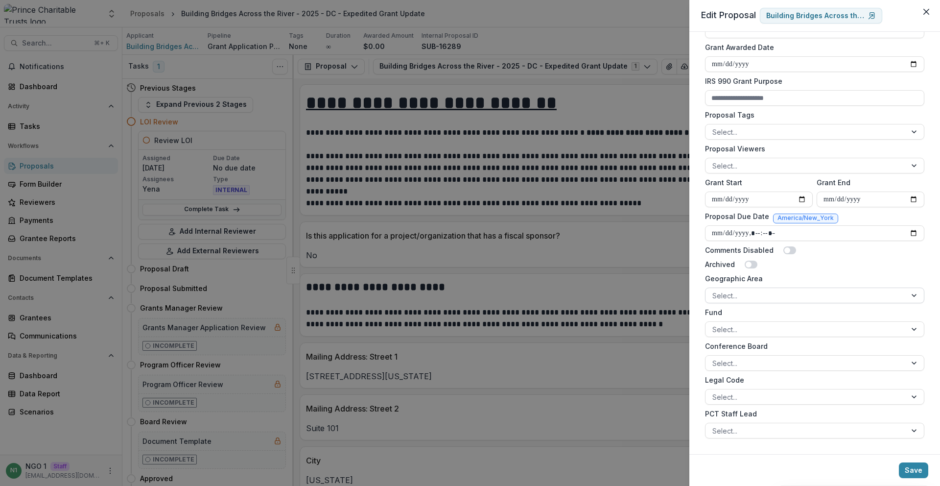
click at [750, 298] on div at bounding box center [805, 295] width 187 height 12
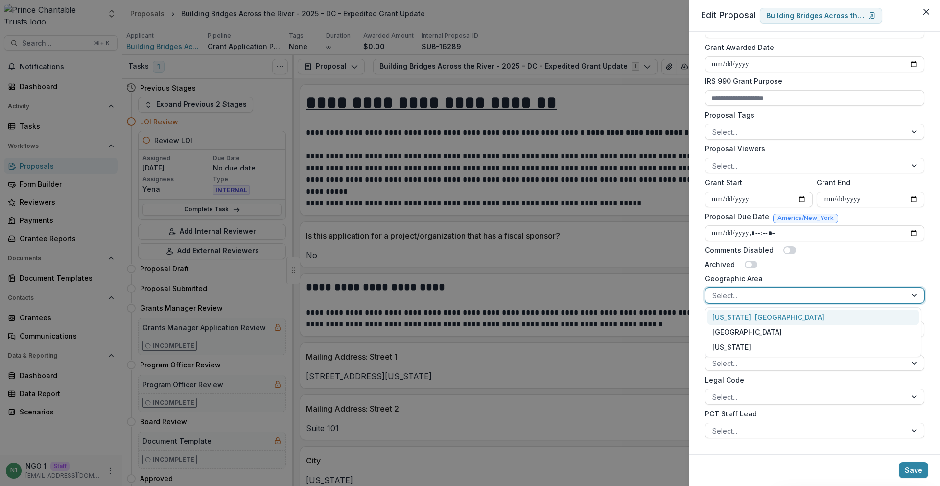
click at [750, 314] on div "[US_STATE], [GEOGRAPHIC_DATA]" at bounding box center [814, 316] width 212 height 15
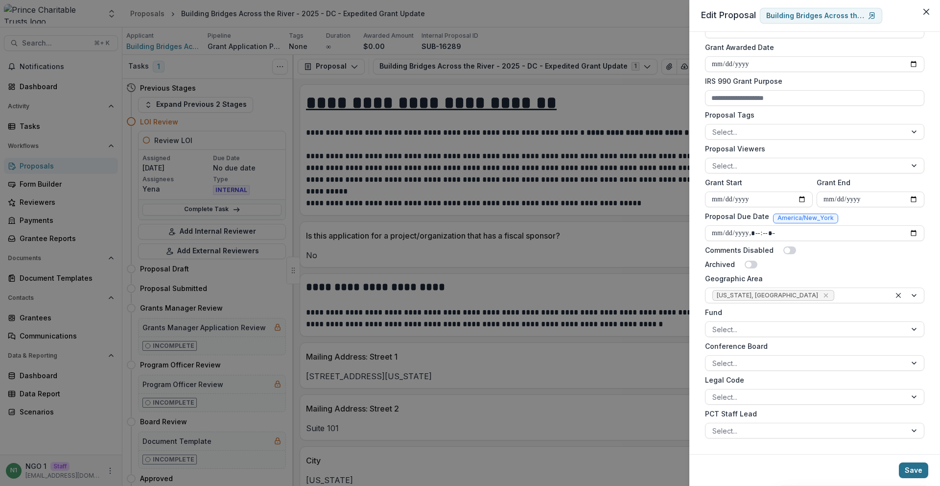
click at [914, 471] on button "Save" at bounding box center [913, 470] width 29 height 16
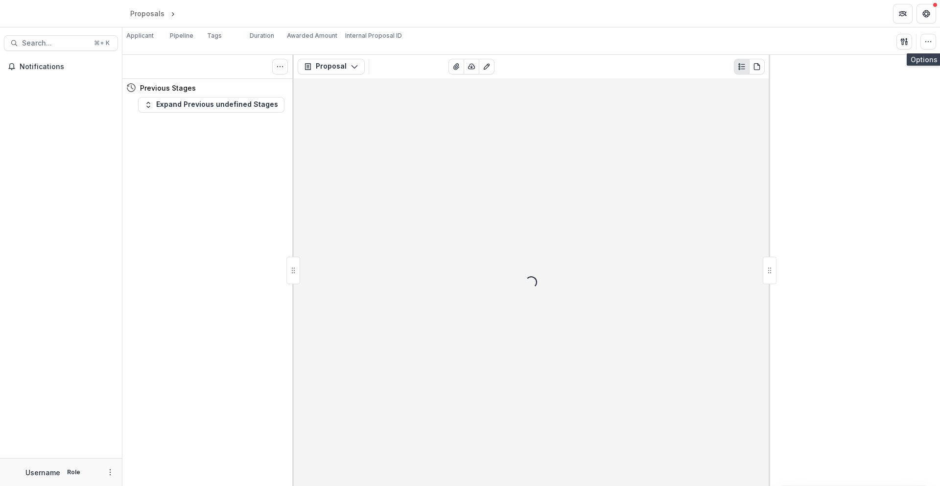
click at [926, 38] on icon "button" at bounding box center [929, 42] width 8 height 8
click at [915, 68] on button "Change History" at bounding box center [881, 64] width 105 height 16
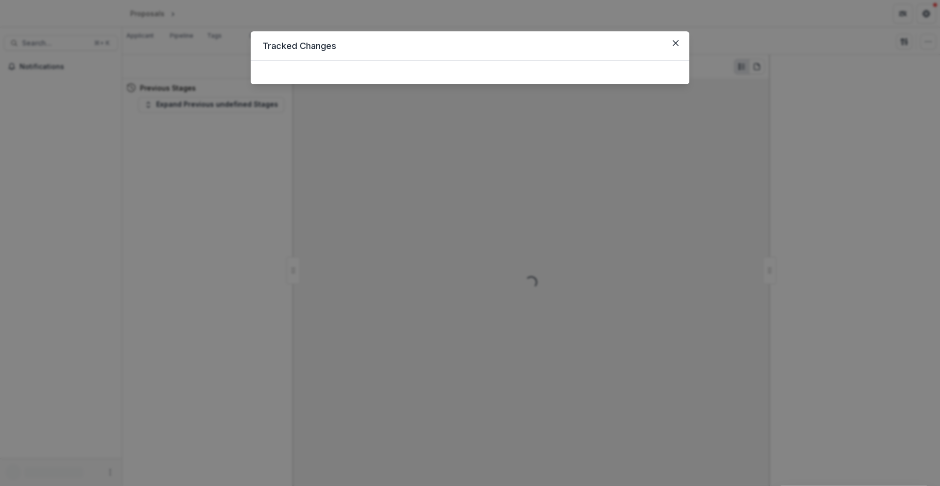
click at [925, 43] on div "Tracked Changes" at bounding box center [470, 243] width 940 height 486
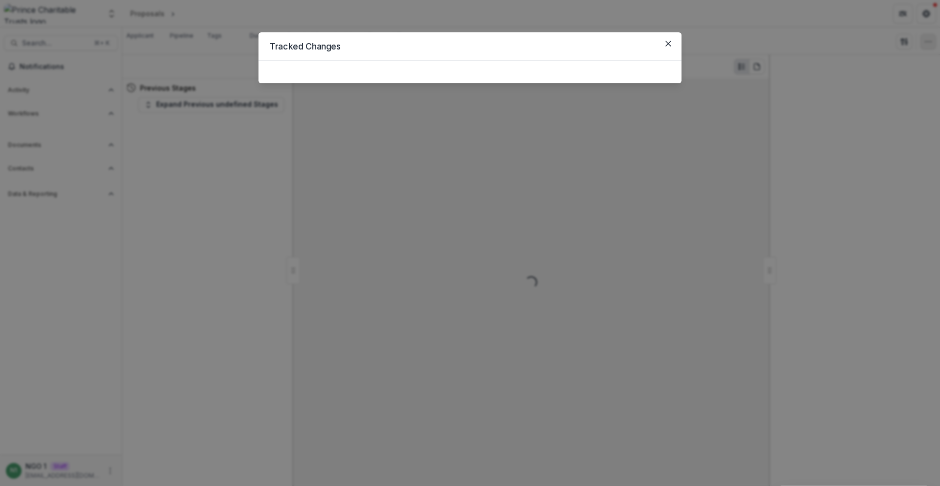
drag, startPoint x: 926, startPoint y: 43, endPoint x: 923, endPoint y: 48, distance: 5.5
click at [926, 43] on icon "button" at bounding box center [929, 42] width 8 height 8
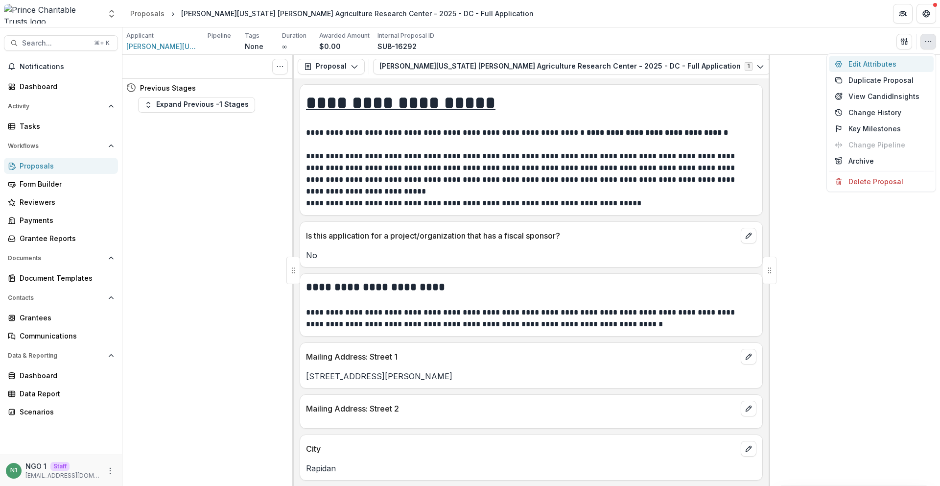
click at [908, 62] on button "Edit Attributes" at bounding box center [881, 64] width 105 height 16
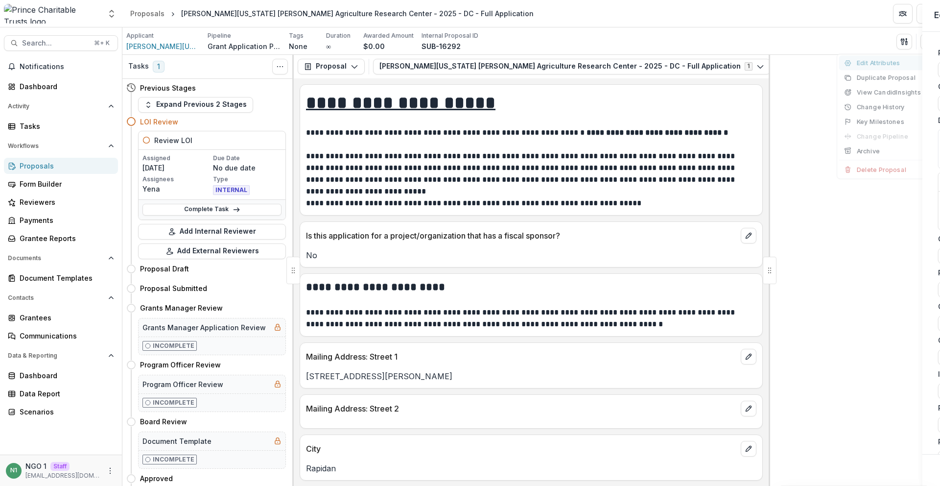
type input "*******"
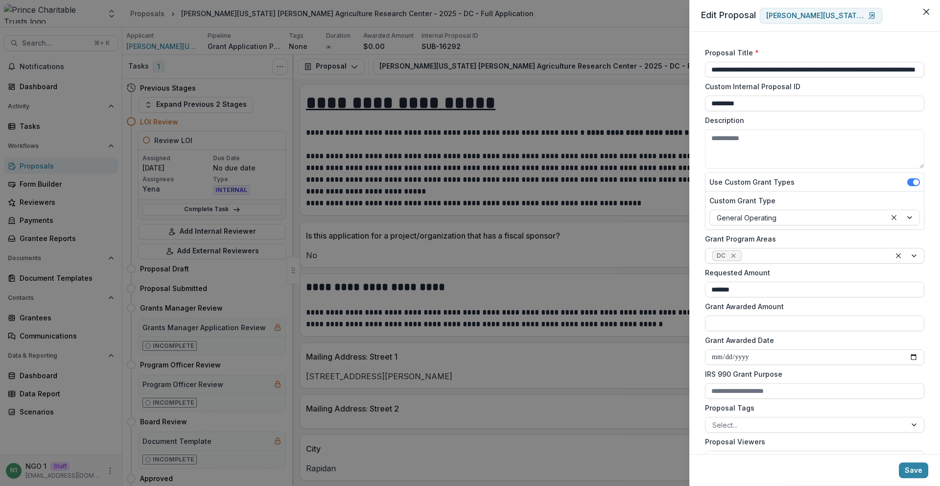
click at [736, 256] on icon "Remove DC" at bounding box center [734, 256] width 8 height 8
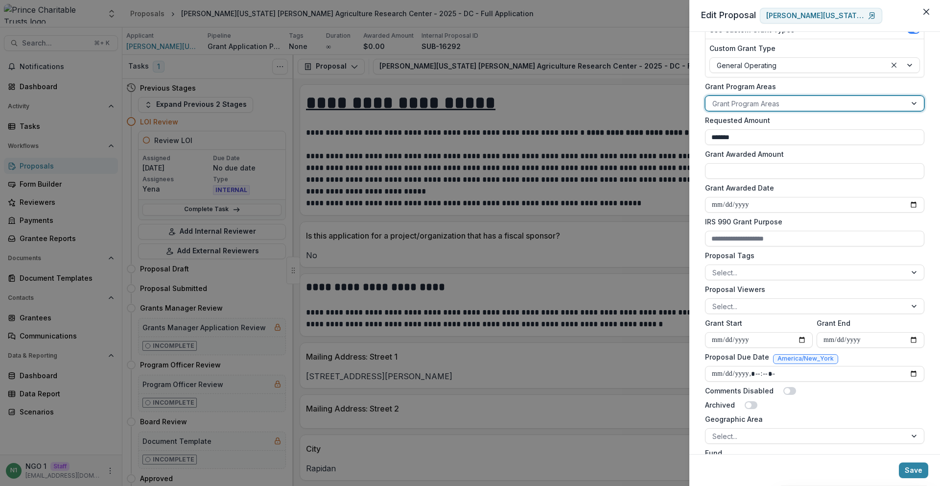
scroll to position [293, 0]
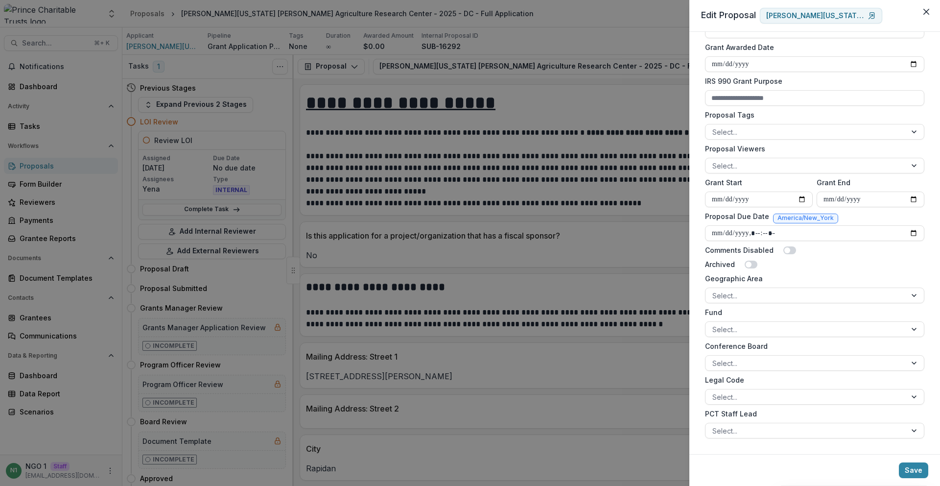
drag, startPoint x: 751, startPoint y: 289, endPoint x: 751, endPoint y: 304, distance: 14.2
click at [751, 289] on div at bounding box center [805, 295] width 187 height 12
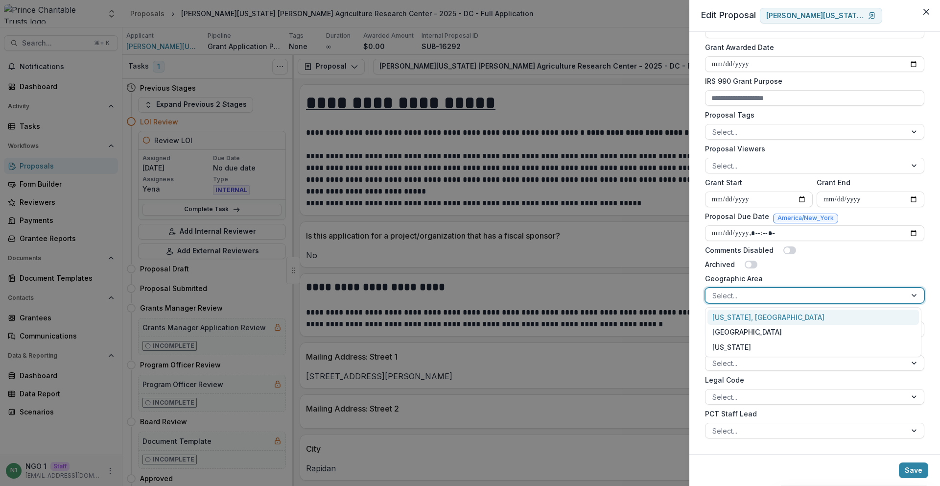
click at [750, 315] on div "[US_STATE], [GEOGRAPHIC_DATA]" at bounding box center [814, 316] width 212 height 15
click at [913, 477] on button "Save" at bounding box center [913, 470] width 29 height 16
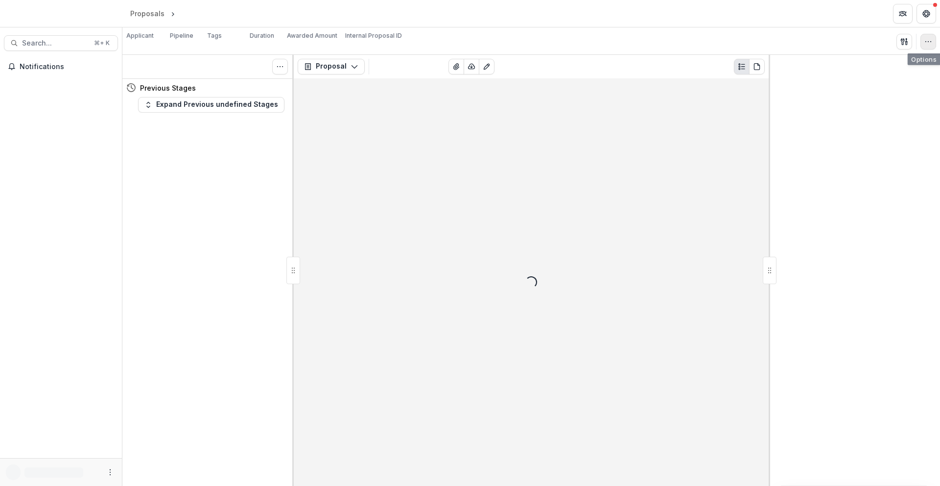
click at [919, 43] on div "Proposal Files View All Reviews Change History Key Milestones" at bounding box center [917, 42] width 40 height 16
click at [922, 43] on button "button" at bounding box center [929, 42] width 16 height 16
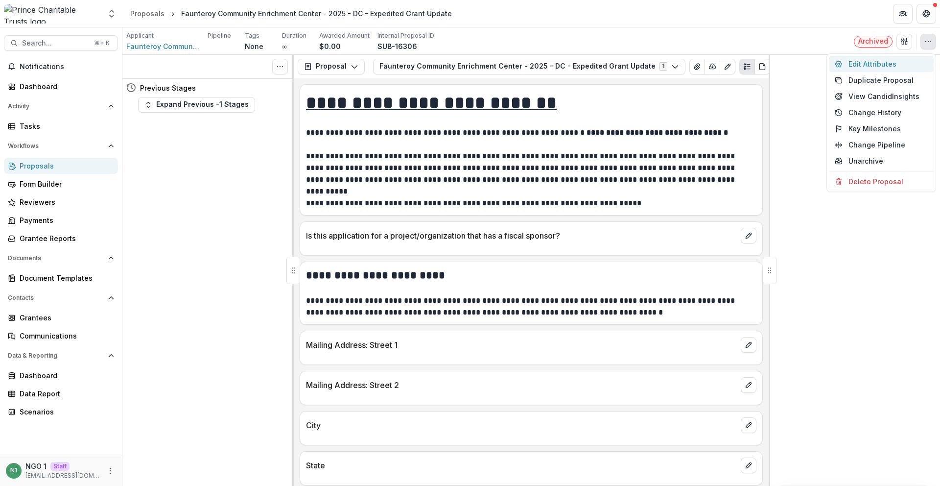
click at [908, 63] on button "Edit Attributes" at bounding box center [881, 64] width 105 height 16
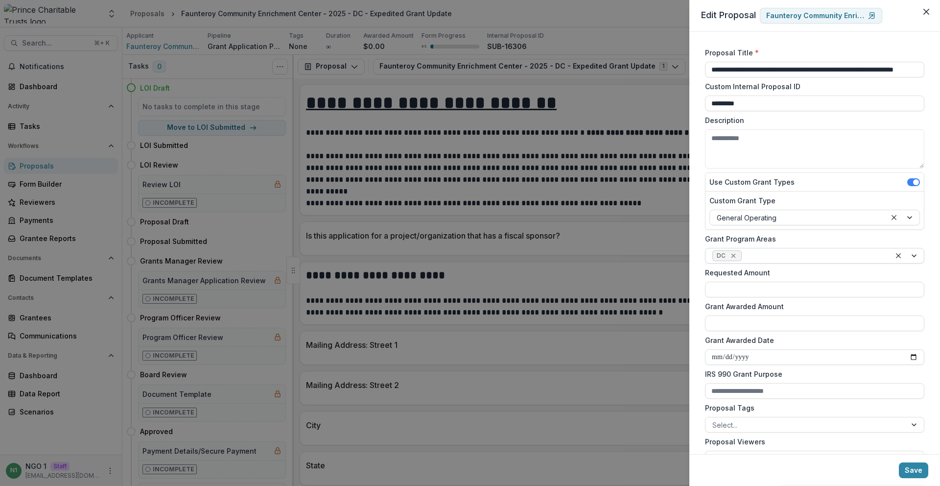
click at [736, 255] on icon "Remove DC" at bounding box center [734, 256] width 8 height 8
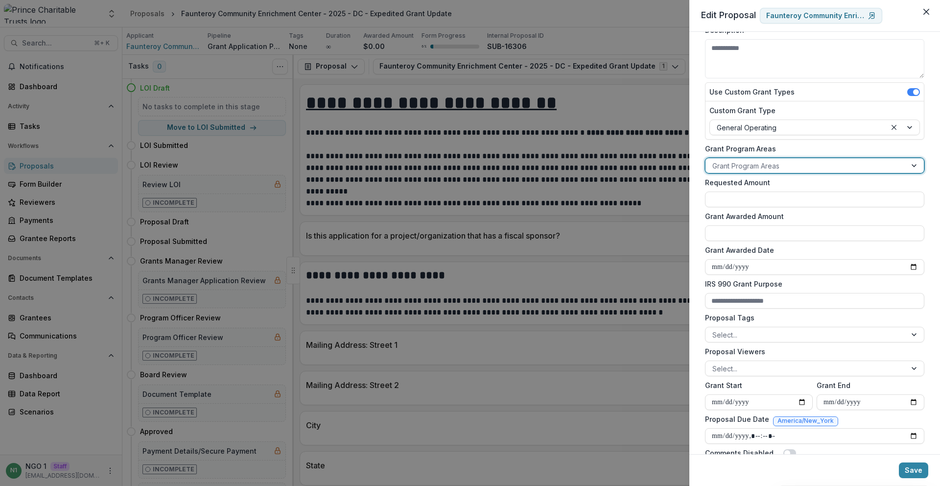
scroll to position [196, 0]
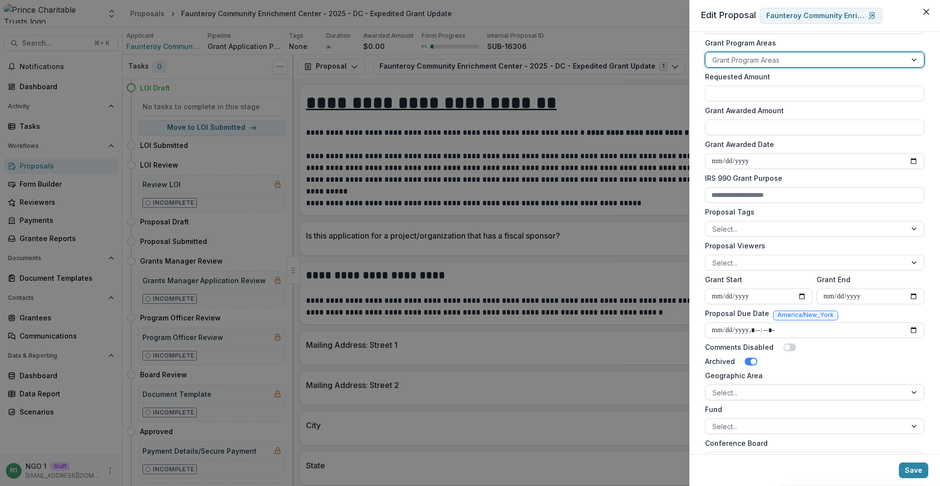
click at [749, 390] on div at bounding box center [805, 392] width 187 height 12
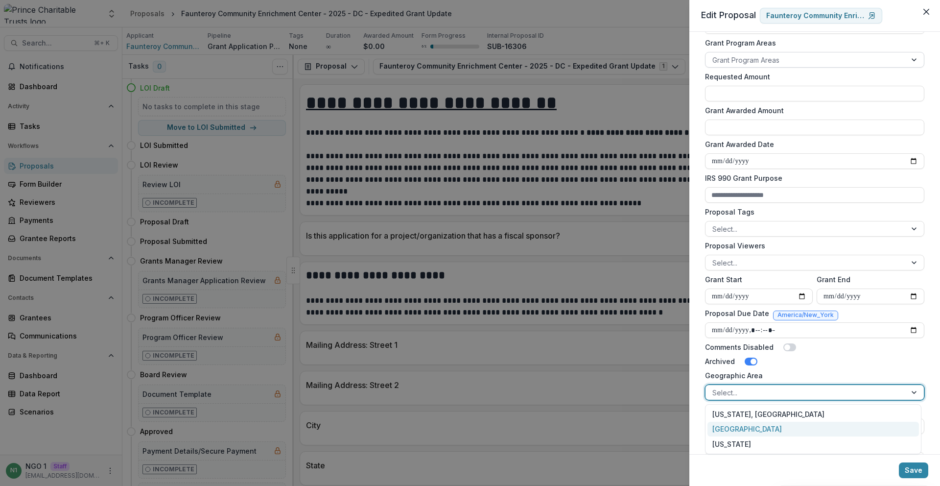
click at [747, 422] on div "[GEOGRAPHIC_DATA]" at bounding box center [814, 429] width 212 height 15
click at [784, 396] on icon "Remove Chicago" at bounding box center [788, 392] width 8 height 8
drag, startPoint x: 749, startPoint y: 390, endPoint x: 753, endPoint y: 402, distance: 12.6
click at [749, 391] on div at bounding box center [805, 392] width 187 height 12
click at [753, 417] on div "[US_STATE], [GEOGRAPHIC_DATA]" at bounding box center [814, 413] width 212 height 15
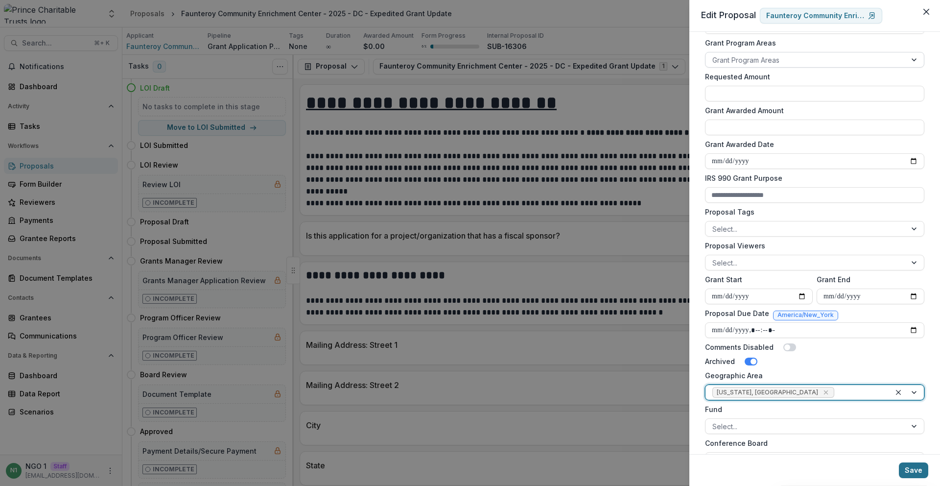
click at [907, 474] on button "Save" at bounding box center [913, 470] width 29 height 16
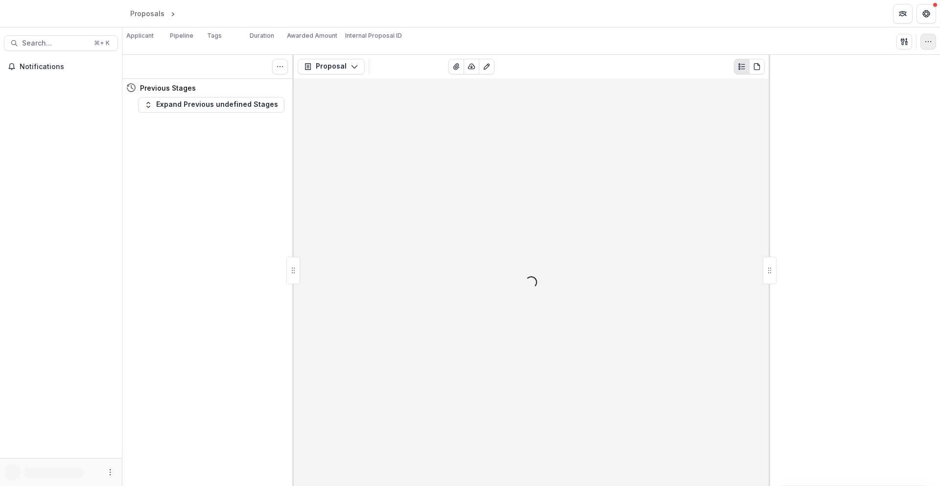
click at [931, 45] on icon "button" at bounding box center [929, 42] width 8 height 8
click at [920, 63] on button "Change History" at bounding box center [881, 64] width 105 height 16
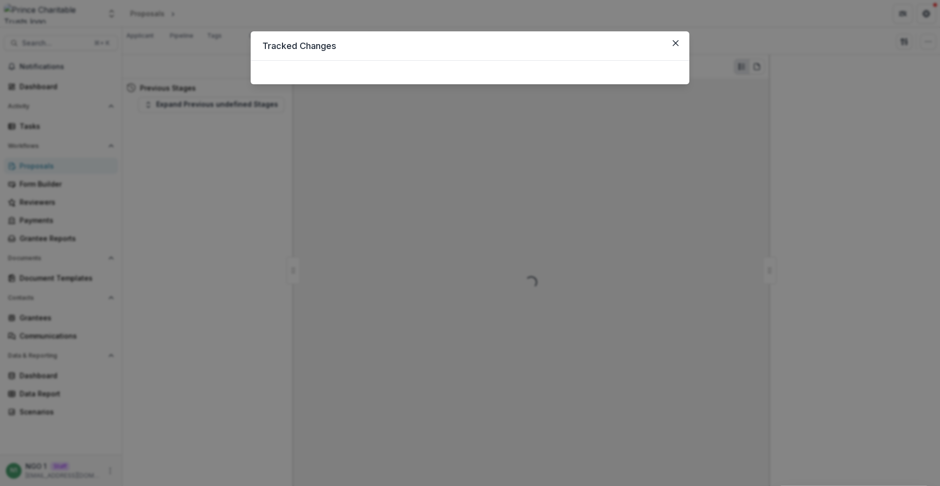
click at [920, 45] on div "Tracked Changes" at bounding box center [470, 243] width 940 height 486
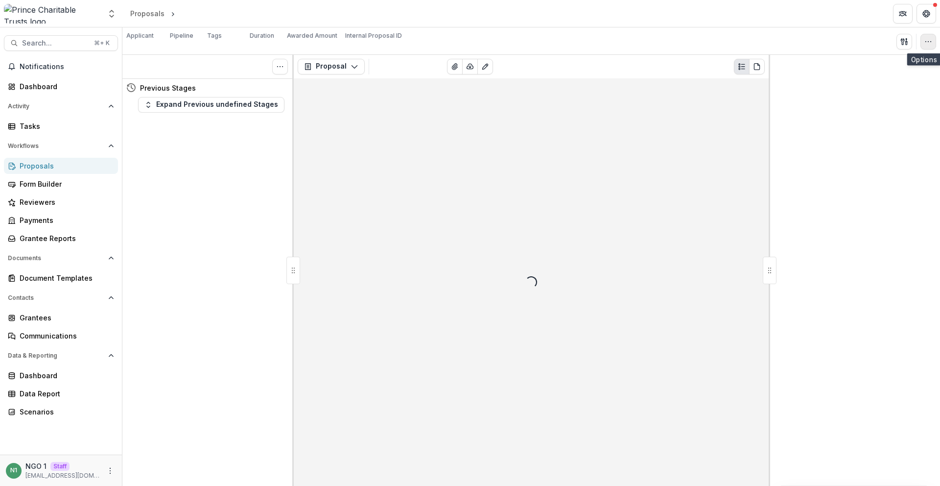
click at [921, 45] on button "button" at bounding box center [929, 42] width 16 height 16
click at [916, 59] on button "Edit Attributes" at bounding box center [882, 64] width 102 height 16
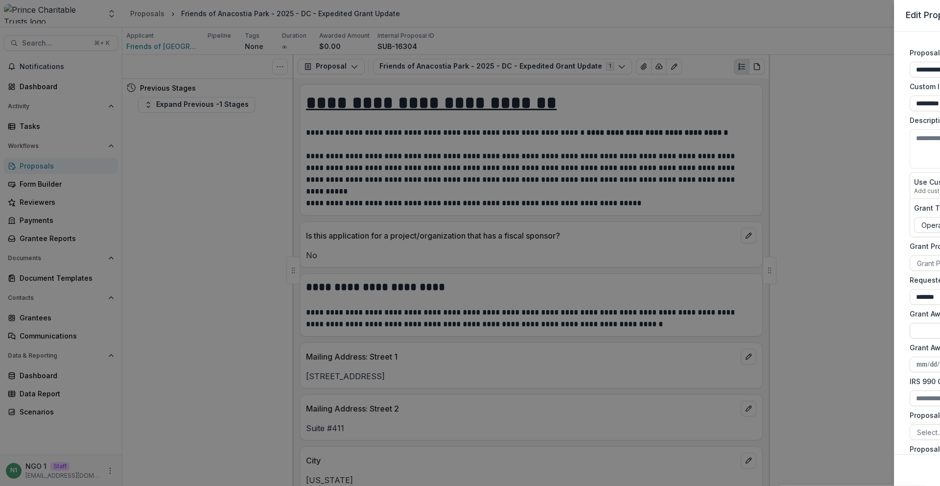
type input "**********"
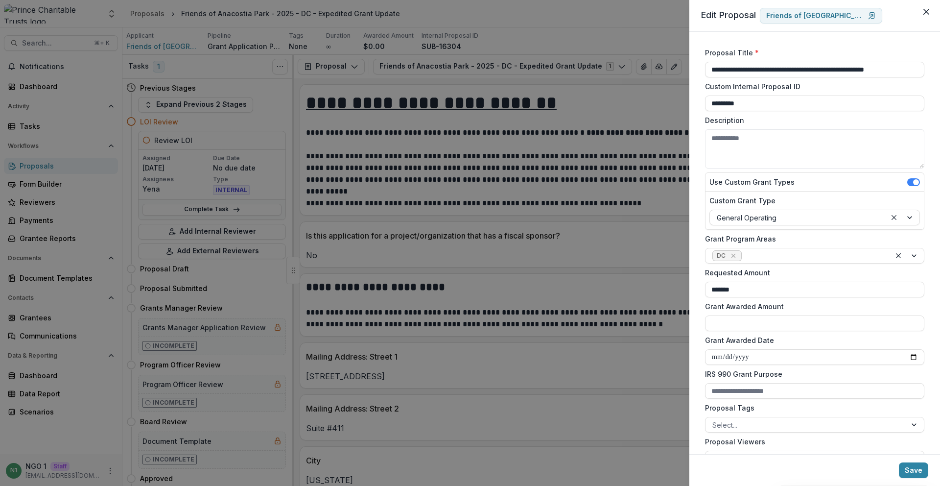
drag, startPoint x: 736, startPoint y: 256, endPoint x: 748, endPoint y: 281, distance: 27.6
click at [736, 256] on icon "Remove DC" at bounding box center [734, 256] width 8 height 8
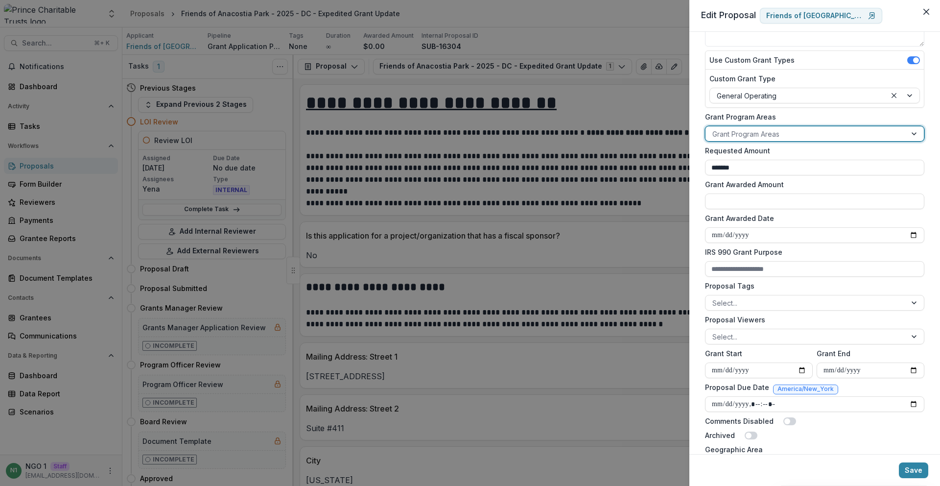
scroll to position [293, 0]
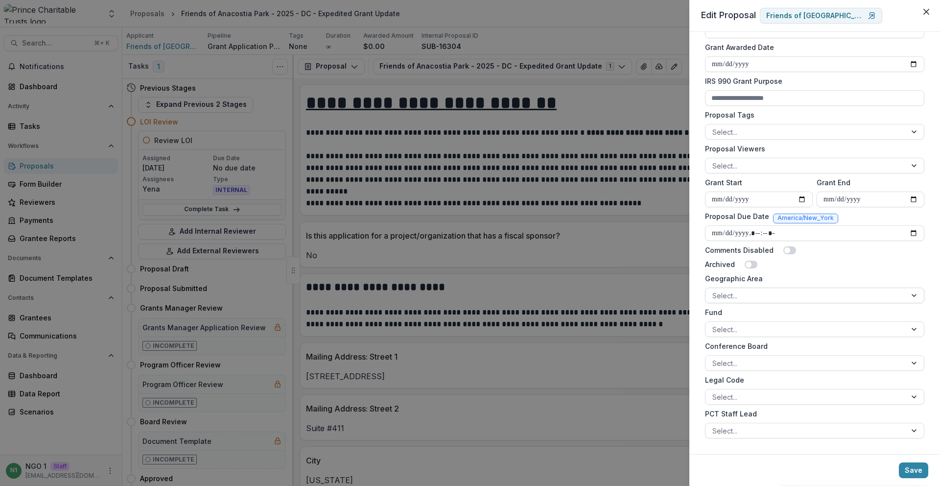
click at [743, 296] on div at bounding box center [805, 295] width 187 height 12
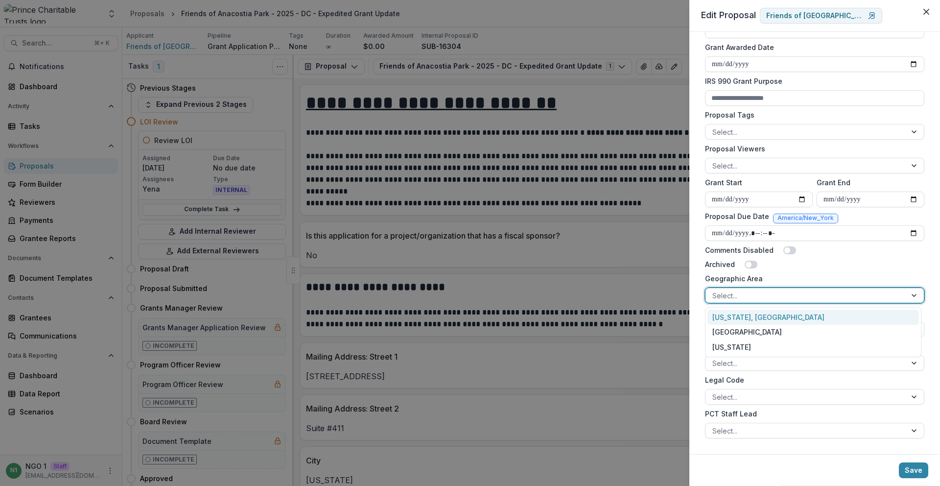
click at [742, 317] on div "[US_STATE], [GEOGRAPHIC_DATA]" at bounding box center [814, 316] width 212 height 15
click at [918, 476] on button "Save" at bounding box center [913, 470] width 29 height 16
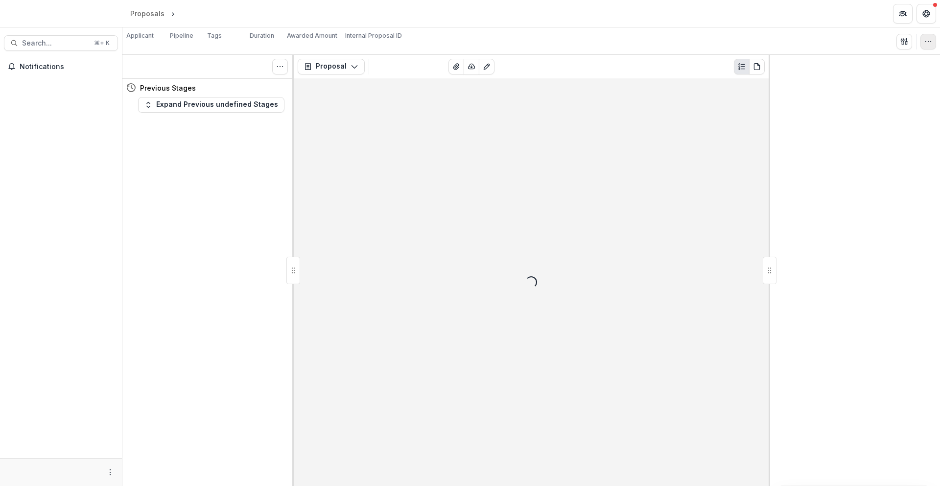
click at [929, 45] on icon "button" at bounding box center [929, 42] width 8 height 8
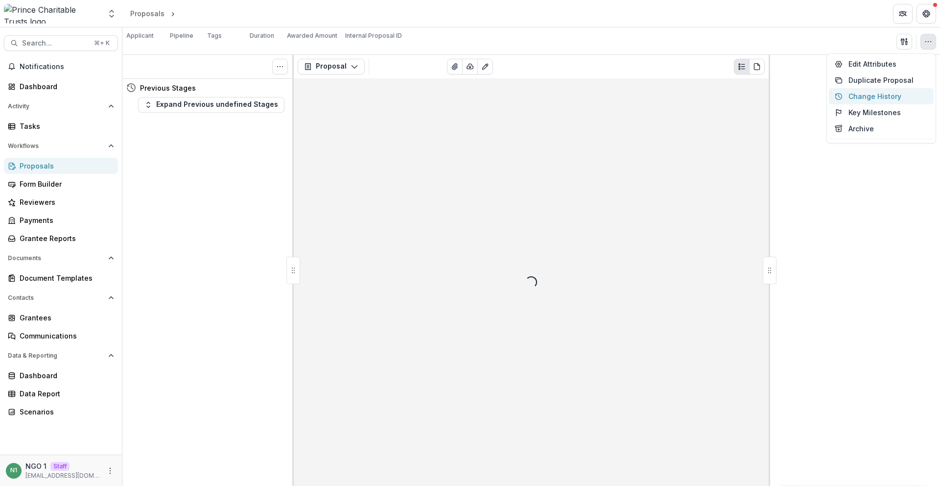
click at [913, 66] on button "Edit Attributes" at bounding box center [881, 64] width 105 height 16
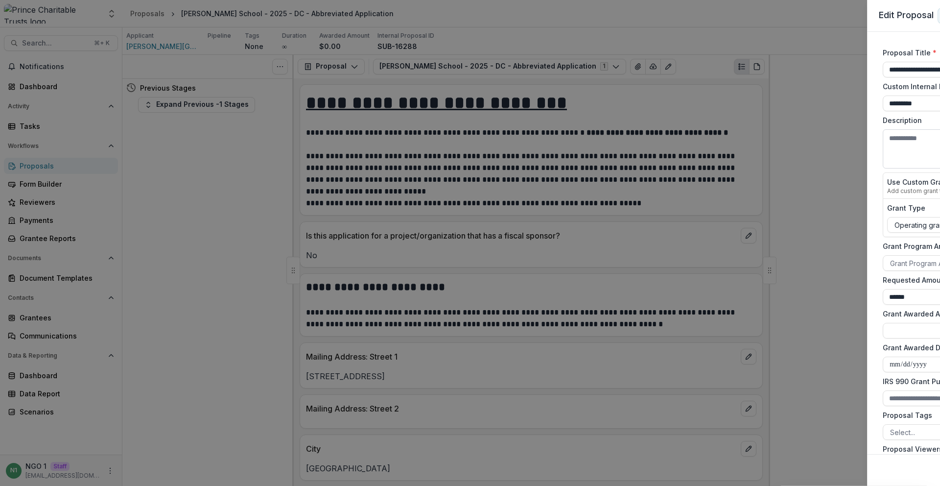
type input "**********"
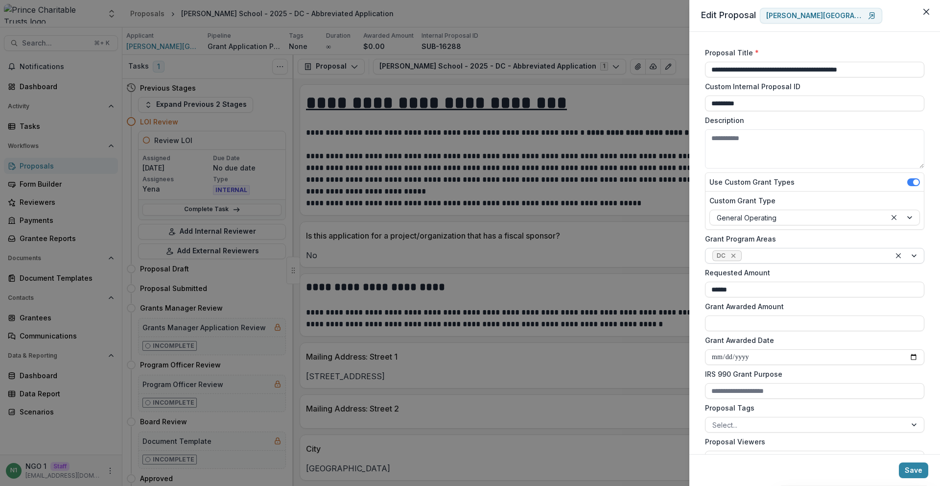
click at [733, 255] on icon "Remove DC" at bounding box center [733, 256] width 4 height 4
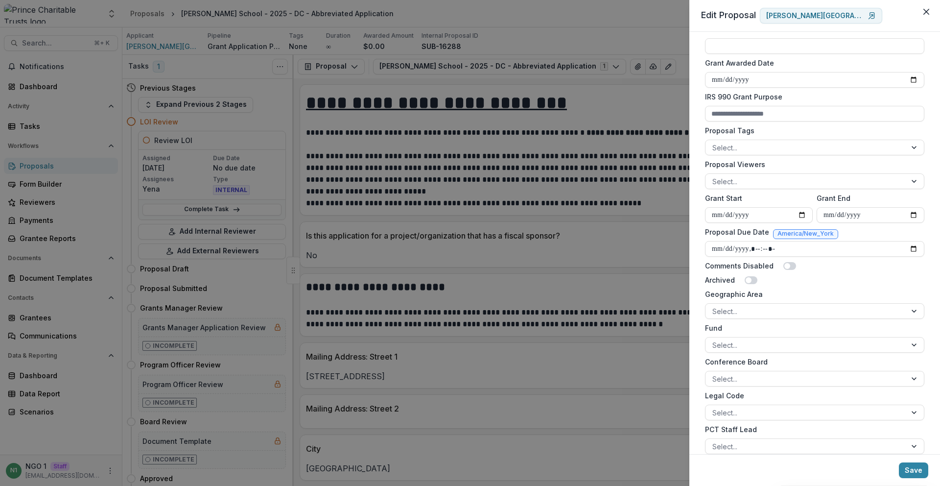
scroll to position [293, 0]
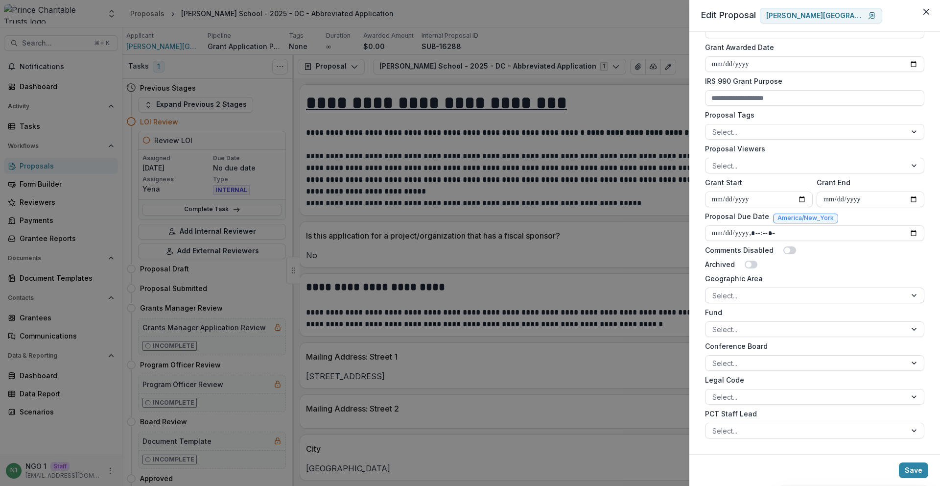
click at [752, 298] on div at bounding box center [805, 295] width 187 height 12
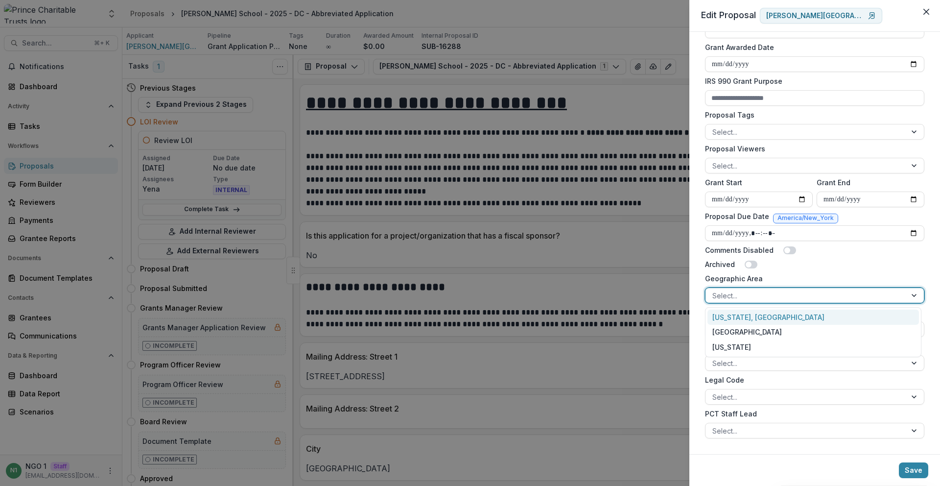
click at [757, 315] on div "[US_STATE], [GEOGRAPHIC_DATA]" at bounding box center [814, 316] width 212 height 15
click at [903, 467] on button "Save" at bounding box center [913, 470] width 29 height 16
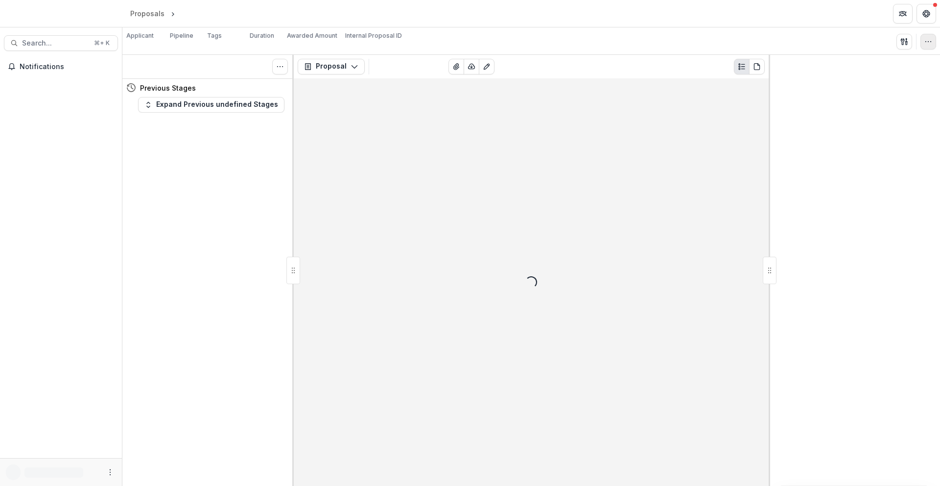
click at [926, 42] on icon "button" at bounding box center [929, 42] width 8 height 8
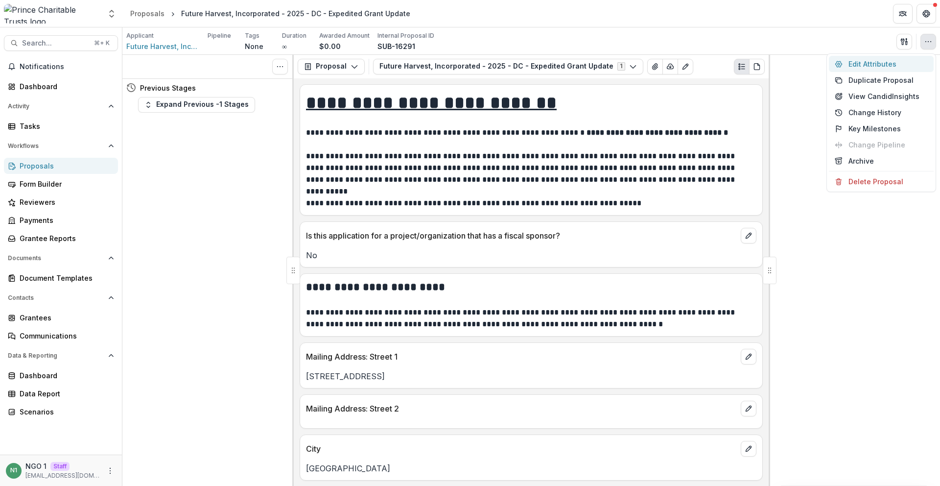
click at [907, 62] on button "Edit Attributes" at bounding box center [881, 64] width 105 height 16
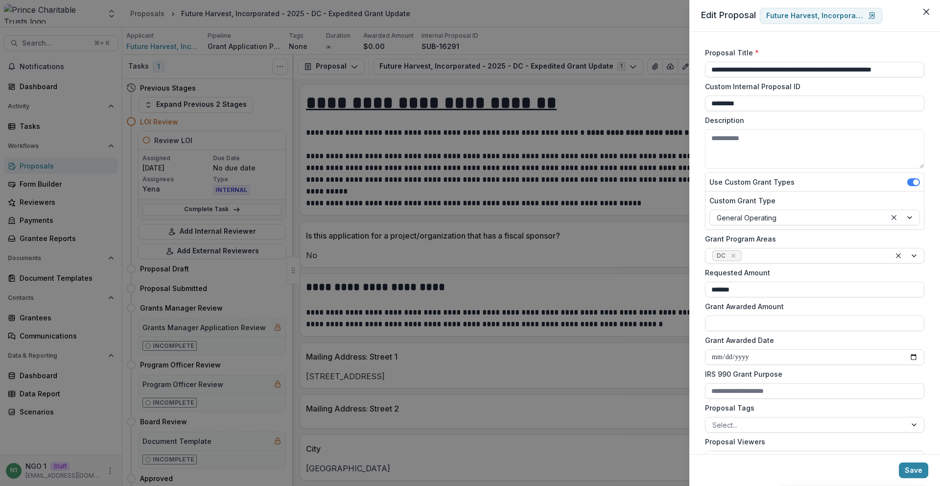
drag, startPoint x: 732, startPoint y: 253, endPoint x: 758, endPoint y: 344, distance: 94.1
click at [733, 253] on icon "Remove DC" at bounding box center [734, 256] width 8 height 8
click at [751, 423] on div at bounding box center [805, 425] width 187 height 12
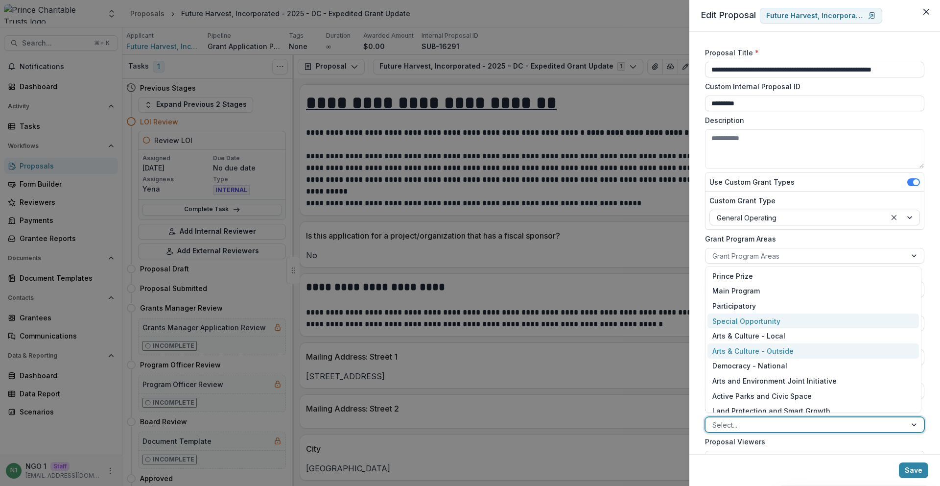
scroll to position [10, 0]
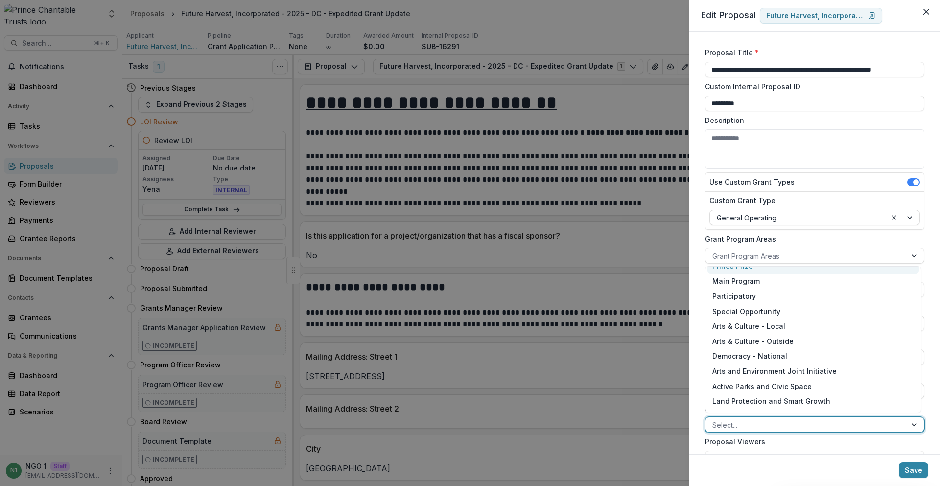
click at [756, 196] on label "Custom Grant Type" at bounding box center [812, 200] width 205 height 10
click at [719, 213] on input "Custom Grant Type" at bounding box center [718, 218] width 2 height 10
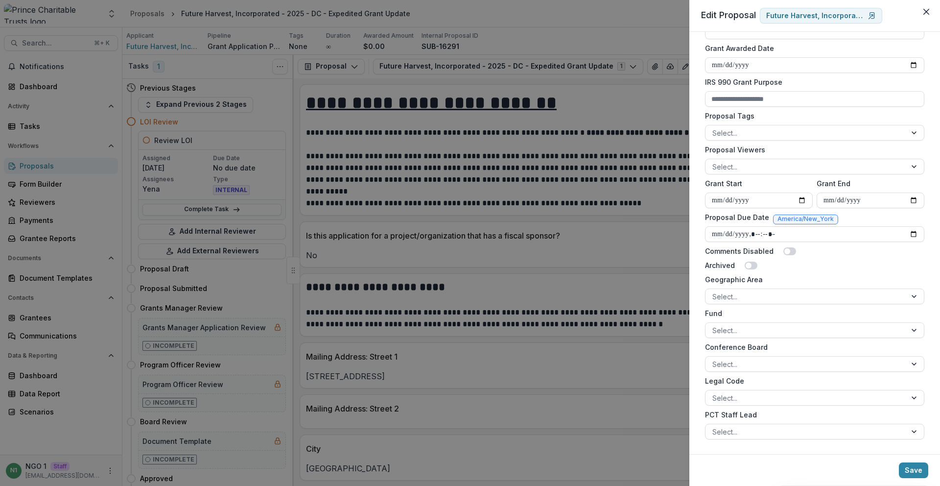
scroll to position [293, 0]
drag, startPoint x: 752, startPoint y: 285, endPoint x: 758, endPoint y: 309, distance: 23.8
click at [752, 286] on div "Geographic Area Select..." at bounding box center [814, 288] width 219 height 30
drag, startPoint x: 755, startPoint y: 296, endPoint x: 757, endPoint y: 305, distance: 8.6
click at [755, 297] on div at bounding box center [805, 295] width 187 height 12
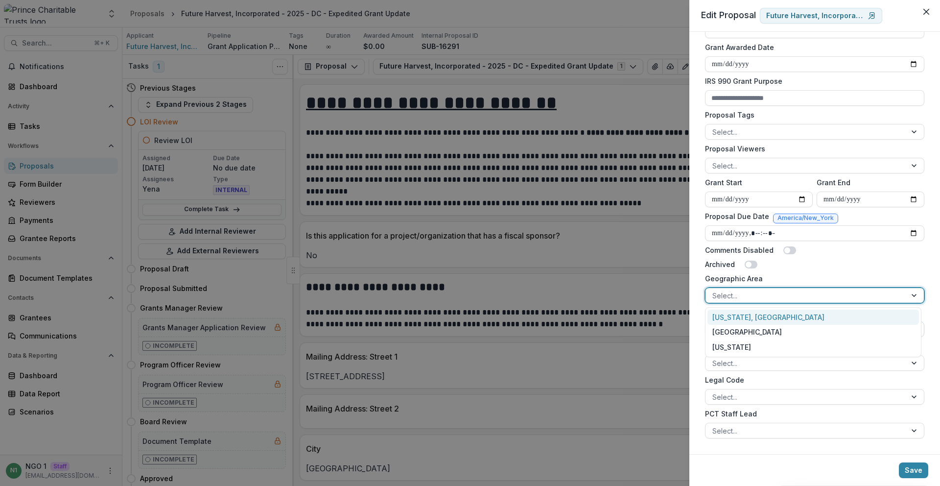
drag, startPoint x: 754, startPoint y: 321, endPoint x: 766, endPoint y: 330, distance: 15.4
click at [755, 321] on div "[US_STATE], [GEOGRAPHIC_DATA]" at bounding box center [814, 316] width 212 height 15
click at [912, 478] on footer "Save" at bounding box center [814, 470] width 251 height 32
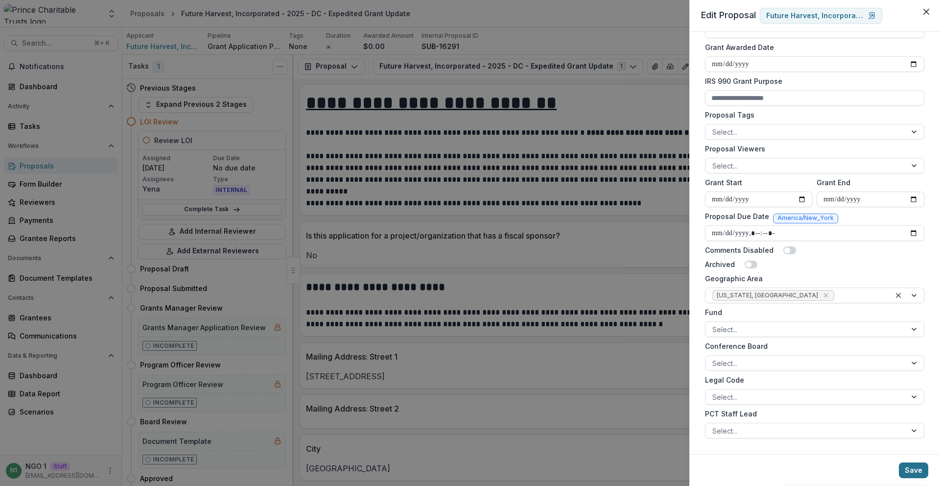
click at [907, 470] on button "Save" at bounding box center [913, 470] width 29 height 16
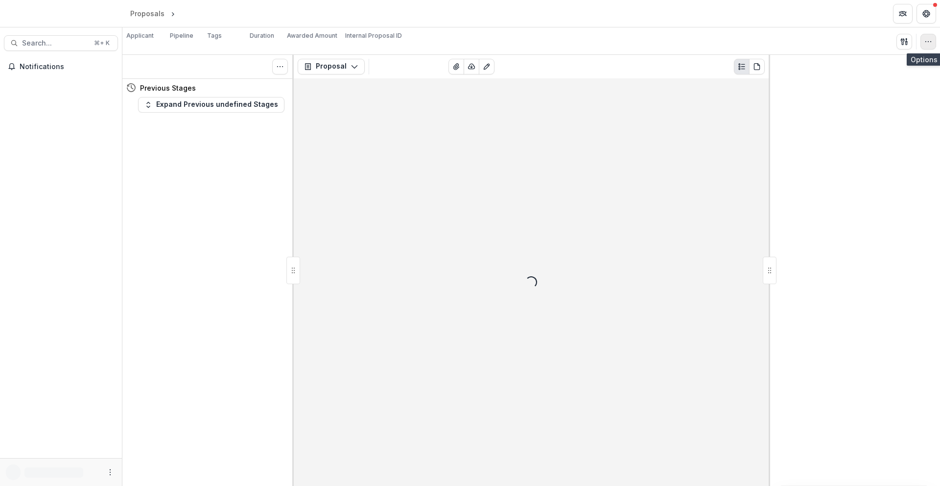
drag, startPoint x: 924, startPoint y: 37, endPoint x: 921, endPoint y: 49, distance: 12.6
click at [925, 38] on icon "button" at bounding box center [929, 42] width 8 height 8
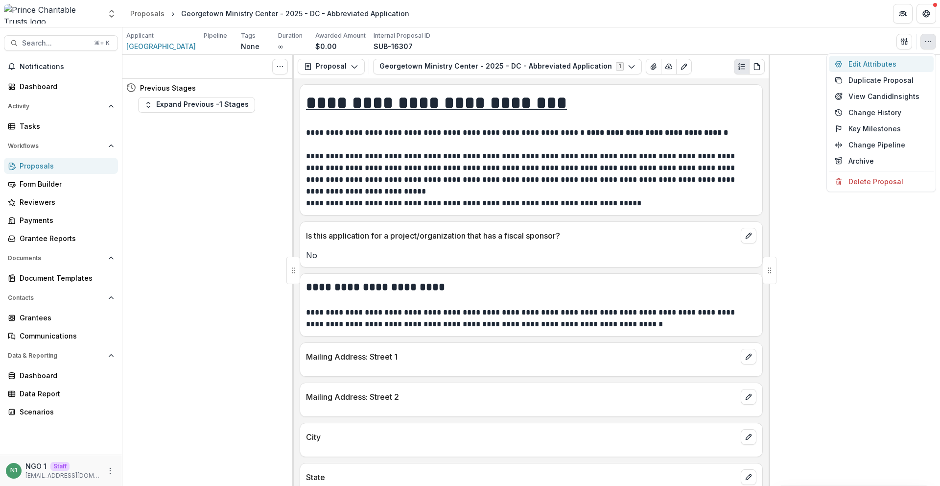
click at [908, 64] on button "Edit Attributes" at bounding box center [881, 64] width 105 height 16
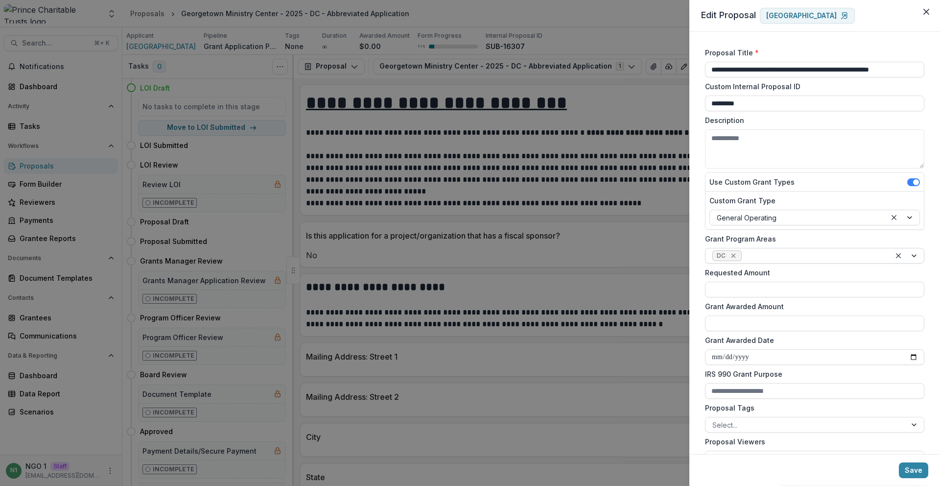
click at [734, 253] on icon "Remove DC" at bounding box center [734, 256] width 8 height 8
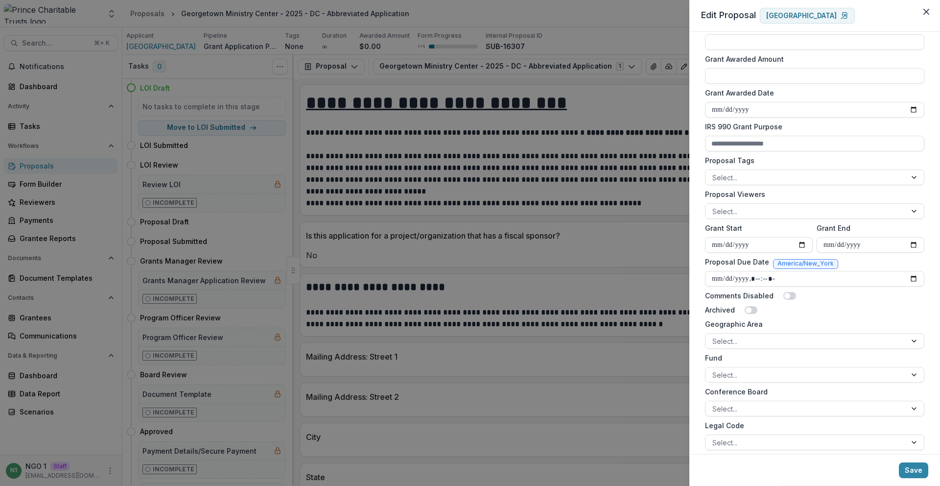
scroll to position [259, 0]
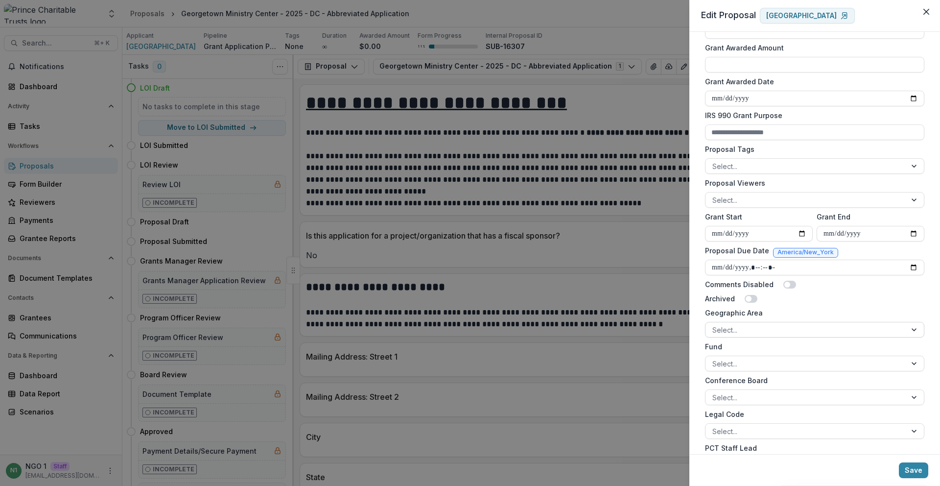
click at [747, 326] on div at bounding box center [805, 330] width 187 height 12
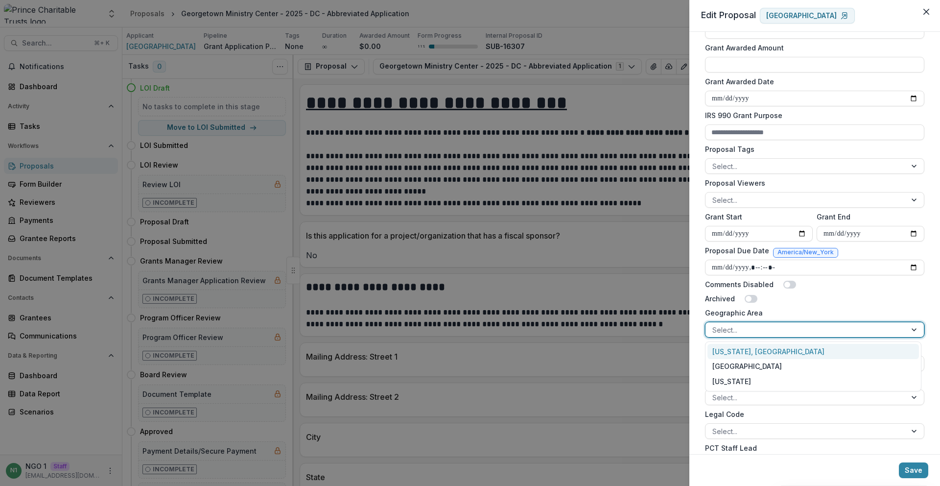
drag, startPoint x: 742, startPoint y: 345, endPoint x: 940, endPoint y: 485, distance: 242.0
click at [742, 346] on div "[US_STATE], [GEOGRAPHIC_DATA]" at bounding box center [814, 351] width 212 height 15
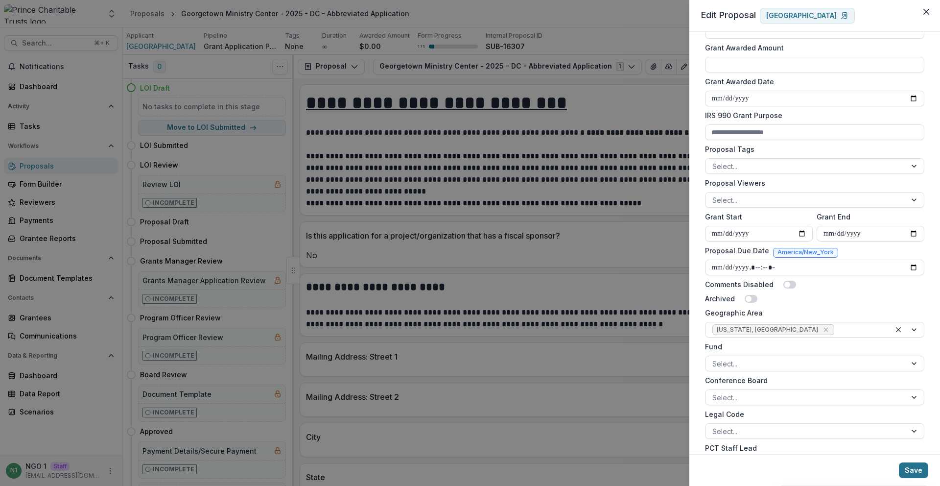
click at [921, 468] on button "Save" at bounding box center [913, 470] width 29 height 16
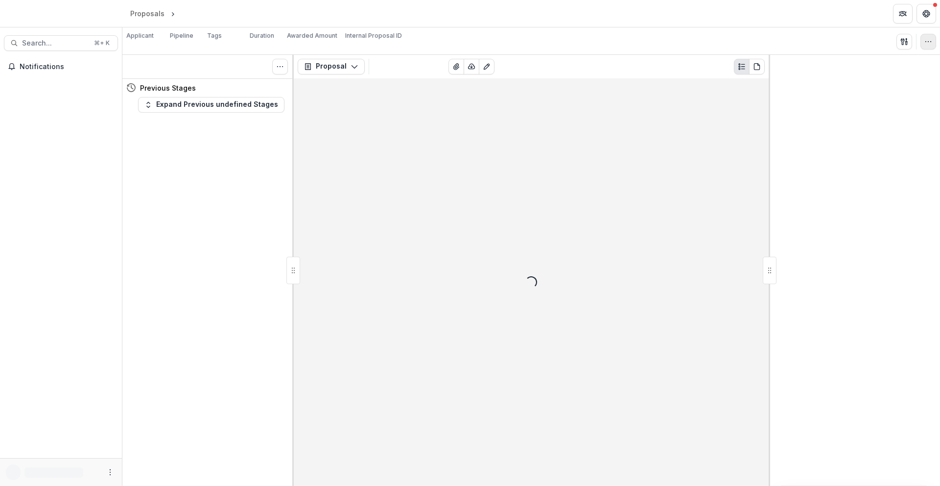
click at [928, 45] on icon "button" at bounding box center [929, 42] width 8 height 8
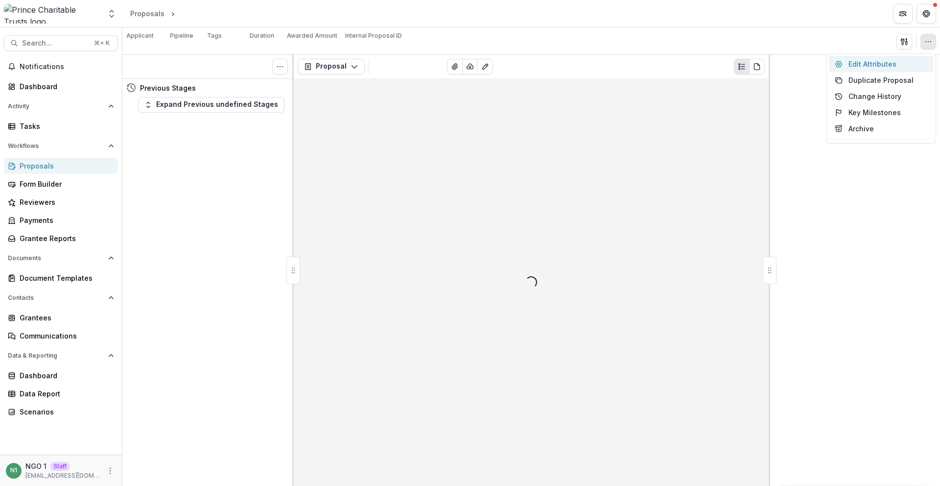
click at [914, 62] on button "Edit Attributes" at bounding box center [881, 64] width 105 height 16
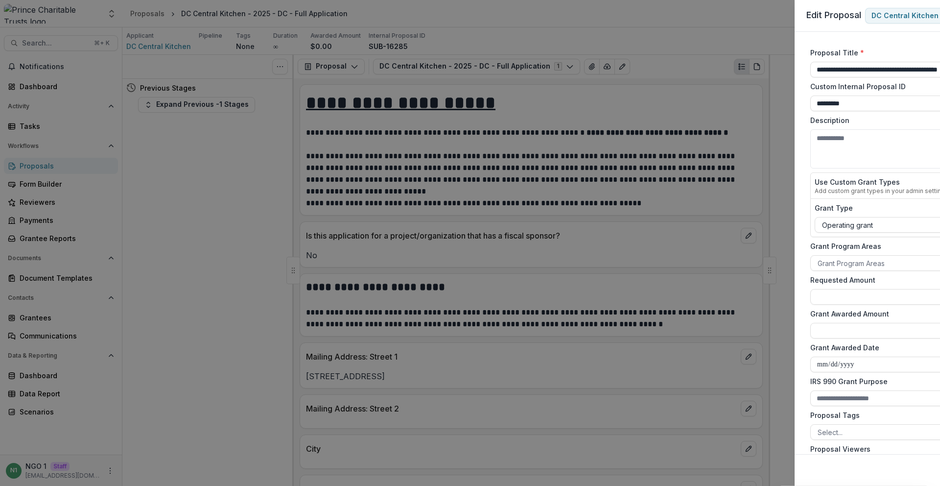
type input "**********"
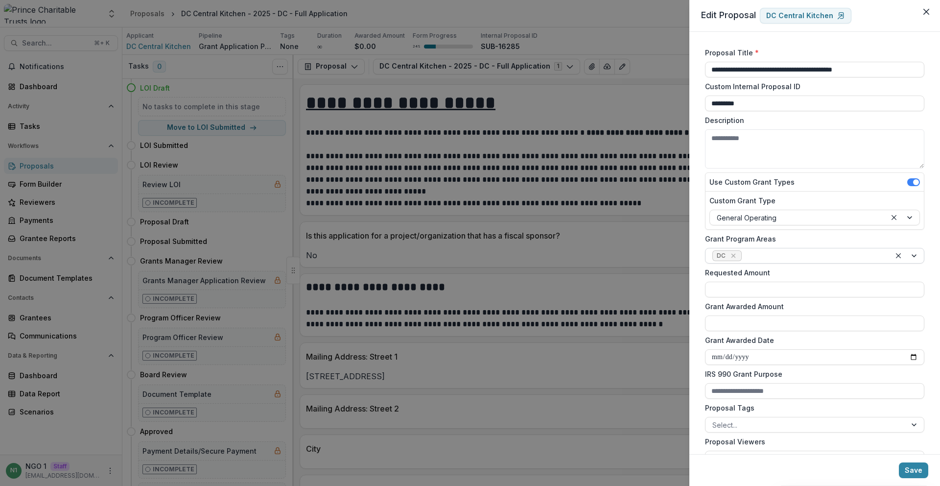
click at [734, 253] on icon "Remove DC" at bounding box center [734, 256] width 8 height 8
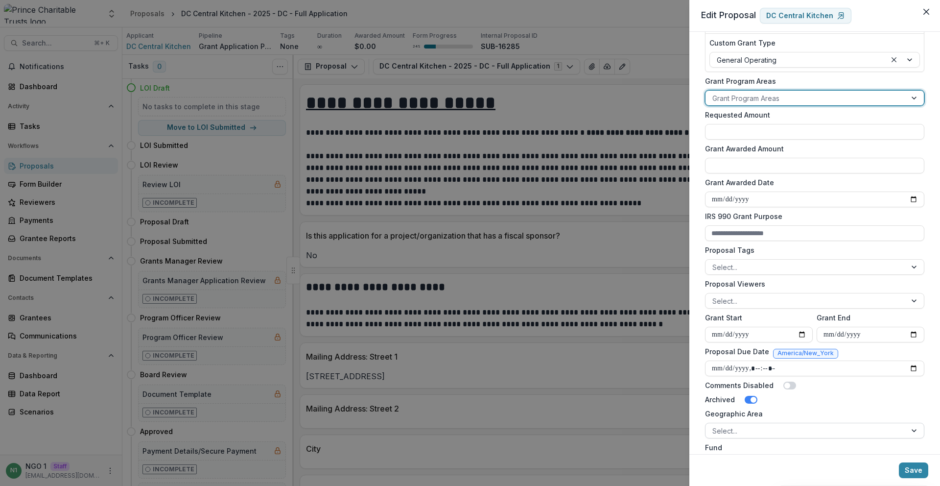
scroll to position [293, 0]
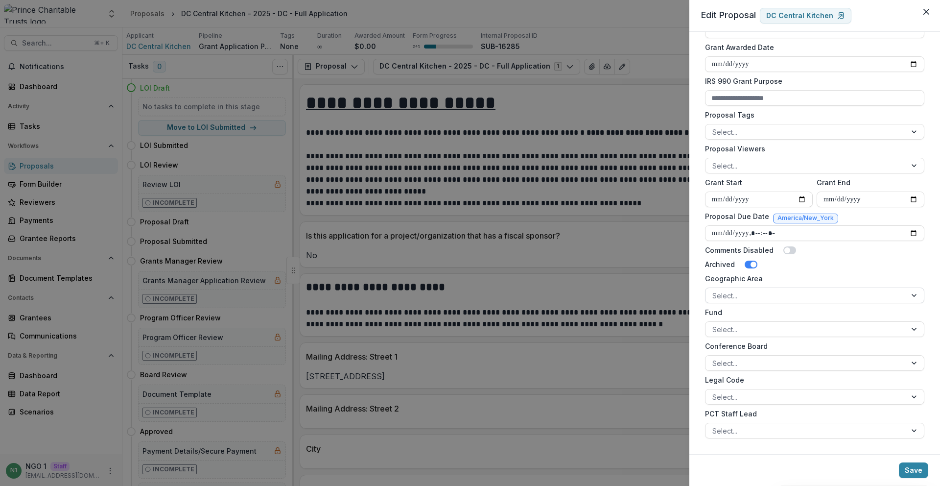
click at [750, 285] on div "Geographic Area Select..." at bounding box center [814, 288] width 219 height 30
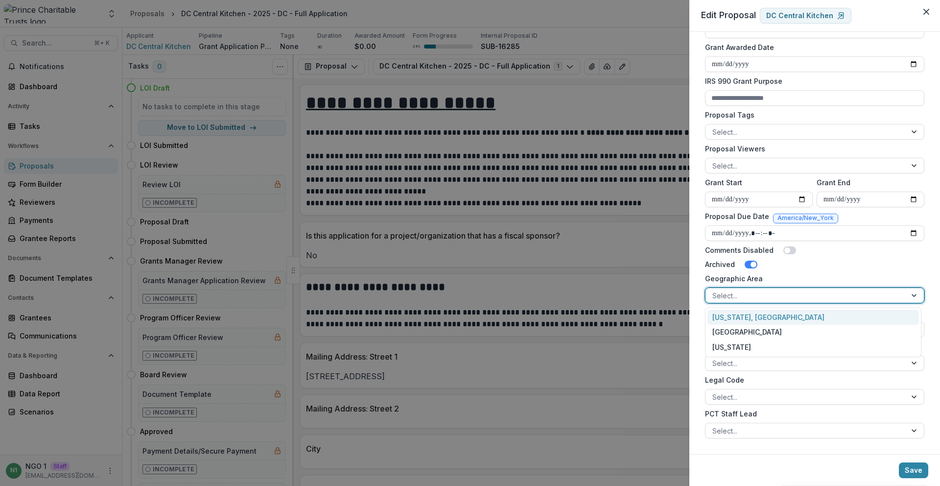
click at [752, 298] on div at bounding box center [805, 295] width 187 height 12
click at [750, 320] on div "[US_STATE], [GEOGRAPHIC_DATA]" at bounding box center [814, 316] width 212 height 15
click at [909, 470] on button "Save" at bounding box center [913, 470] width 29 height 16
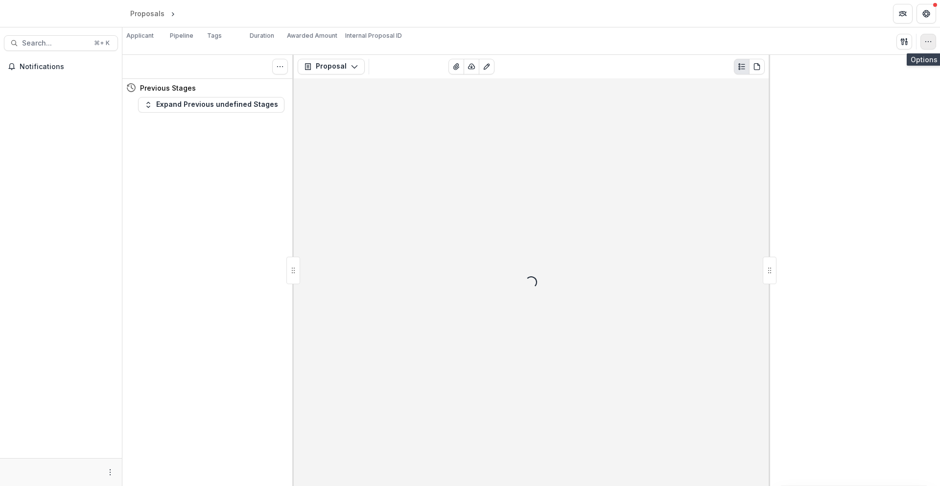
click at [926, 38] on icon "button" at bounding box center [929, 42] width 8 height 8
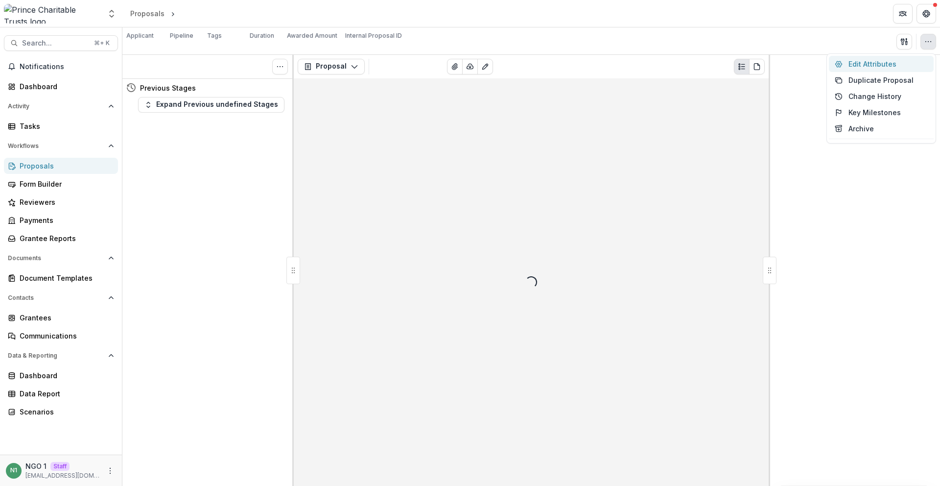
click at [894, 61] on button "Edit Attributes" at bounding box center [881, 64] width 105 height 16
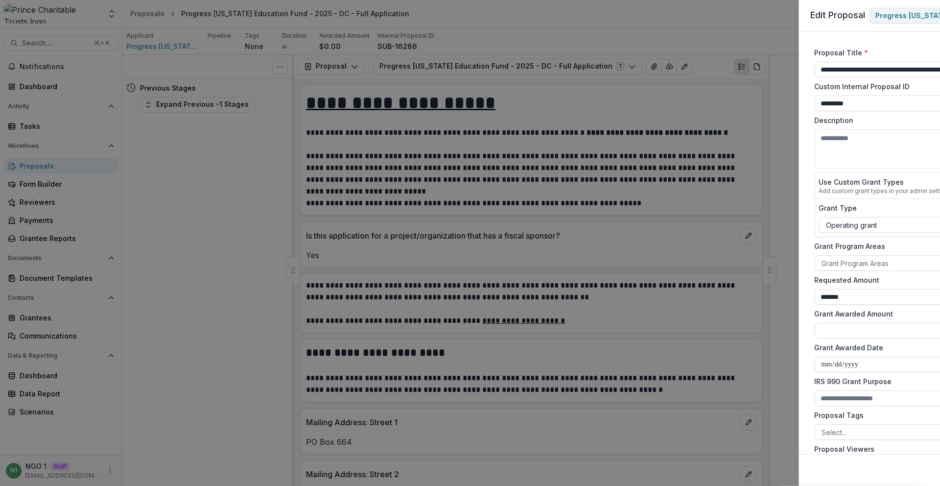
type input "**********"
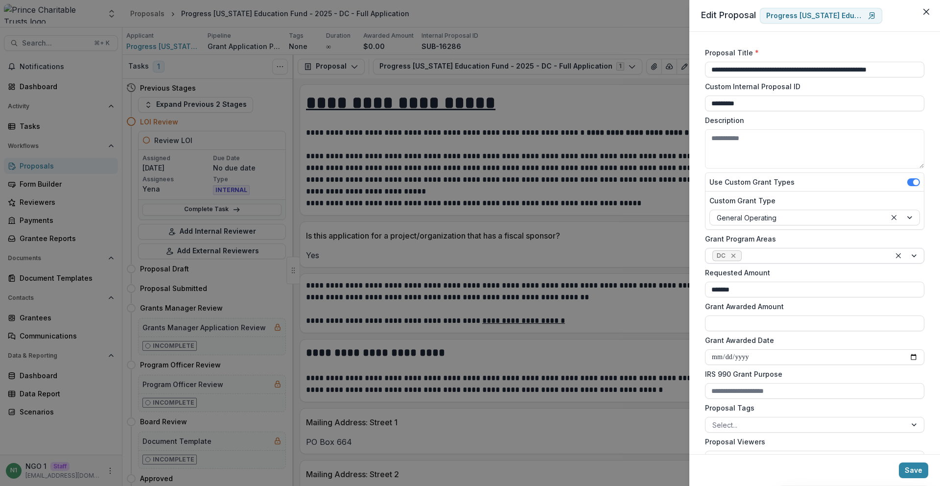
click at [733, 255] on icon "Remove DC" at bounding box center [733, 256] width 4 height 4
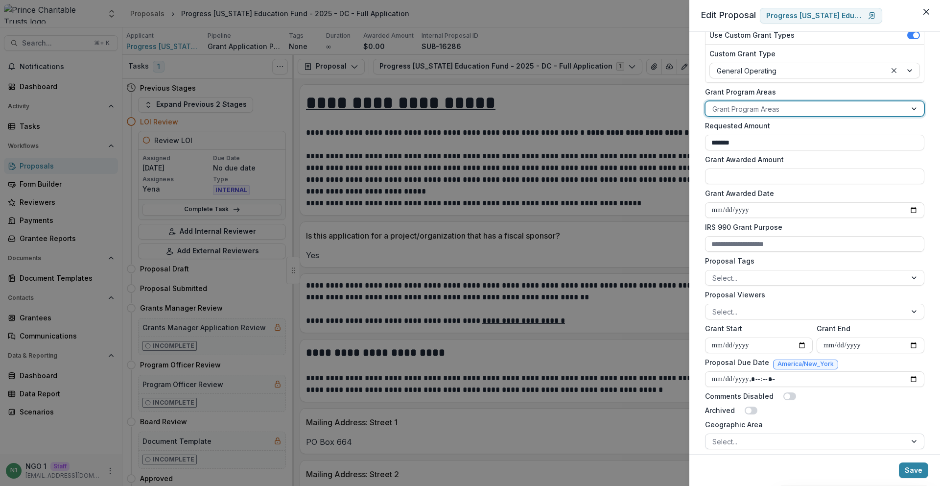
scroll to position [293, 0]
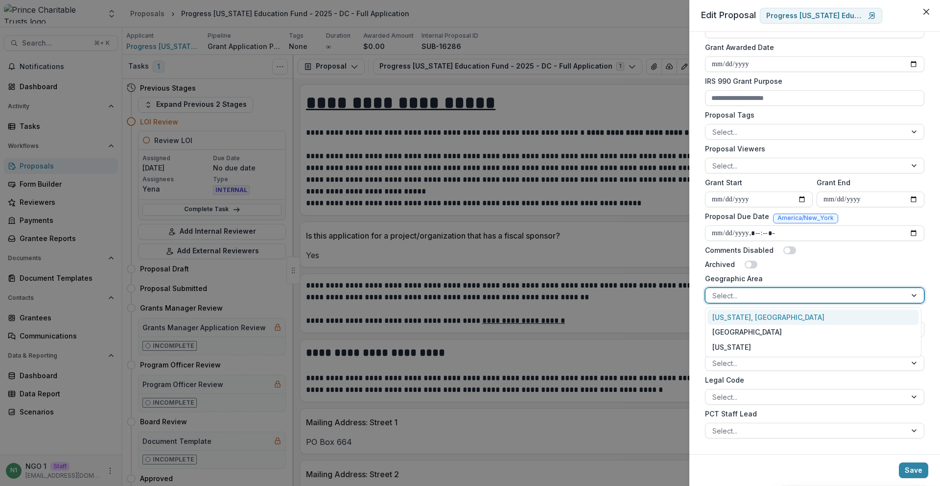
click at [743, 298] on div at bounding box center [805, 295] width 187 height 12
click at [747, 320] on div "[US_STATE], [GEOGRAPHIC_DATA]" at bounding box center [814, 316] width 212 height 15
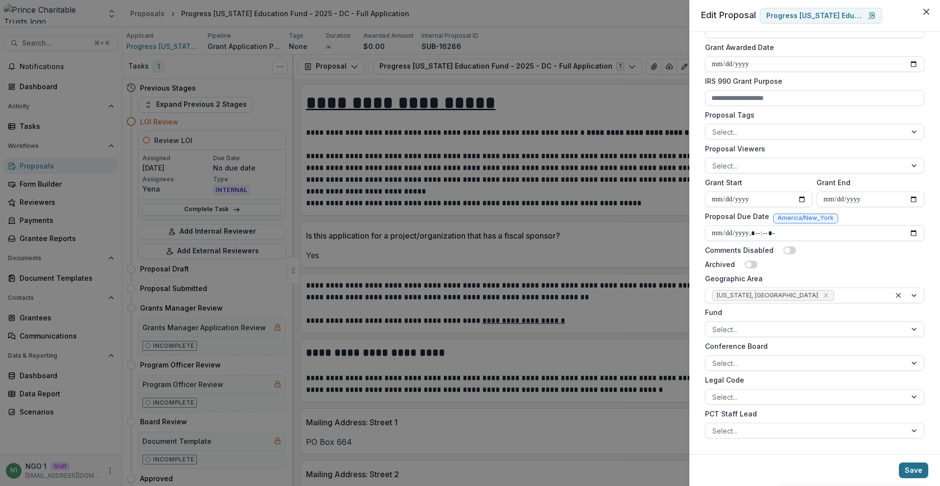
click at [926, 474] on button "Save" at bounding box center [913, 470] width 29 height 16
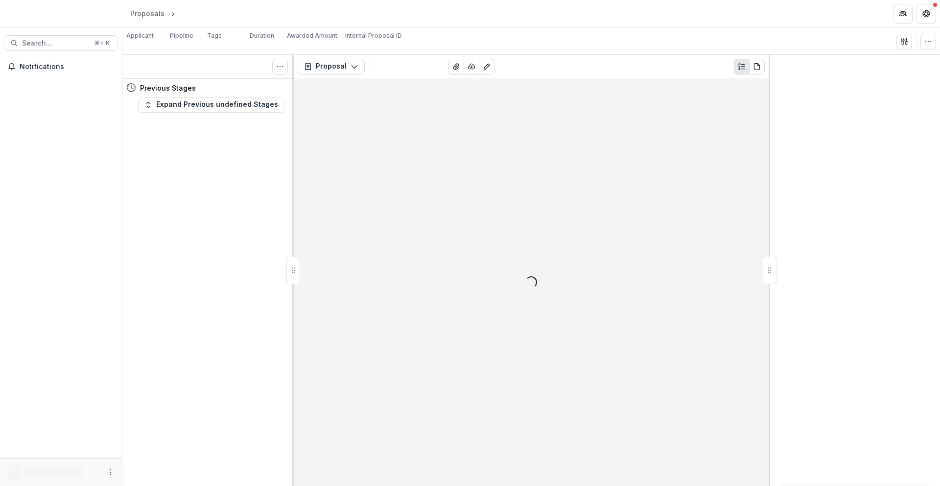
click at [921, 45] on button "button" at bounding box center [929, 42] width 16 height 16
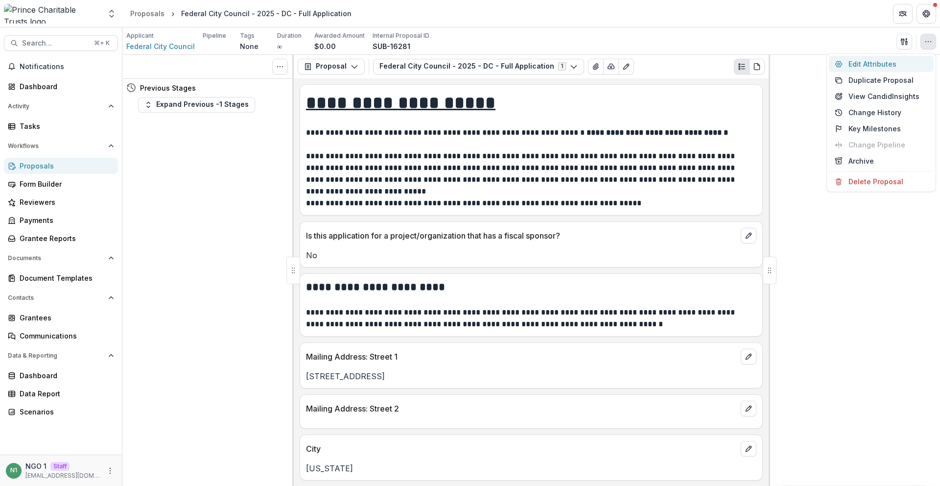
click at [903, 65] on button "Edit Attributes" at bounding box center [881, 64] width 105 height 16
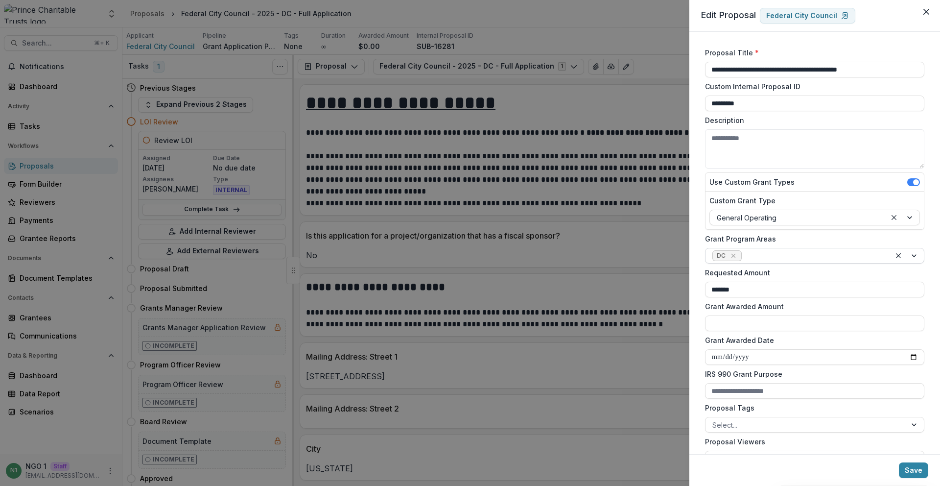
click at [734, 258] on icon "Remove DC" at bounding box center [734, 256] width 8 height 8
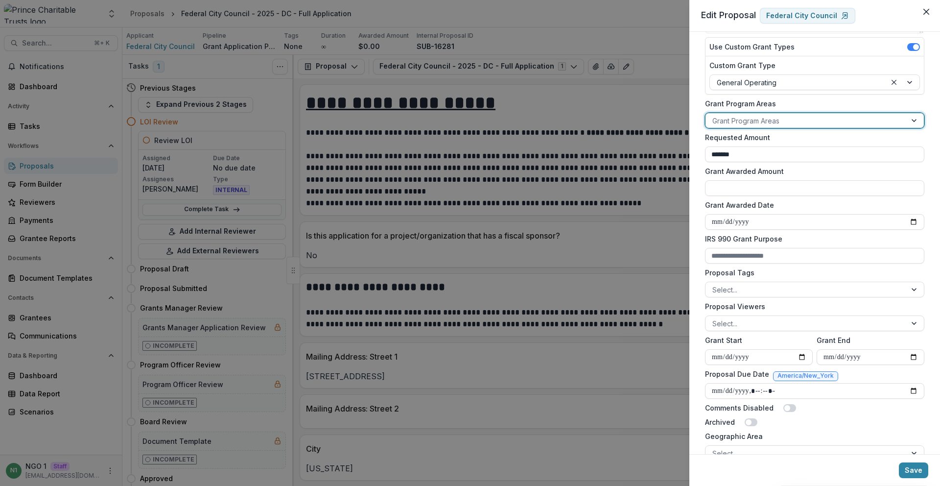
scroll to position [293, 0]
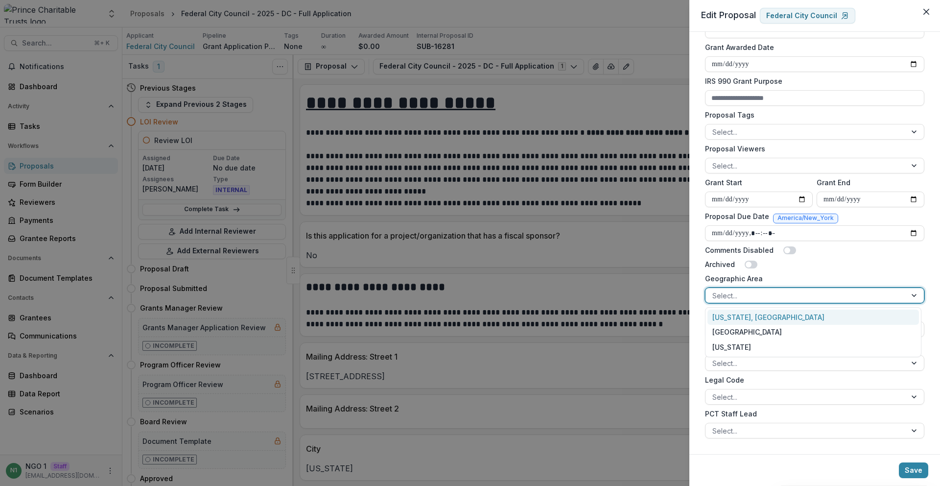
click at [746, 303] on div "Select..." at bounding box center [814, 295] width 219 height 16
click at [751, 328] on div "[GEOGRAPHIC_DATA]" at bounding box center [814, 332] width 212 height 15
click at [783, 300] on div "Remove Chicago" at bounding box center [788, 295] width 10 height 10
click at [750, 293] on div at bounding box center [805, 295] width 187 height 12
click at [750, 325] on div "[GEOGRAPHIC_DATA]" at bounding box center [814, 332] width 212 height 15
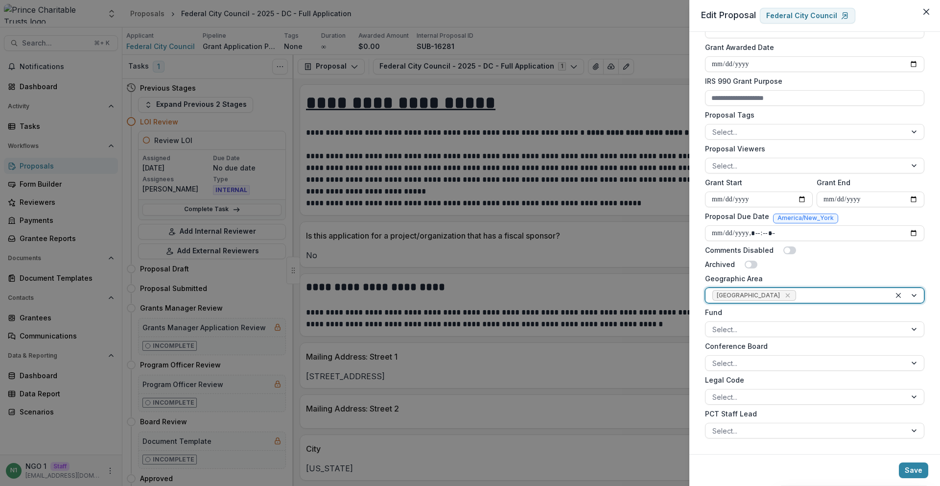
click at [798, 296] on div at bounding box center [841, 295] width 86 height 12
click at [784, 297] on icon "Remove Chicago" at bounding box center [788, 295] width 8 height 8
click at [747, 297] on div at bounding box center [805, 295] width 187 height 12
click at [747, 298] on div at bounding box center [805, 295] width 187 height 12
click at [749, 315] on div "[US_STATE], [GEOGRAPHIC_DATA]" at bounding box center [814, 316] width 212 height 15
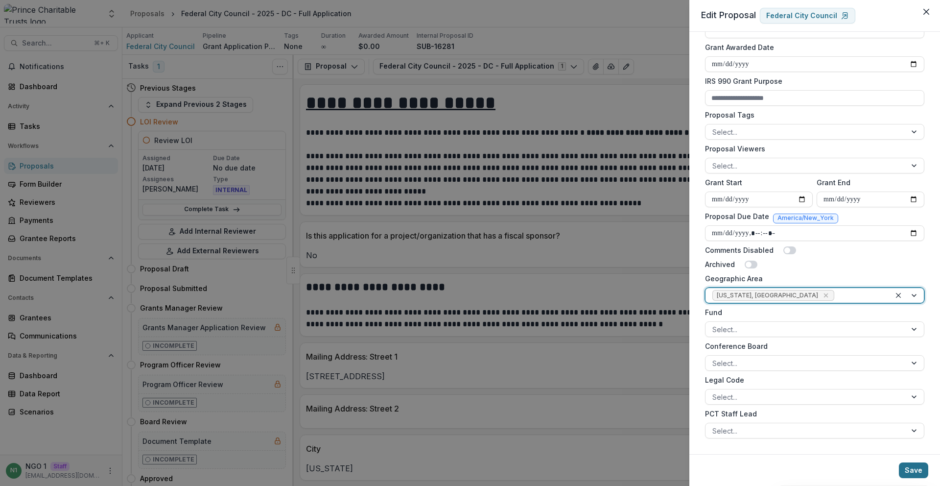
drag, startPoint x: 926, startPoint y: 477, endPoint x: 924, endPoint y: 472, distance: 5.1
click at [925, 476] on button "Save" at bounding box center [913, 470] width 29 height 16
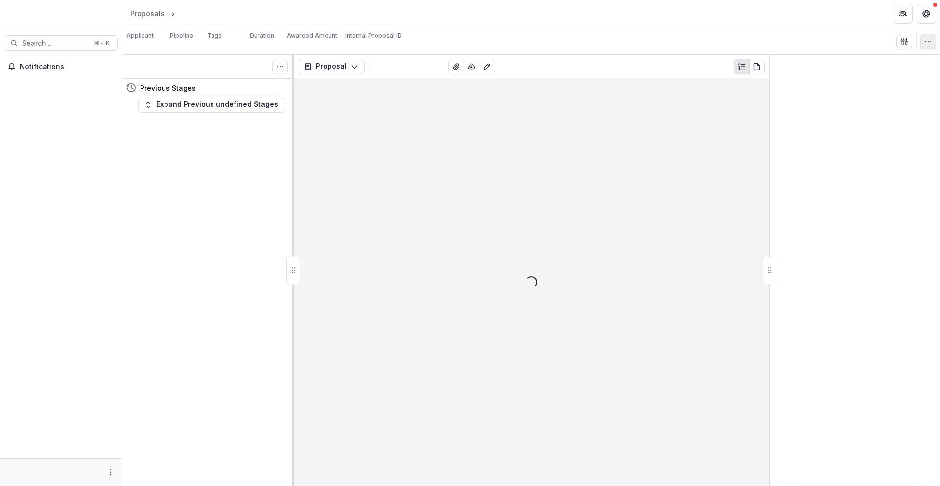
drag, startPoint x: 926, startPoint y: 40, endPoint x: 907, endPoint y: 65, distance: 31.4
click at [926, 40] on icon "button" at bounding box center [929, 42] width 8 height 8
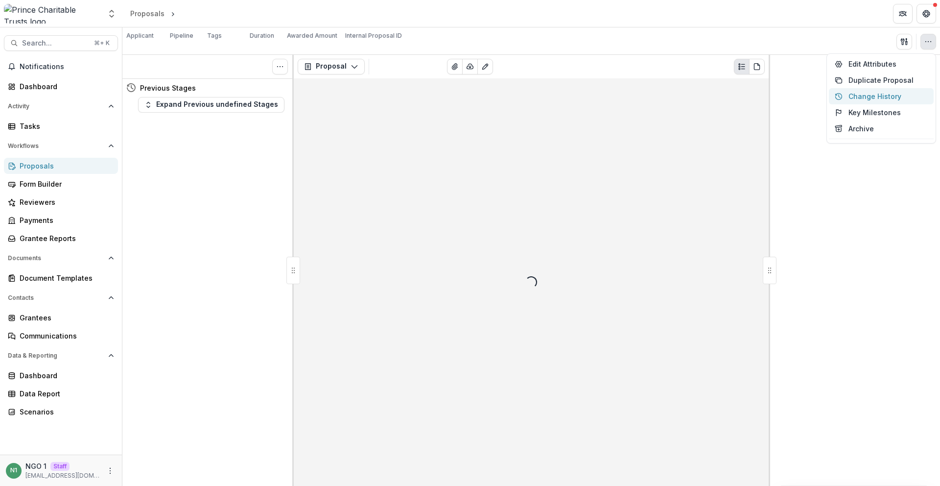
click at [903, 65] on button "Edit Attributes" at bounding box center [881, 64] width 105 height 16
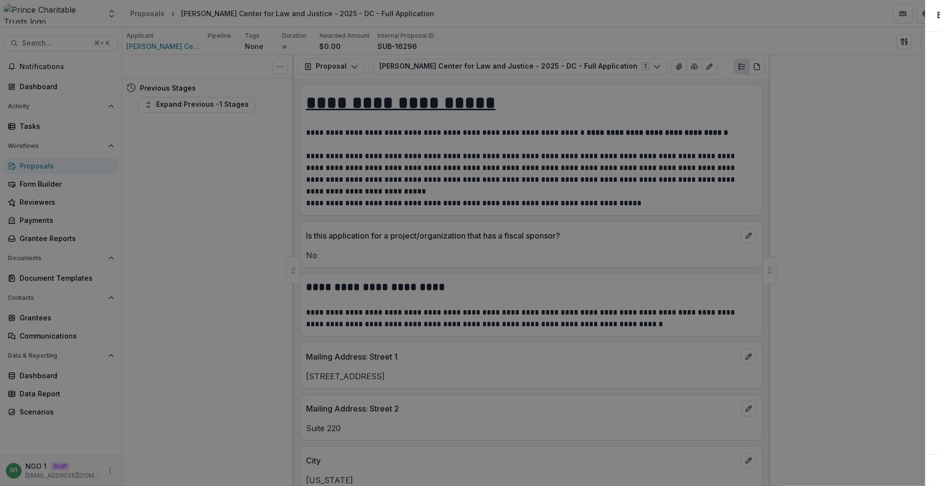
type input "**********"
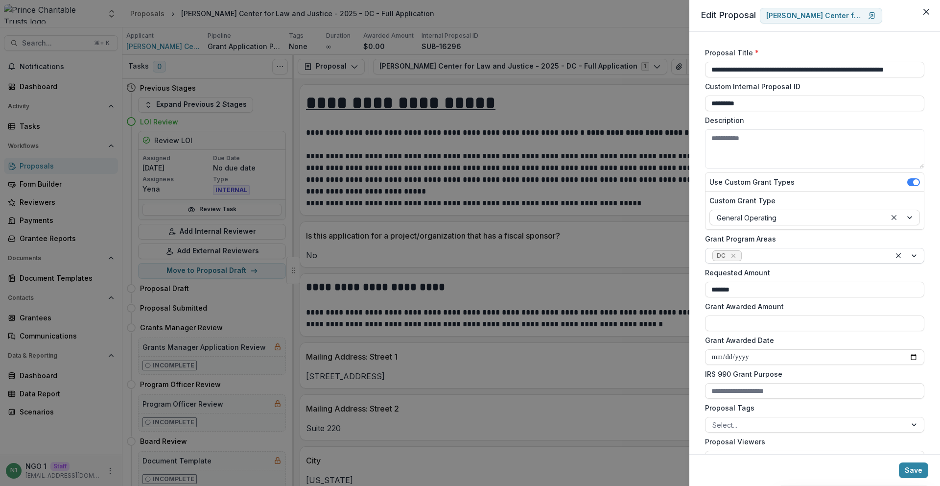
click at [730, 256] on icon "Remove DC" at bounding box center [734, 256] width 8 height 8
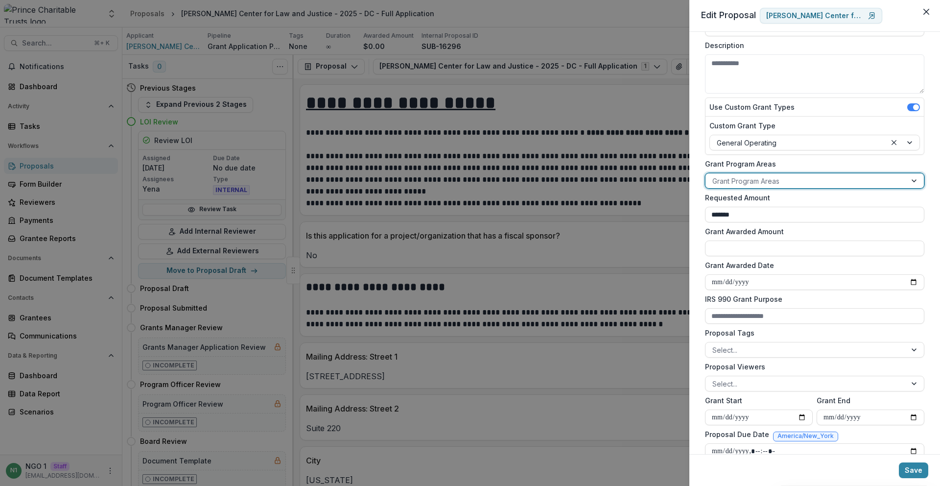
scroll to position [256, 0]
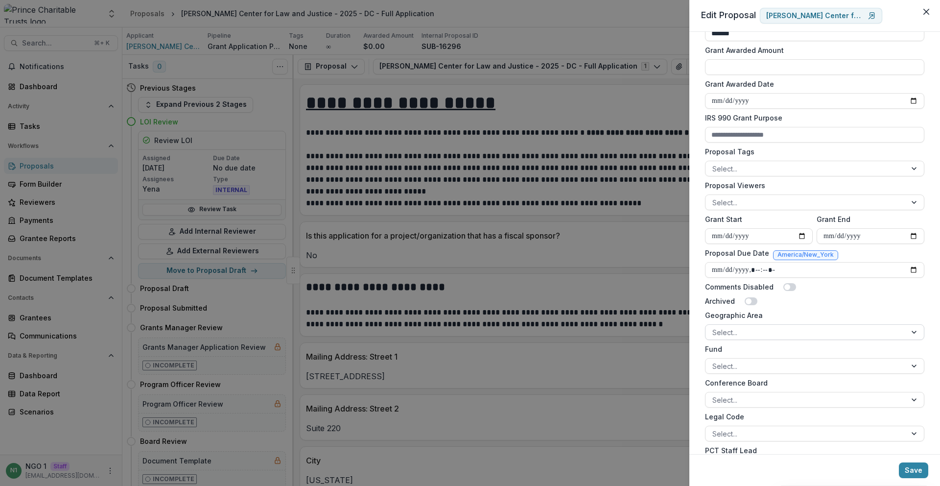
click at [745, 330] on div at bounding box center [805, 332] width 187 height 12
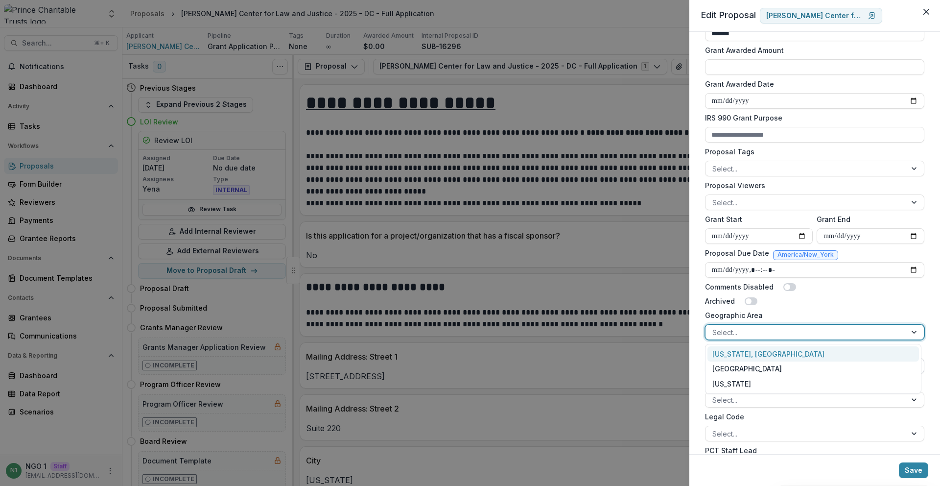
click at [744, 349] on div "[US_STATE], [GEOGRAPHIC_DATA]" at bounding box center [814, 353] width 212 height 15
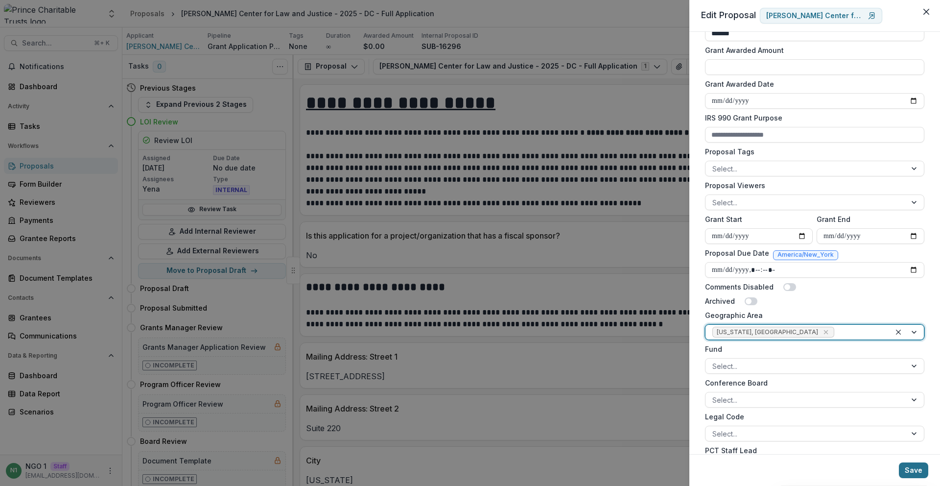
click at [908, 472] on button "Save" at bounding box center [913, 470] width 29 height 16
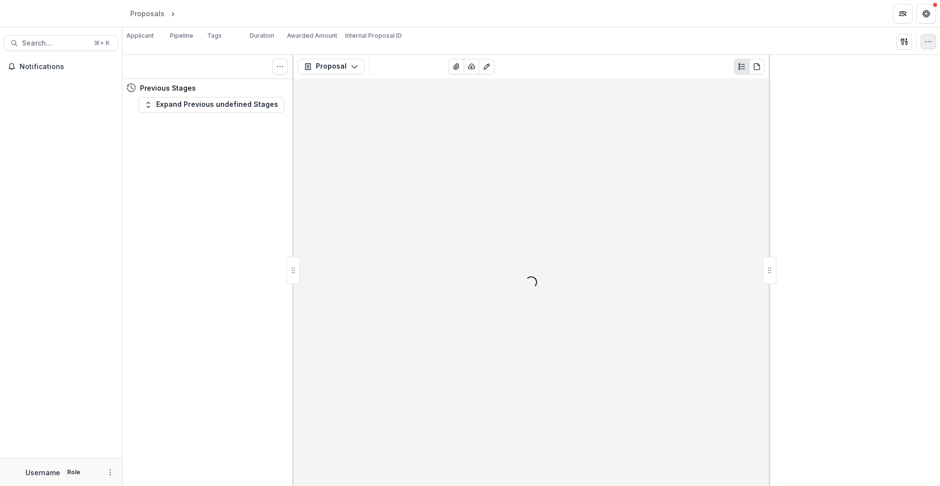
click at [931, 38] on icon "button" at bounding box center [929, 42] width 8 height 8
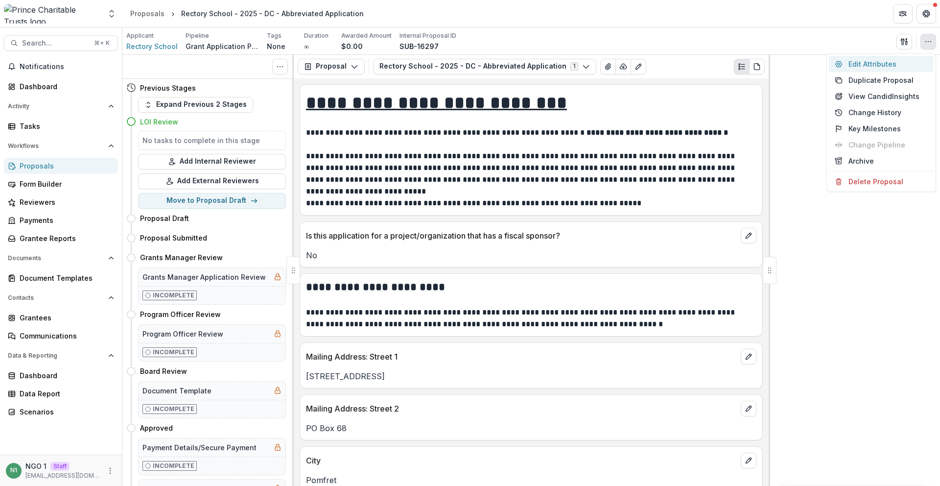
click at [895, 63] on button "Edit Attributes" at bounding box center [881, 64] width 105 height 16
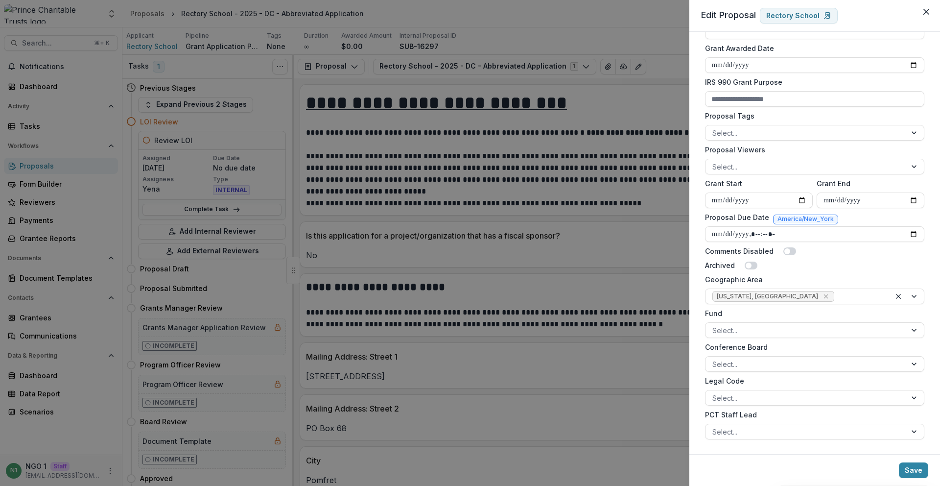
scroll to position [293, 0]
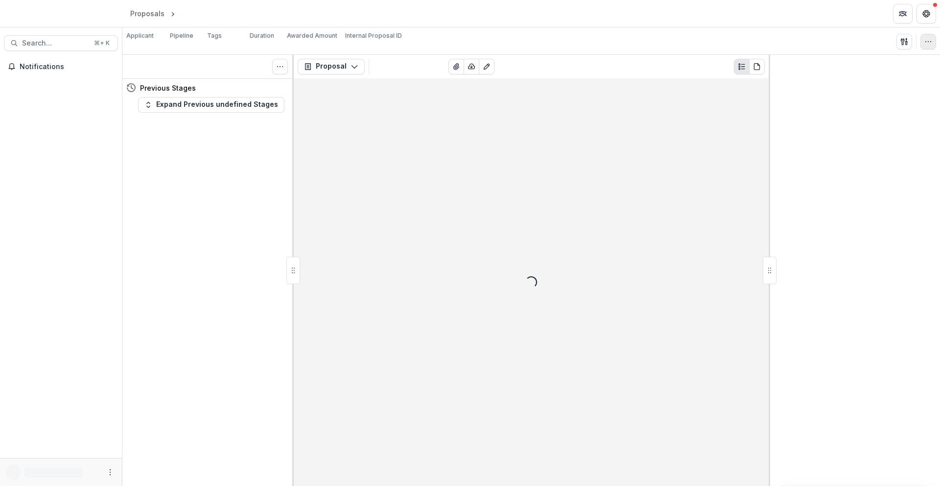
drag, startPoint x: 925, startPoint y: 31, endPoint x: 927, endPoint y: 36, distance: 5.5
click at [926, 31] on div "Applicant Loading... Pipeline Tags Loading... Duration ∞ Awarded Amount $0.00 I…" at bounding box center [531, 41] width 810 height 20
click at [927, 36] on button "button" at bounding box center [929, 42] width 16 height 16
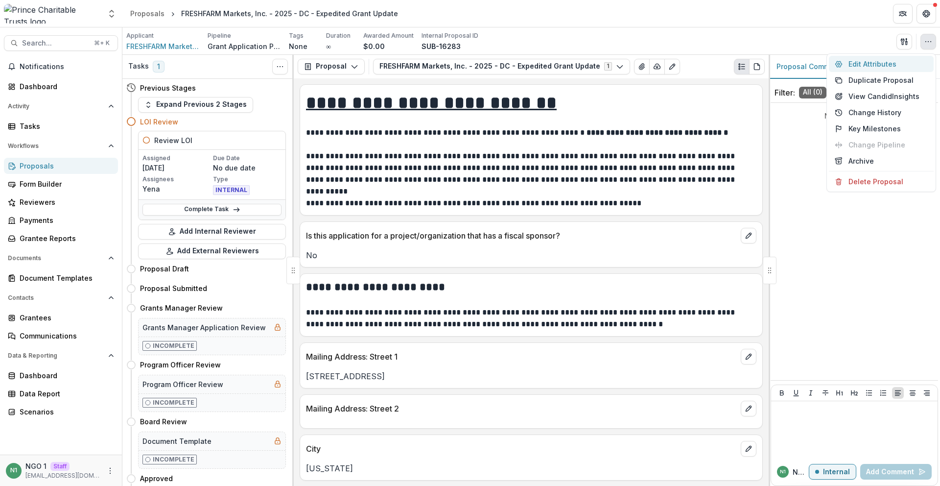
click at [886, 64] on button "Edit Attributes" at bounding box center [881, 64] width 105 height 16
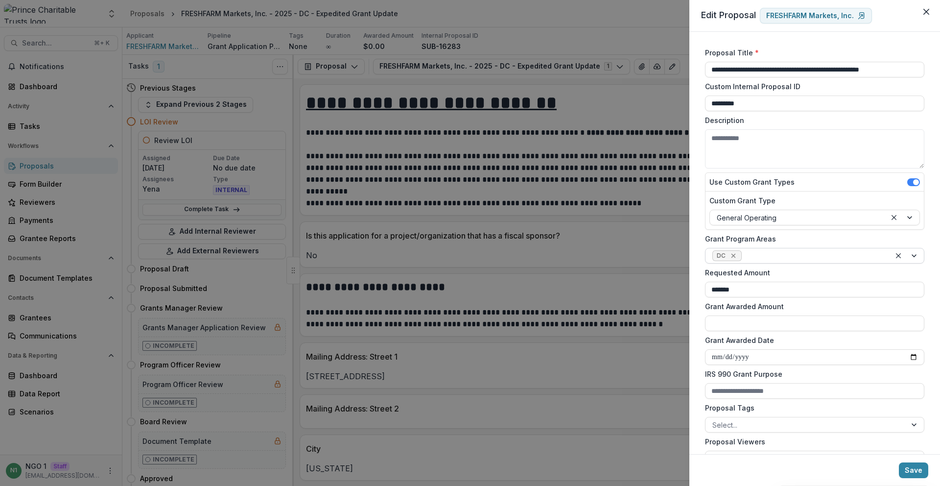
click at [735, 257] on icon "Remove DC" at bounding box center [734, 256] width 8 height 8
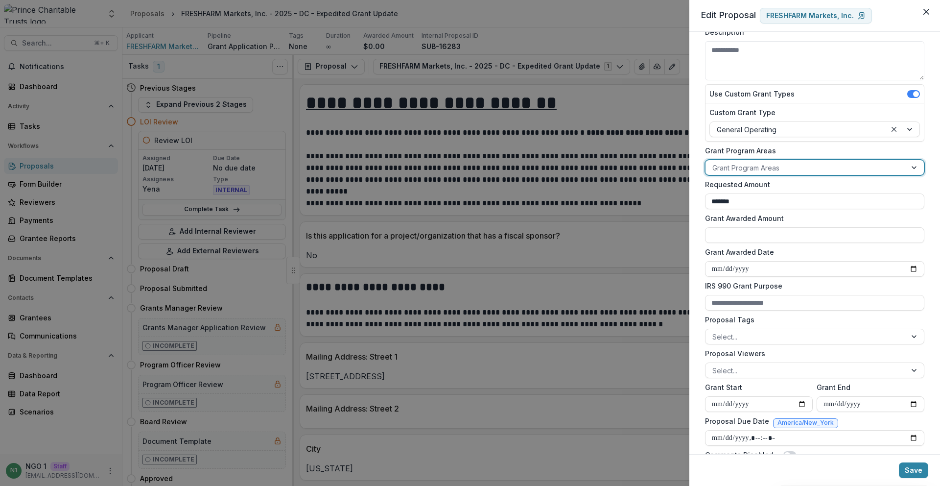
scroll to position [259, 0]
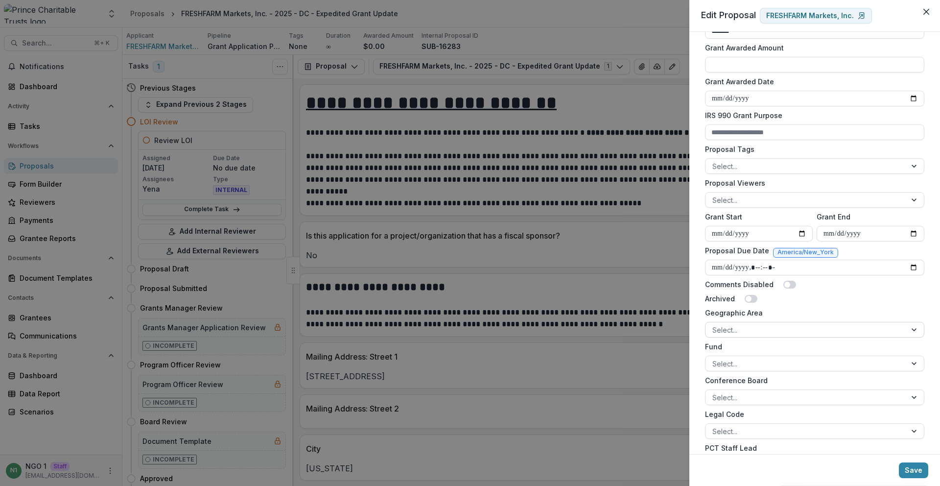
click at [739, 326] on div at bounding box center [805, 330] width 187 height 12
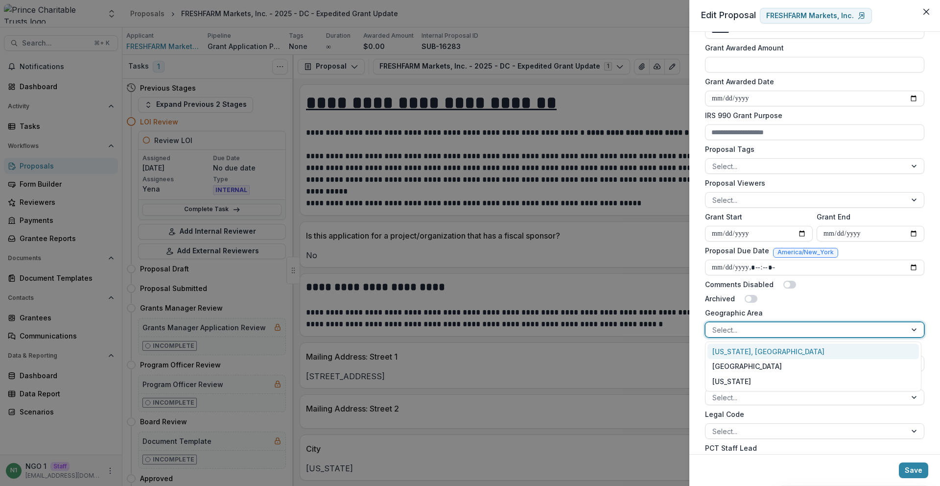
click at [743, 346] on div "[US_STATE], [GEOGRAPHIC_DATA]" at bounding box center [814, 351] width 212 height 15
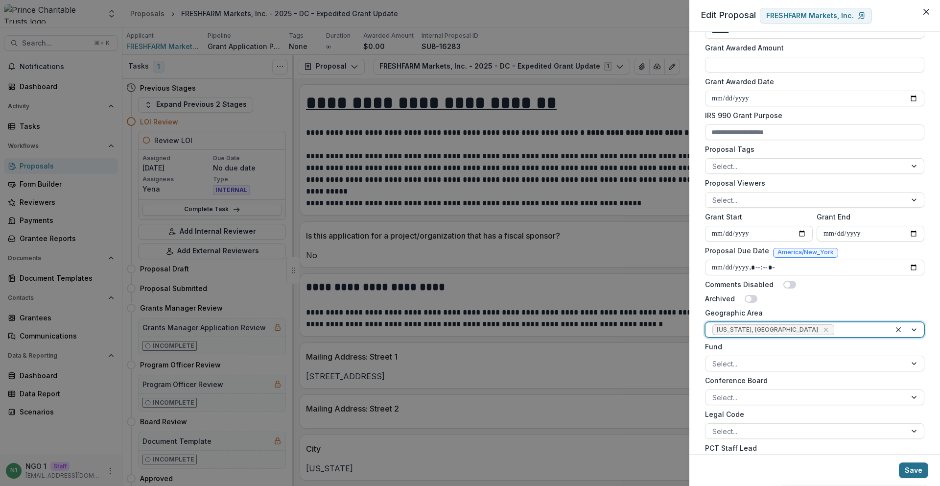
click at [916, 471] on button "Save" at bounding box center [913, 470] width 29 height 16
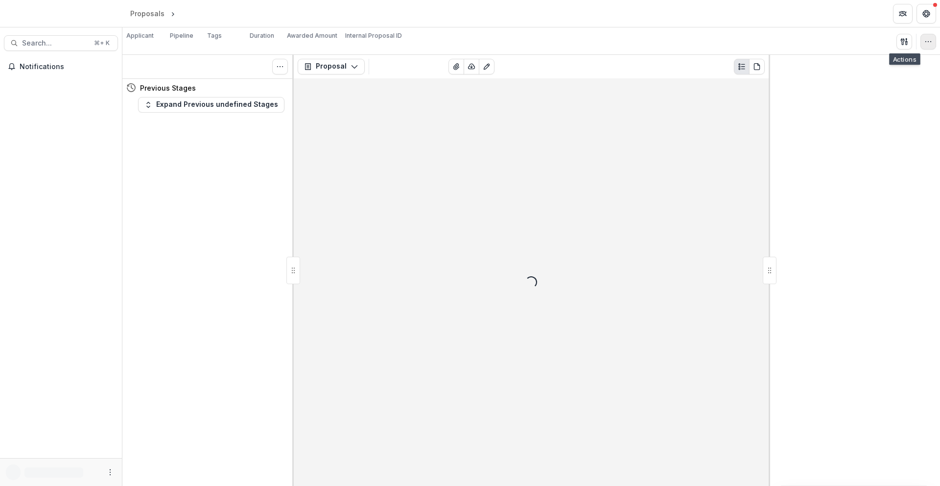
click at [930, 45] on button "button" at bounding box center [929, 42] width 16 height 16
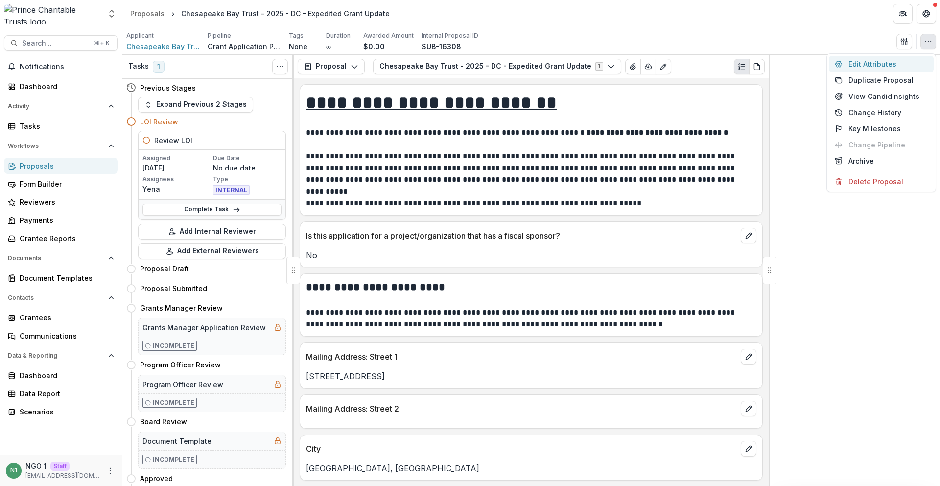
click at [879, 71] on button "Edit Attributes" at bounding box center [881, 64] width 105 height 16
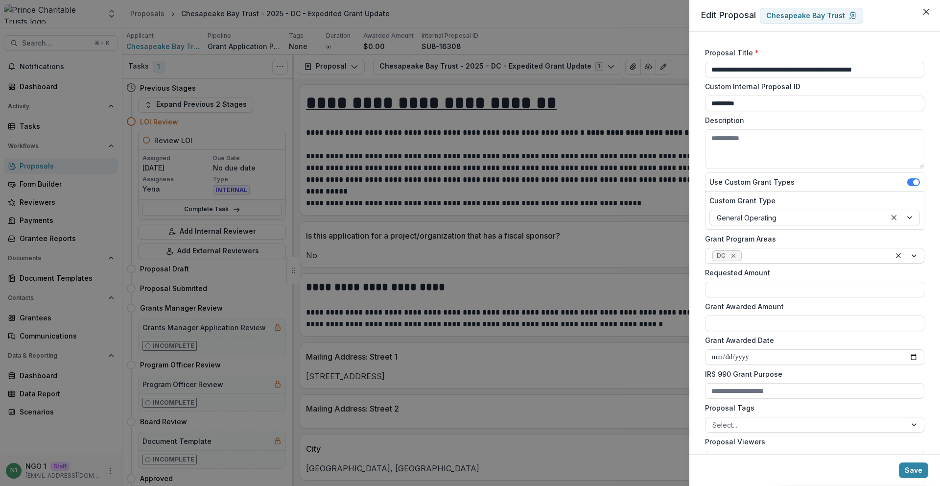
click at [731, 255] on icon "Remove DC" at bounding box center [734, 256] width 8 height 8
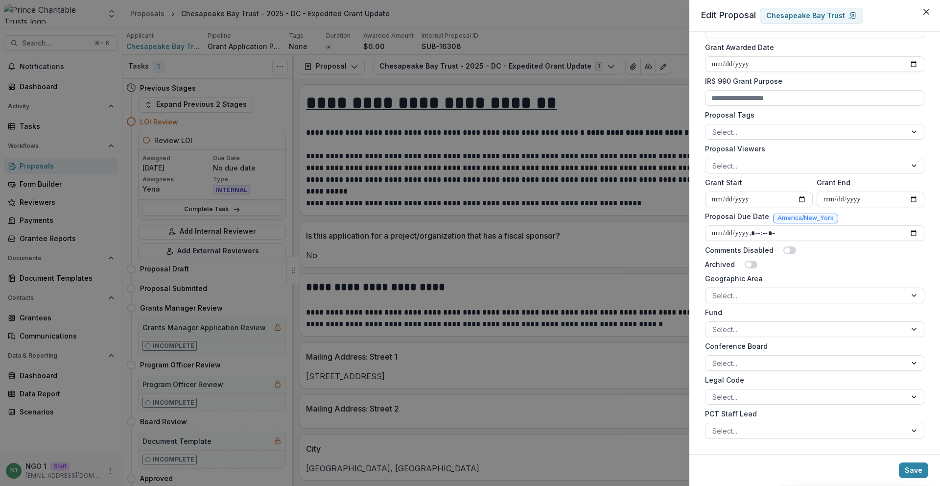
drag, startPoint x: 739, startPoint y: 295, endPoint x: 740, endPoint y: 301, distance: 6.4
click at [739, 295] on div at bounding box center [805, 295] width 187 height 12
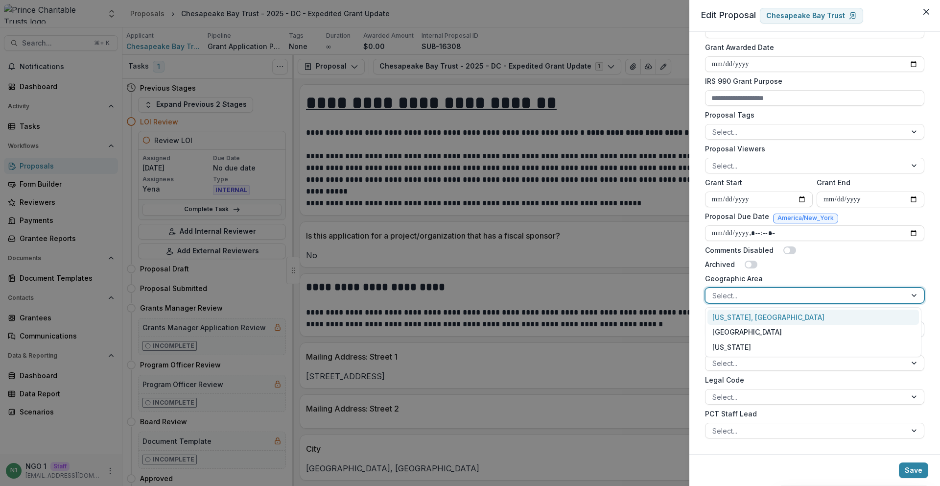
drag, startPoint x: 740, startPoint y: 319, endPoint x: 744, endPoint y: 325, distance: 7.3
click at [740, 319] on div "[US_STATE], [GEOGRAPHIC_DATA]" at bounding box center [814, 316] width 212 height 15
click at [906, 469] on button "Save" at bounding box center [913, 470] width 29 height 16
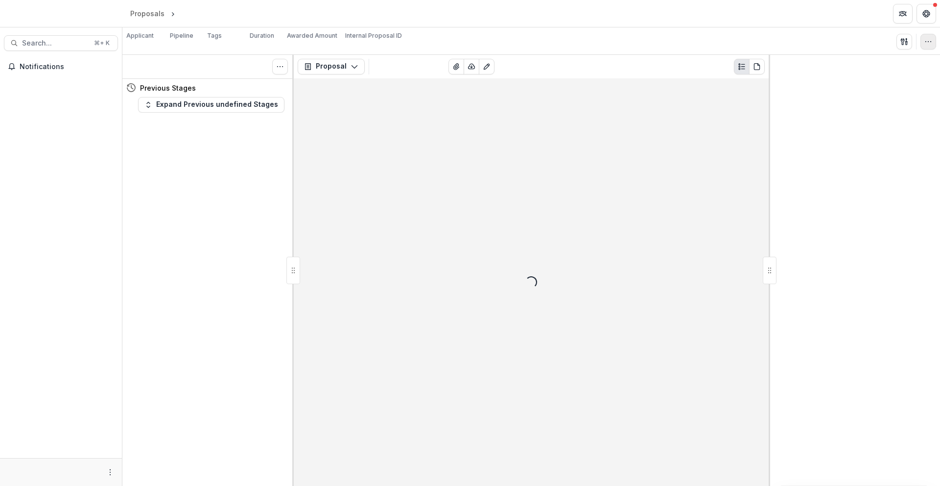
click at [931, 45] on button "button" at bounding box center [929, 42] width 16 height 16
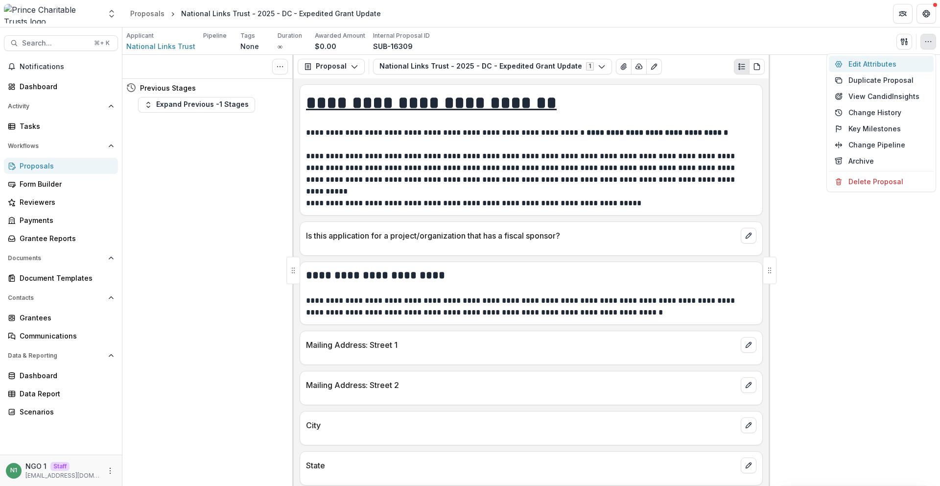
click at [913, 61] on button "Edit Attributes" at bounding box center [881, 64] width 105 height 16
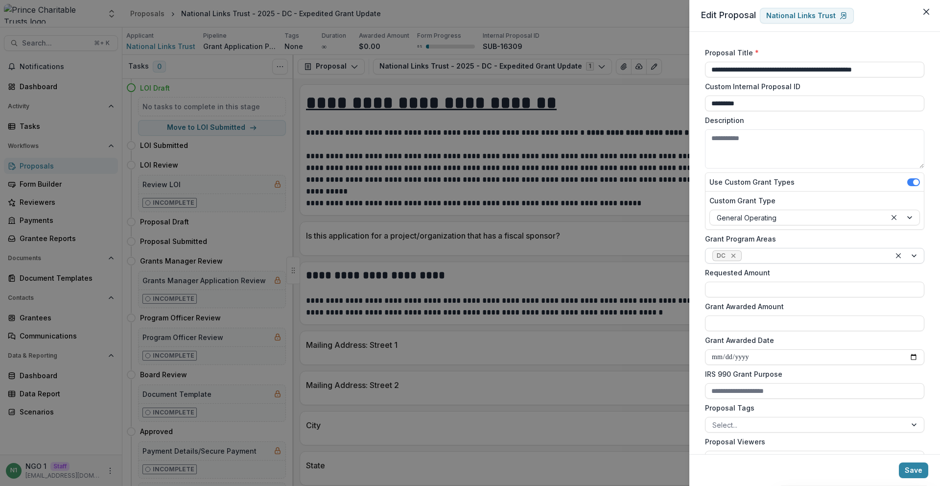
click at [731, 255] on icon "Remove DC" at bounding box center [734, 256] width 8 height 8
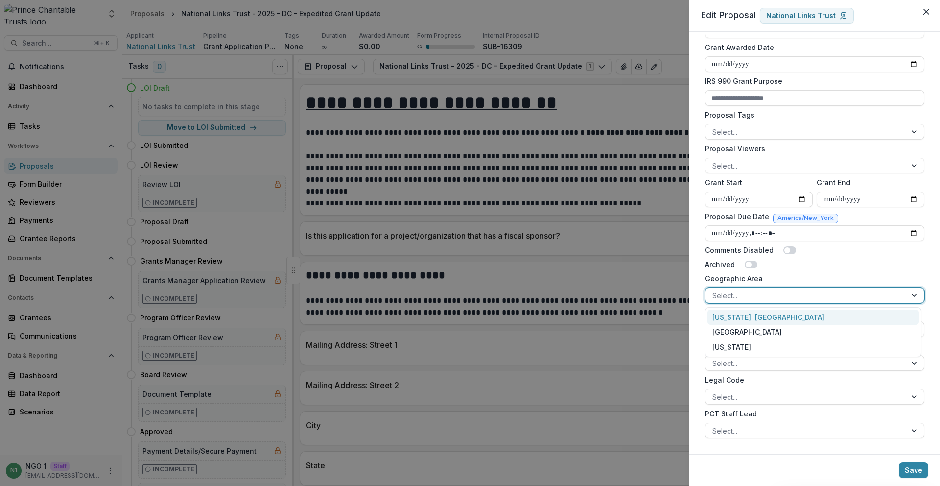
click at [745, 301] on div at bounding box center [805, 295] width 187 height 12
click at [748, 318] on div "[US_STATE], [GEOGRAPHIC_DATA]" at bounding box center [814, 316] width 212 height 15
drag, startPoint x: 910, startPoint y: 473, endPoint x: 898, endPoint y: 470, distance: 12.6
click at [910, 473] on button "Save" at bounding box center [913, 470] width 29 height 16
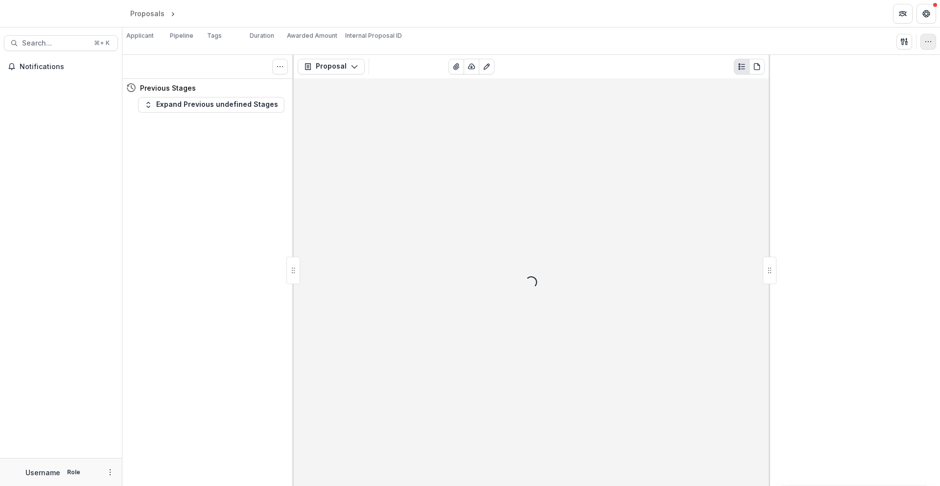
click at [930, 48] on button "button" at bounding box center [929, 42] width 16 height 16
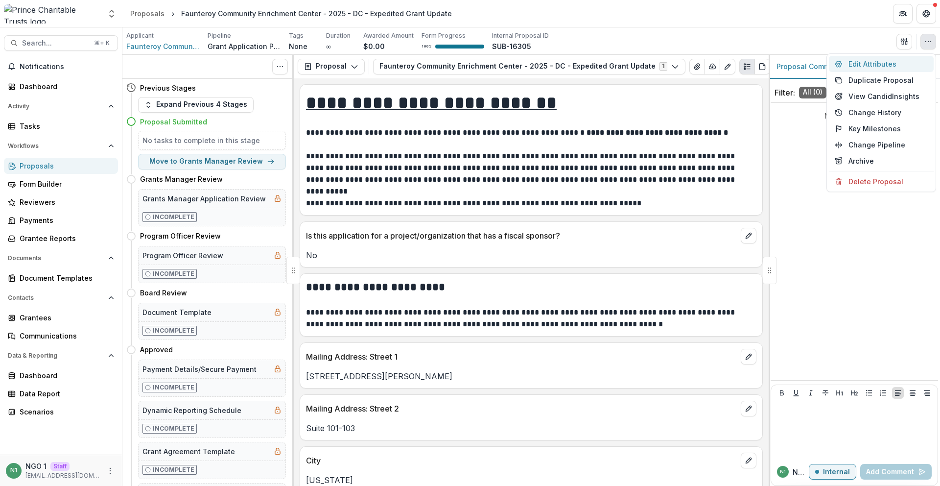
click at [895, 60] on button "Edit Attributes" at bounding box center [881, 64] width 105 height 16
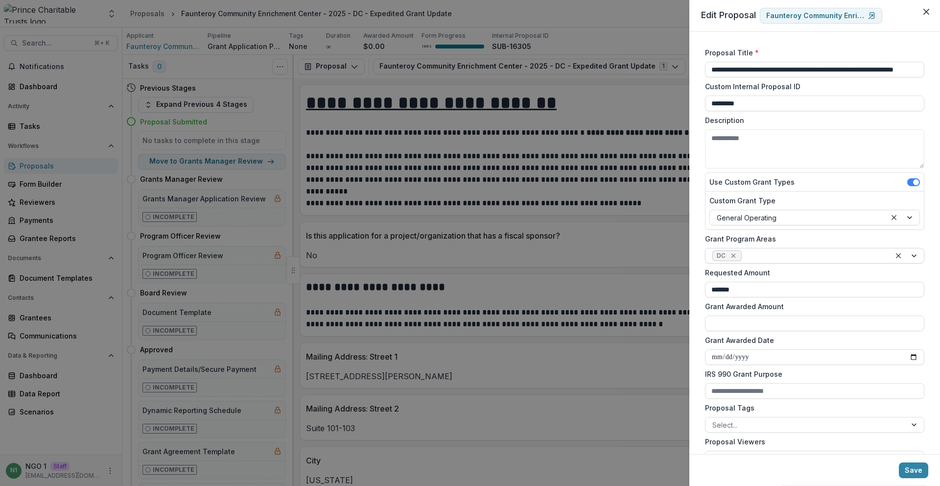
click at [736, 253] on icon "Remove DC" at bounding box center [734, 256] width 8 height 8
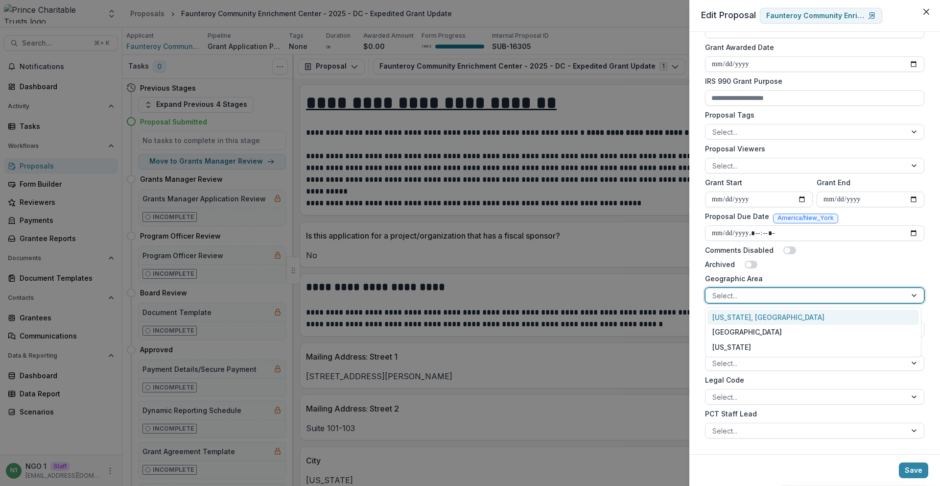
click at [752, 289] on div at bounding box center [805, 295] width 187 height 12
click at [749, 320] on div "[US_STATE], [GEOGRAPHIC_DATA]" at bounding box center [814, 316] width 212 height 15
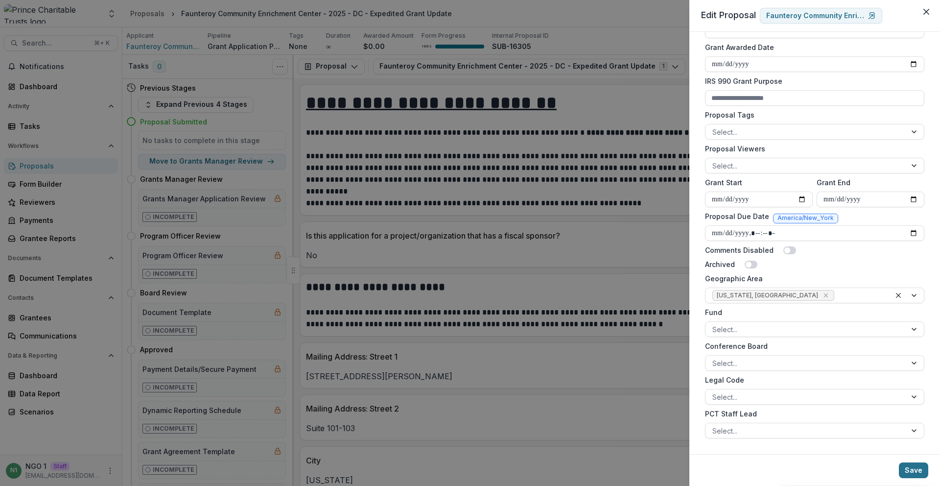
click at [908, 472] on button "Save" at bounding box center [913, 470] width 29 height 16
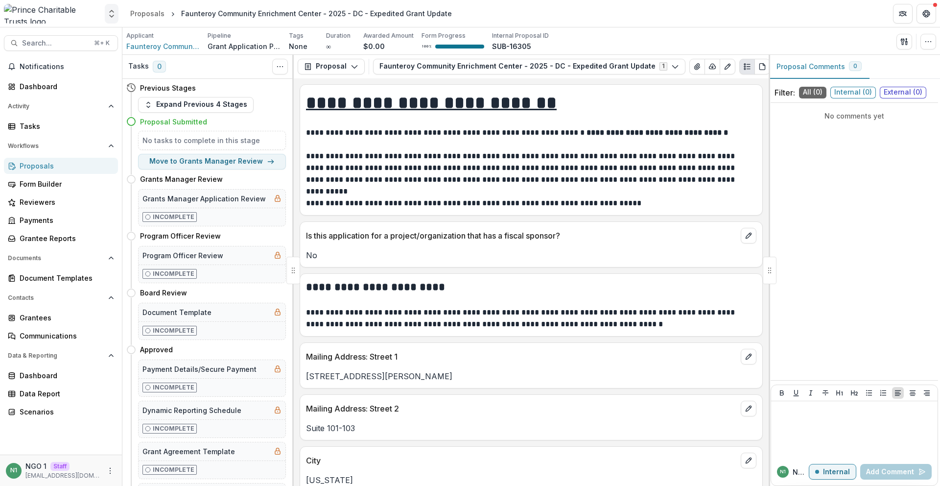
click at [107, 13] on icon "Open entity switcher" at bounding box center [112, 14] width 10 height 10
click at [106, 37] on link "Admin Settings" at bounding box center [61, 38] width 118 height 16
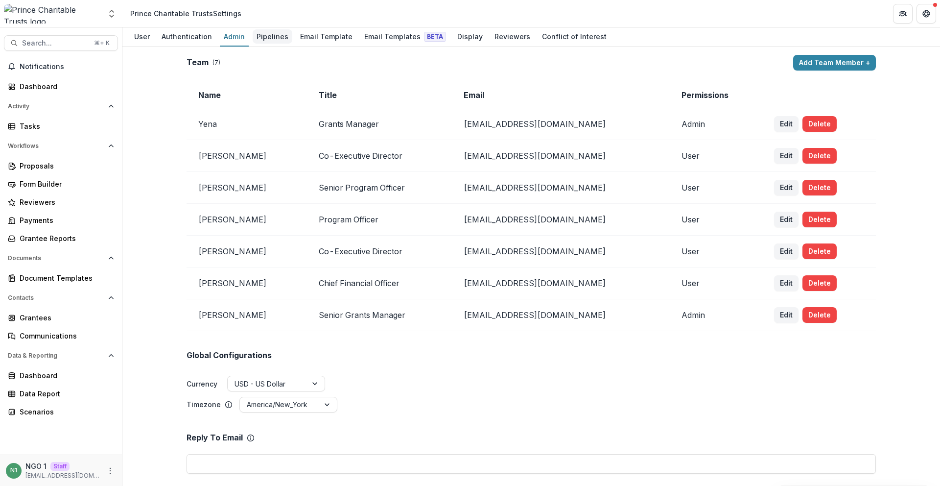
click at [279, 36] on div "Pipelines" at bounding box center [273, 36] width 40 height 14
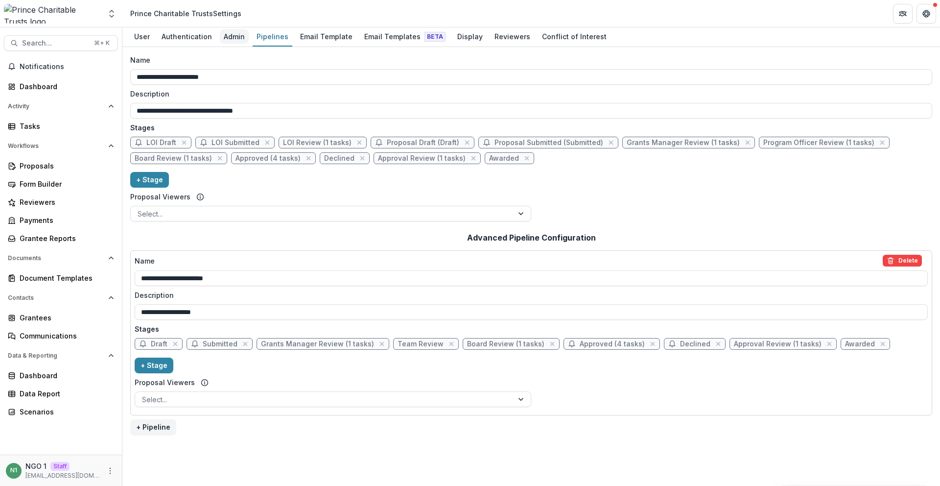
click at [237, 33] on div "Admin" at bounding box center [234, 36] width 29 height 14
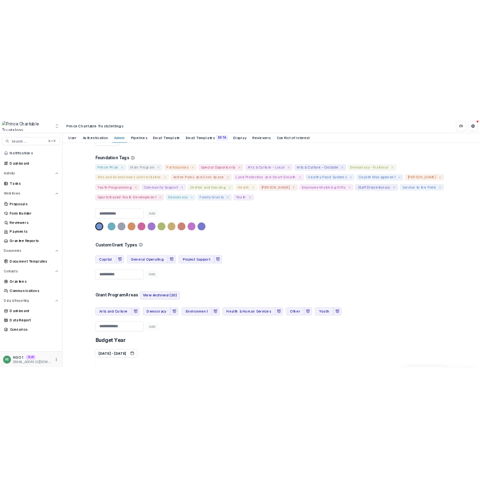
scroll to position [331, 0]
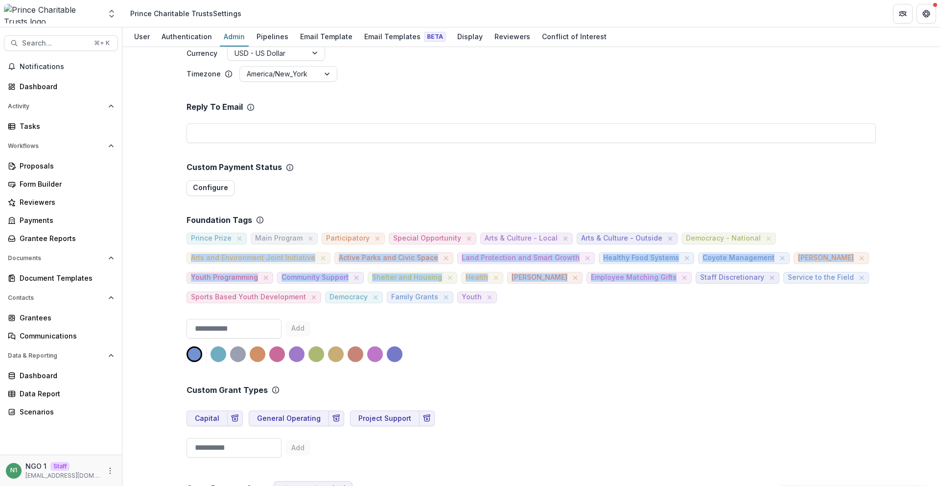
drag, startPoint x: 550, startPoint y: 301, endPoint x: 253, endPoint y: 263, distance: 299.6
click at [218, 253] on div "Prince Prize Main Program Participatory Special Opportunity Arts & Culture - Lo…" at bounding box center [531, 264] width 689 height 78
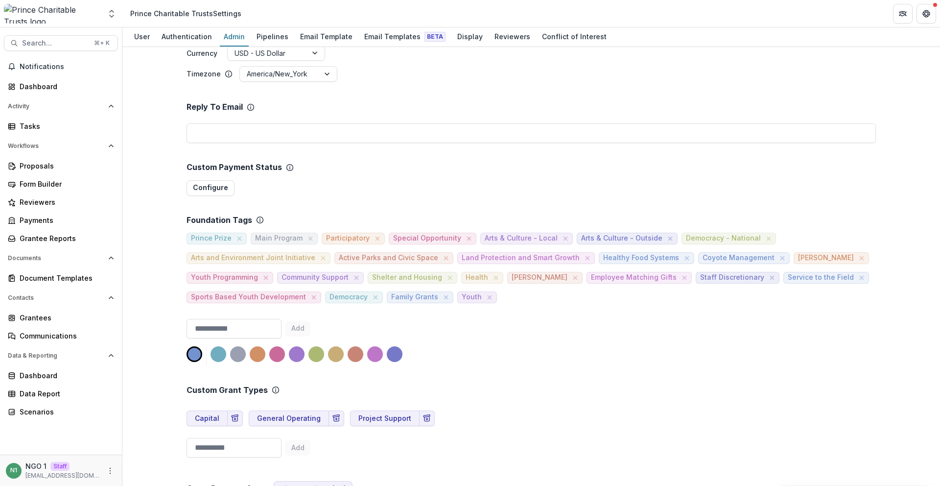
click at [668, 331] on div "Add" at bounding box center [531, 342] width 689 height 47
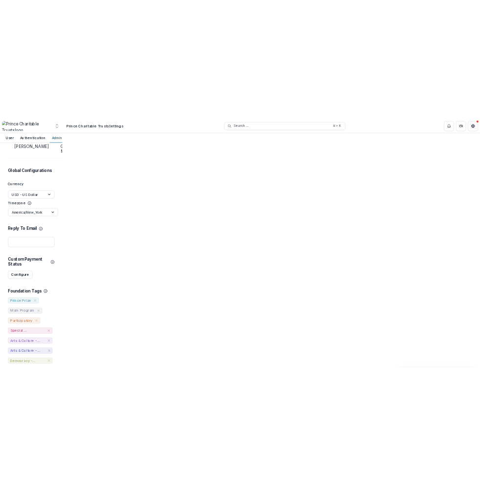
scroll to position [354, 0]
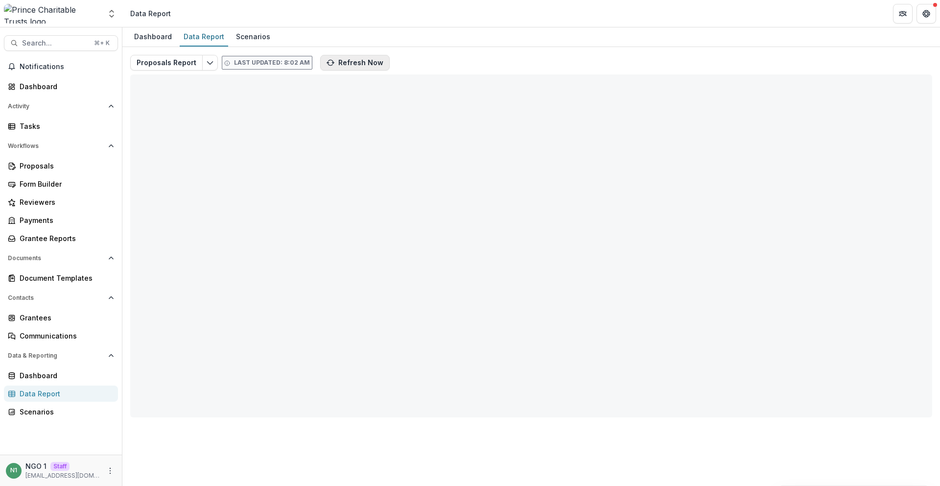
click at [362, 66] on button "Refresh Now" at bounding box center [355, 63] width 70 height 16
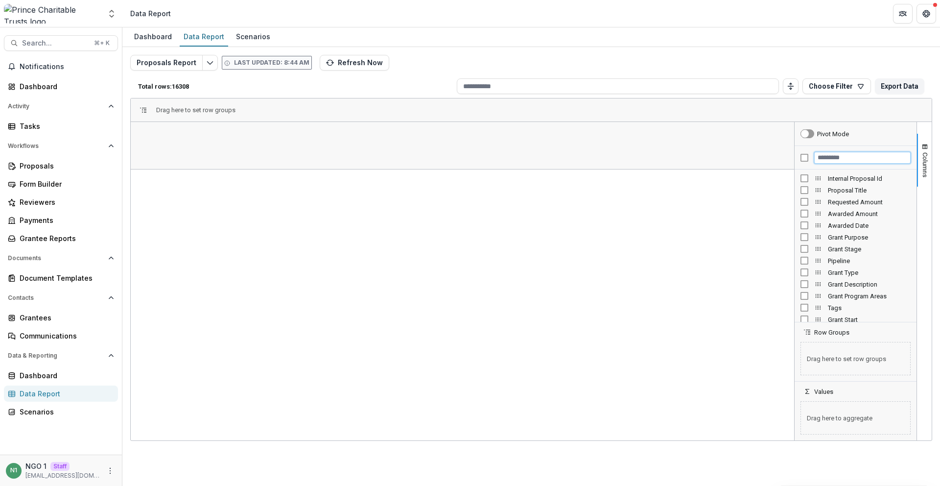
click at [822, 157] on input "Filter Columns Input" at bounding box center [862, 158] width 96 height 12
type input "*"
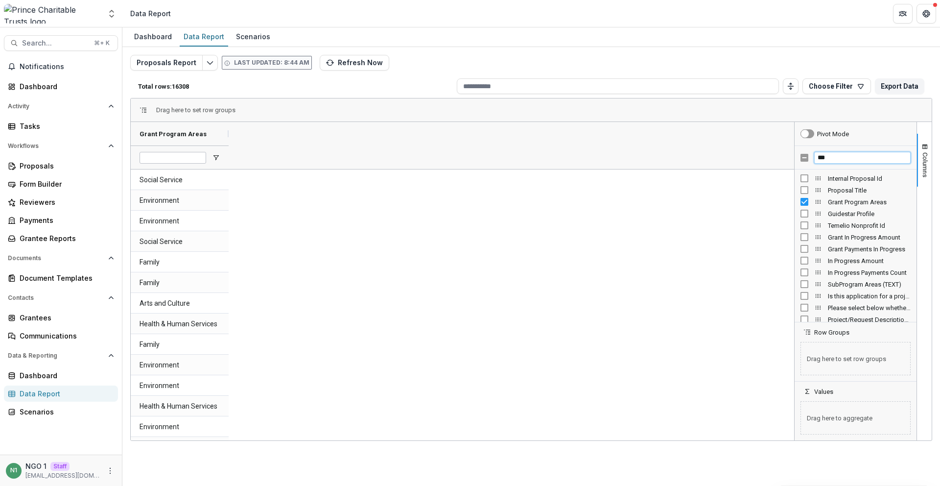
click at [830, 158] on input "***" at bounding box center [862, 158] width 96 height 12
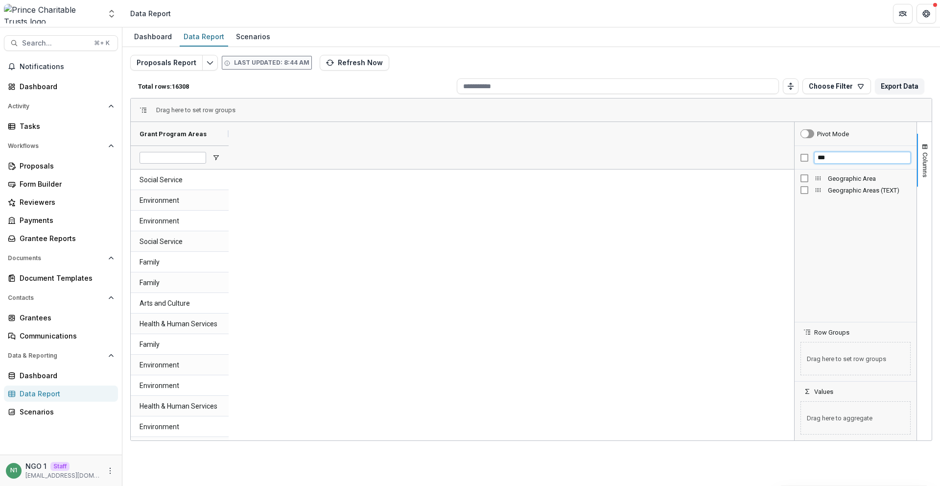
type input "***"
click at [805, 175] on div "Geographic Area" at bounding box center [856, 178] width 110 height 12
drag, startPoint x: 281, startPoint y: 163, endPoint x: 347, endPoint y: 157, distance: 66.4
click at [283, 162] on div at bounding box center [270, 157] width 67 height 23
click at [188, 139] on div "Grant Program Areas" at bounding box center [176, 133] width 72 height 19
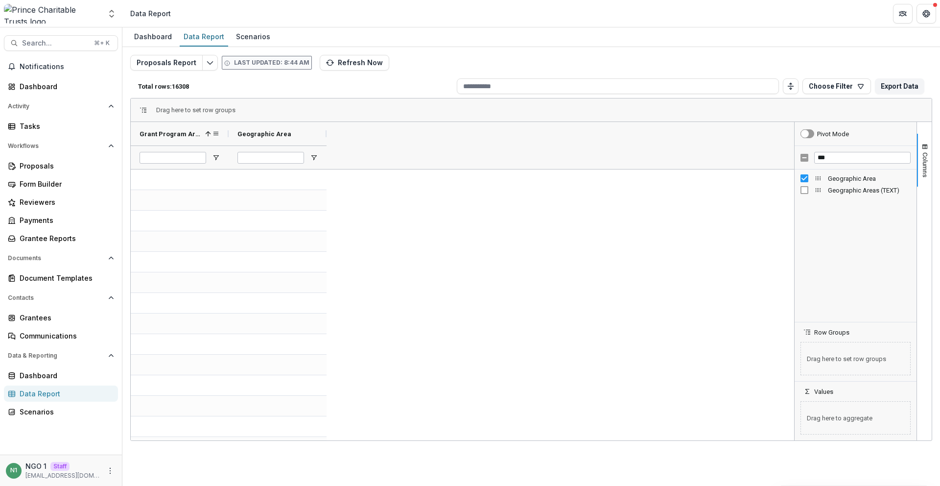
click at [187, 139] on div "Grant Program Areas 1" at bounding box center [176, 133] width 72 height 19
click at [183, 153] on input "Grant Program Areas Filter Input" at bounding box center [173, 158] width 67 height 12
type input "**"
click at [169, 160] on input "**" at bounding box center [173, 158] width 67 height 12
click at [256, 154] on input "Geographic Area Filter Input" at bounding box center [270, 158] width 67 height 12
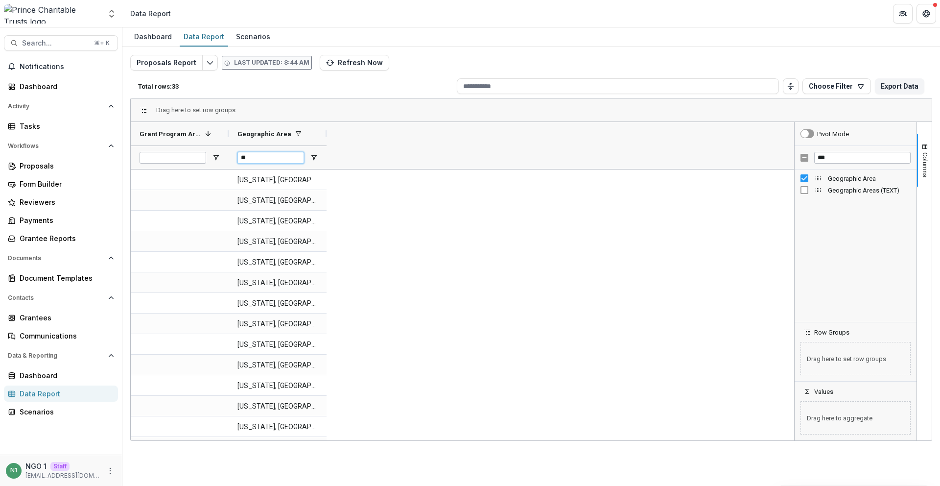
type input "**"
click at [824, 162] on input "***" at bounding box center [862, 158] width 96 height 12
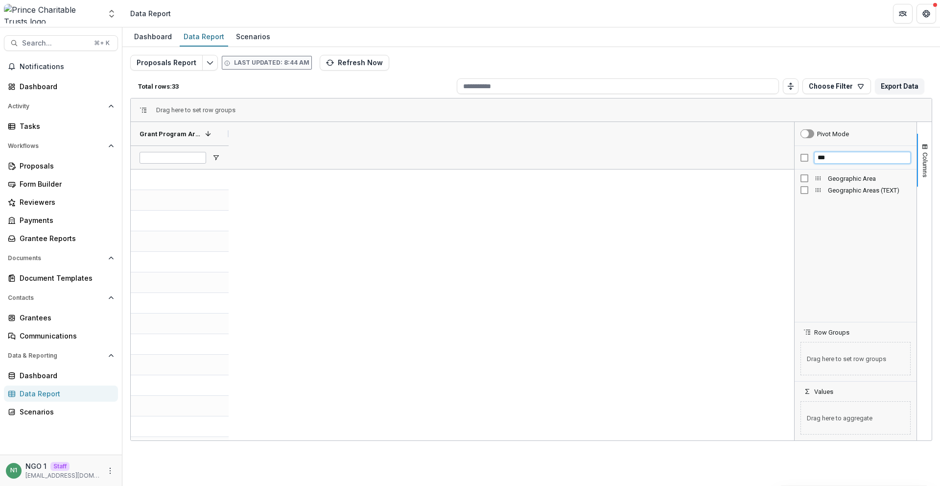
click at [831, 157] on input "***" at bounding box center [862, 158] width 96 height 12
type input "******"
click at [351, 67] on button "Refresh Now" at bounding box center [355, 63] width 70 height 16
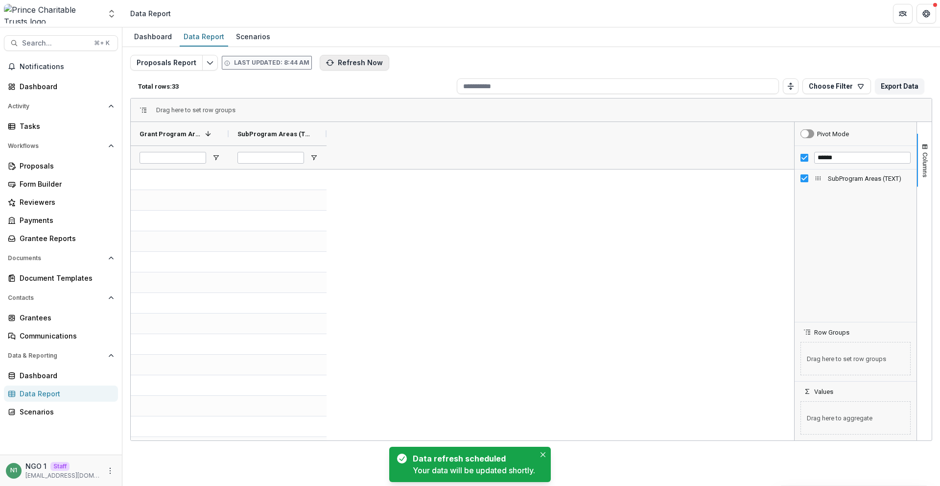
click at [348, 57] on button "Refresh Now" at bounding box center [355, 63] width 70 height 16
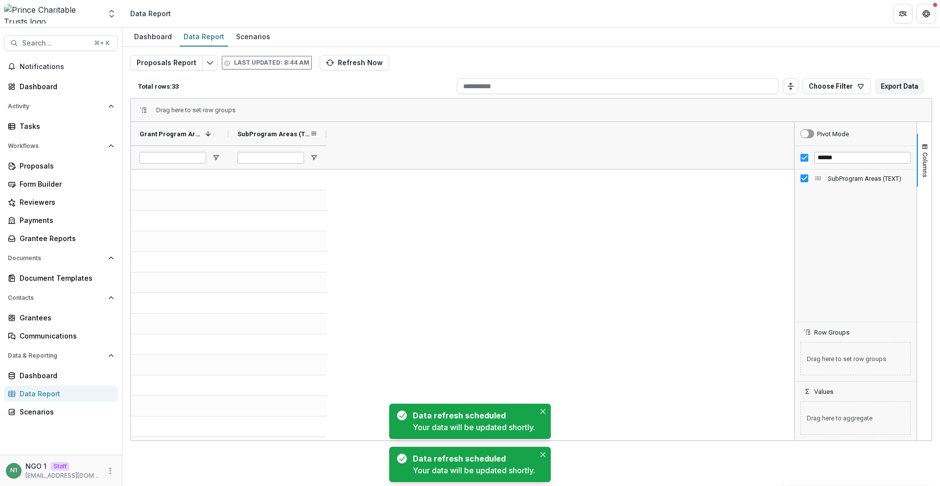
click at [274, 135] on span "SubProgram Areas (TEXT)" at bounding box center [273, 133] width 72 height 7
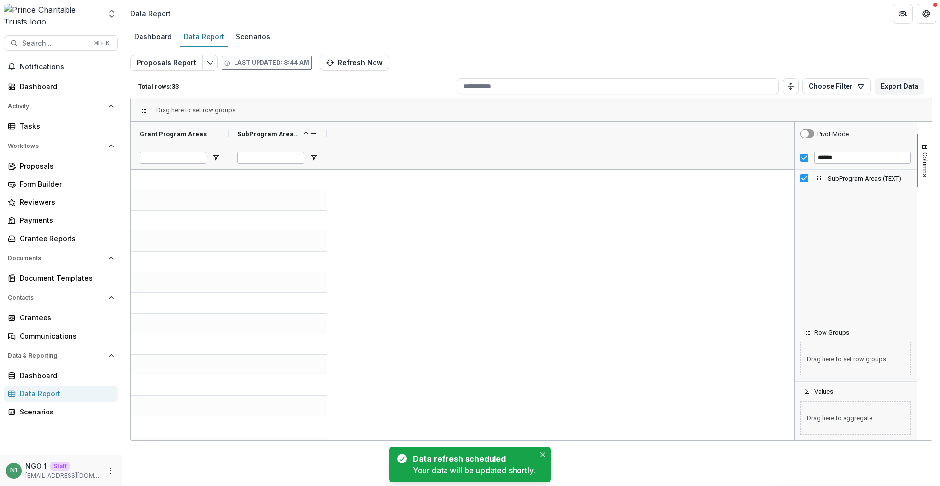
click at [273, 135] on span "SubProgram Areas (TEXT)" at bounding box center [268, 133] width 62 height 7
click at [199, 133] on span "Grant Program Areas" at bounding box center [173, 133] width 67 height 7
click at [199, 133] on span "Grant Program Areas" at bounding box center [171, 133] width 62 height 7
click at [291, 133] on span "SubProgram Areas (TEXT)" at bounding box center [273, 133] width 72 height 7
click at [291, 133] on span "SubProgram Areas (TEXT)" at bounding box center [268, 133] width 62 height 7
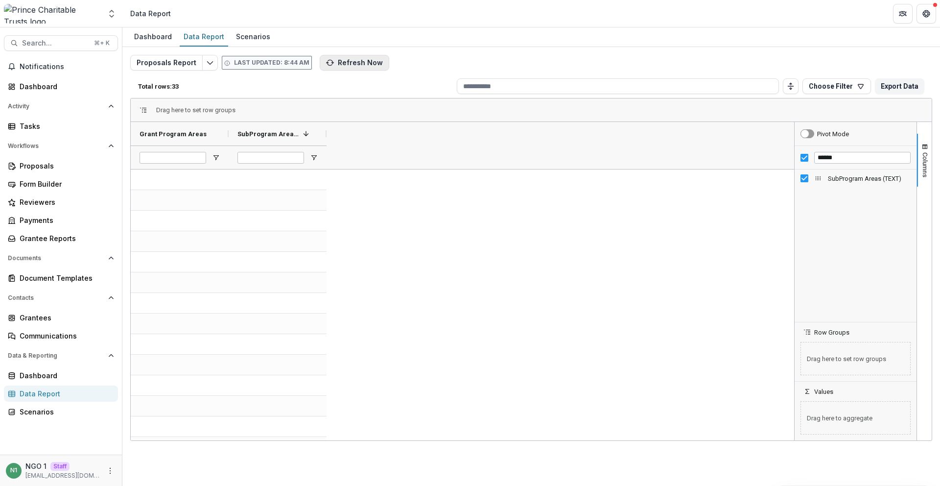
click at [334, 69] on button "Refresh Now" at bounding box center [355, 63] width 70 height 16
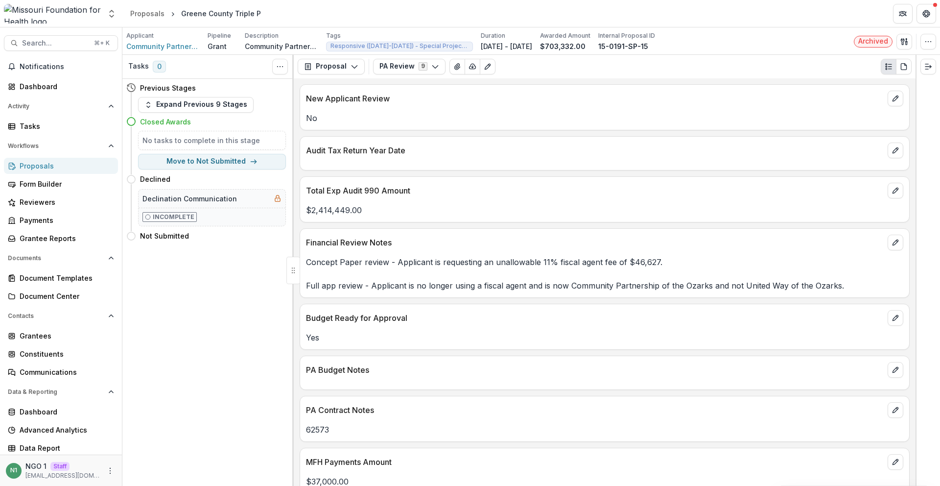
scroll to position [127, 0]
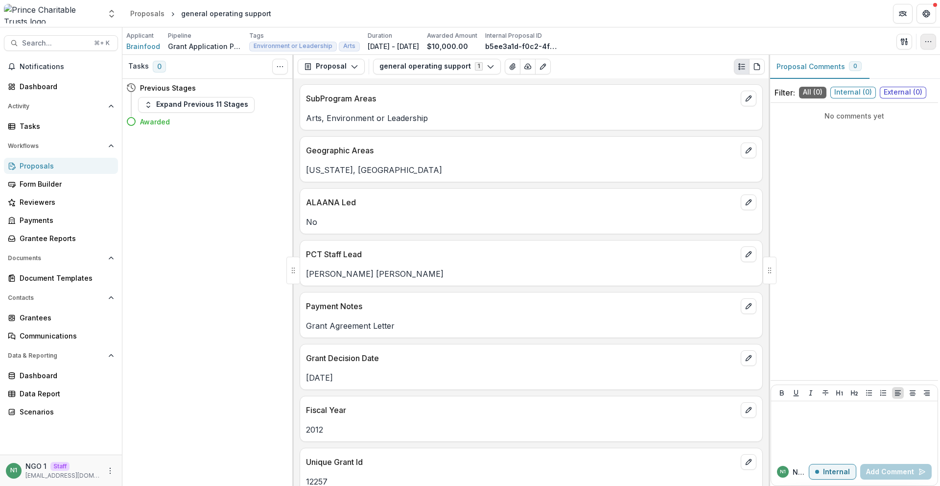
click at [935, 39] on button "button" at bounding box center [929, 42] width 16 height 16
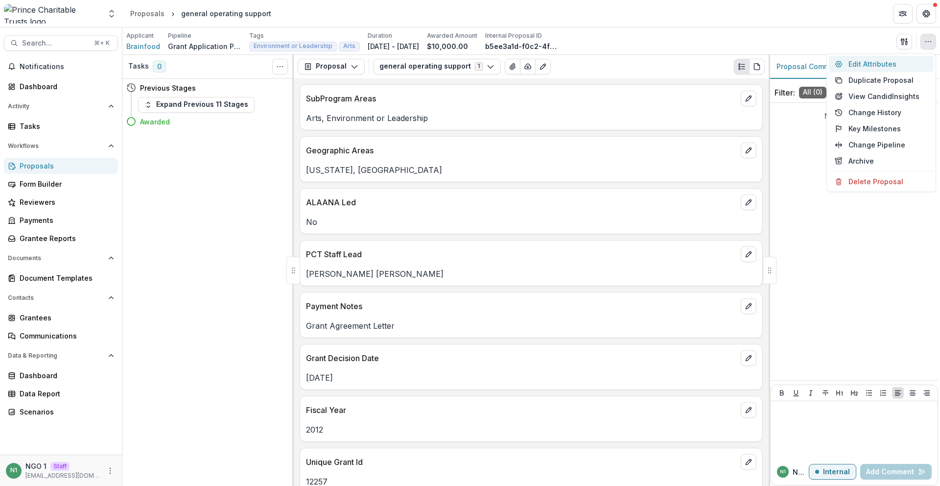
click at [907, 60] on button "Edit Attributes" at bounding box center [881, 64] width 105 height 16
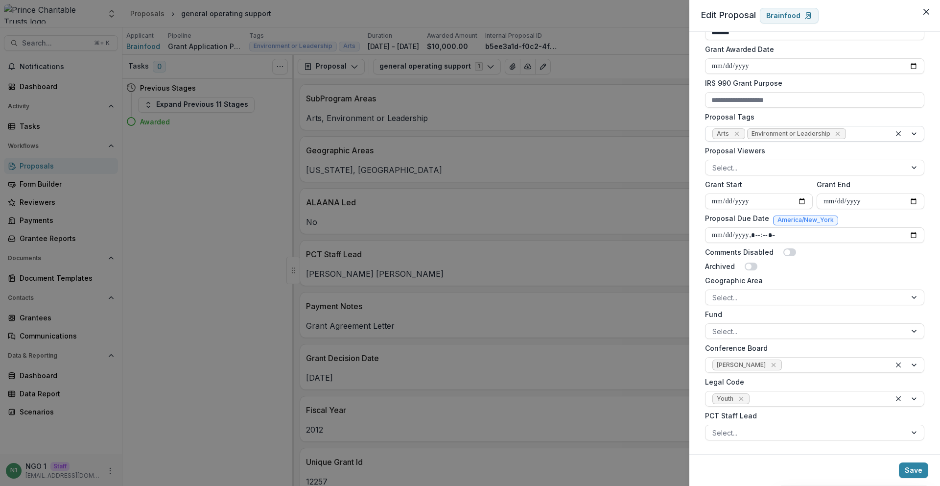
scroll to position [284, 0]
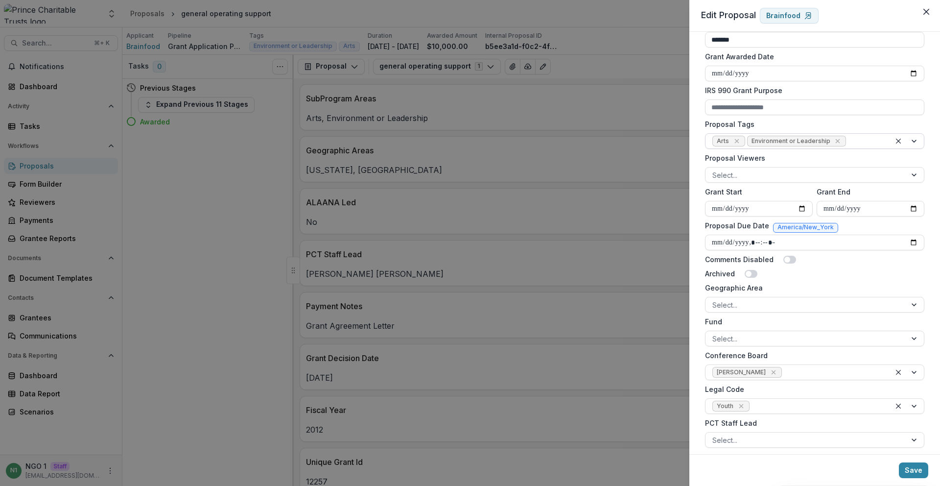
click at [855, 140] on div at bounding box center [866, 141] width 36 height 12
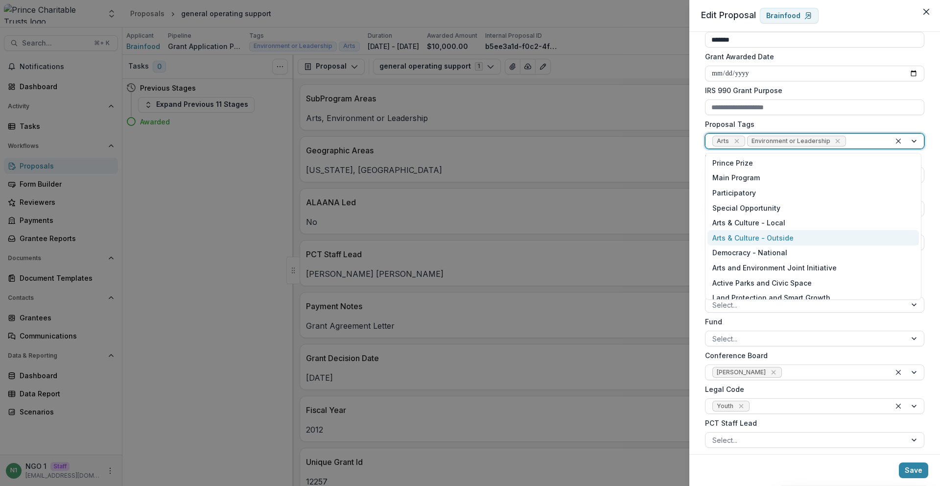
scroll to position [233, 0]
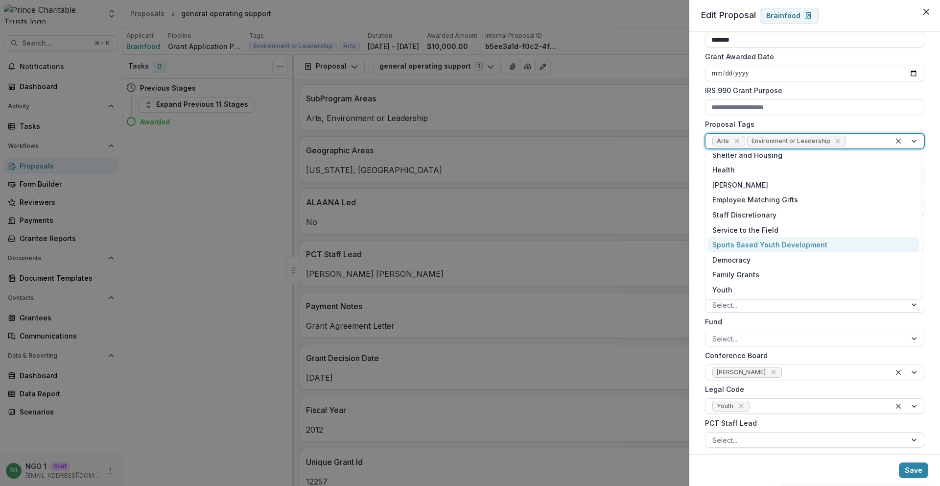
drag, startPoint x: 631, startPoint y: 222, endPoint x: 666, endPoint y: 209, distance: 37.7
click at [632, 222] on div "**********" at bounding box center [470, 243] width 940 height 486
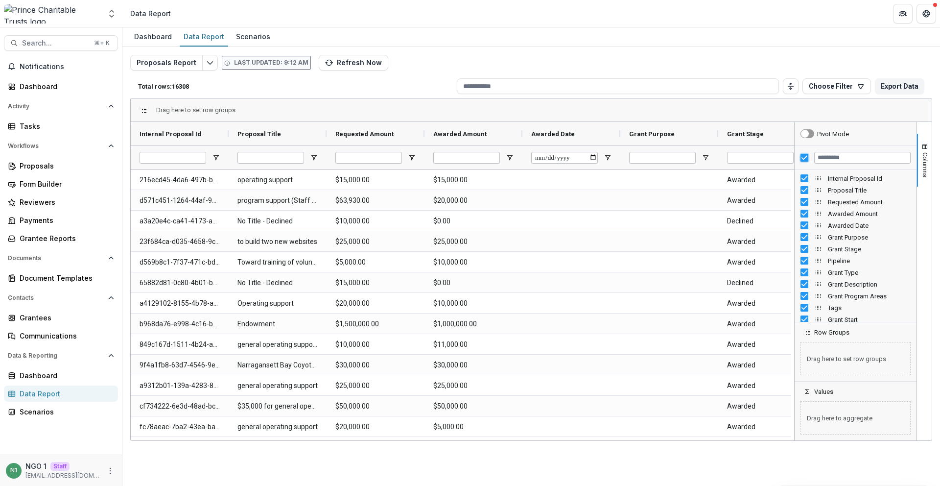
click at [804, 161] on div at bounding box center [856, 158] width 122 height 24
click at [823, 158] on input "Filter Columns Input" at bounding box center [862, 158] width 96 height 12
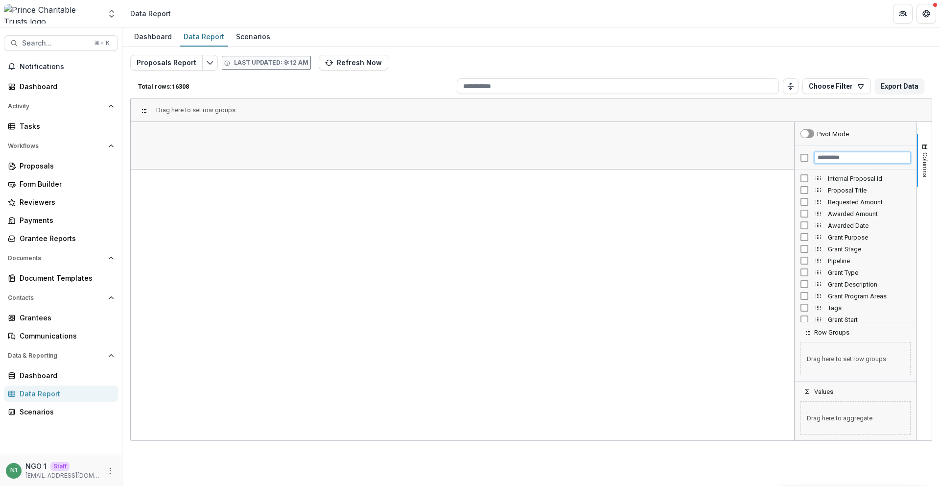
click at [850, 160] on input "Filter Columns Input" at bounding box center [862, 158] width 96 height 12
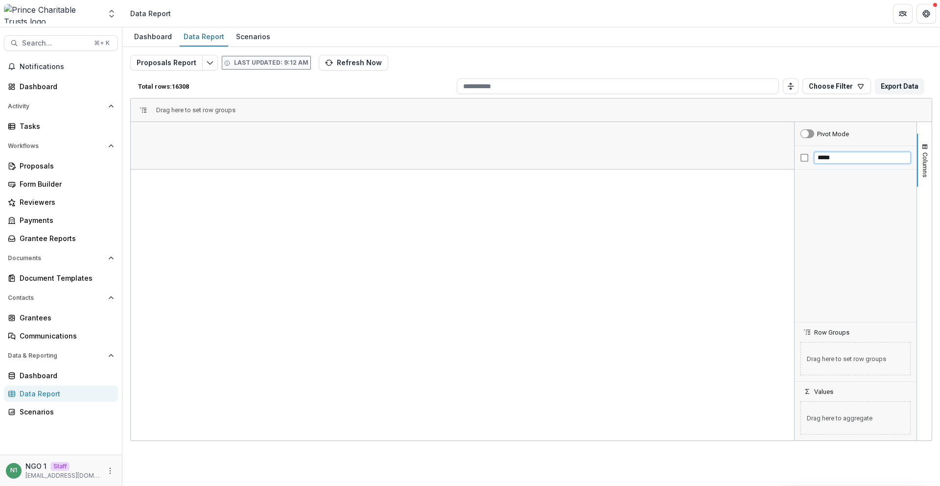
type input "******"
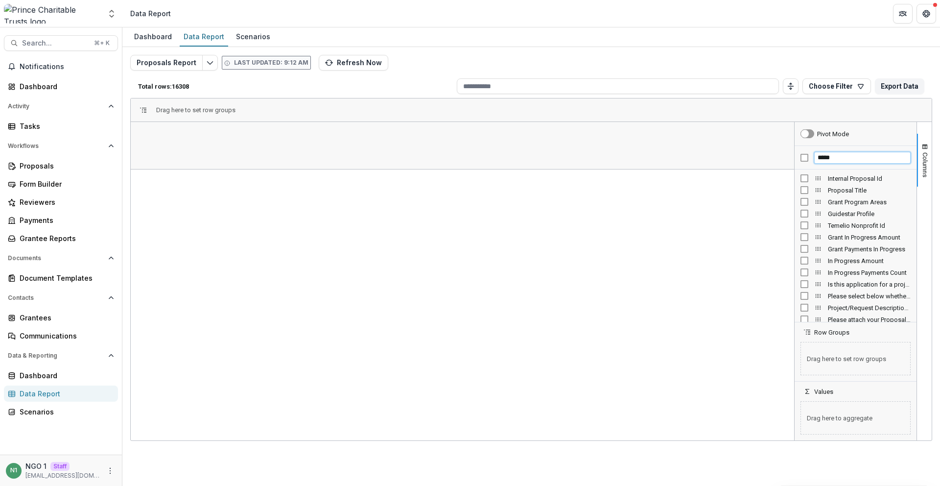
type input "******"
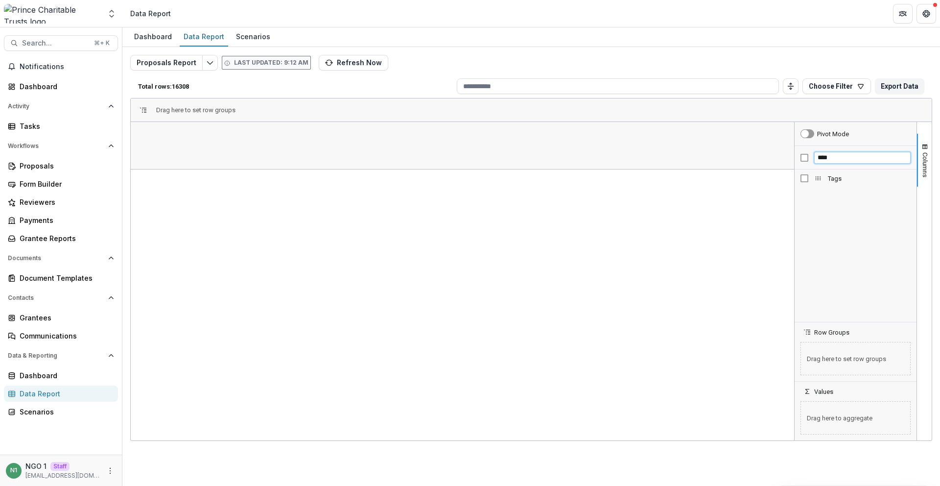
type input "****"
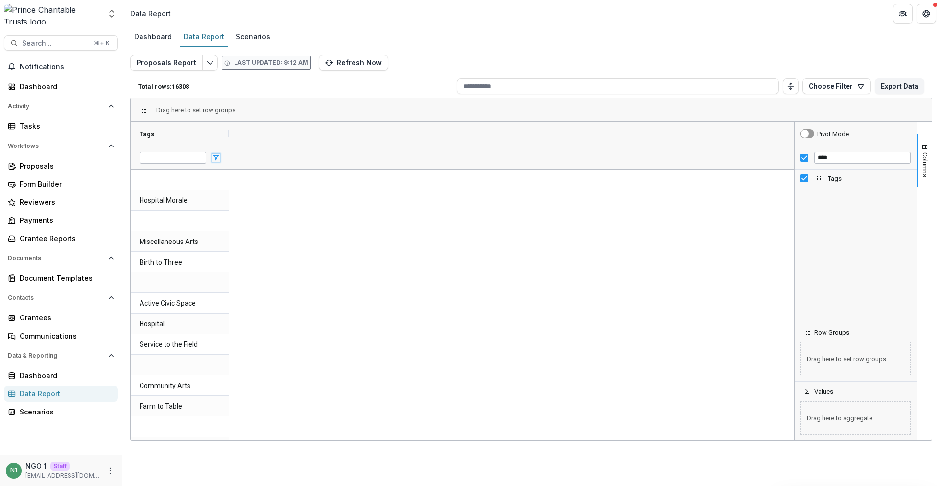
click at [216, 159] on span "Open Filter Menu" at bounding box center [216, 158] width 8 height 8
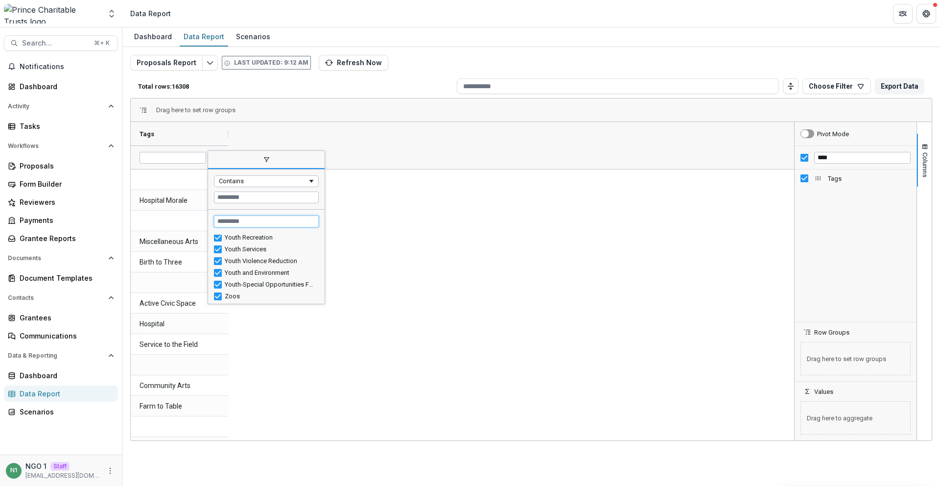
click at [255, 224] on input "Search filter values" at bounding box center [266, 221] width 105 height 12
type input "****"
type input "**********"
click at [229, 225] on input "****" at bounding box center [266, 221] width 105 height 12
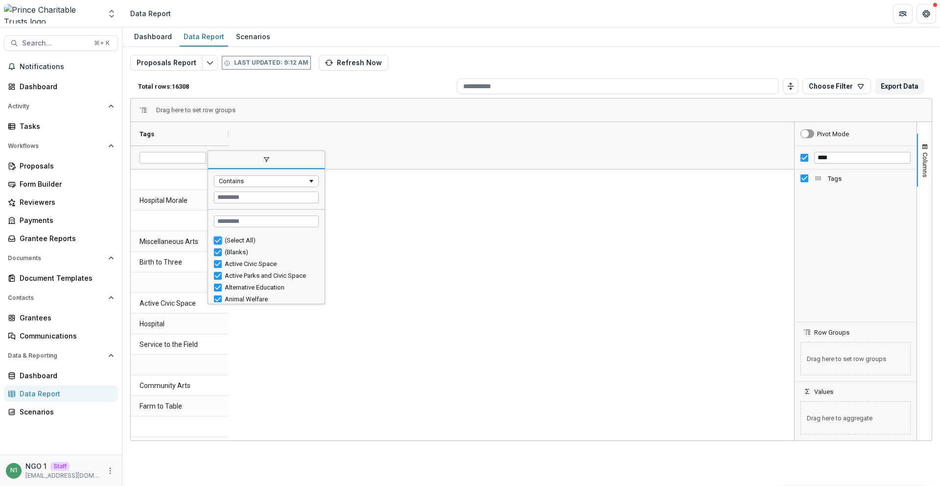
type input "***"
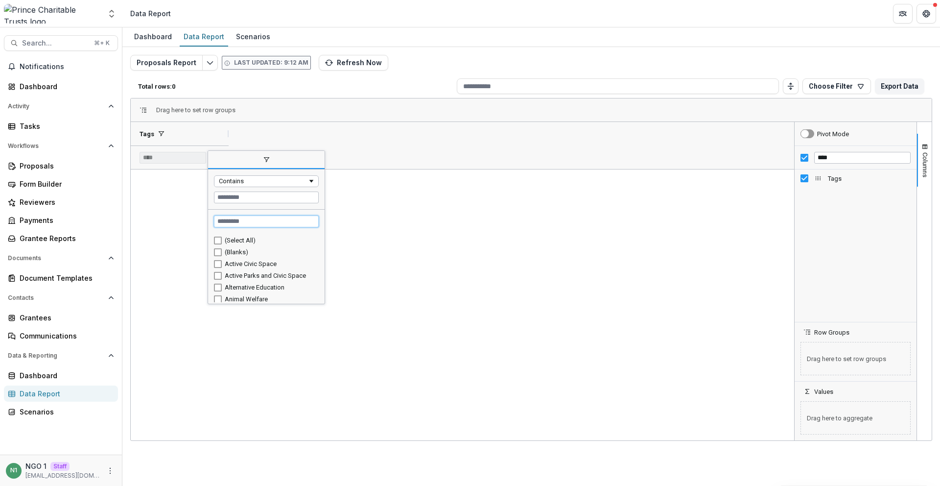
click at [235, 223] on input "Search filter values" at bounding box center [266, 221] width 105 height 12
paste input "****"
type input "****"
type input "**********"
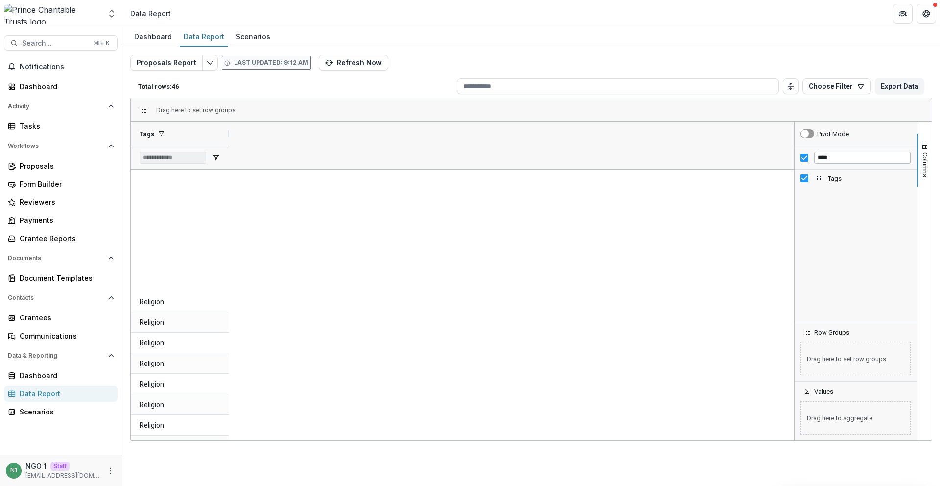
scroll to position [675, 0]
